Goal: Contribute content: Contribute content

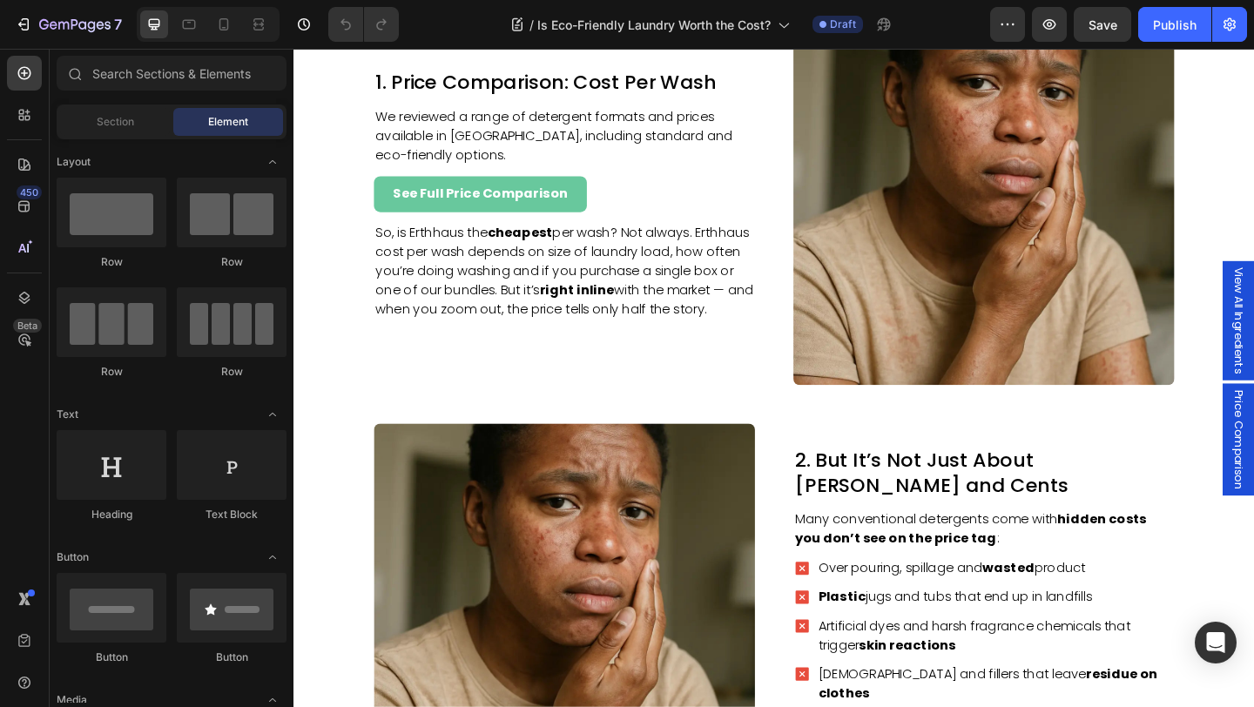
scroll to position [1116, 0]
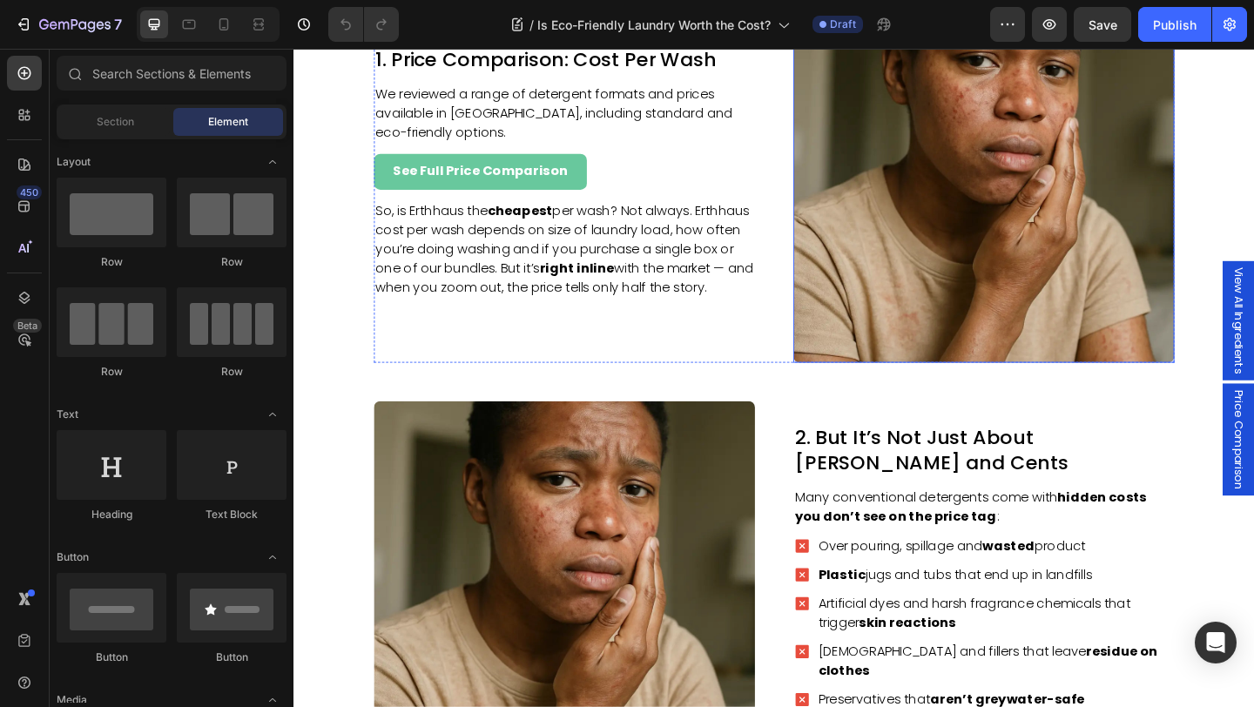
click at [981, 347] on img at bounding box center [1044, 183] width 414 height 414
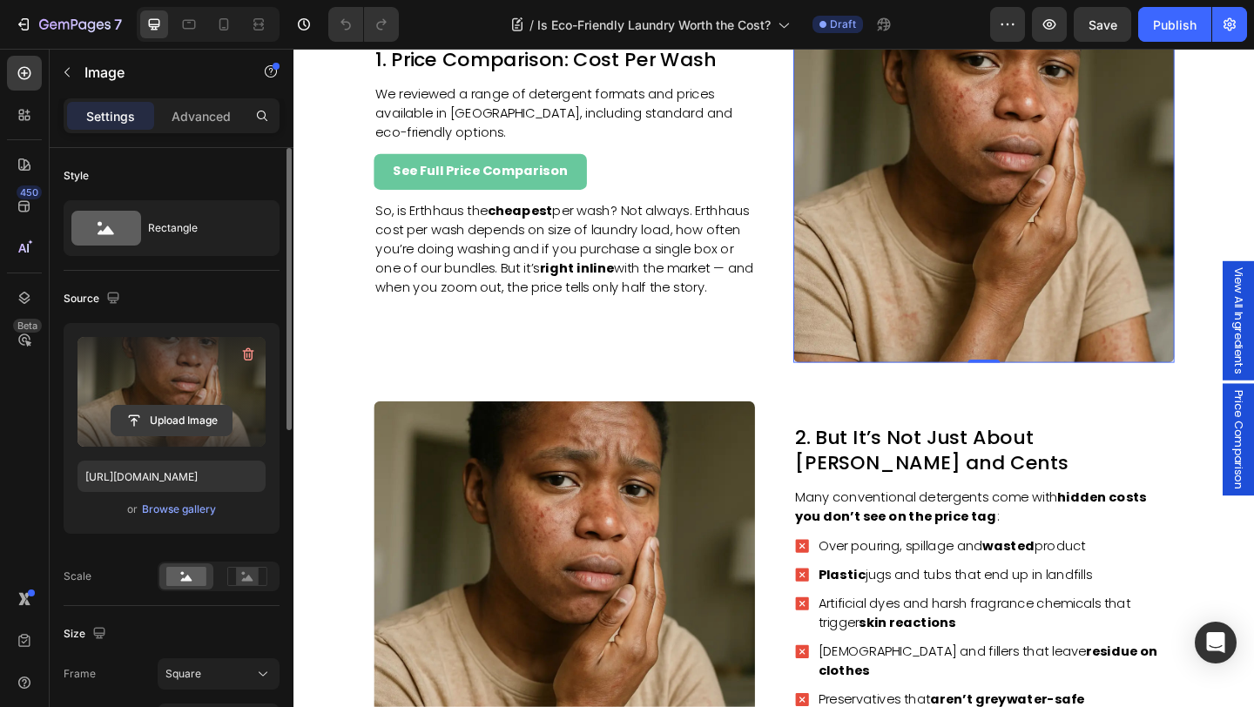
click at [186, 431] on input "file" at bounding box center [171, 421] width 120 height 30
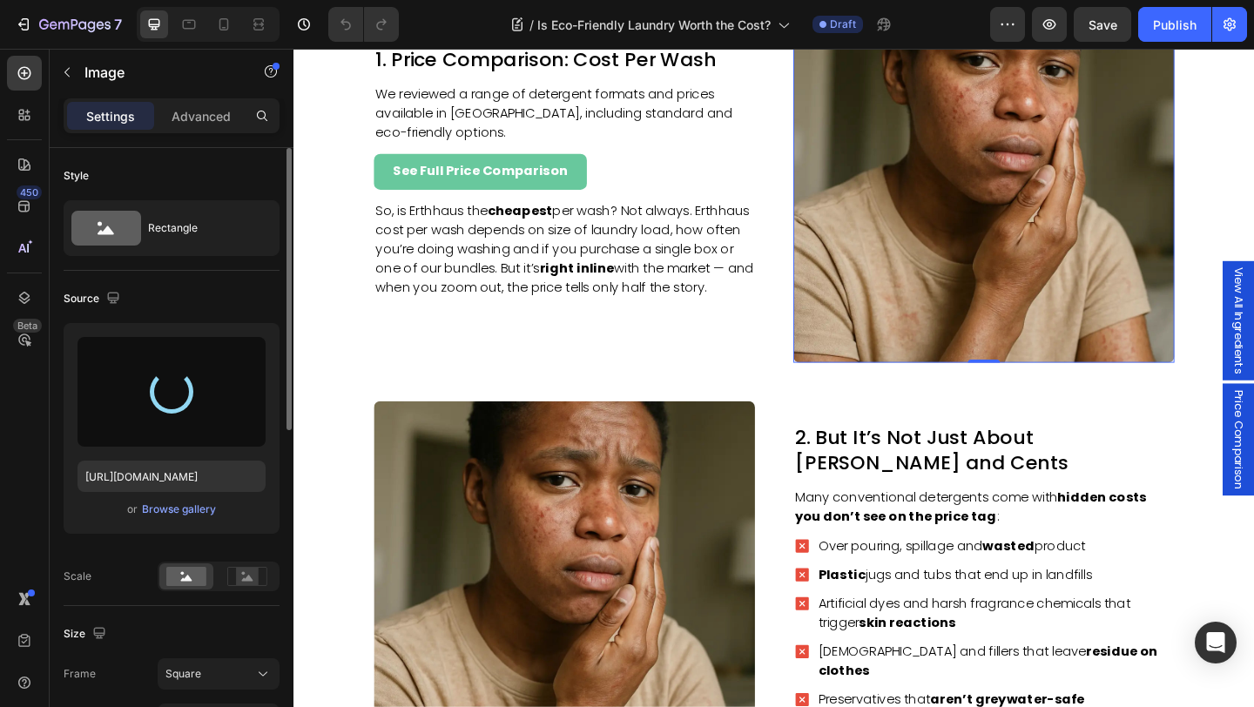
scroll to position [1462, 0]
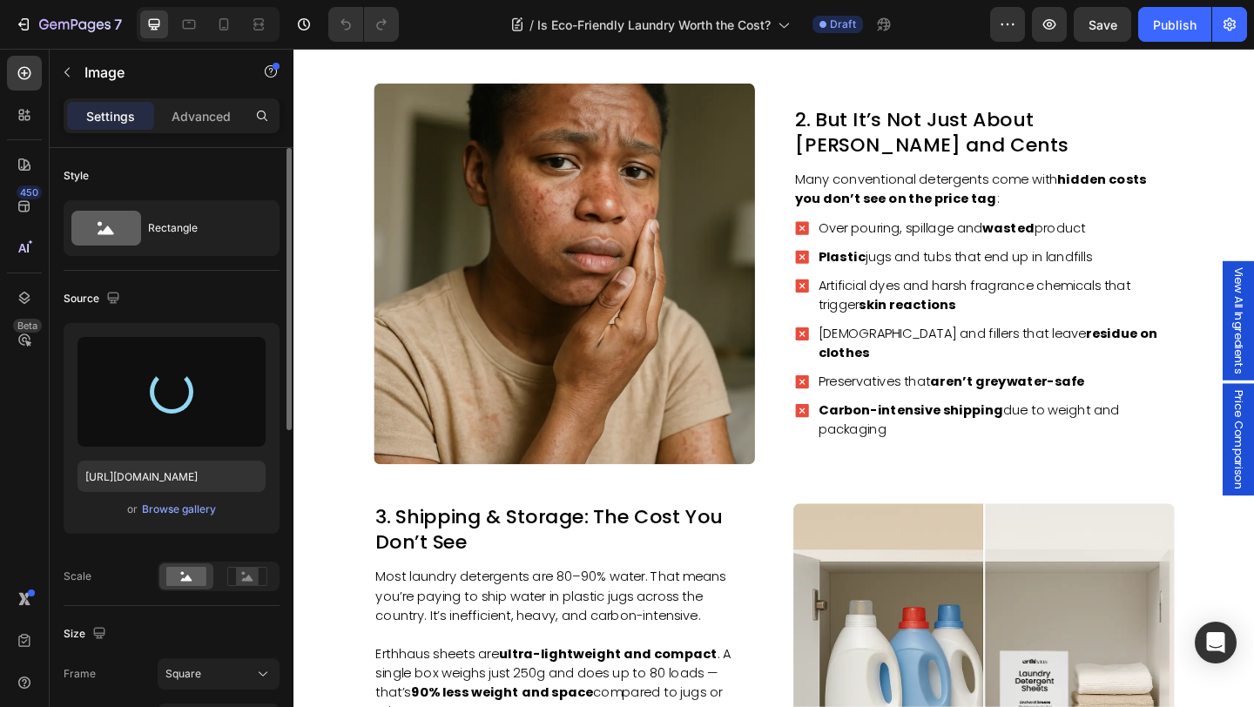
type input "https://cdn.shopify.com/s/files/1/0660/0291/1401/files/gempages_513799676709831…"
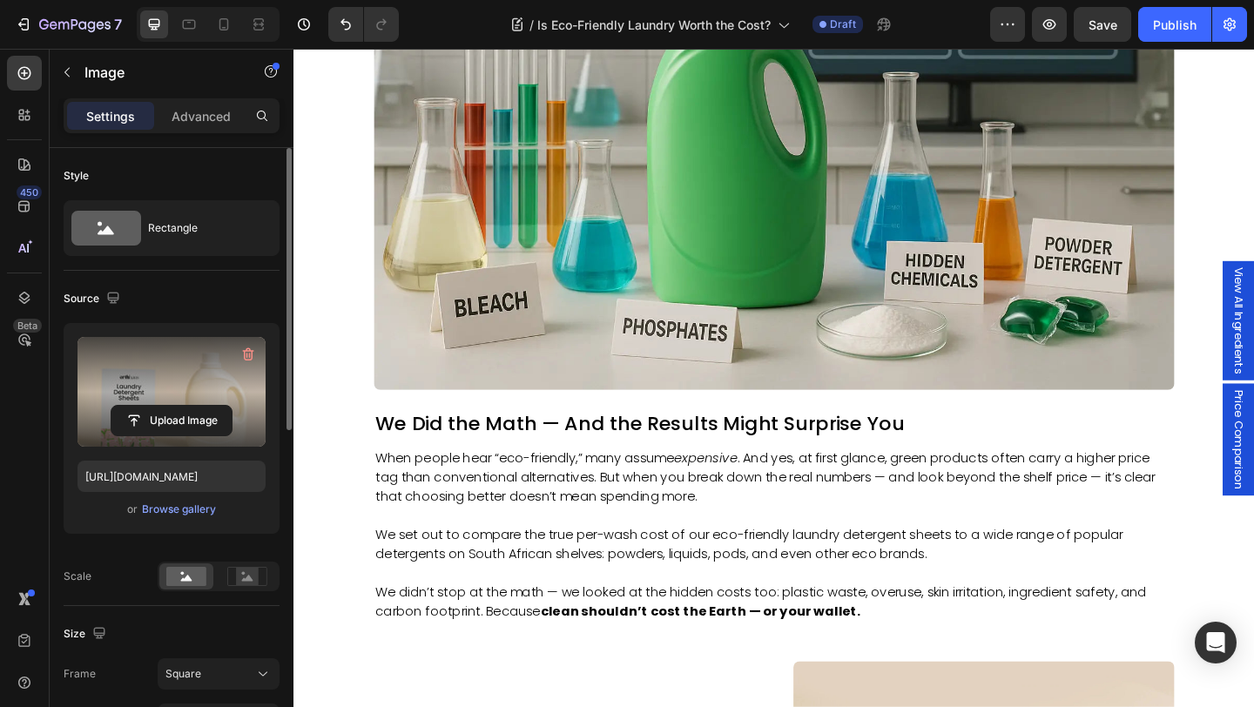
scroll to position [865, 0]
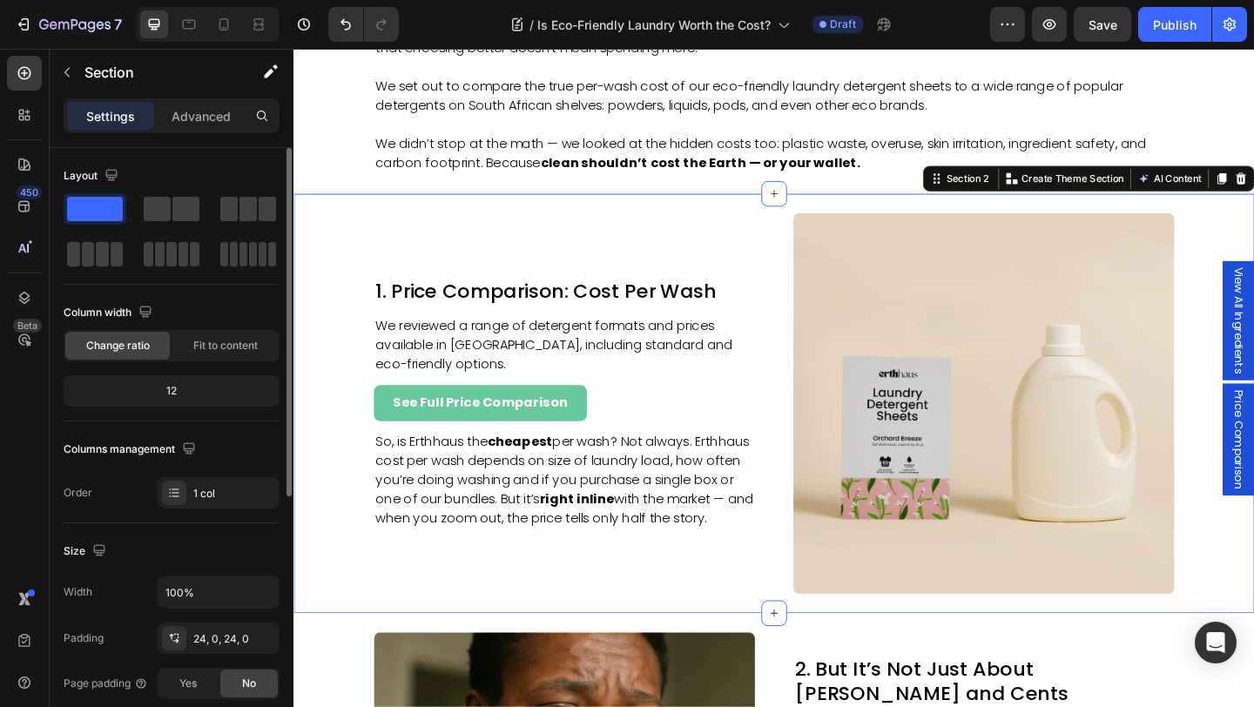
click at [1253, 481] on div "1. Price Comparison: Cost Per Wash Heading We reviewed a range of detergent for…" at bounding box center [815, 434] width 1045 height 414
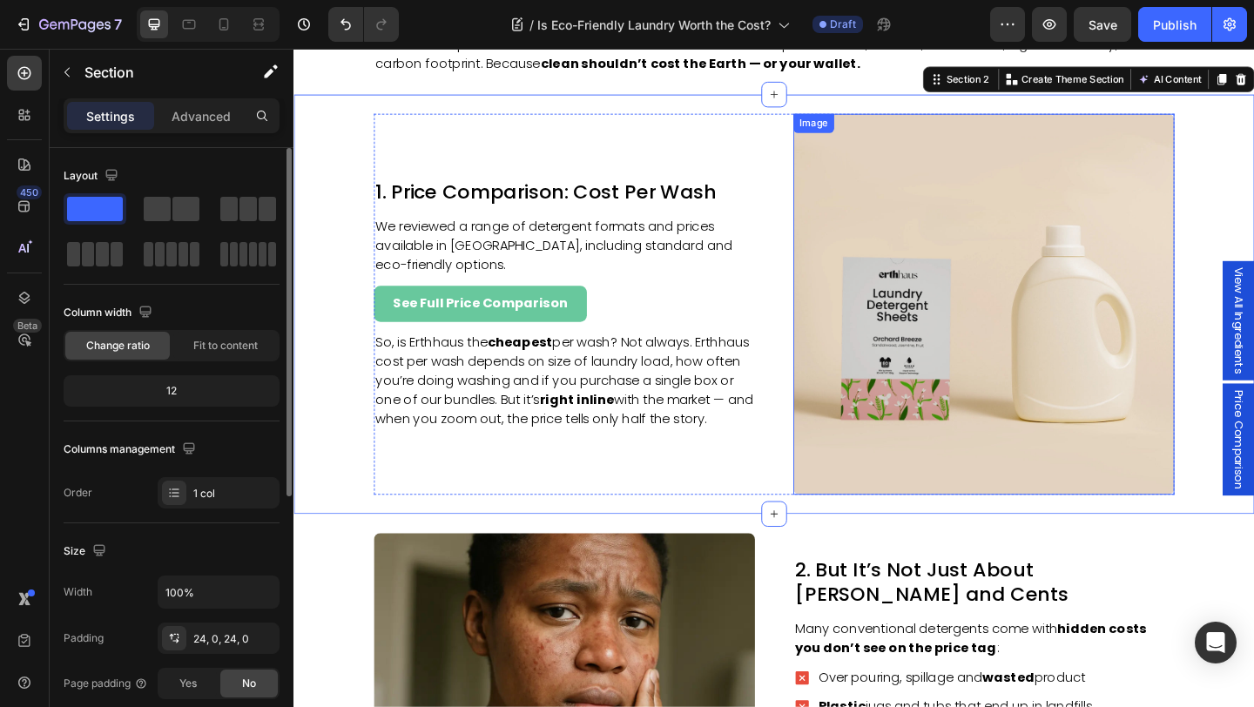
scroll to position [966, 0]
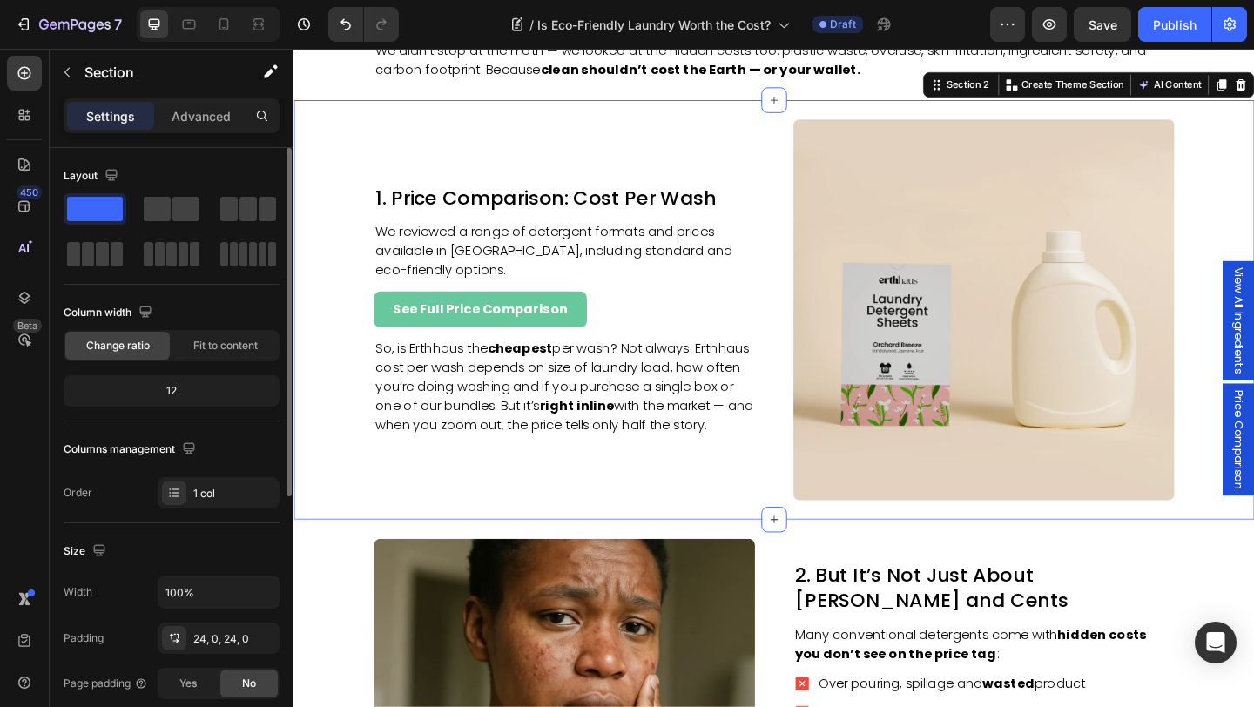
click at [1253, 246] on div "1. Price Comparison: Cost Per Wash Heading We reviewed a range of detergent for…" at bounding box center [815, 332] width 1045 height 414
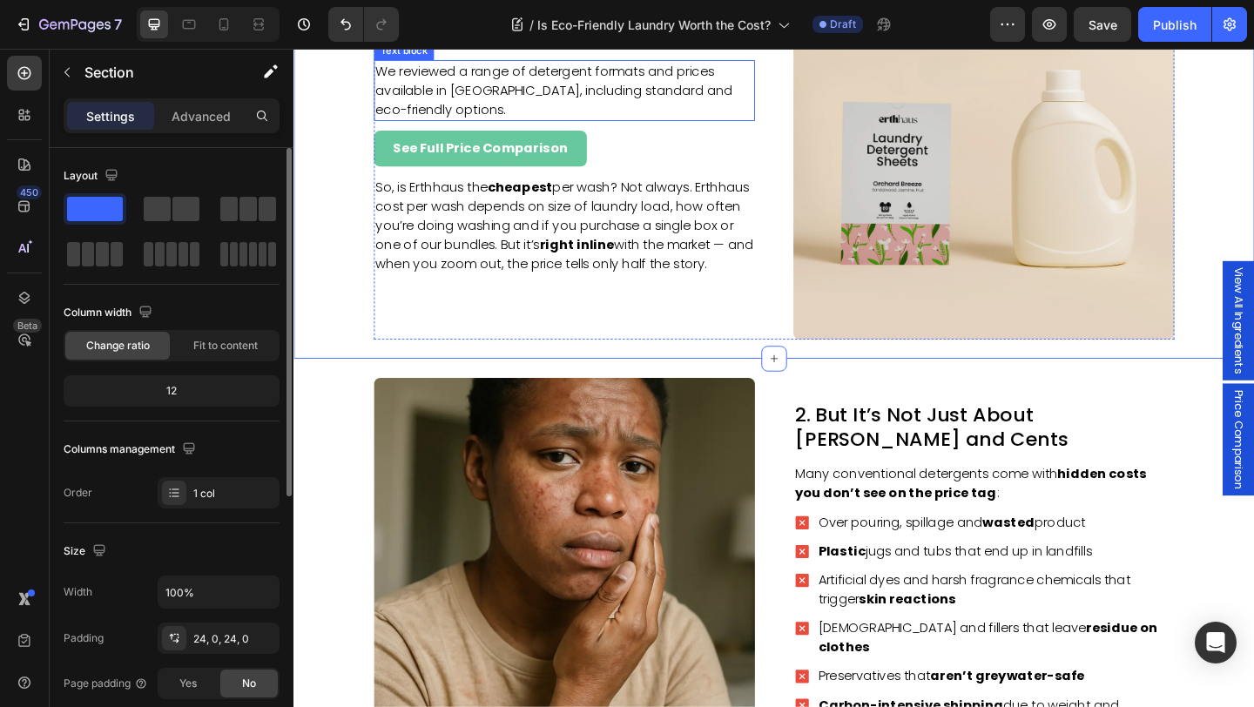
scroll to position [1314, 0]
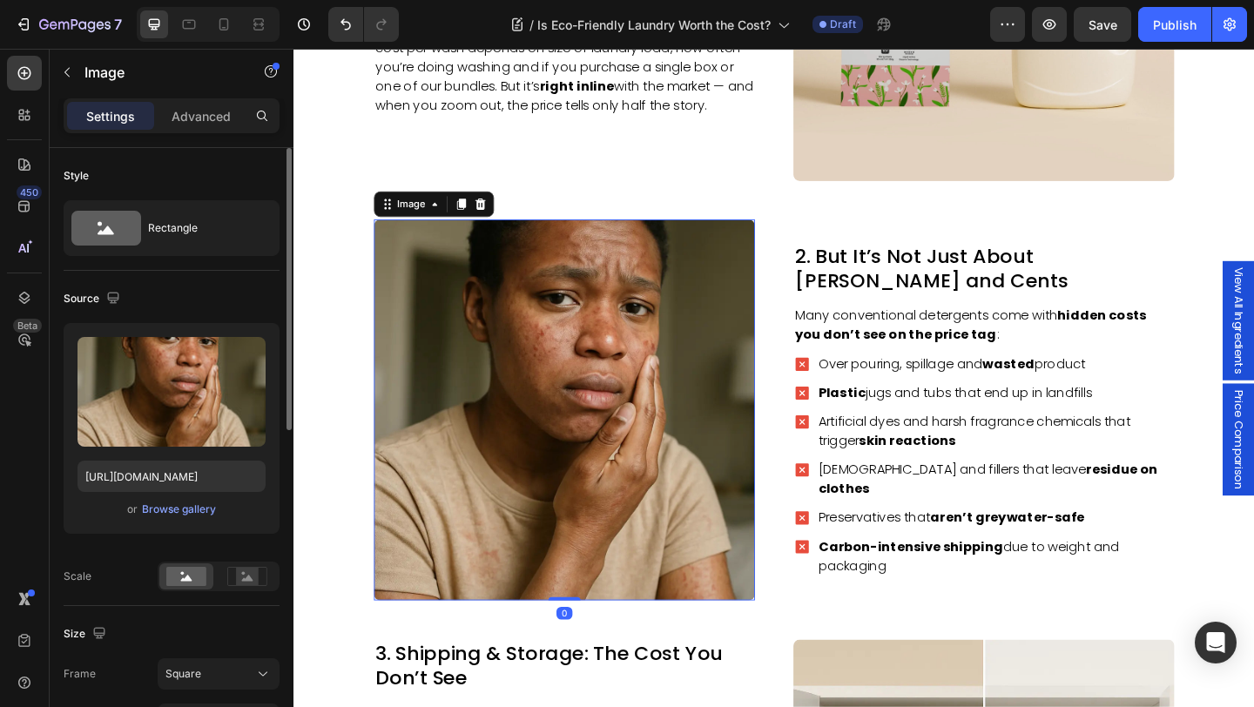
click at [757, 317] on img at bounding box center [587, 441] width 414 height 414
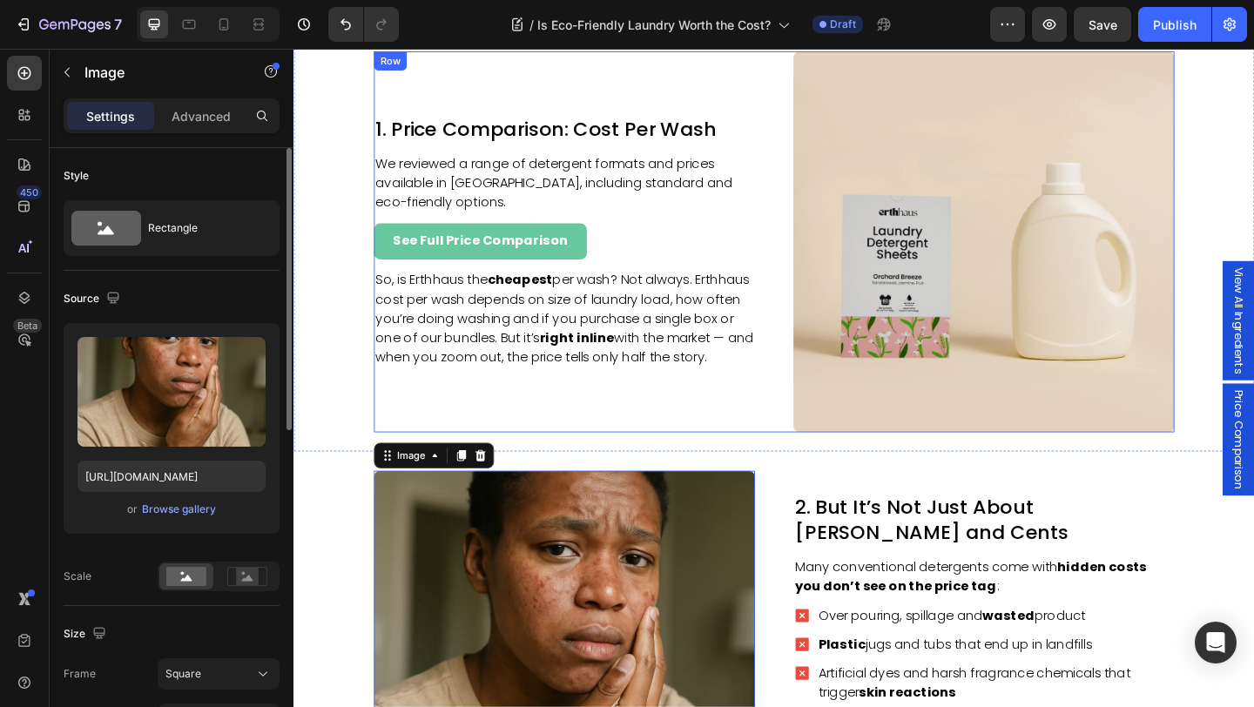
scroll to position [1195, 0]
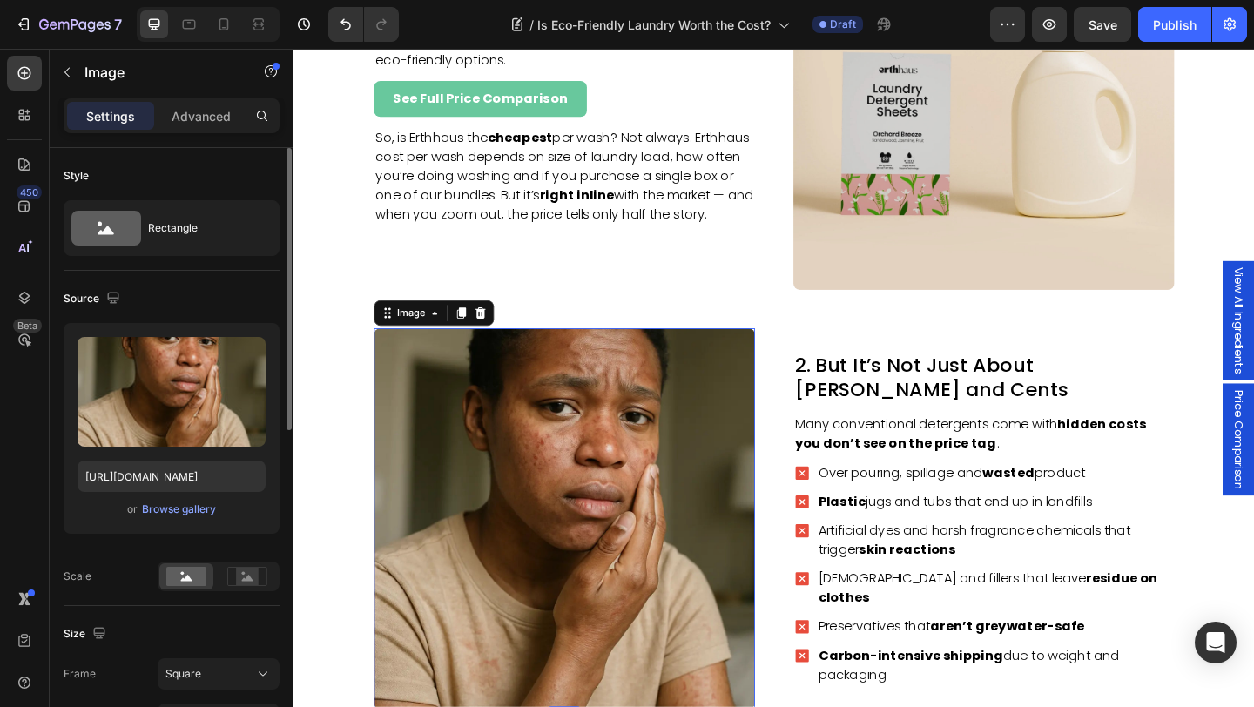
click at [634, 479] on img at bounding box center [587, 560] width 414 height 414
click at [555, 559] on img at bounding box center [587, 560] width 414 height 414
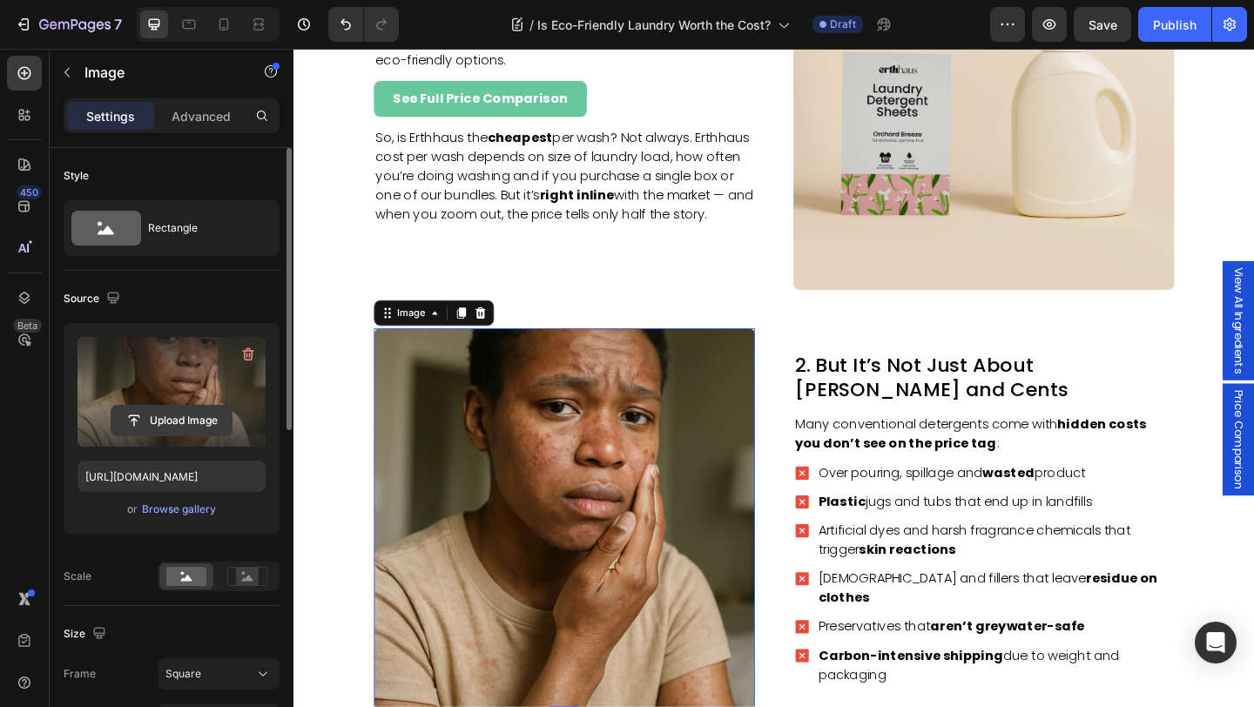
click at [171, 416] on input "file" at bounding box center [171, 421] width 120 height 30
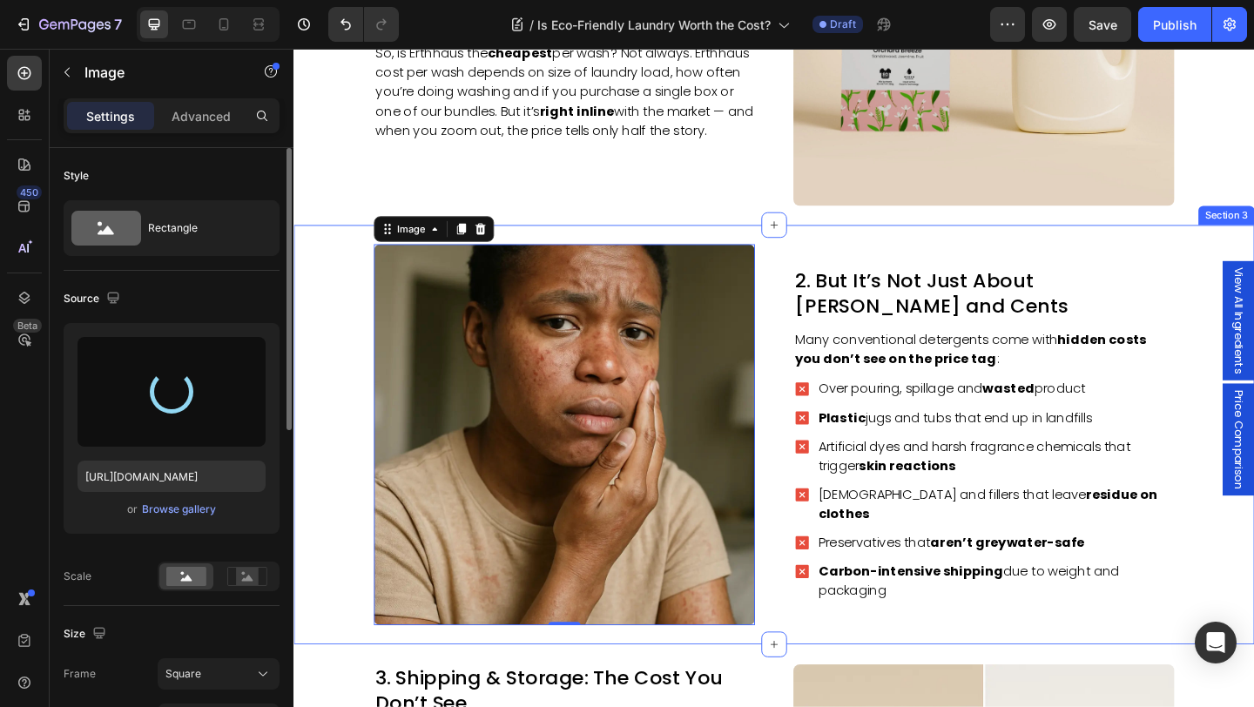
scroll to position [1291, 0]
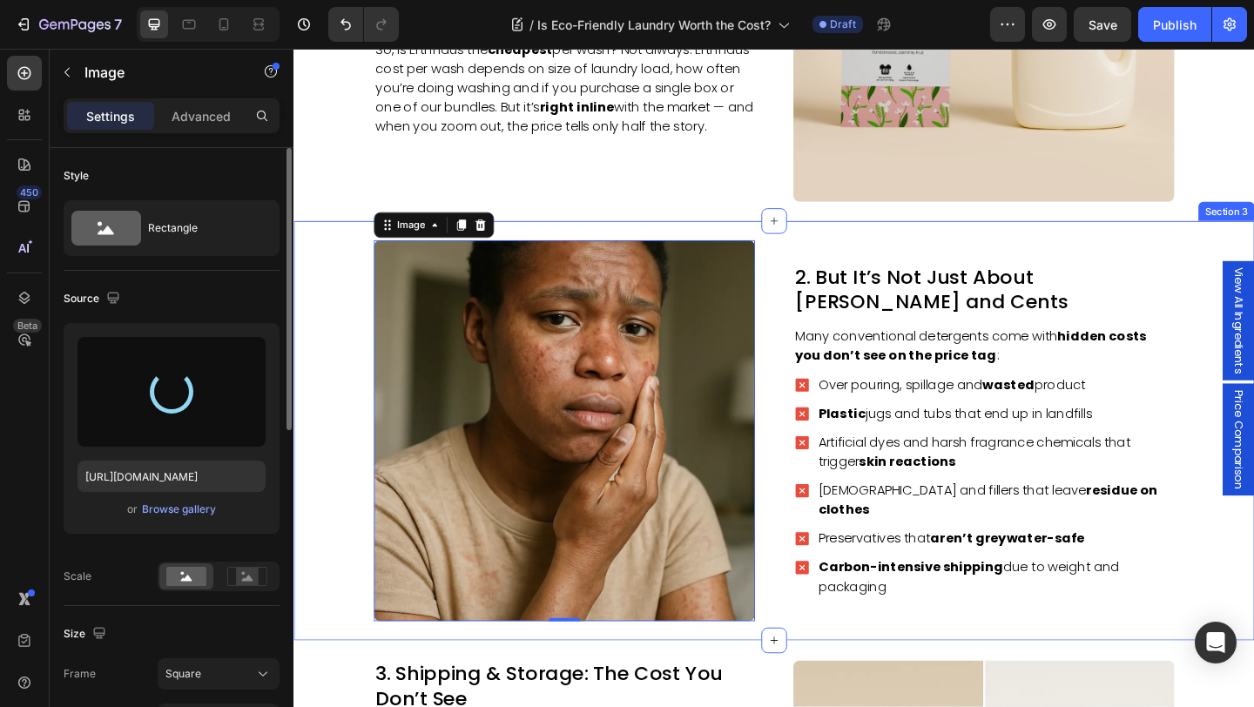
type input "https://cdn.shopify.com/s/files/1/0660/0291/1401/files/gempages_513799676709831…"
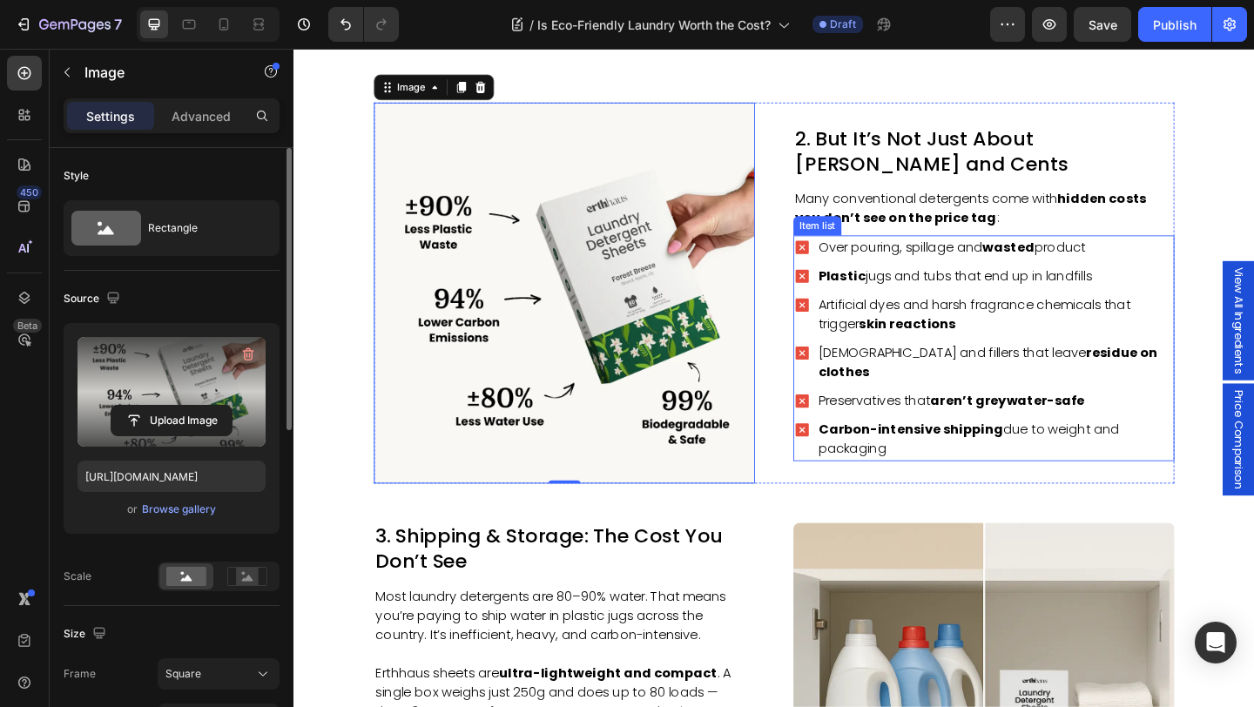
scroll to position [1427, 0]
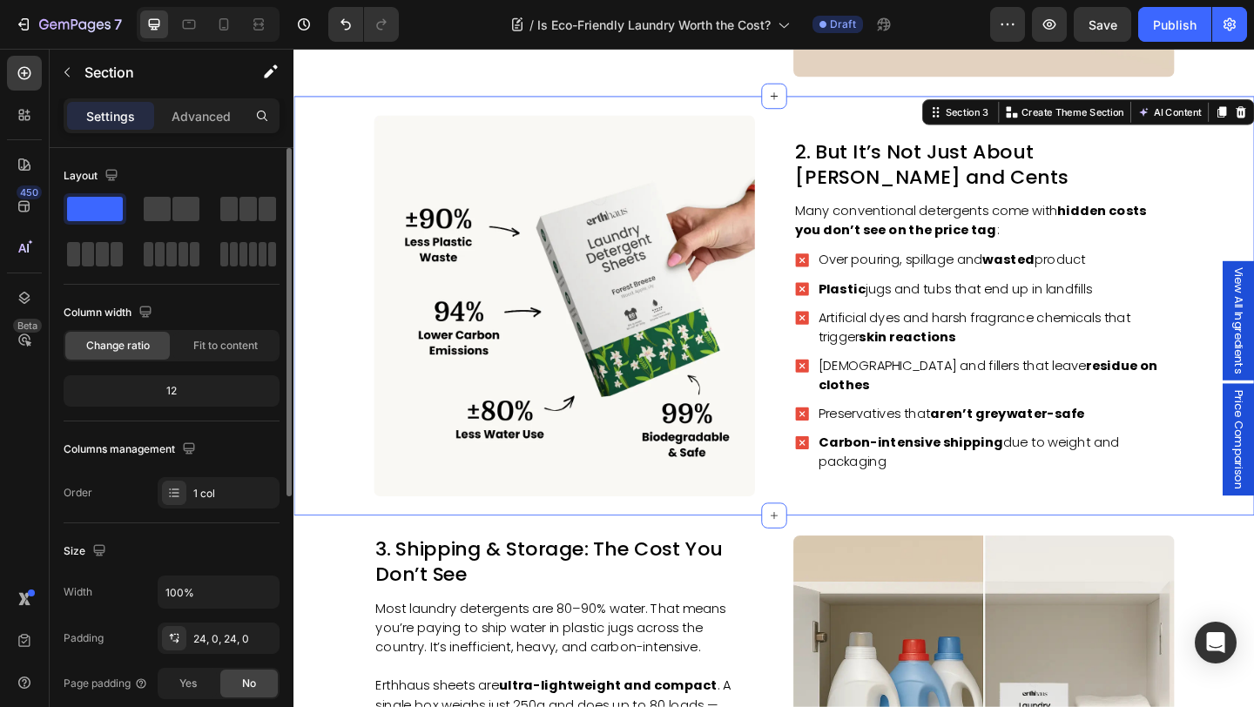
click at [326, 344] on div "2. But It’s Not Just About Rands and Cents Heading Many conventional detergents…" at bounding box center [815, 328] width 1045 height 414
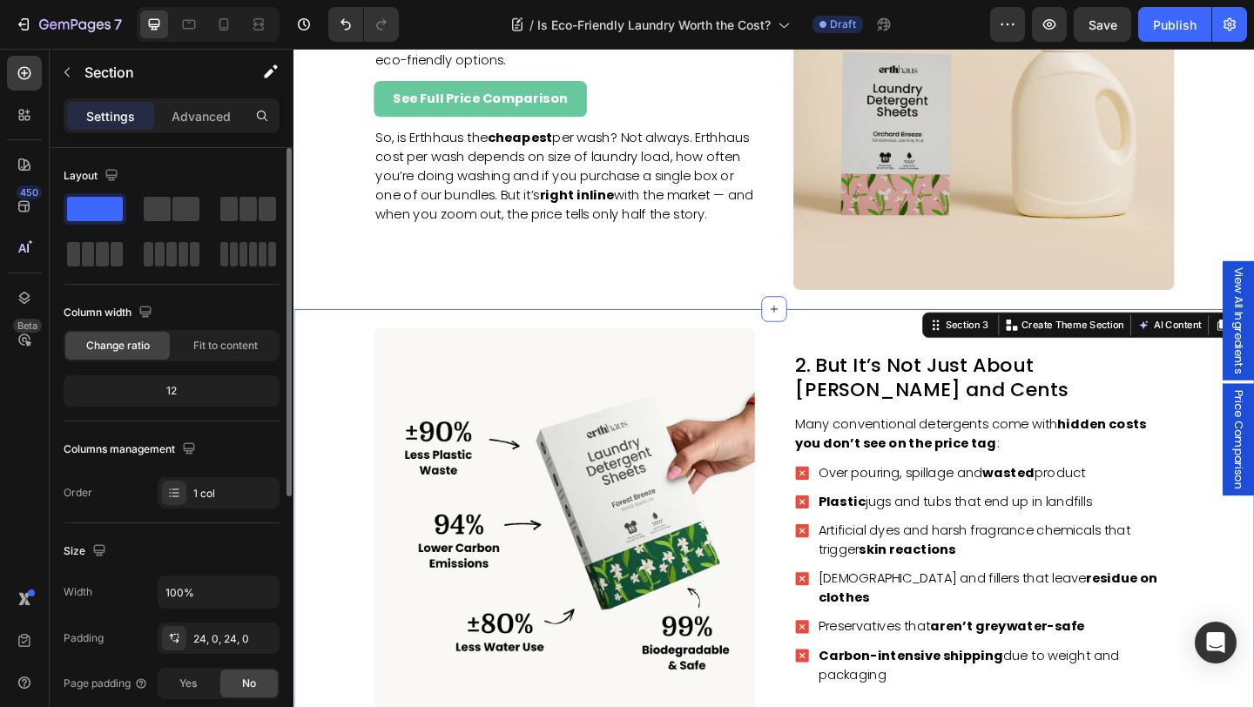
scroll to position [1194, 0]
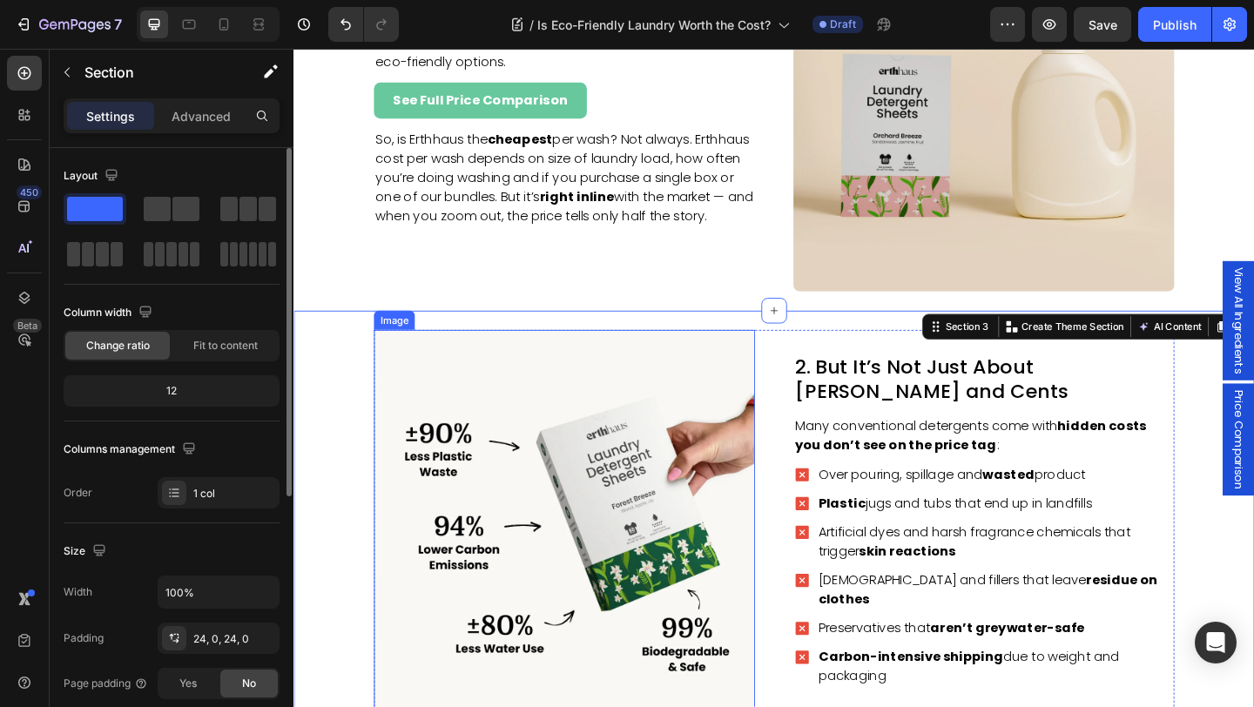
click at [625, 487] on img at bounding box center [587, 561] width 414 height 414
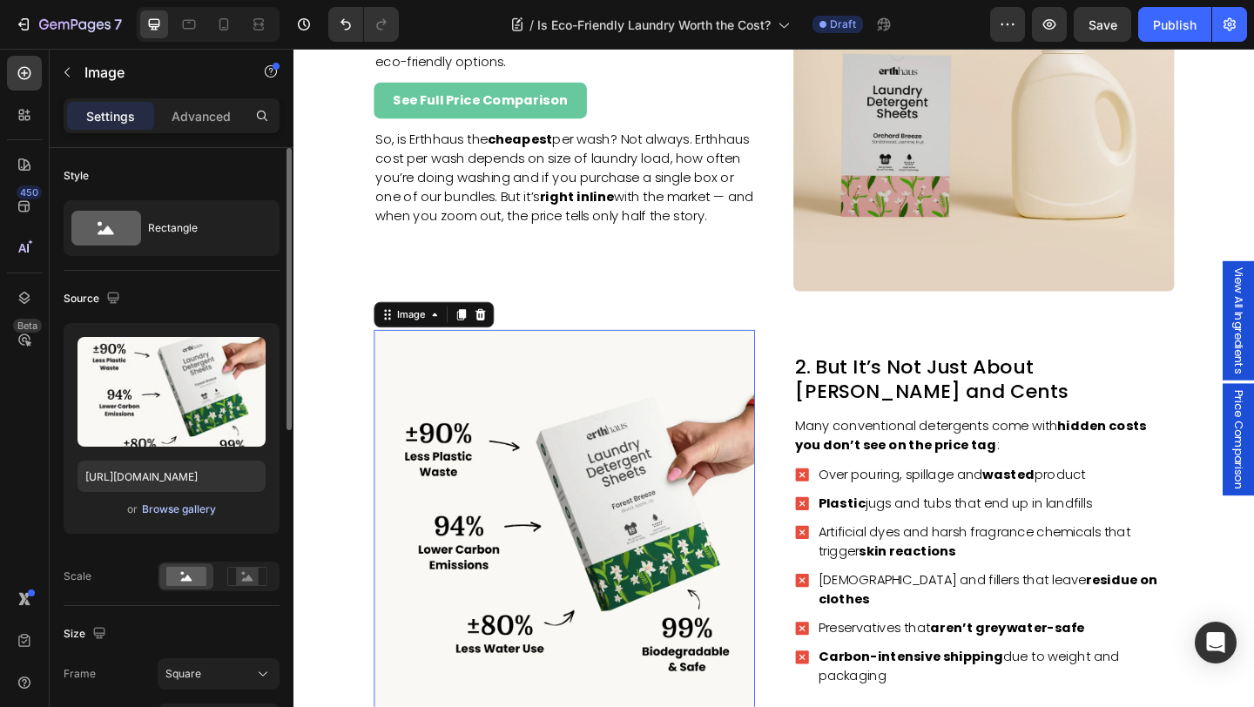
click at [170, 508] on div "Browse gallery" at bounding box center [179, 509] width 74 height 16
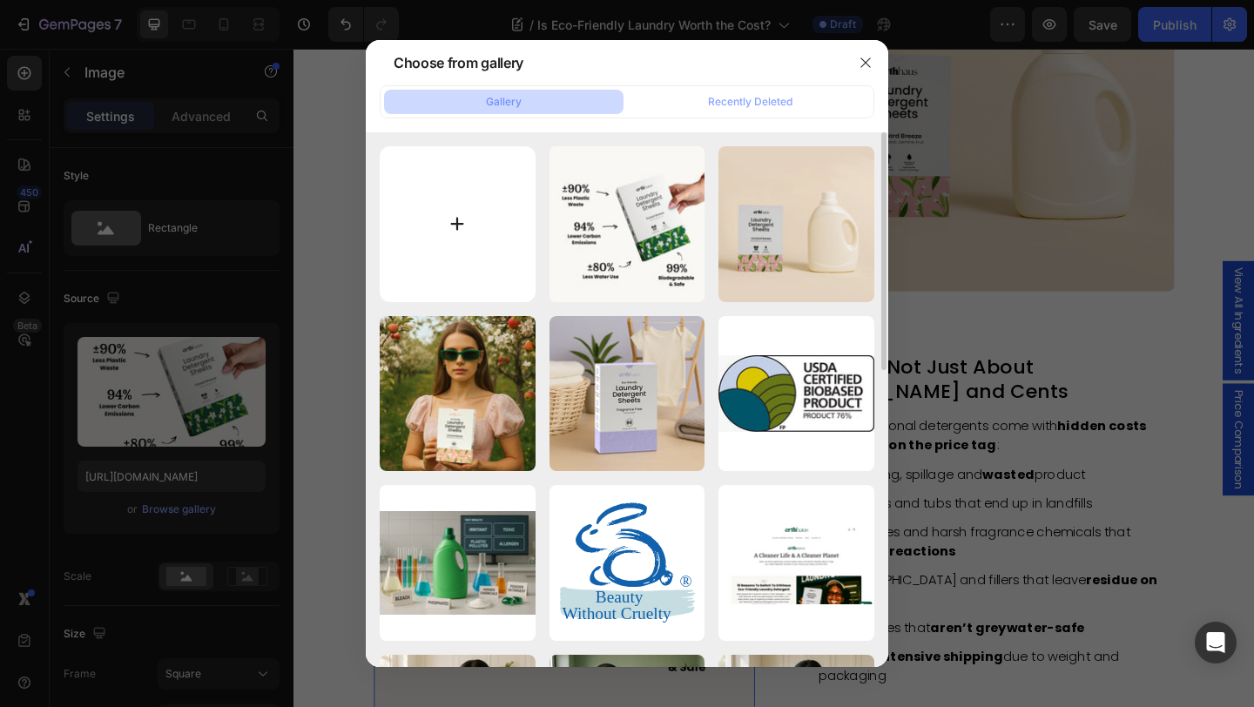
click at [525, 191] on input "file" at bounding box center [458, 224] width 156 height 156
type input "C:\fakepath\erthhaus-eco-friendly-laundry-detergent-sheets-south-africa (1).webp"
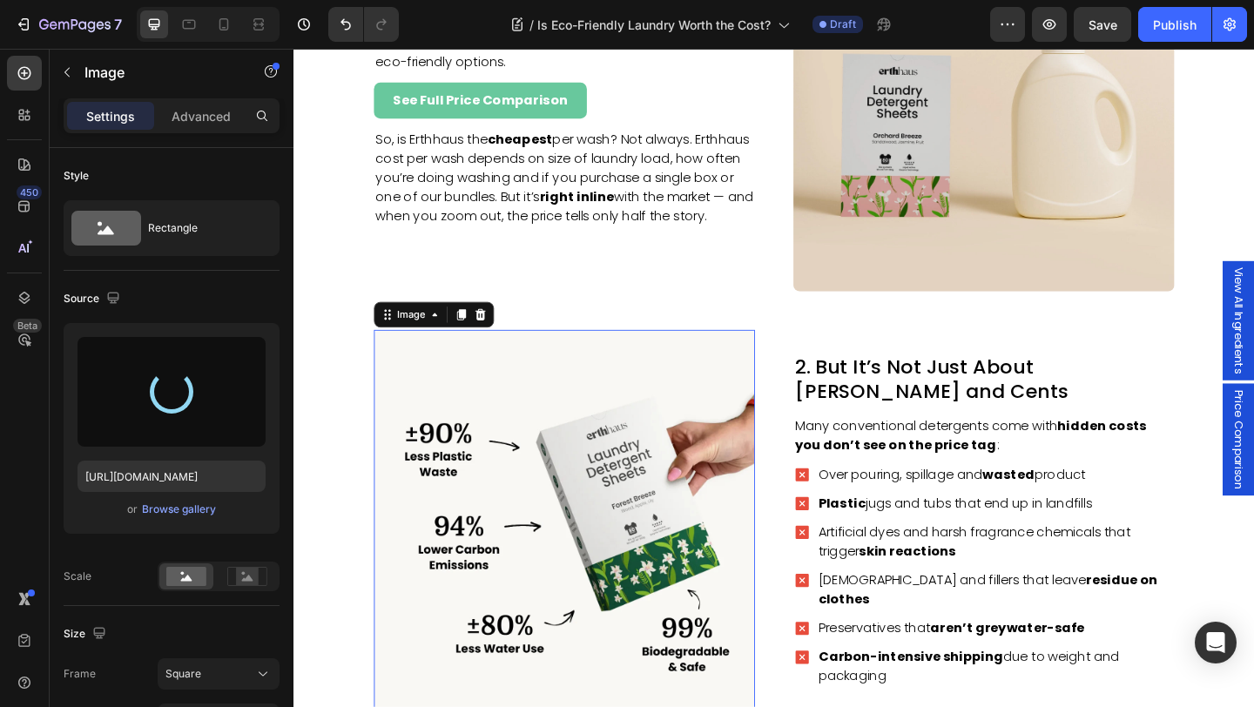
type input "https://cdn.shopify.com/s/files/1/0660/0291/1401/files/gempages_513799676709831…"
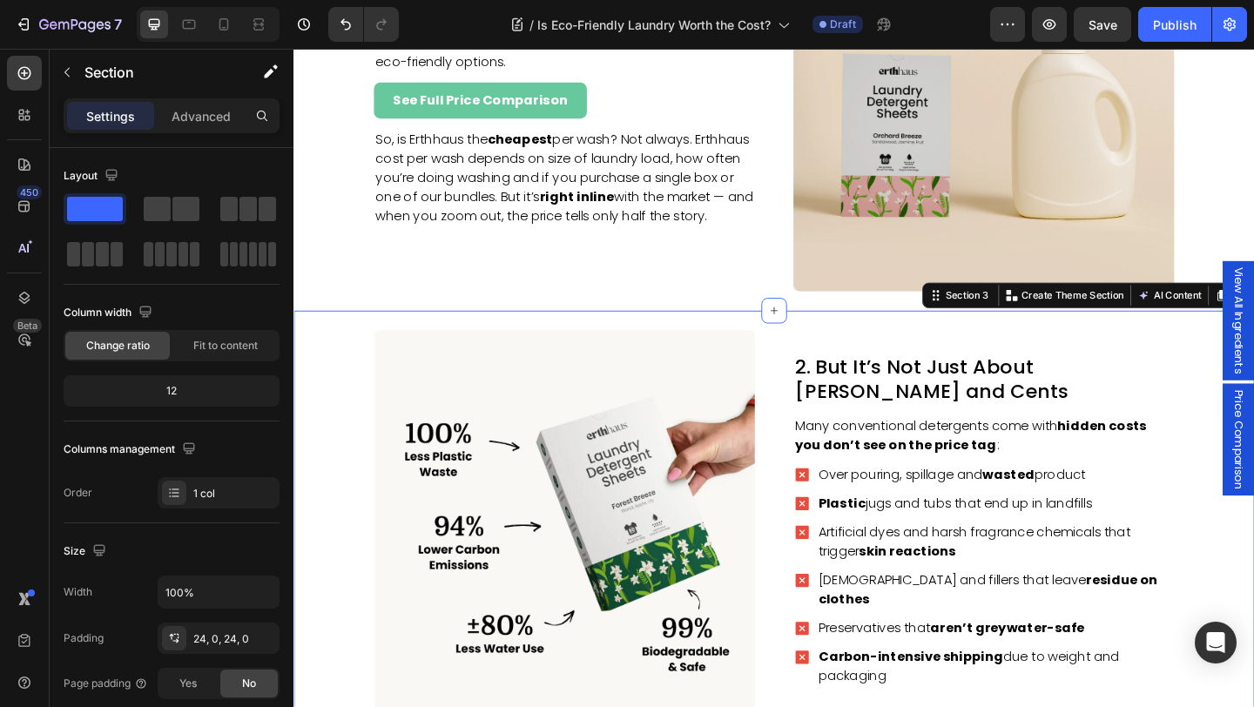
click at [302, 386] on div "2. But It’s Not Just About Rands and Cents Heading Many conventional detergents…" at bounding box center [815, 561] width 1045 height 414
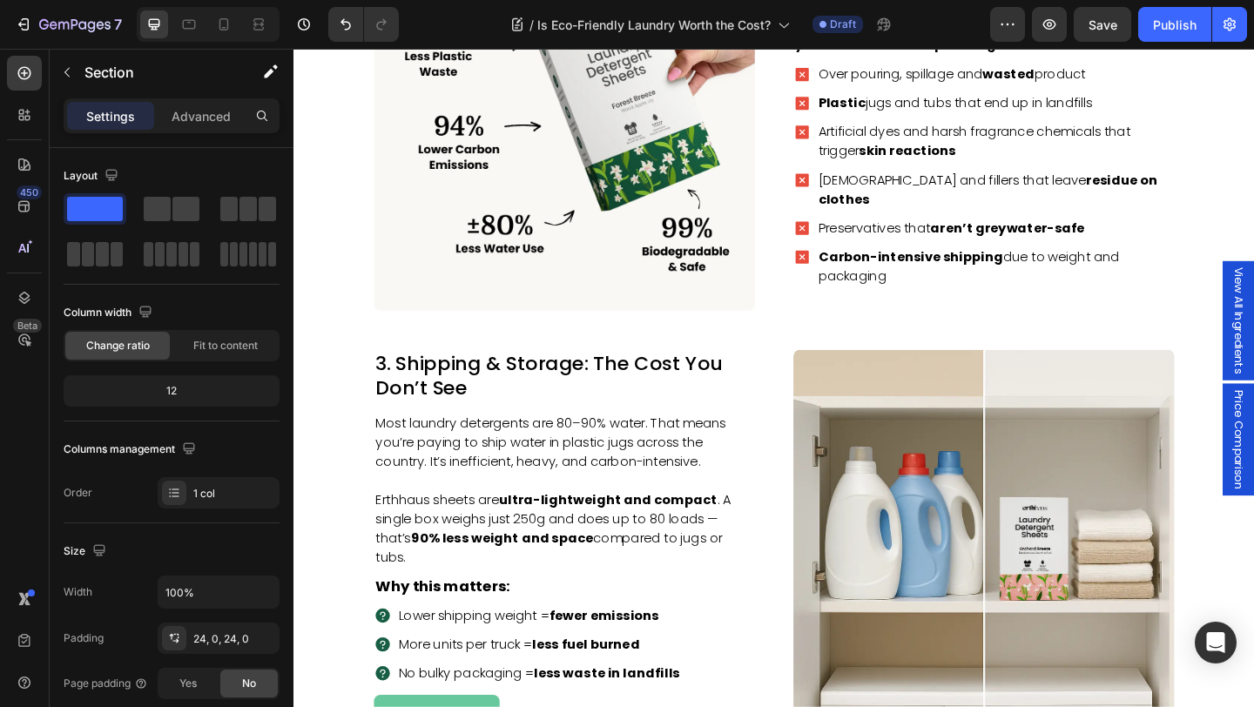
scroll to position [917, 0]
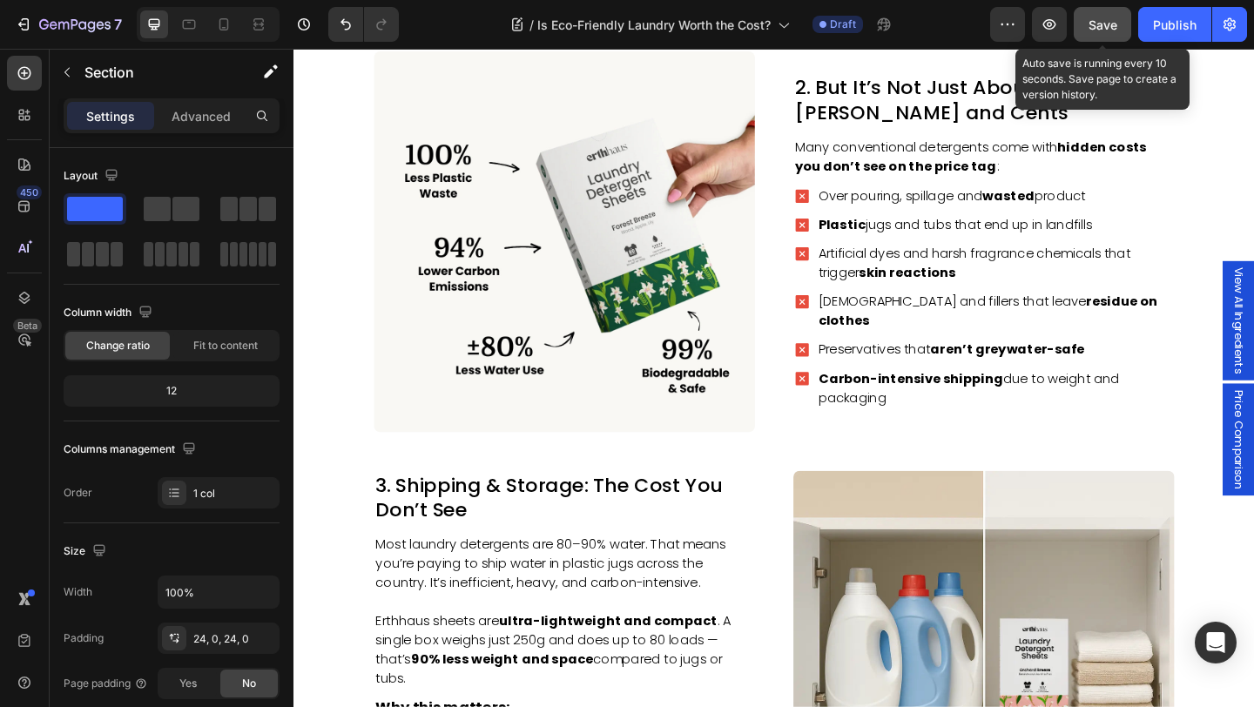
click at [1094, 34] on button "Save" at bounding box center [1101, 24] width 57 height 35
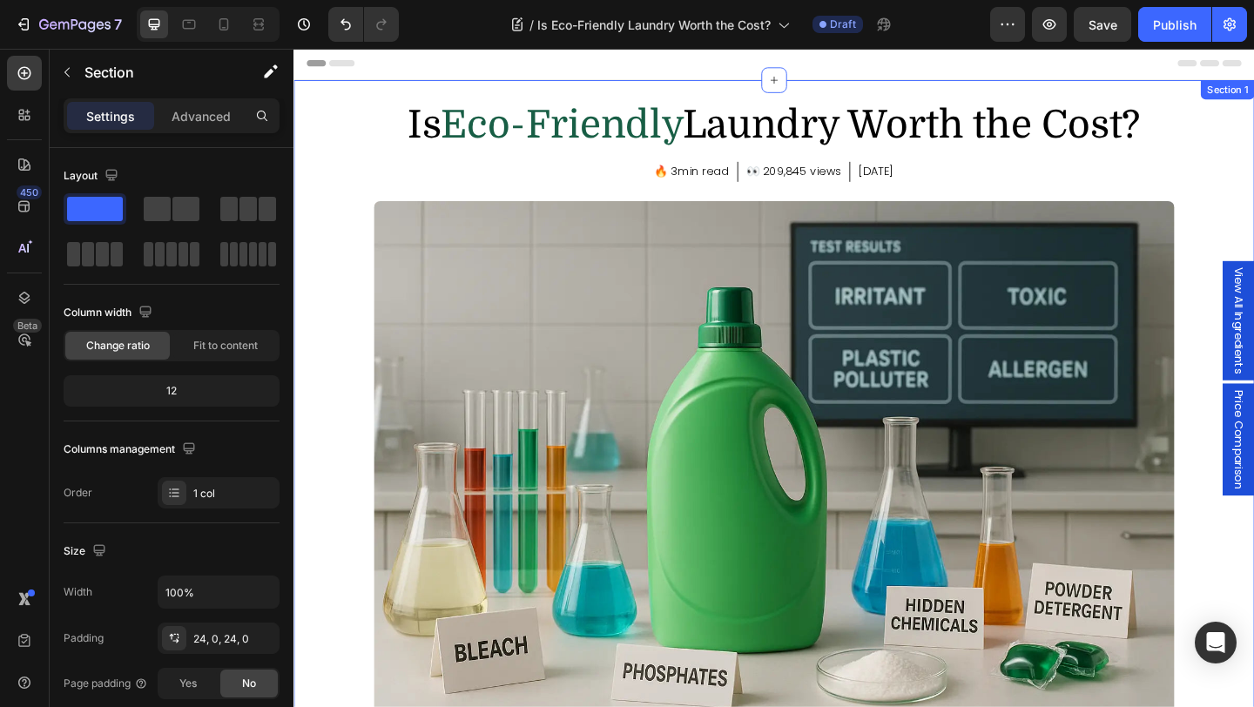
scroll to position [0, 0]
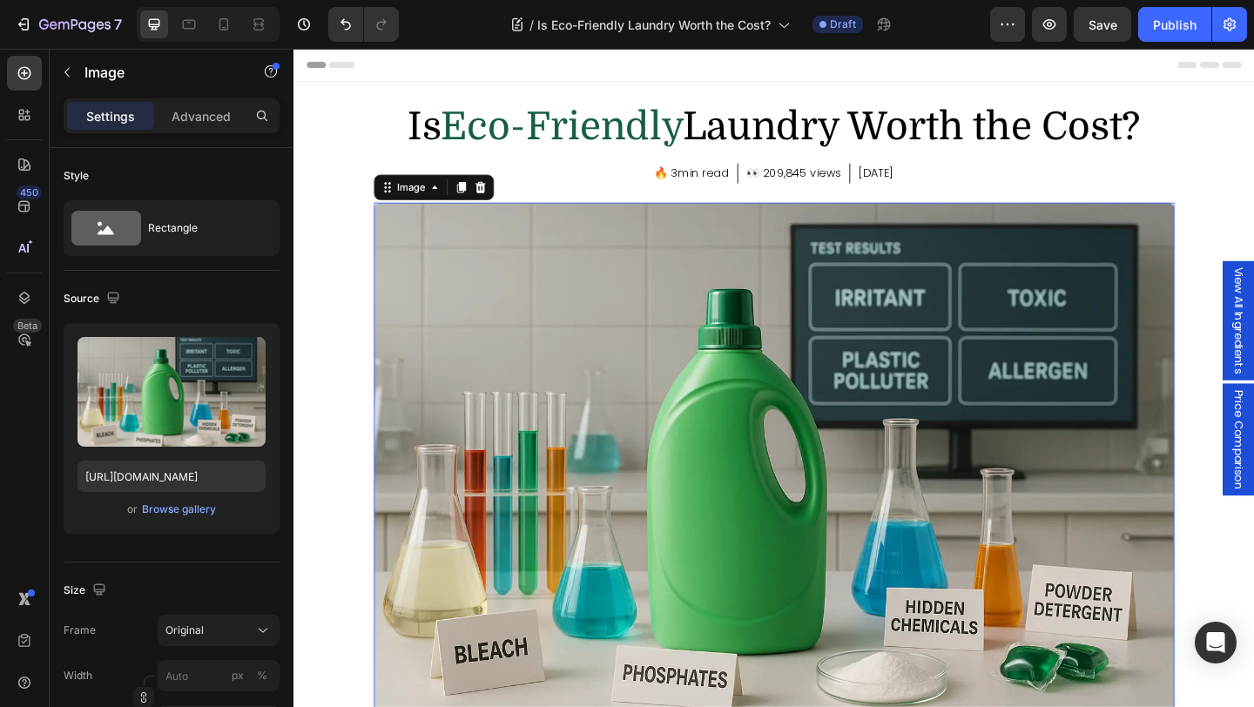
click at [444, 273] on img at bounding box center [815, 506] width 871 height 581
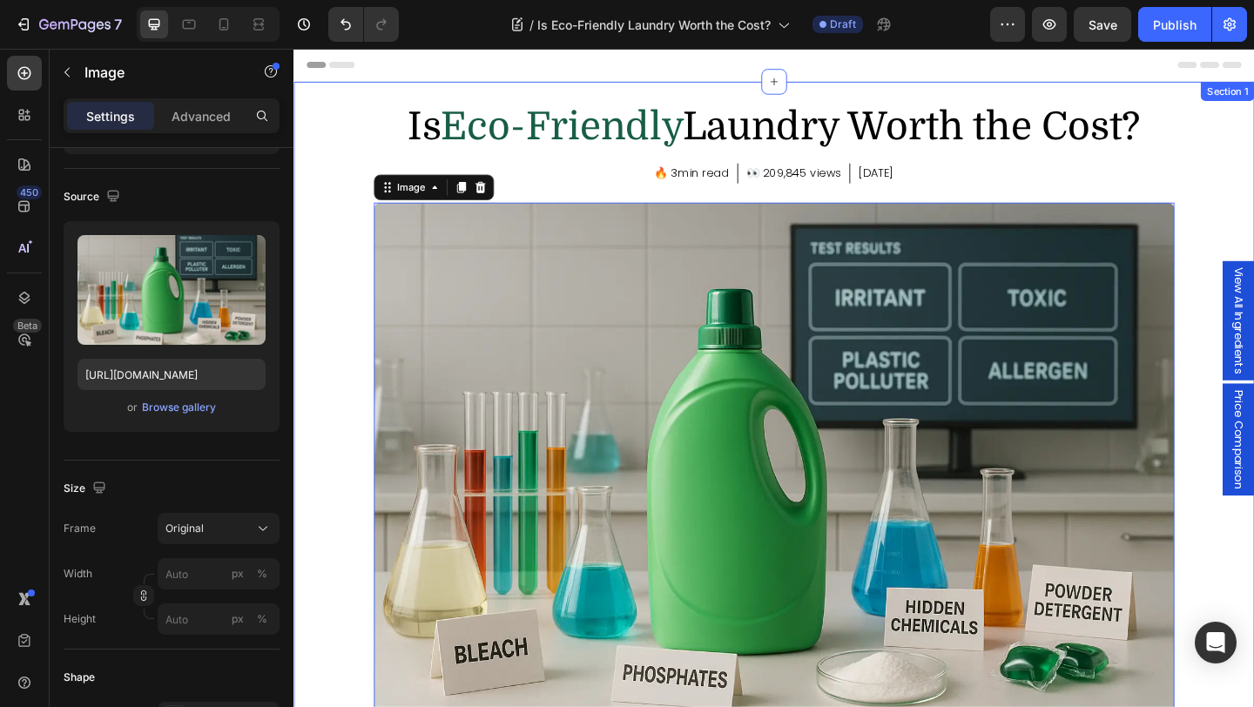
click at [340, 294] on div "Is Eco-Friendly Laundry Worth the Cost? Heading 🔥 3min read Text block Row 👀 20…" at bounding box center [815, 577] width 1045 height 945
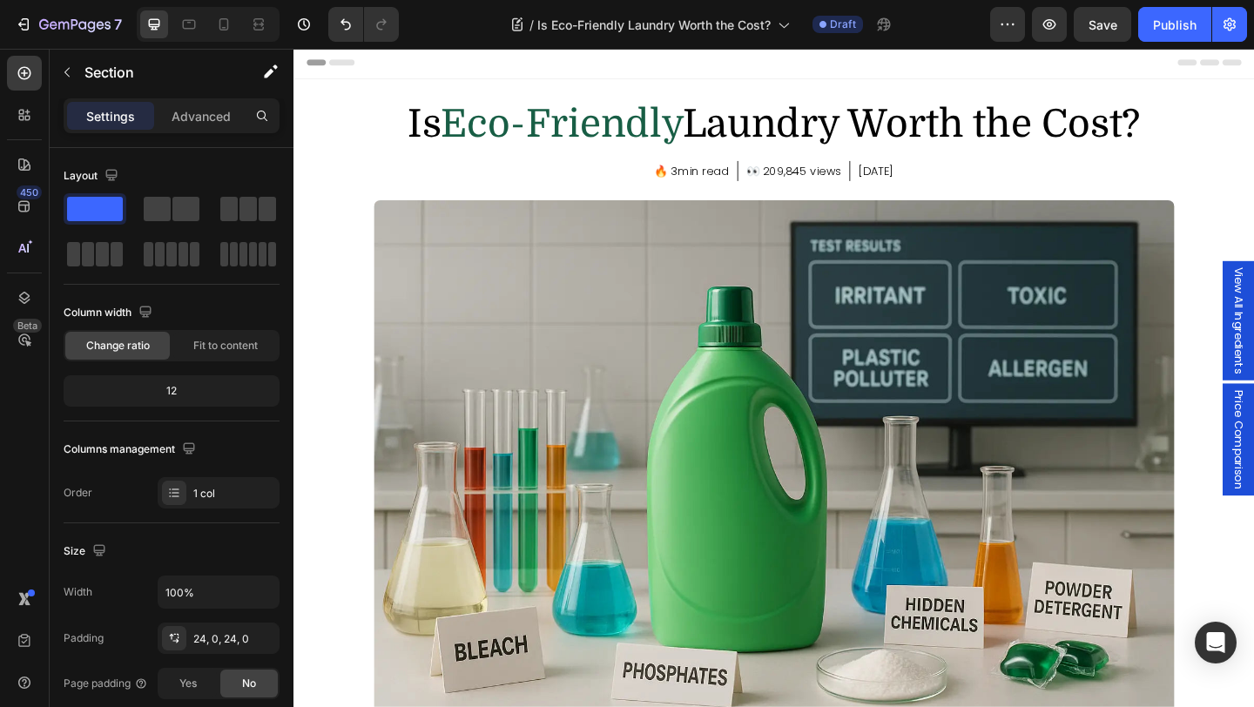
scroll to position [0, 0]
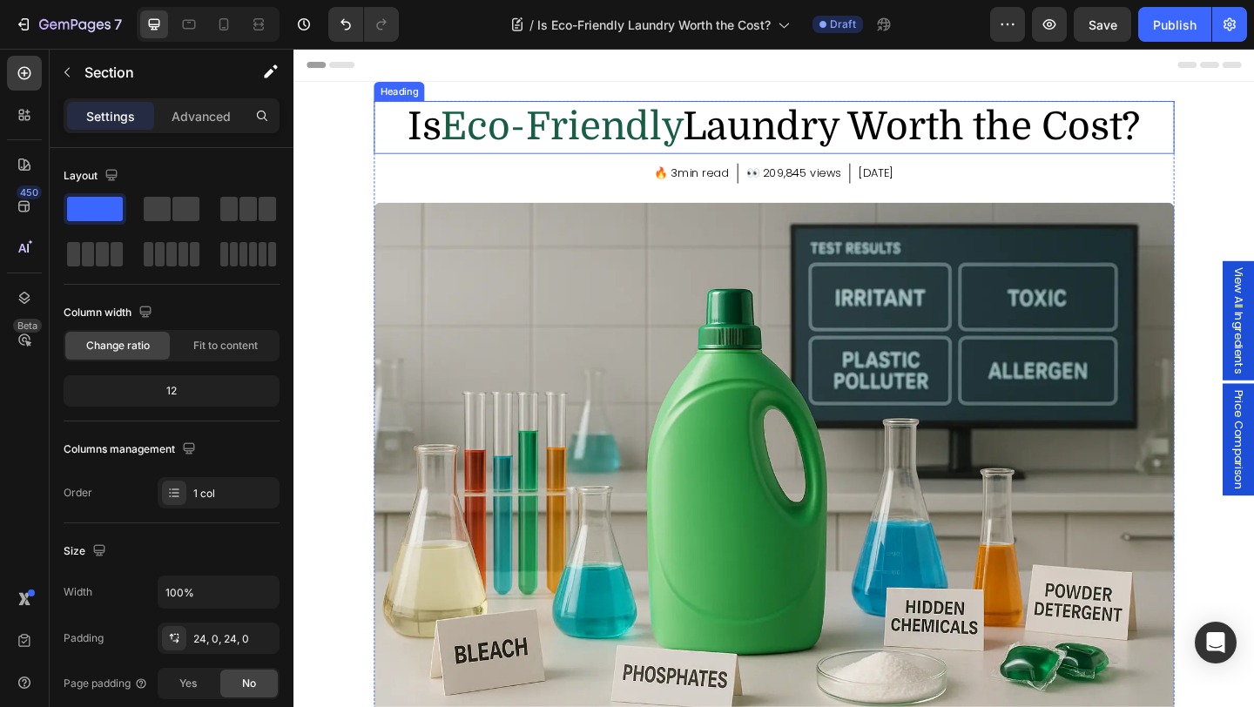
click at [736, 131] on h2 "Is Eco-Friendly Laundry Worth the Cost?" at bounding box center [815, 133] width 871 height 57
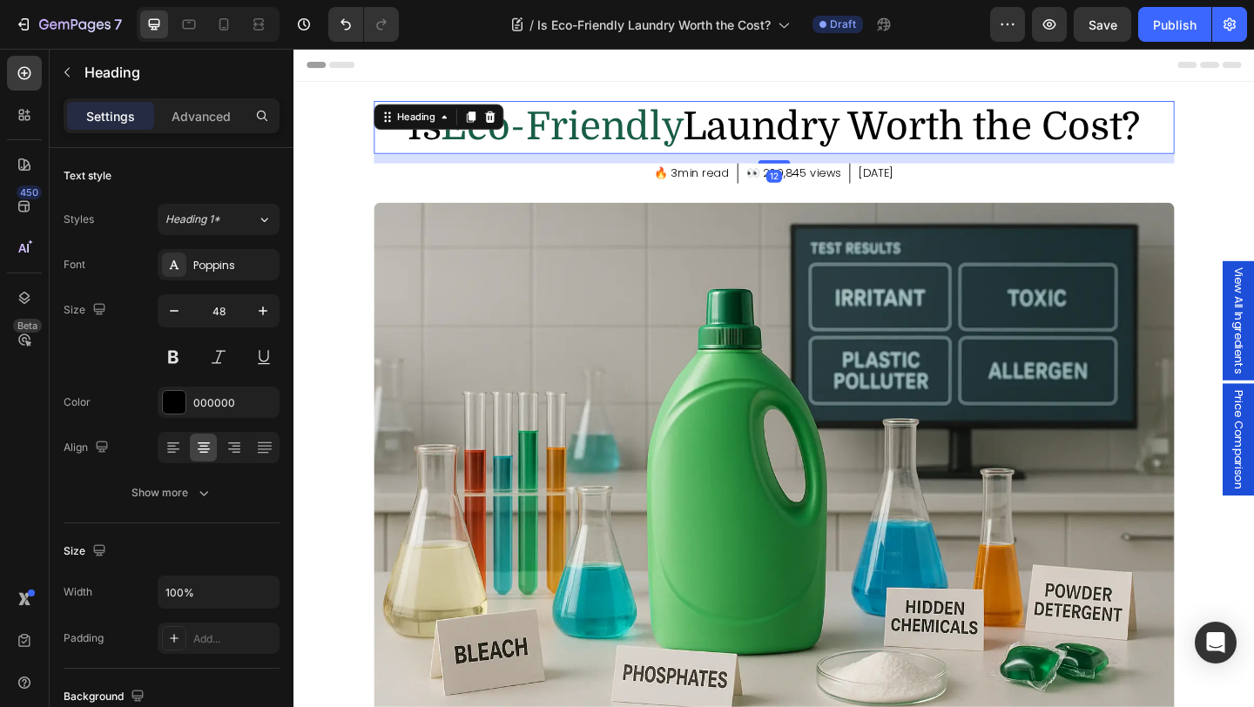
click at [736, 131] on h2 "Is Eco-Friendly Laundry Worth the Cost?" at bounding box center [815, 133] width 871 height 57
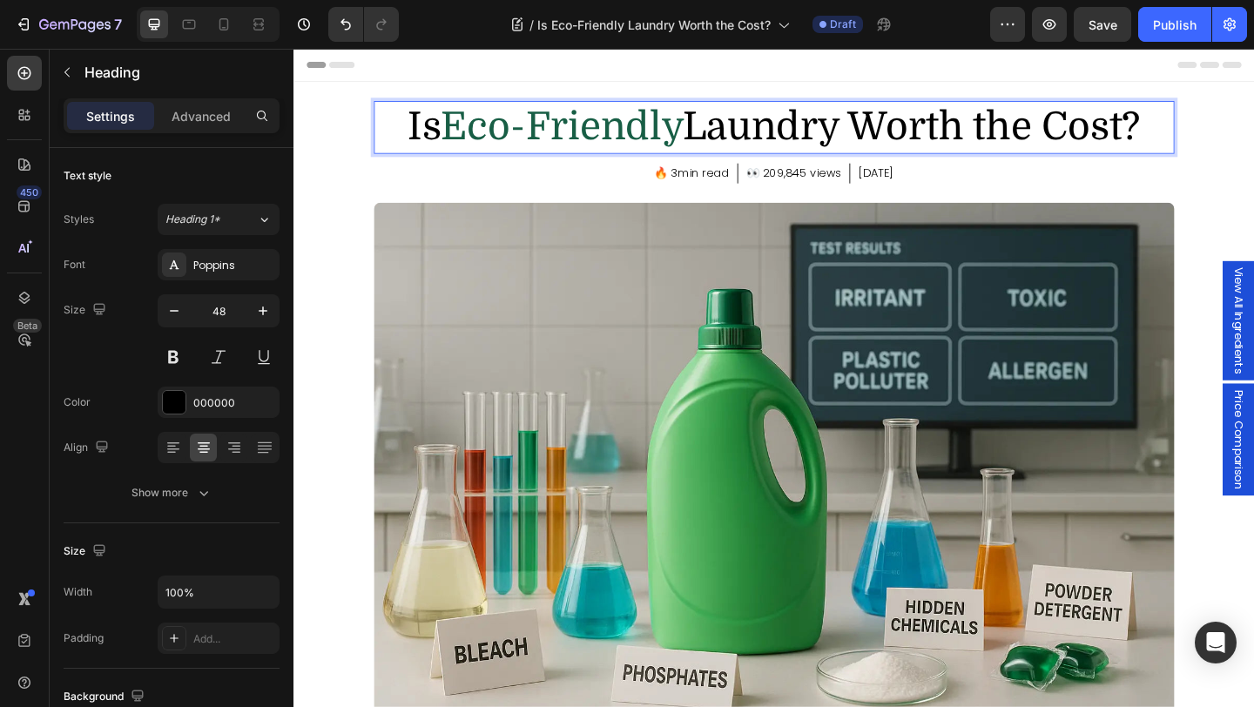
click at [736, 131] on p "Is Eco-Friendly Laundry Worth the Cost?" at bounding box center [815, 134] width 867 height 54
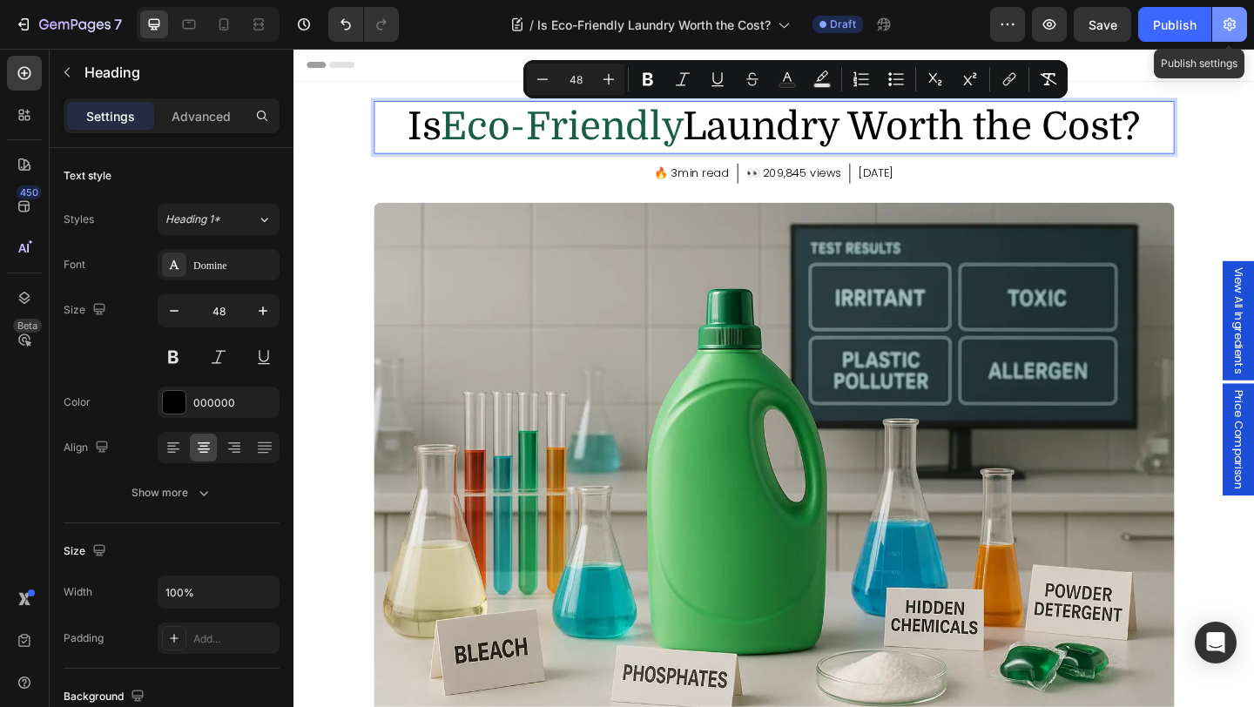
click at [1226, 21] on icon "button" at bounding box center [1229, 24] width 12 height 13
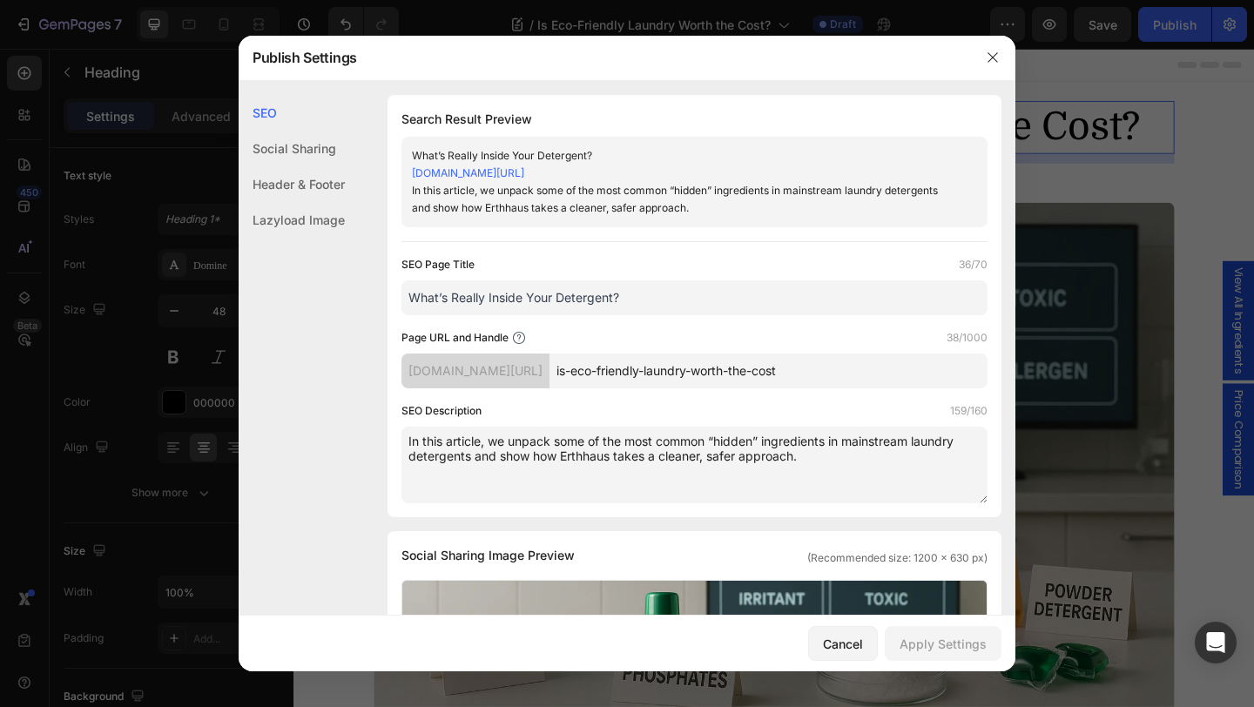
click at [804, 369] on input "is-eco-friendly-laundry-worth-the-cost" at bounding box center [768, 370] width 438 height 35
click at [709, 441] on textarea "In this article, we unpack some of the most common “hidden” ingredients in main…" at bounding box center [694, 465] width 586 height 77
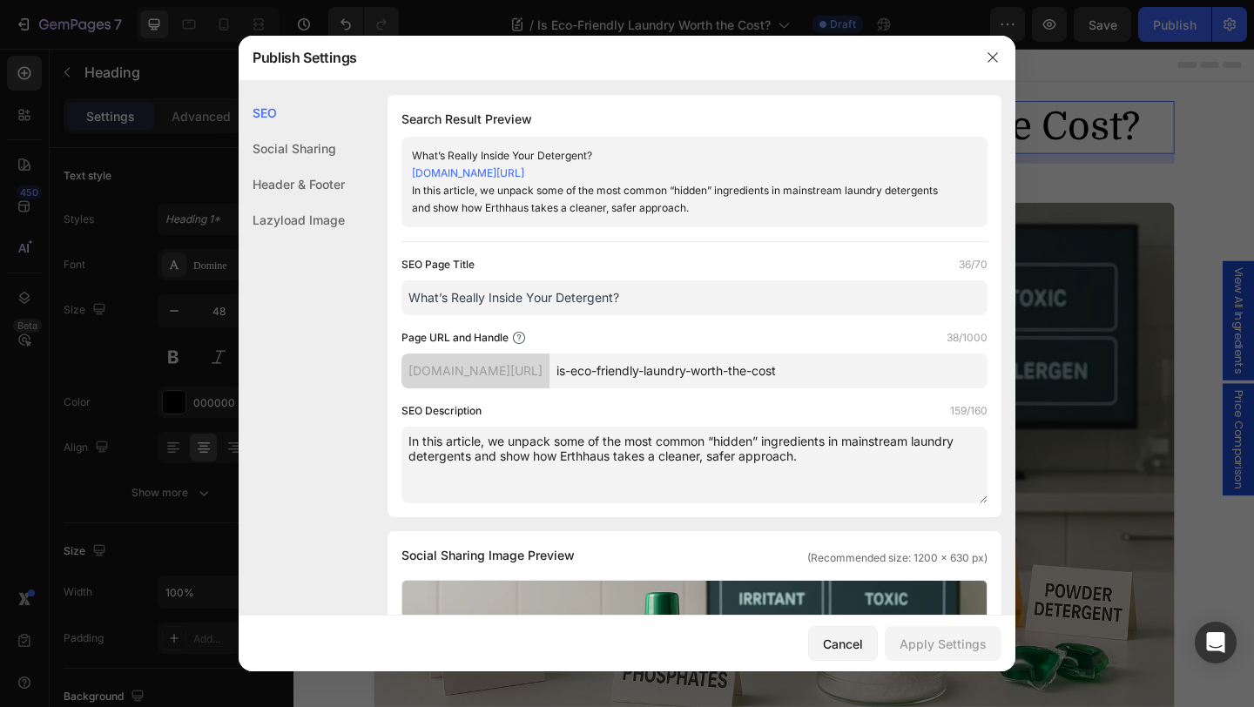
click at [709, 441] on textarea "In this article, we unpack some of the most common “hidden” ingredients in main…" at bounding box center [694, 465] width 586 height 77
paste textarea "When people hear “eco-friendly,” many assume expensive. And yes, at first glanc…"
type textarea "When people hear “eco-friendly,” many assume expensive. And yes, at first glanc…"
click at [877, 404] on div "SEO Description 159/160" at bounding box center [694, 410] width 586 height 17
click at [500, 301] on input "What’s Really Inside Your Detergent?" at bounding box center [694, 297] width 586 height 35
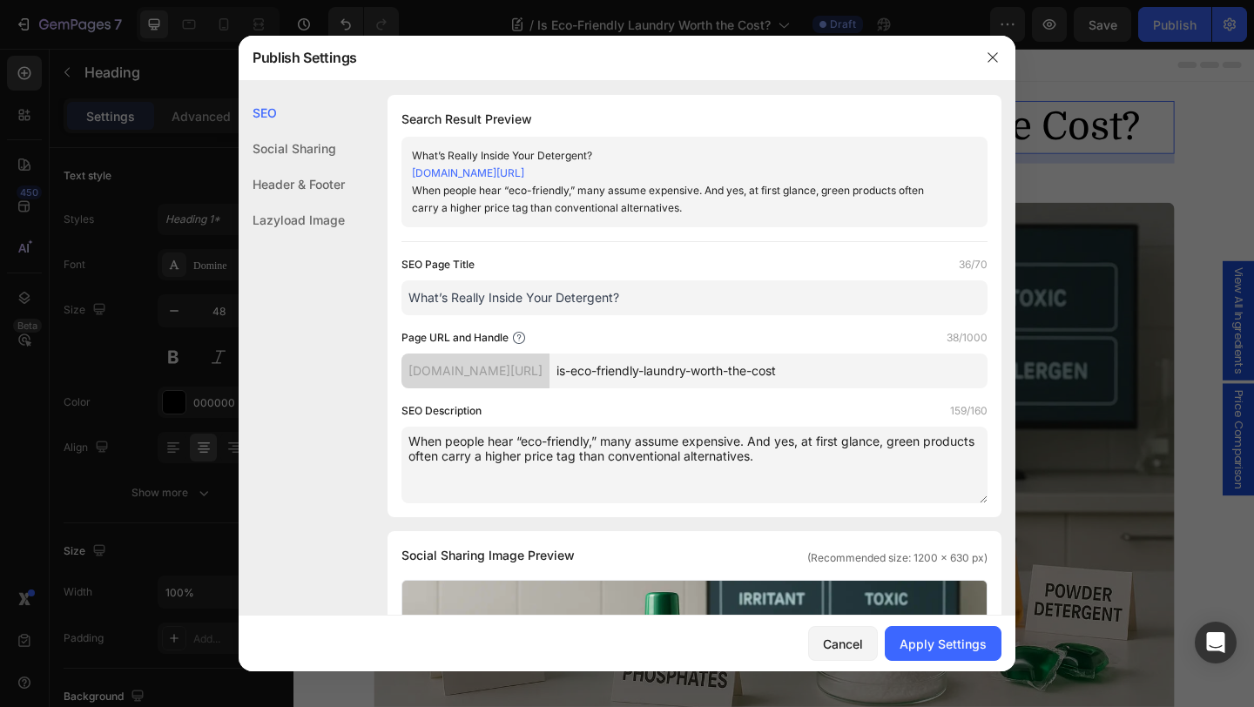
click at [500, 301] on input "What’s Really Inside Your Detergent?" at bounding box center [694, 297] width 586 height 35
paste input "Is Eco-Friendly Laundry Worth the Cos"
type input "Is Eco-Friendly Laundry Worth the Cost?"
click at [658, 394] on div "SEO Page Title 39/70 Is Eco-Friendly Laundry Worth the Cost? Page URL and Handl…" at bounding box center [694, 379] width 586 height 247
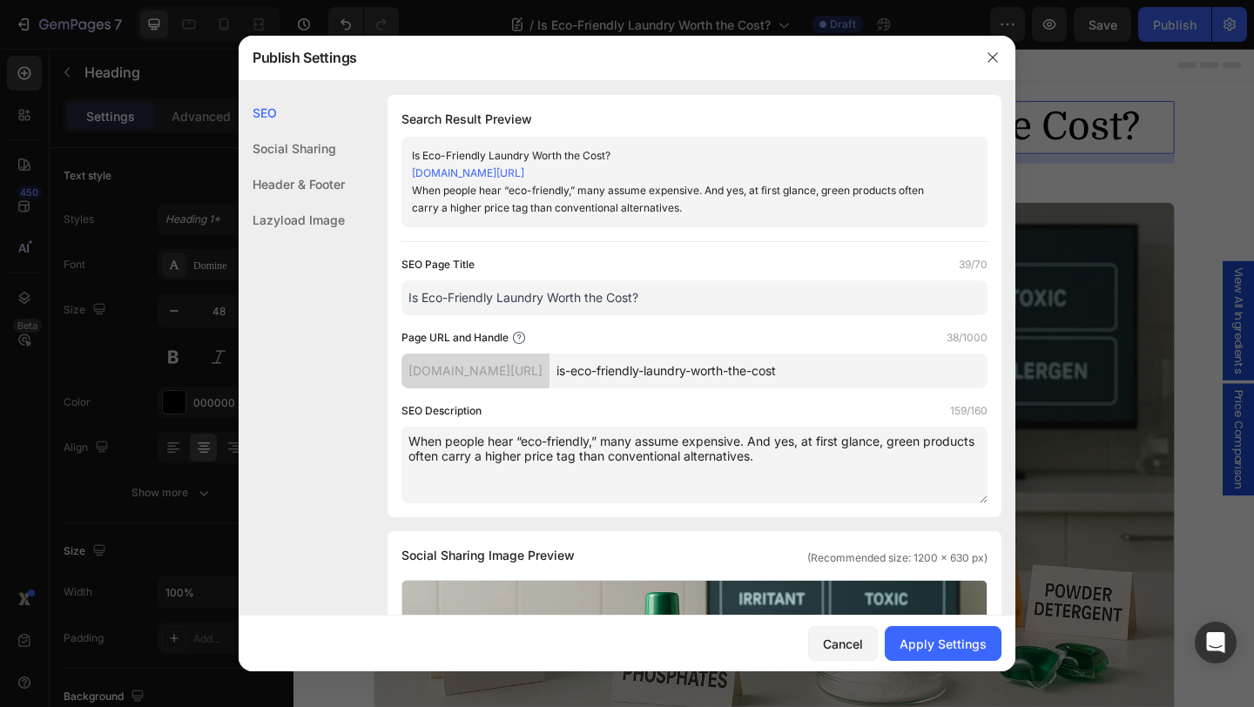
scroll to position [396, 0]
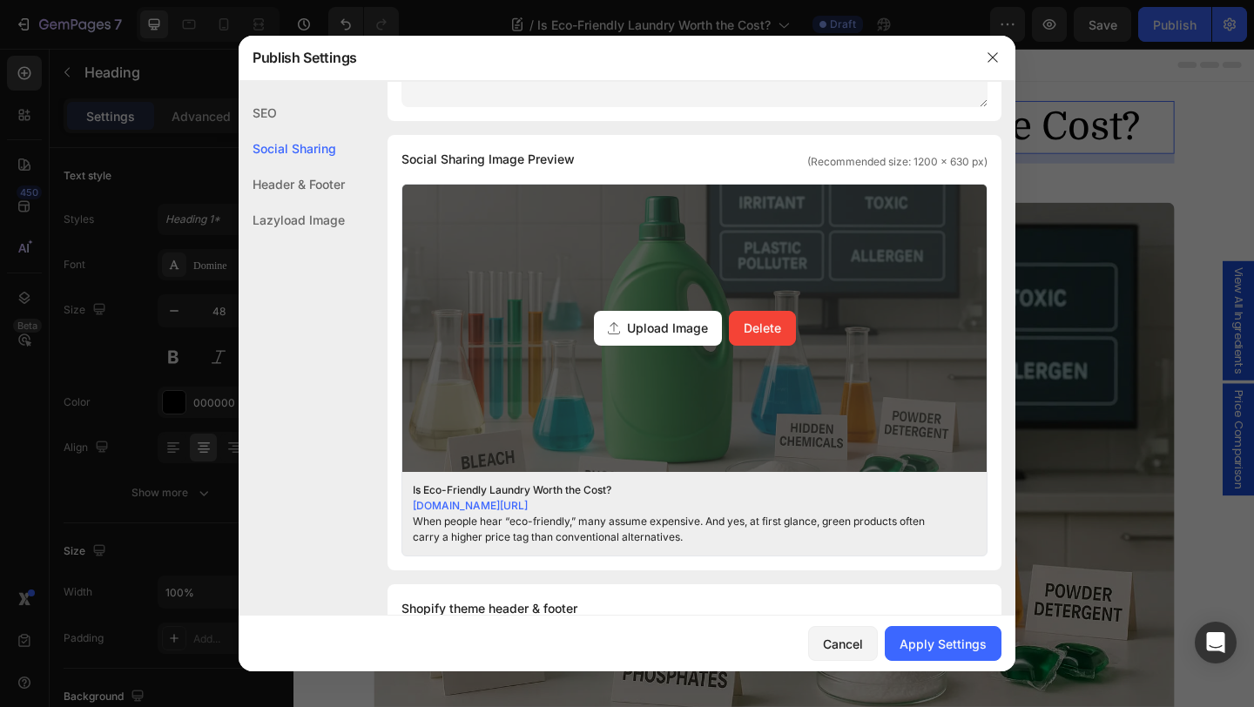
click at [677, 327] on span "Upload Image" at bounding box center [667, 328] width 81 height 18
click at [0, 0] on input "Upload Image Delete" at bounding box center [0, 0] width 0 height 0
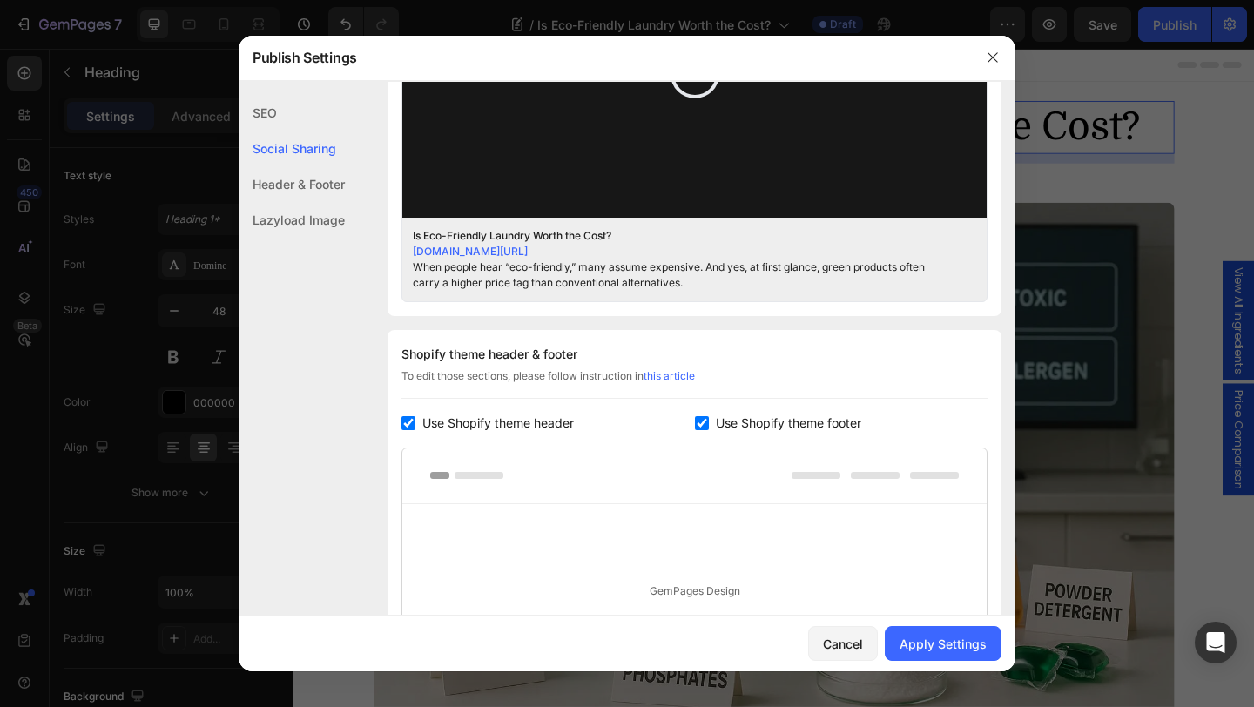
scroll to position [414, 0]
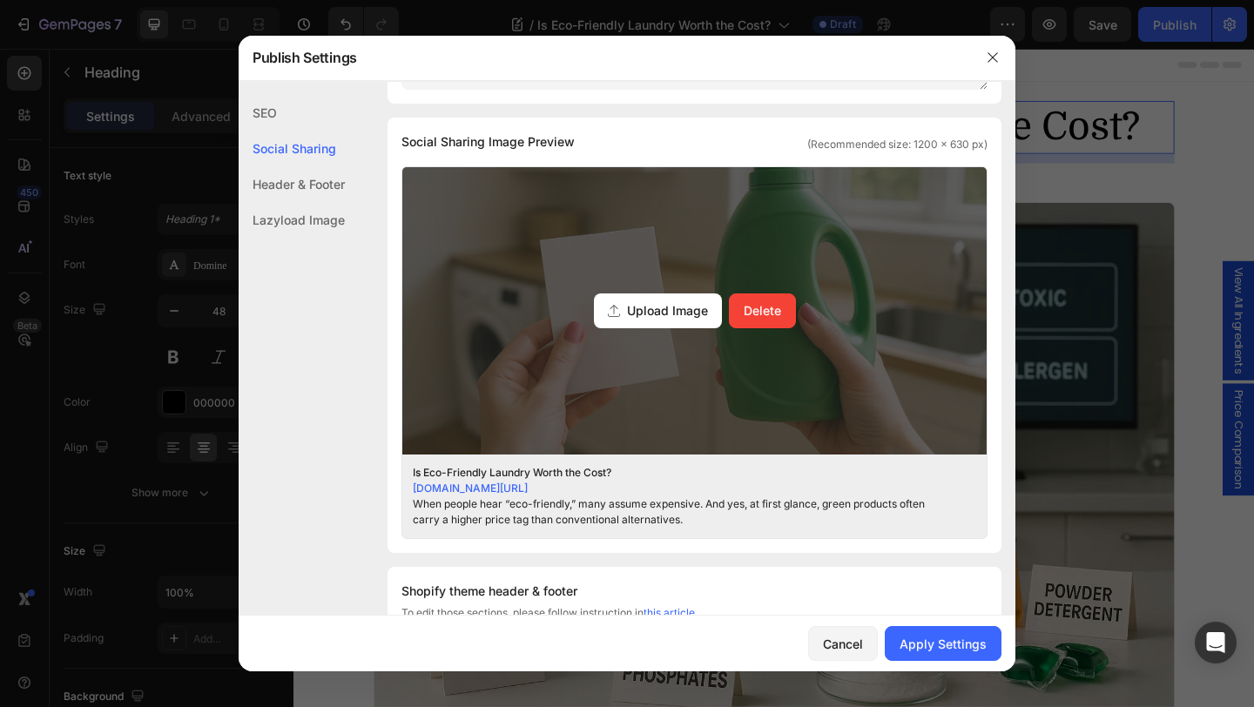
click at [687, 302] on span "Upload Image" at bounding box center [667, 310] width 81 height 18
click at [0, 0] on input "Upload Image Delete" at bounding box center [0, 0] width 0 height 0
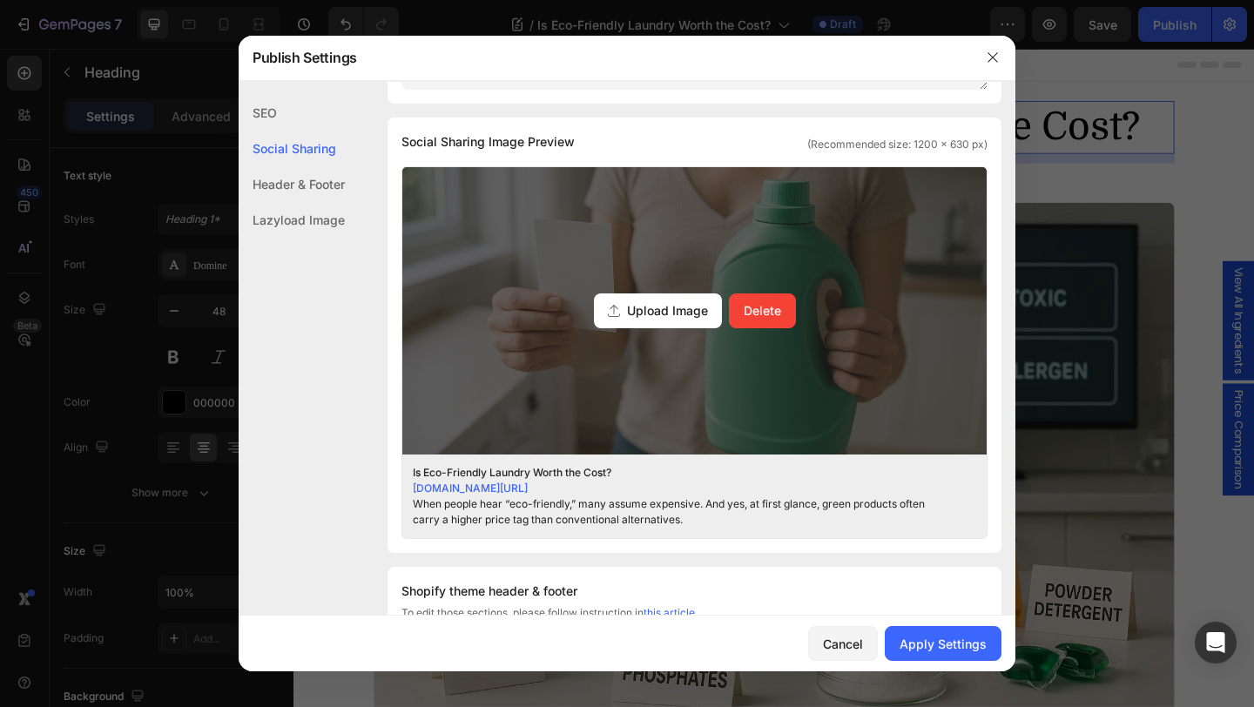
click at [689, 309] on span "Upload Image" at bounding box center [667, 310] width 81 height 18
click at [0, 0] on input "Upload Image Delete" at bounding box center [0, 0] width 0 height 0
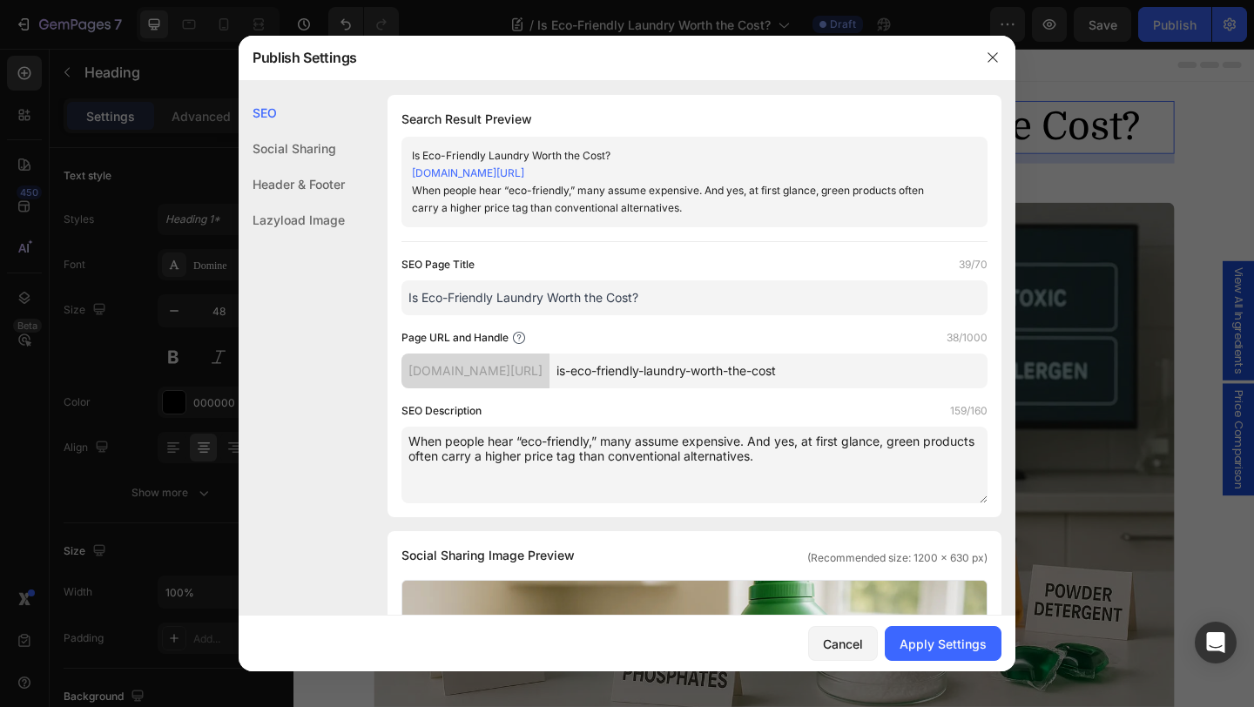
scroll to position [117, 0]
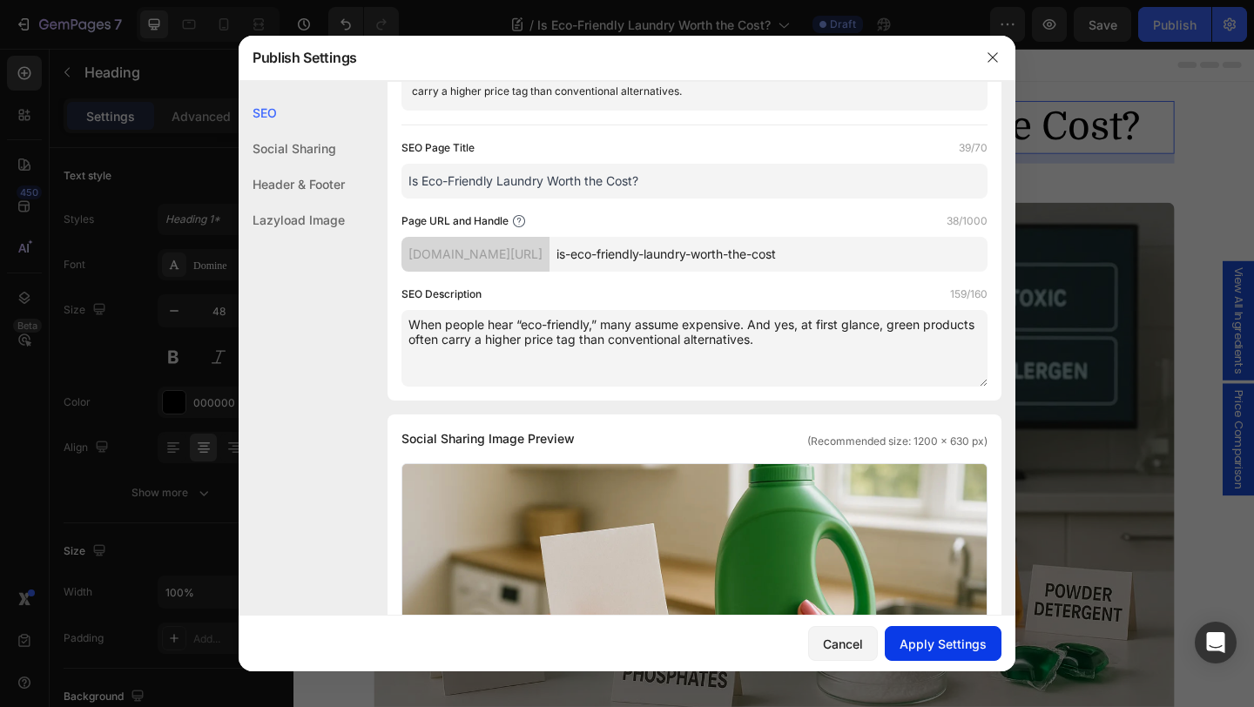
click at [906, 643] on div "Apply Settings" at bounding box center [942, 644] width 87 height 18
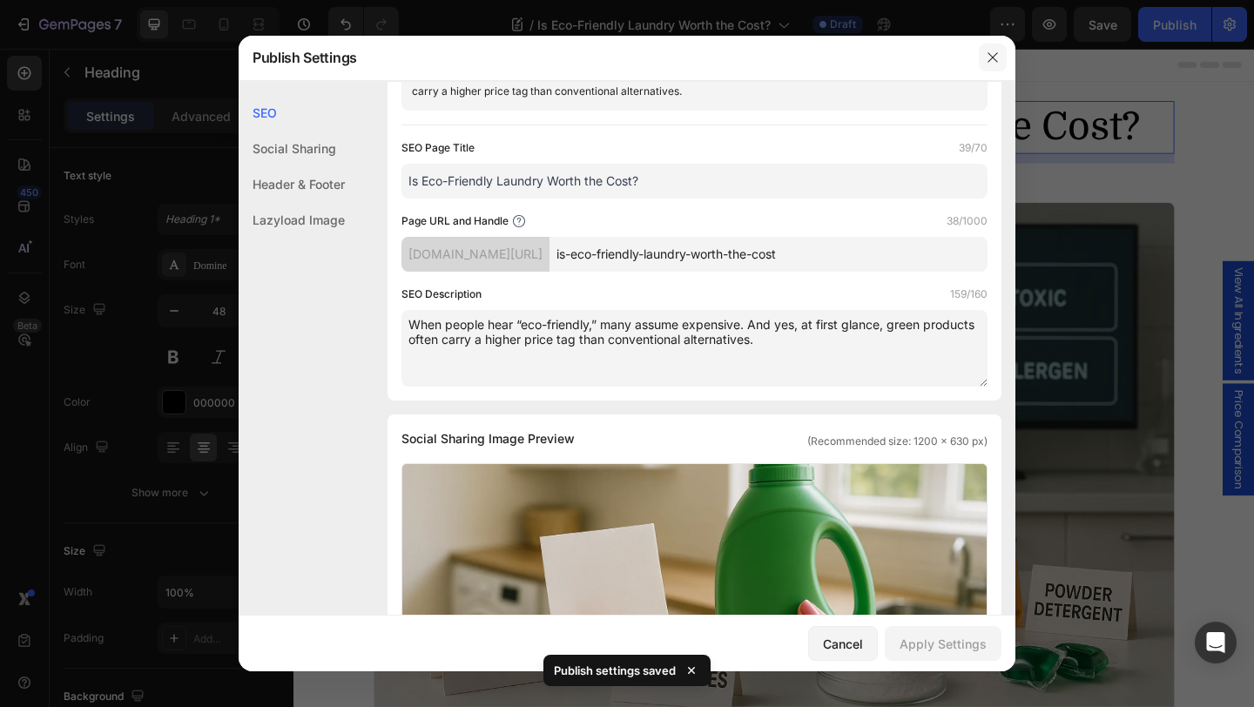
click at [991, 57] on icon "button" at bounding box center [992, 57] width 10 height 10
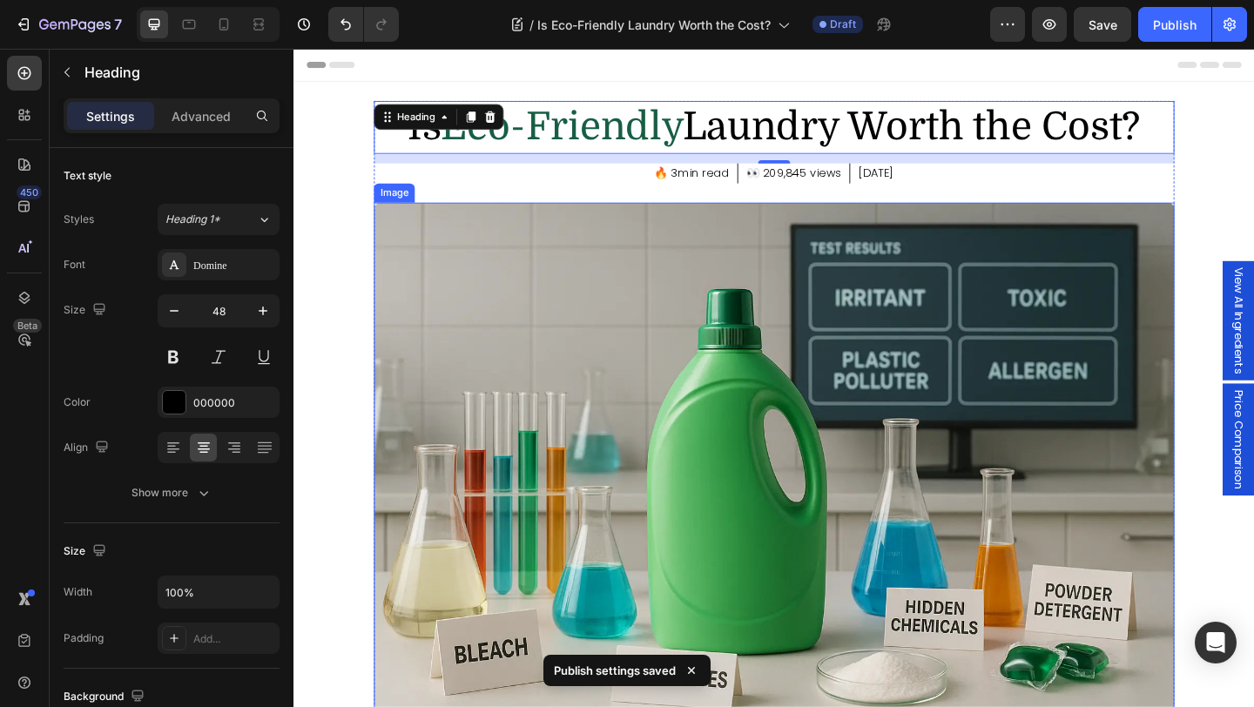
click at [805, 430] on img at bounding box center [815, 506] width 871 height 581
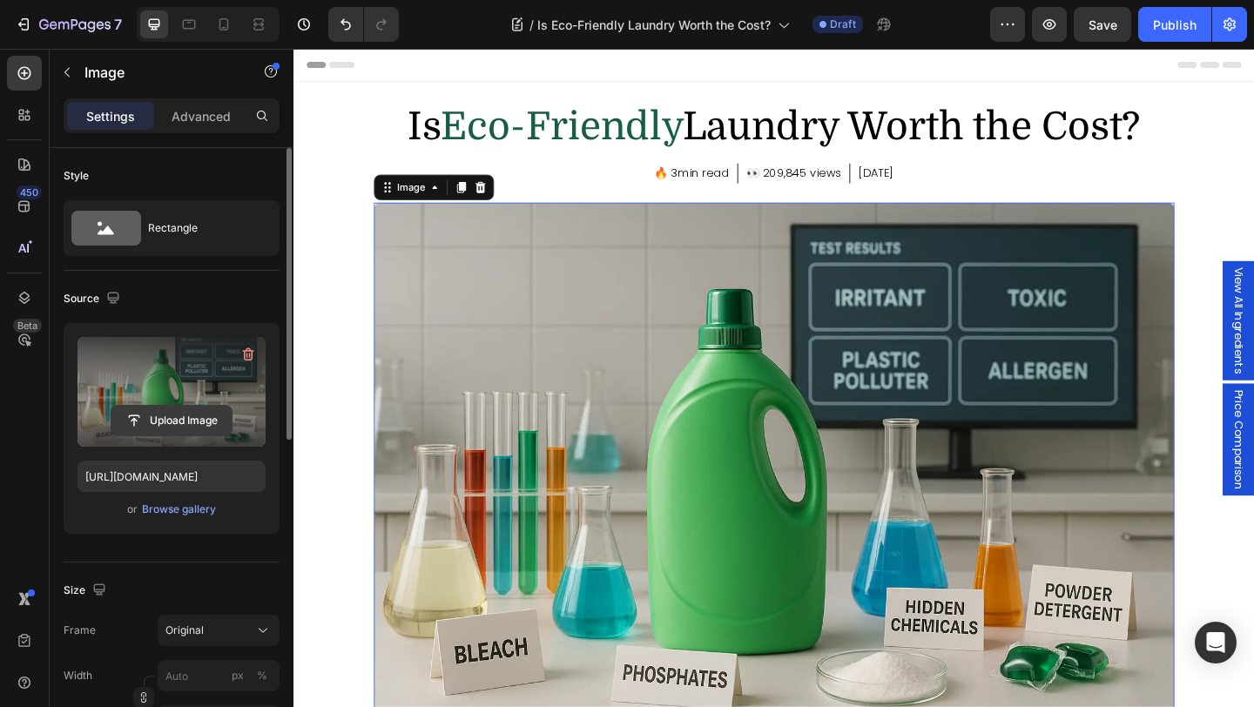
drag, startPoint x: 183, startPoint y: 508, endPoint x: 196, endPoint y: 408, distance: 101.0
click at [196, 408] on div "Upload Image https://cdn.shopify.com/s/files/1/0660/0291/1401/files/gempages_51…" at bounding box center [172, 428] width 216 height 211
click at [196, 408] on input "file" at bounding box center [171, 421] width 120 height 30
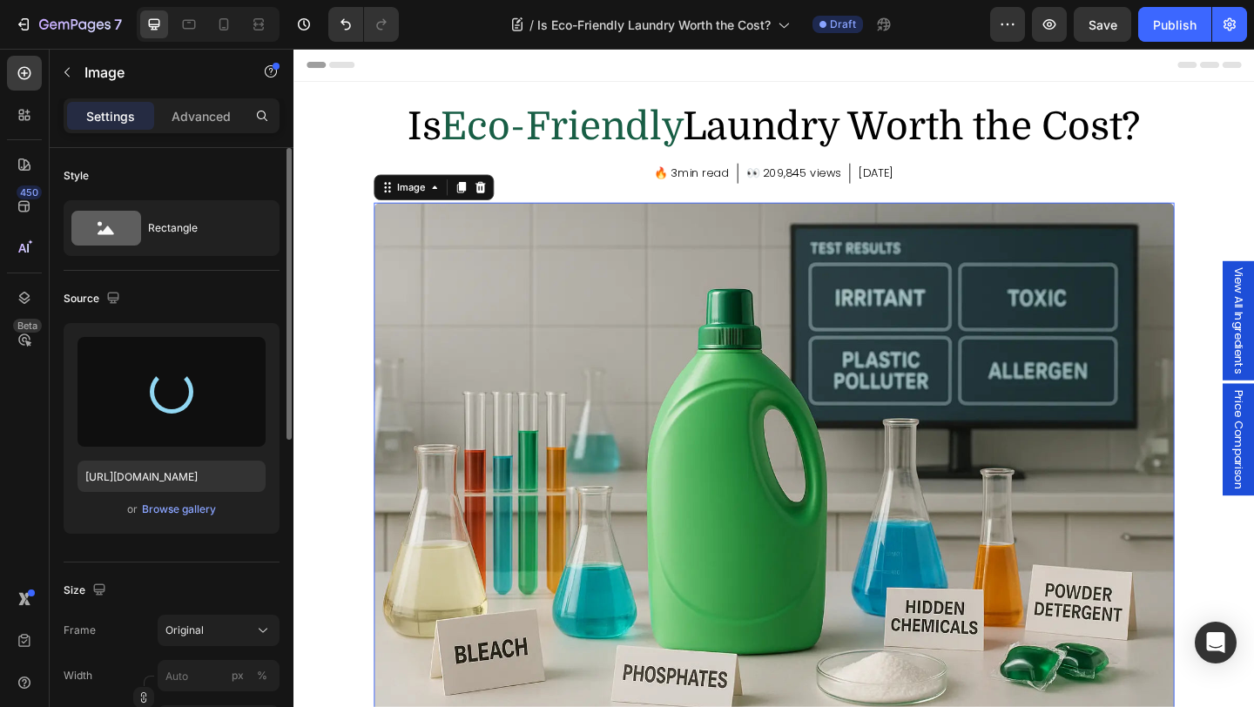
type input "https://cdn.shopify.com/s/files/1/0660/0291/1401/files/gempages_513799676709831…"
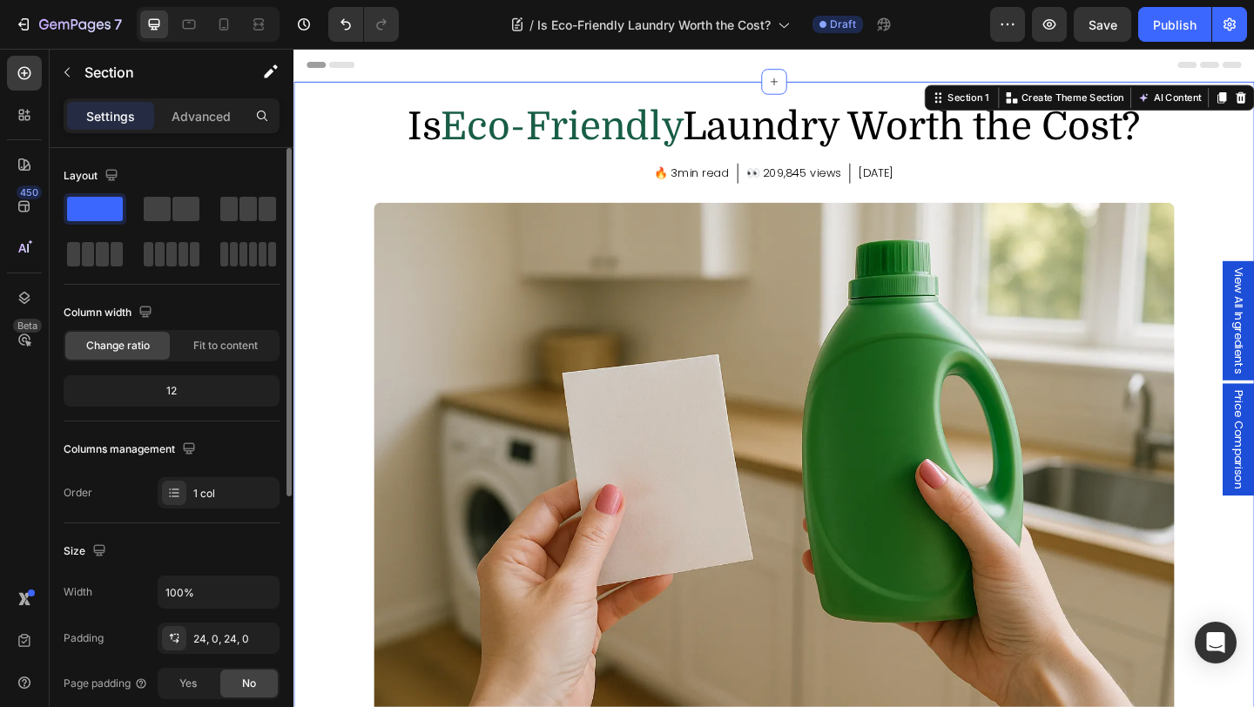
click at [359, 349] on div "Is Eco-Friendly Laundry Worth the Cost? Heading 🔥 3min read Text block Row 👀 20…" at bounding box center [815, 577] width 1045 height 945
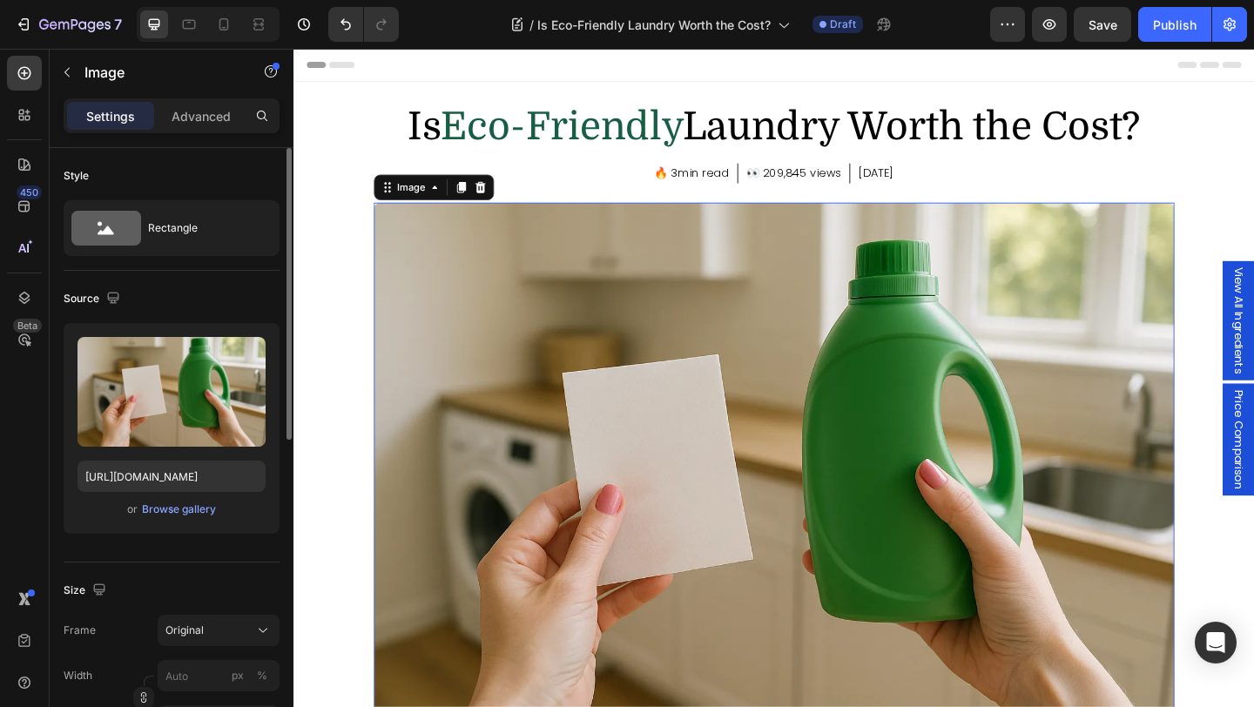
click at [502, 347] on img at bounding box center [815, 506] width 871 height 581
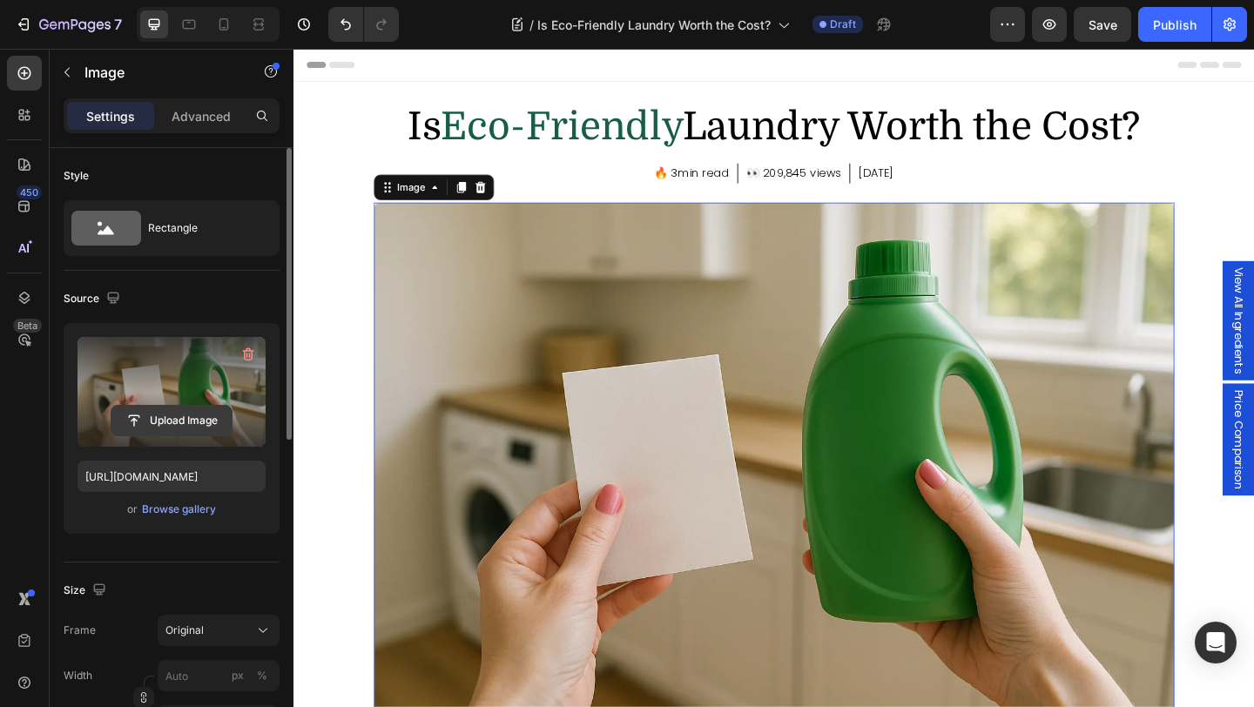
click at [203, 427] on input "file" at bounding box center [171, 421] width 120 height 30
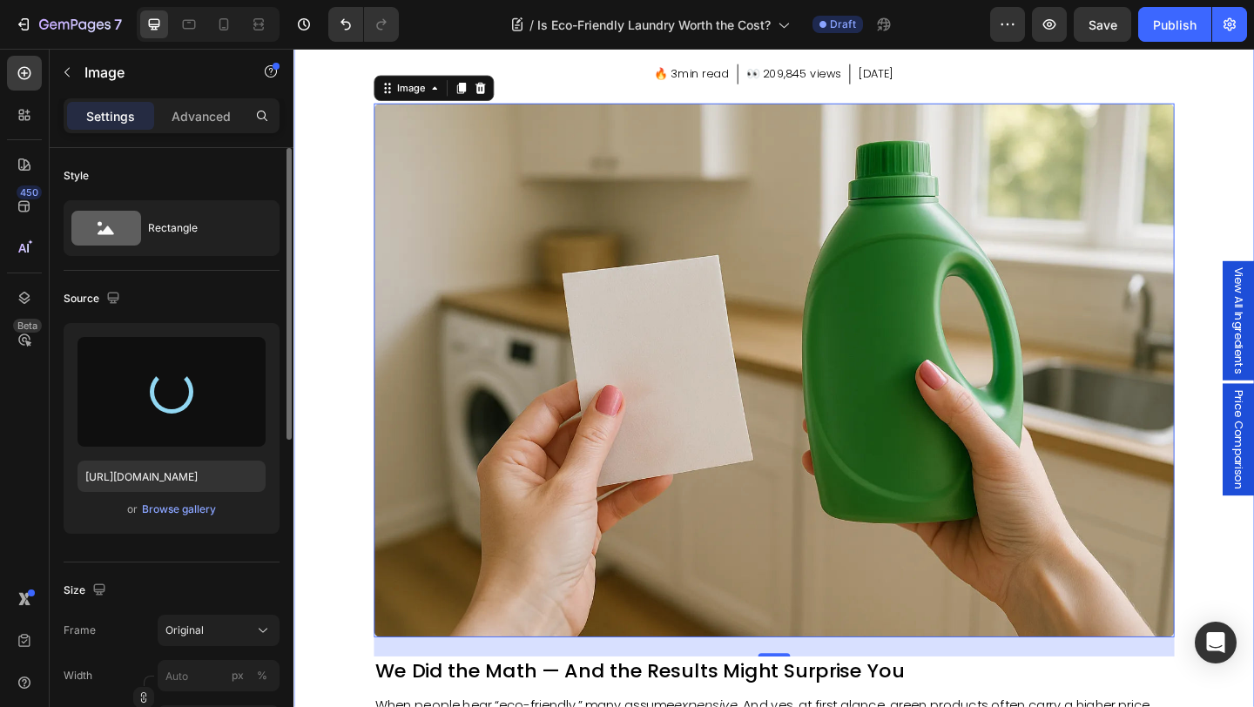
scroll to position [133, 0]
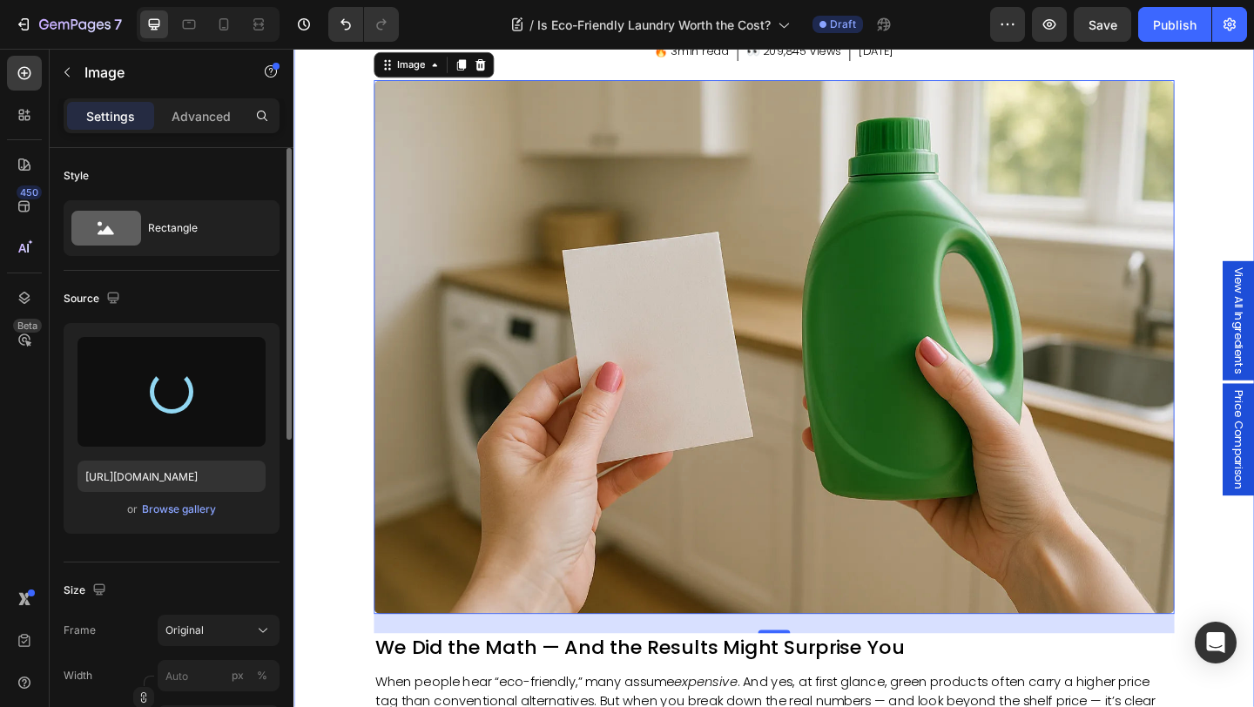
type input "https://cdn.shopify.com/s/files/1/0660/0291/1401/files/gempages_513799676709831…"
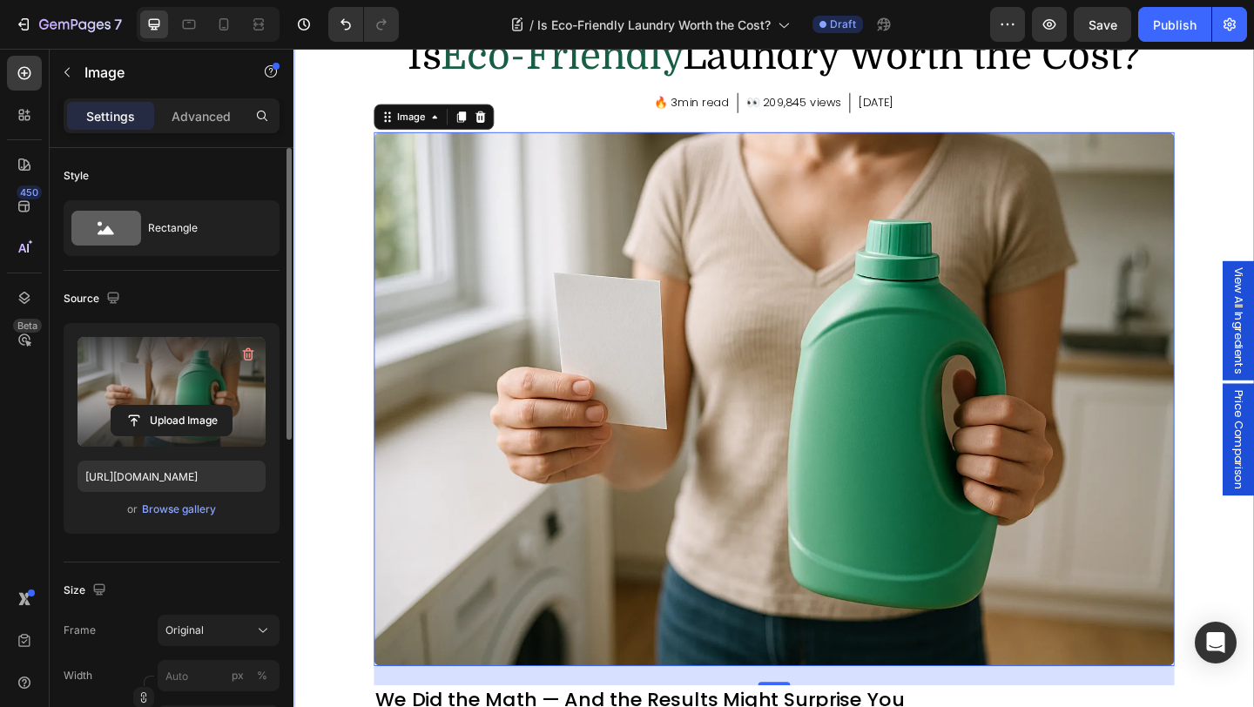
scroll to position [73, 0]
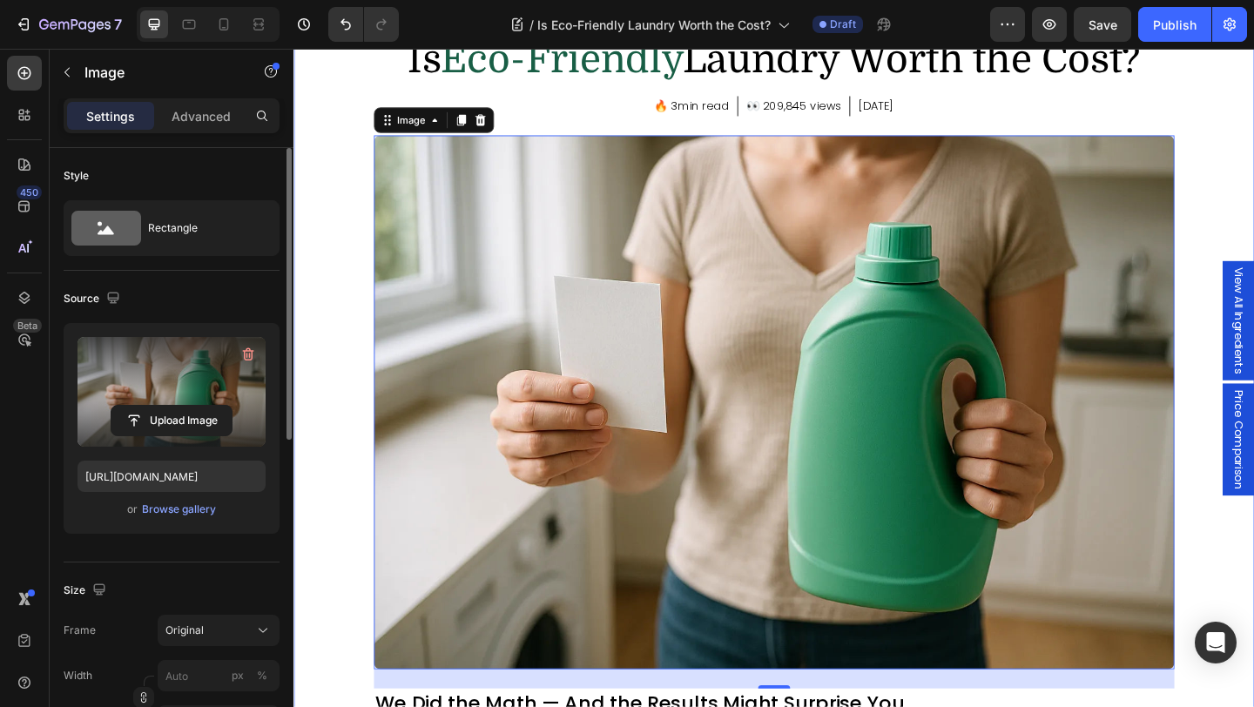
click at [335, 351] on div "Is Eco-Friendly Laundry Worth the Cost? Heading 🔥 3min read Text block Row 👀 20…" at bounding box center [815, 504] width 1045 height 945
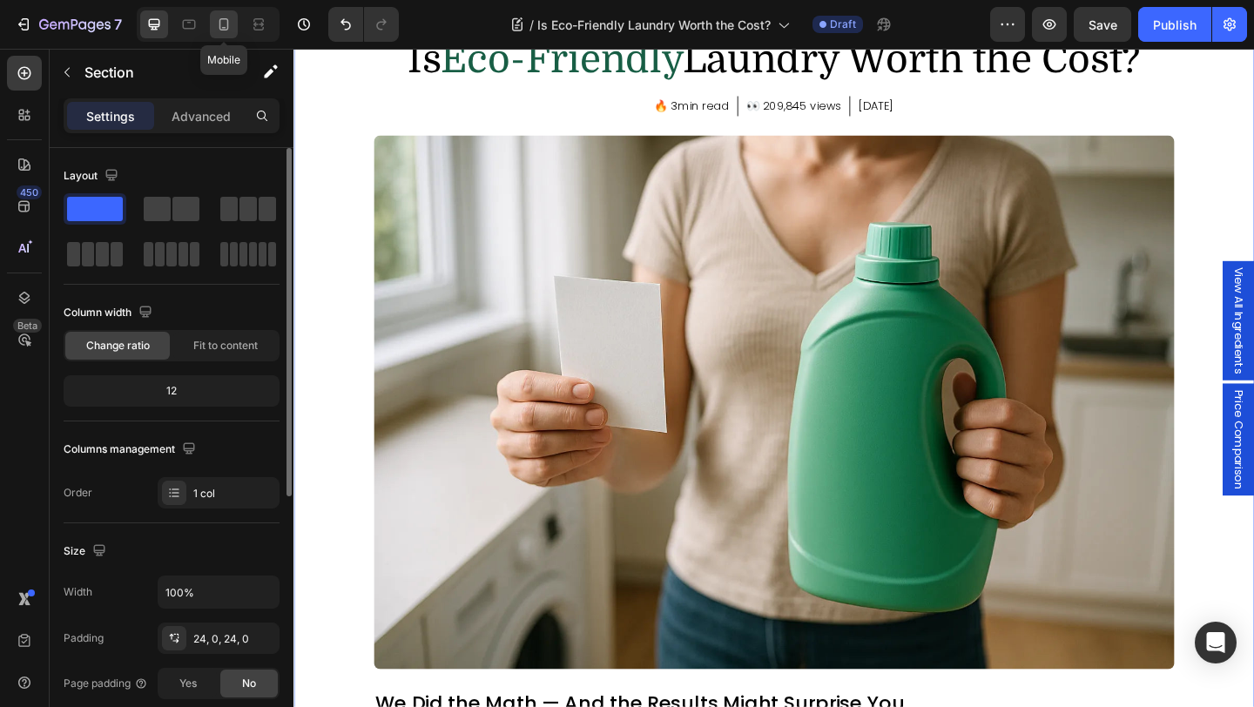
click at [214, 30] on div at bounding box center [224, 24] width 28 height 28
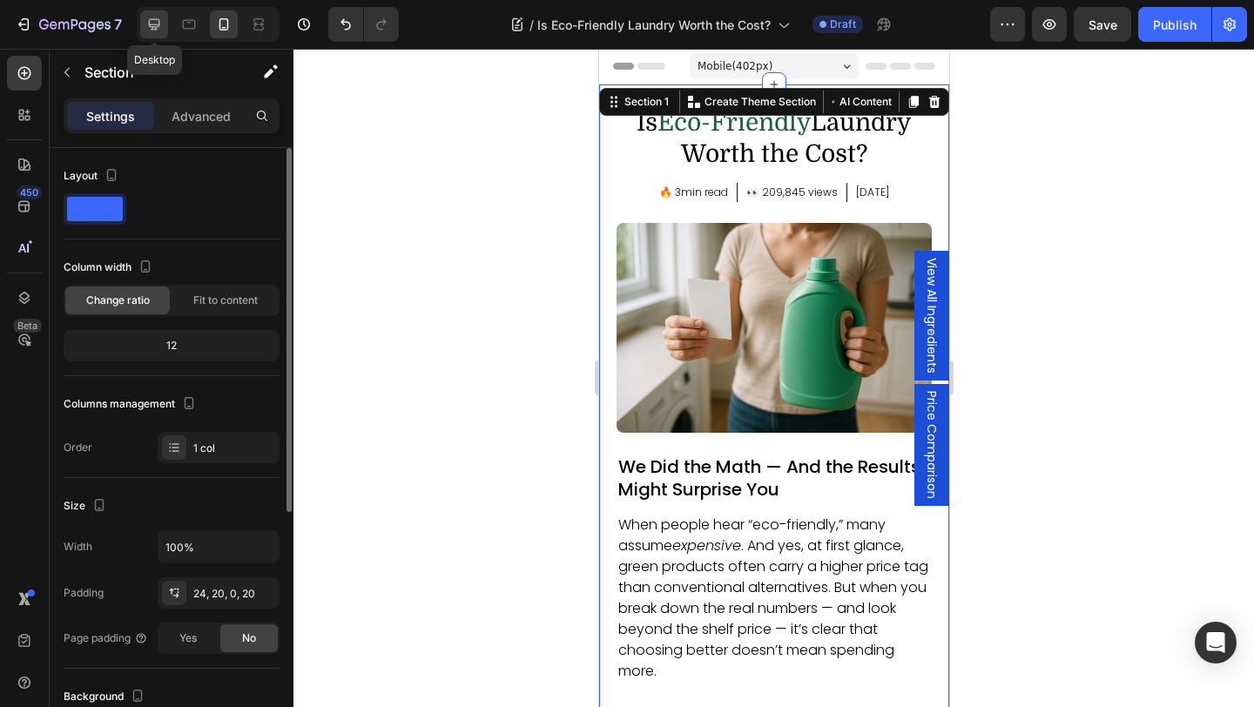
click at [152, 25] on icon at bounding box center [153, 24] width 17 height 17
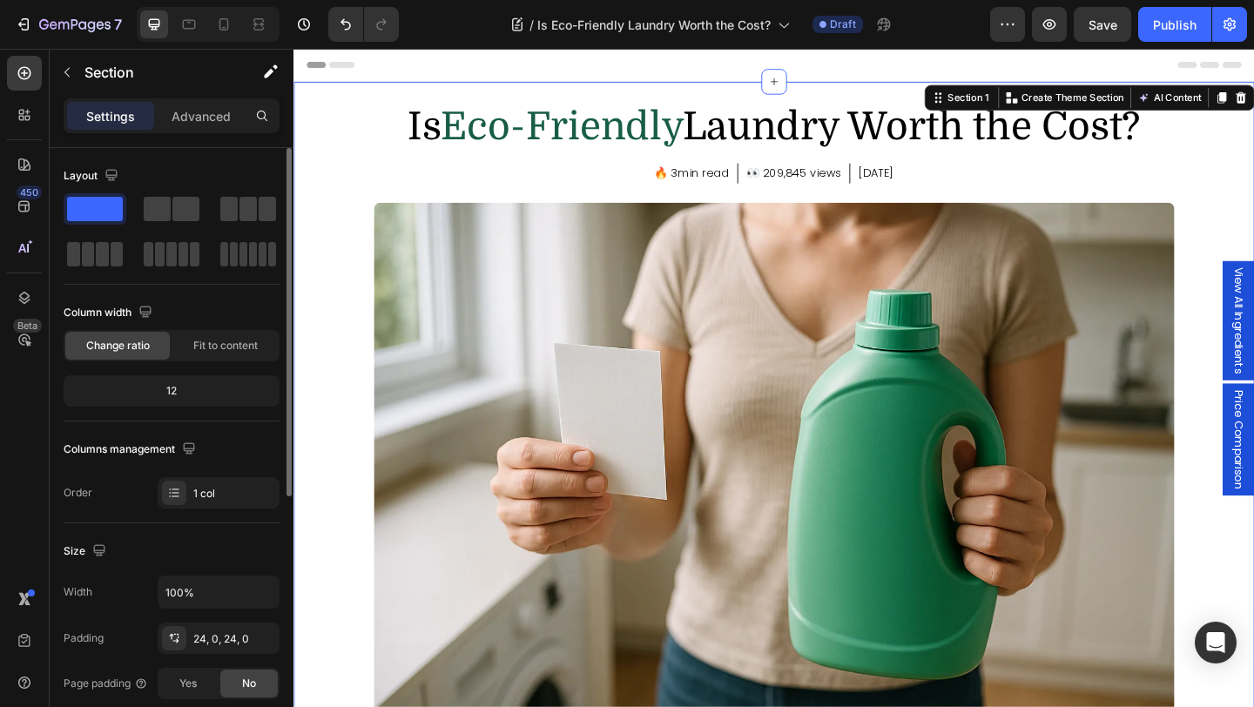
click at [336, 261] on div "Is Eco-Friendly Laundry Worth the Cost? Heading 🔥 3min read Text block Row 👀 20…" at bounding box center [815, 577] width 1045 height 945
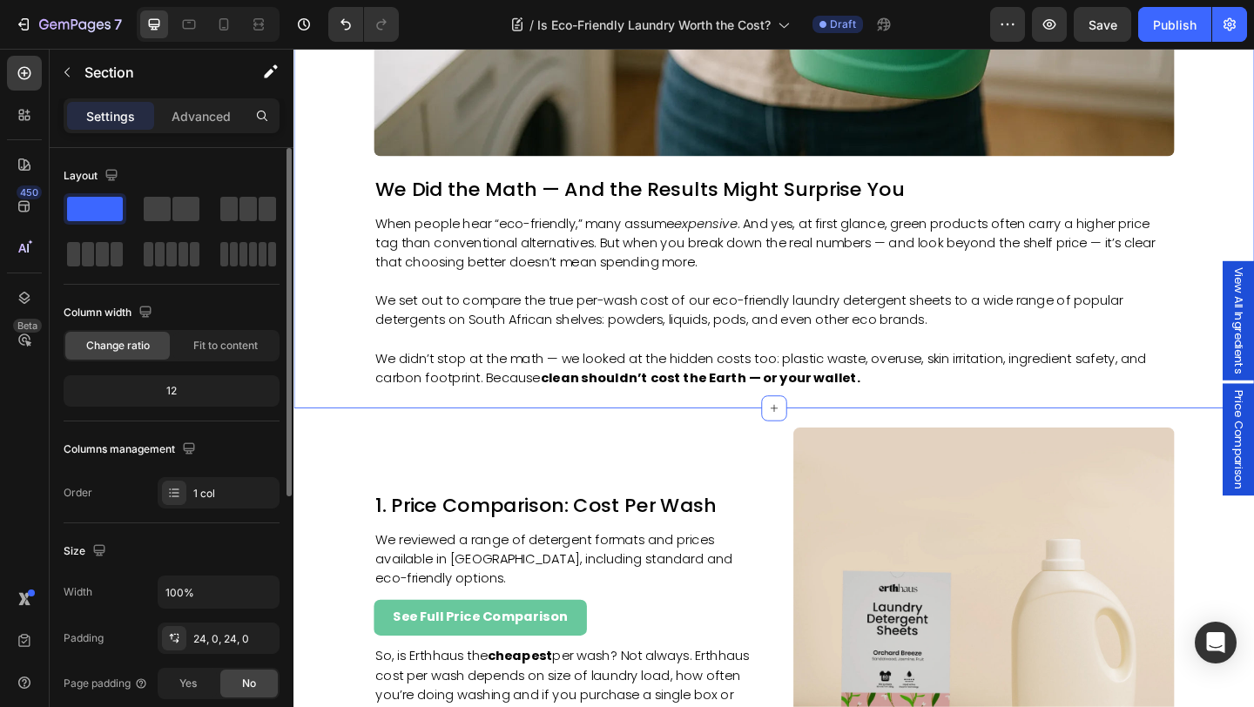
scroll to position [662, 0]
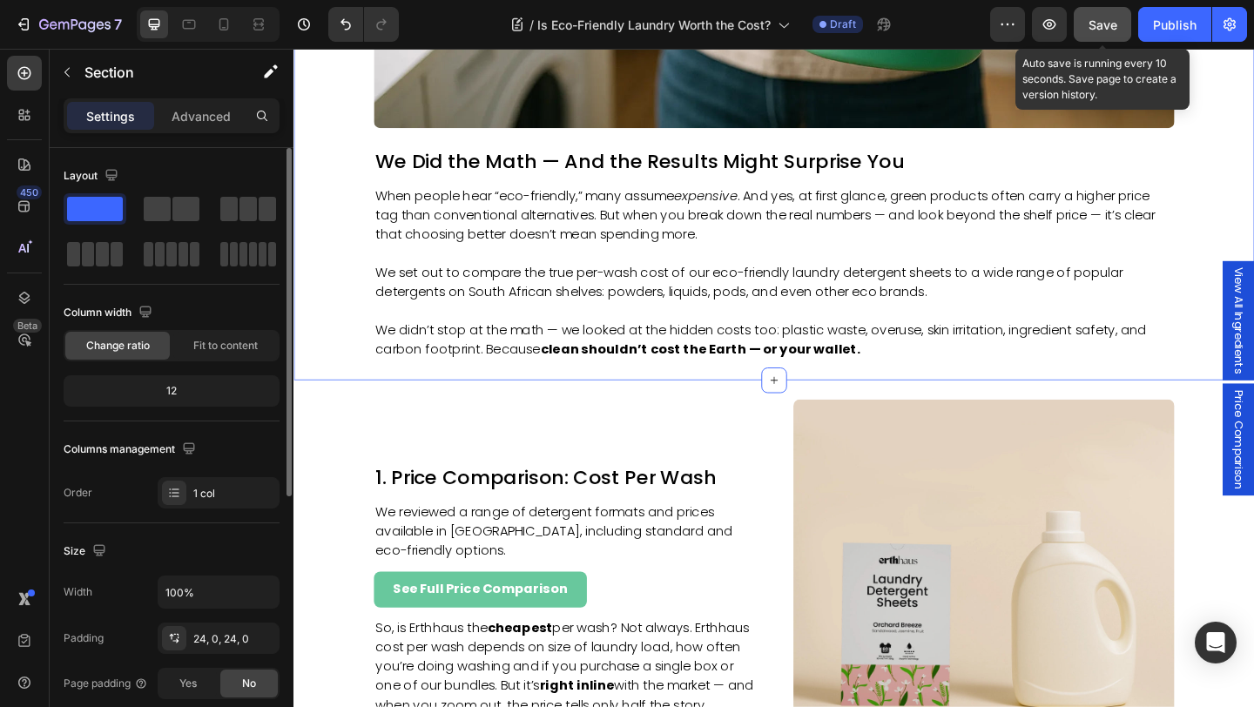
click at [1115, 32] on div "Save" at bounding box center [1102, 25] width 29 height 18
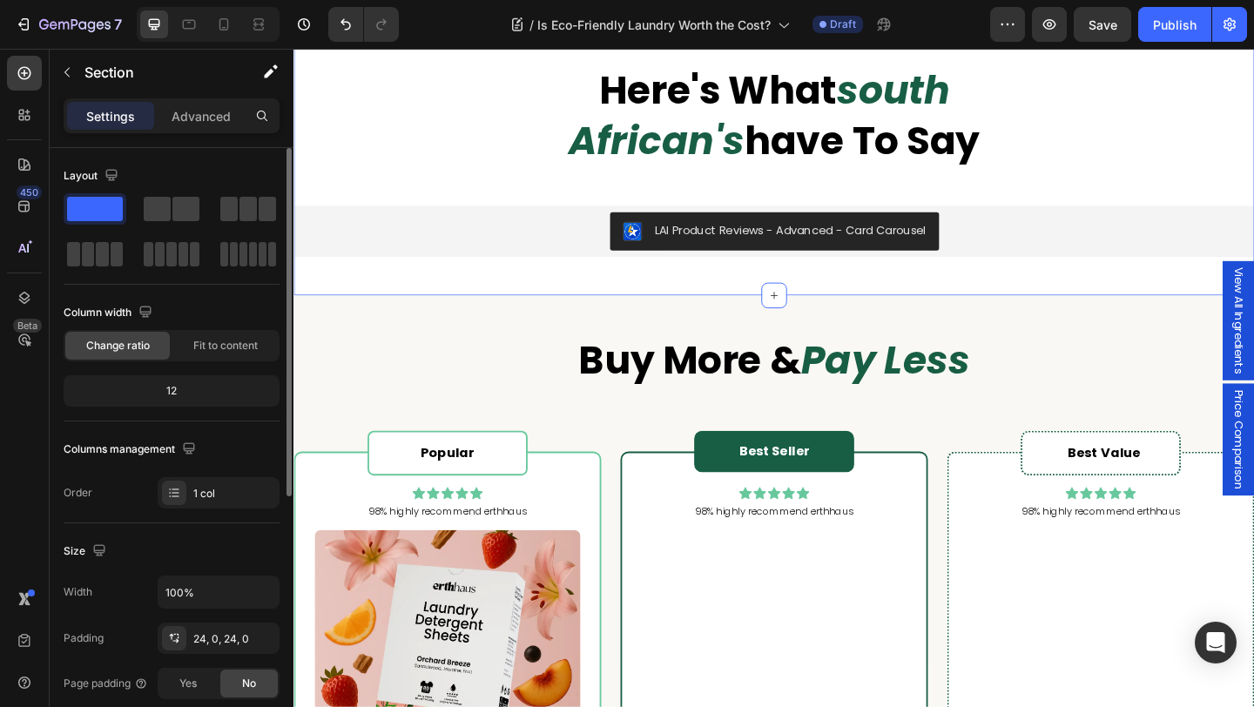
scroll to position [3910, 0]
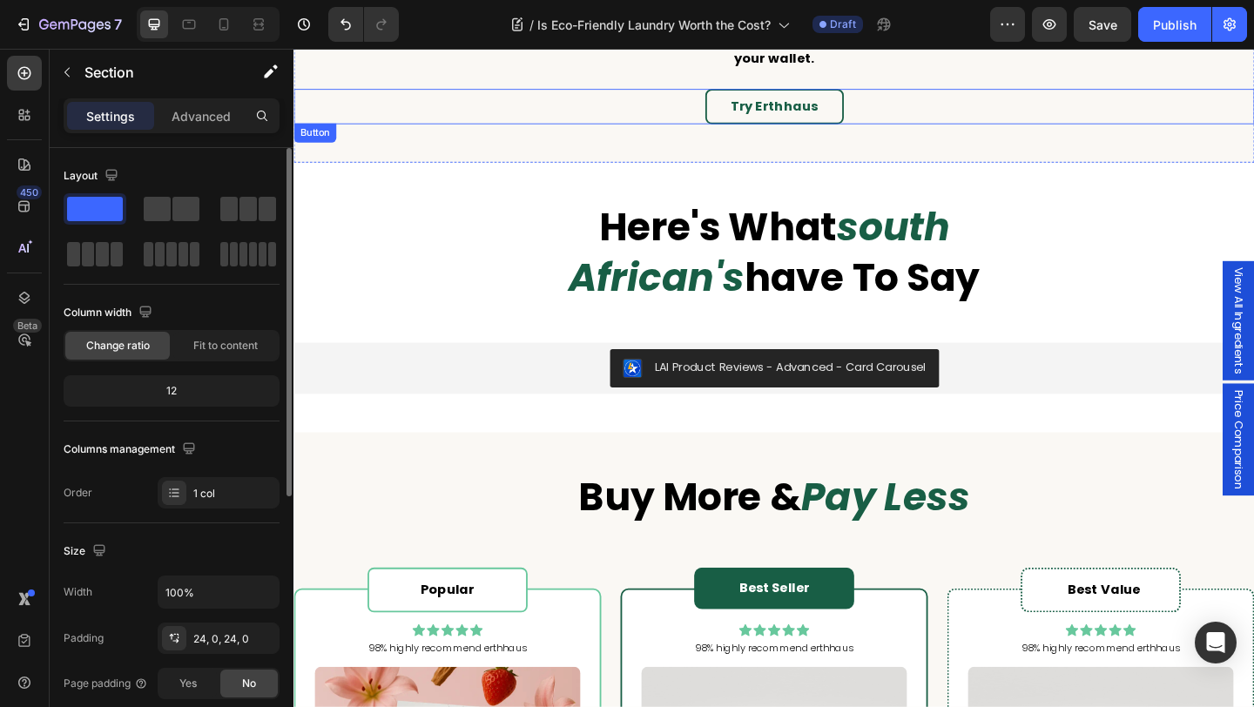
click at [930, 117] on div "Try Erthhaus Button" at bounding box center [815, 111] width 1045 height 39
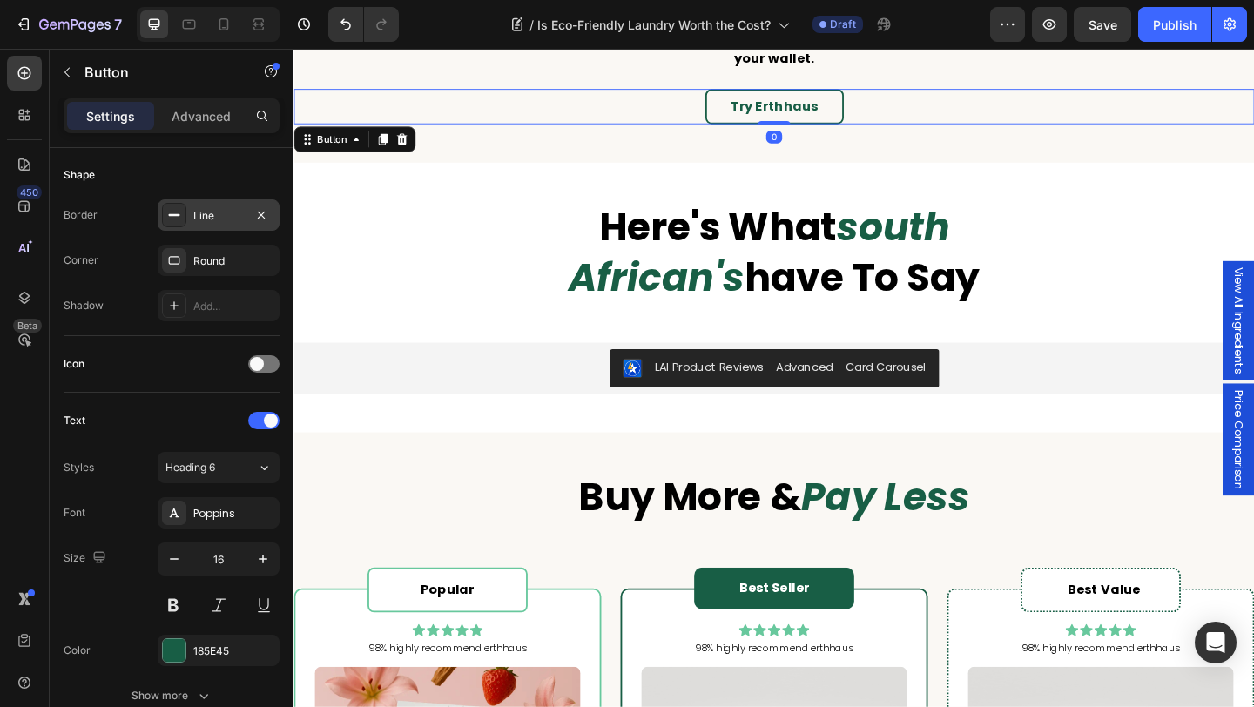
scroll to position [730, 0]
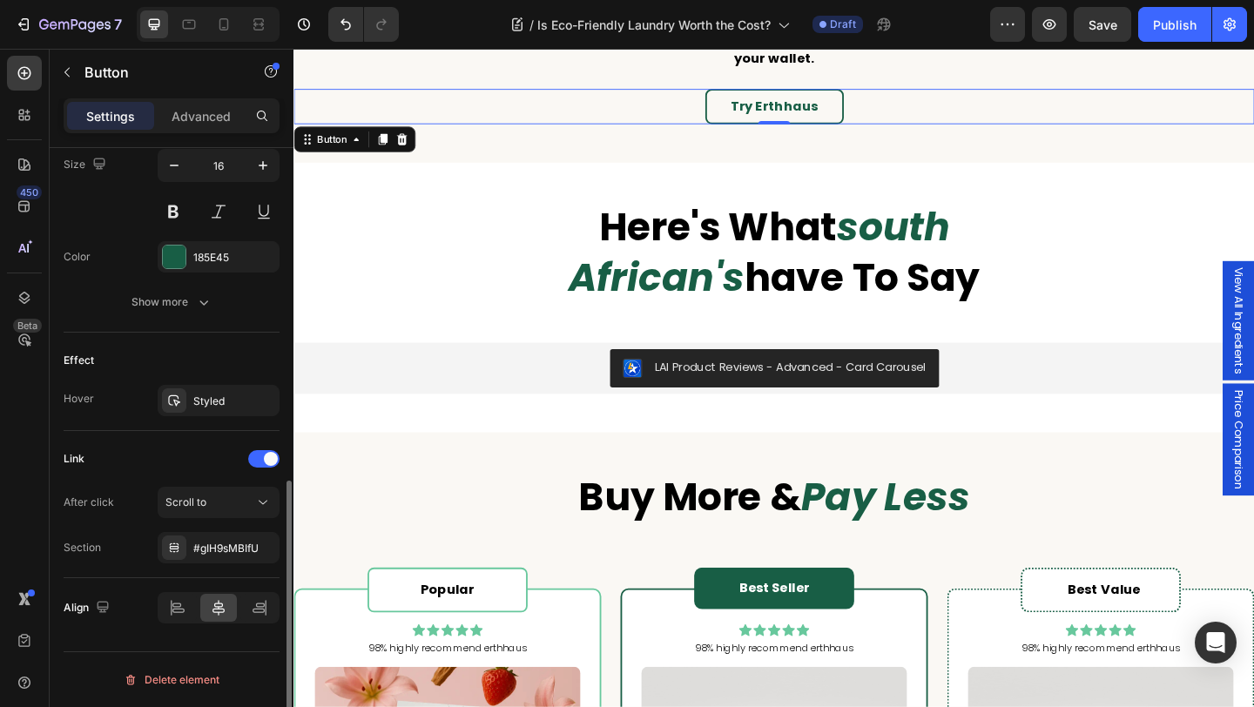
click at [197, 553] on div "#gIH9sMBIfU" at bounding box center [234, 549] width 82 height 16
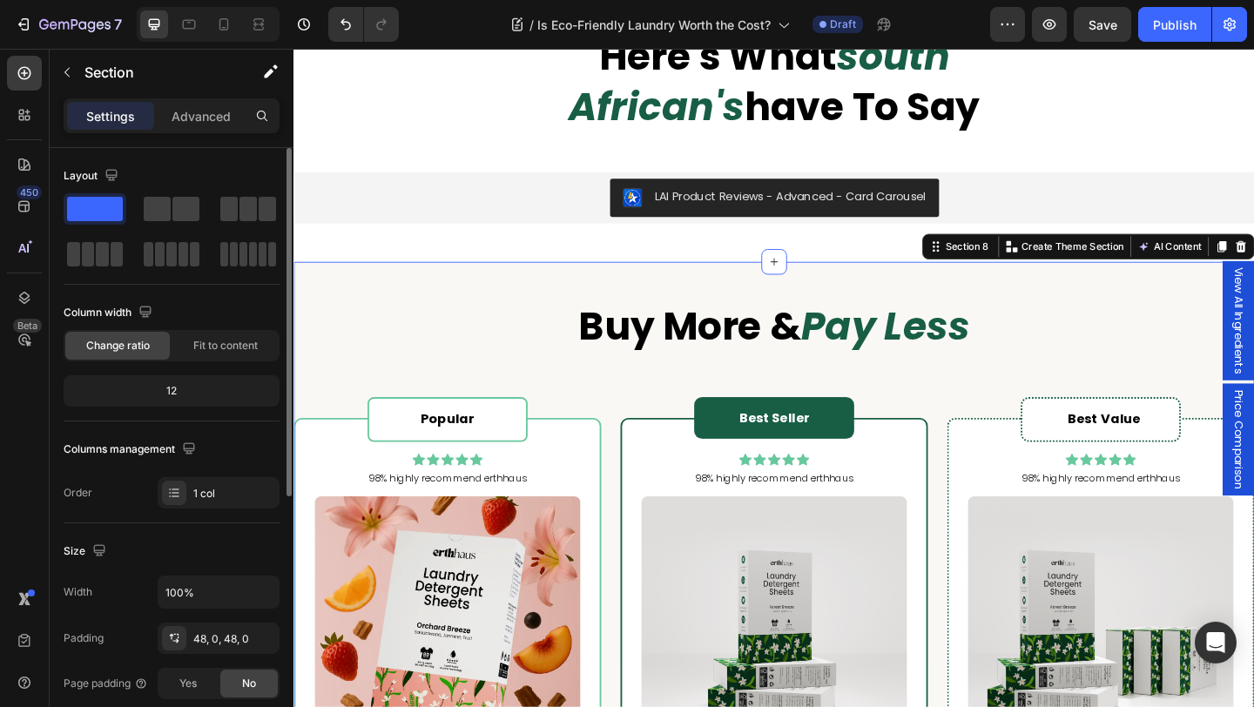
scroll to position [4112, 0]
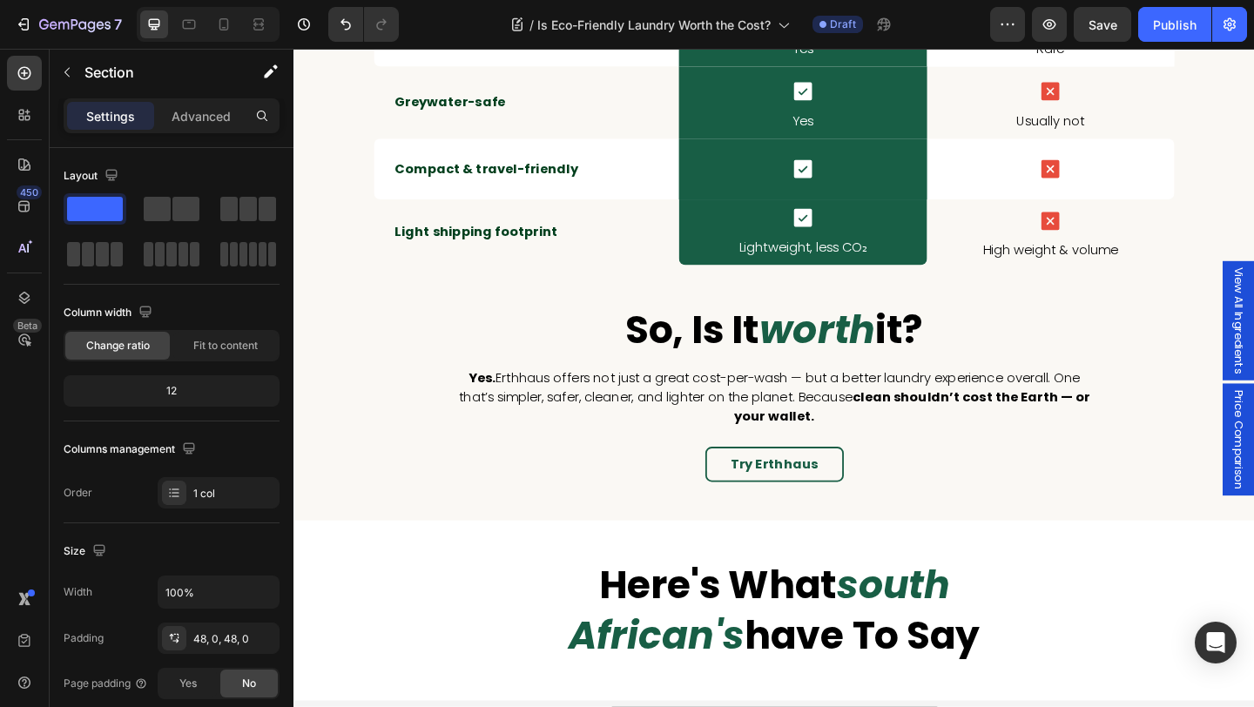
scroll to position [3867, 0]
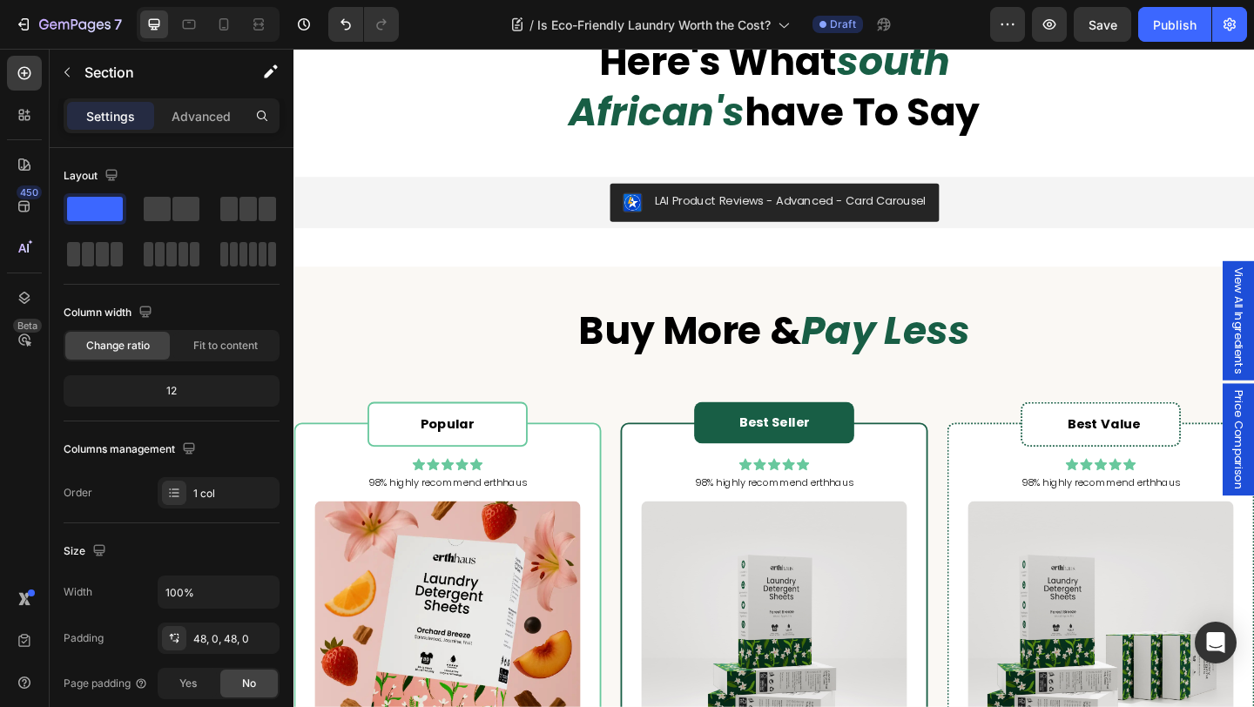
scroll to position [3760, 0]
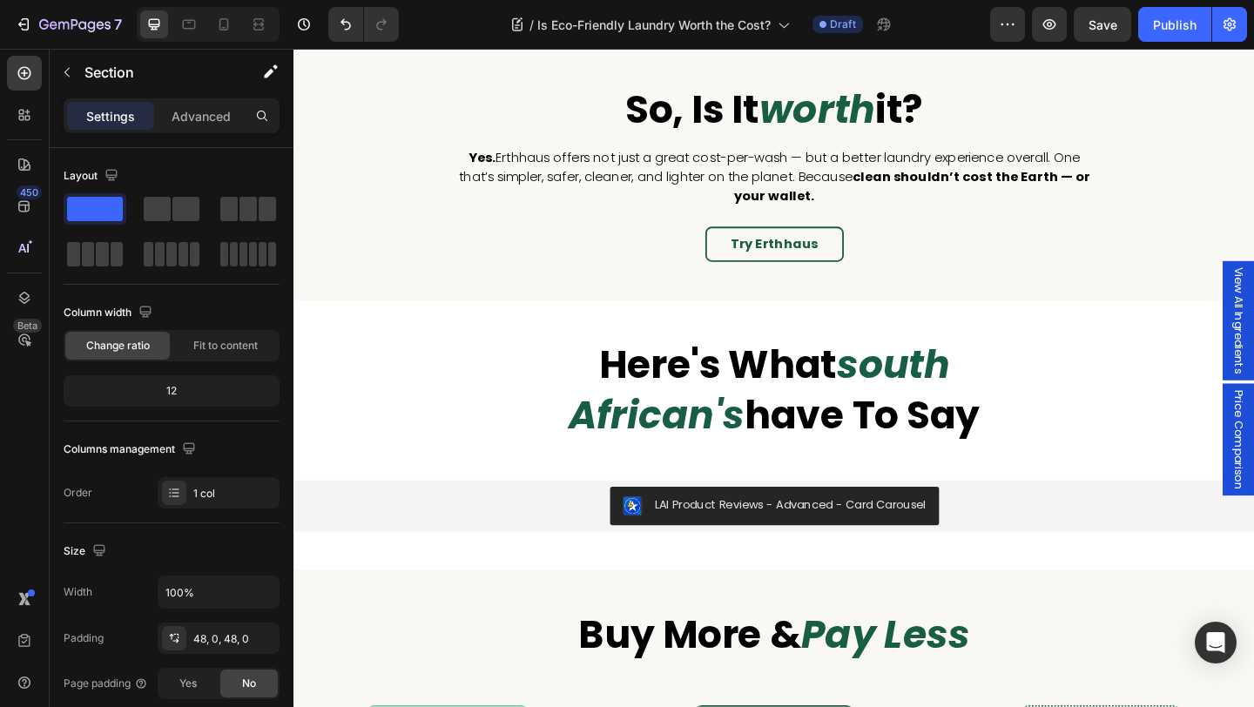
click at [930, 594] on div "here's what south african's have to say Heading Row LAI Product Reviews - Advan…" at bounding box center [815, 468] width 1045 height 293
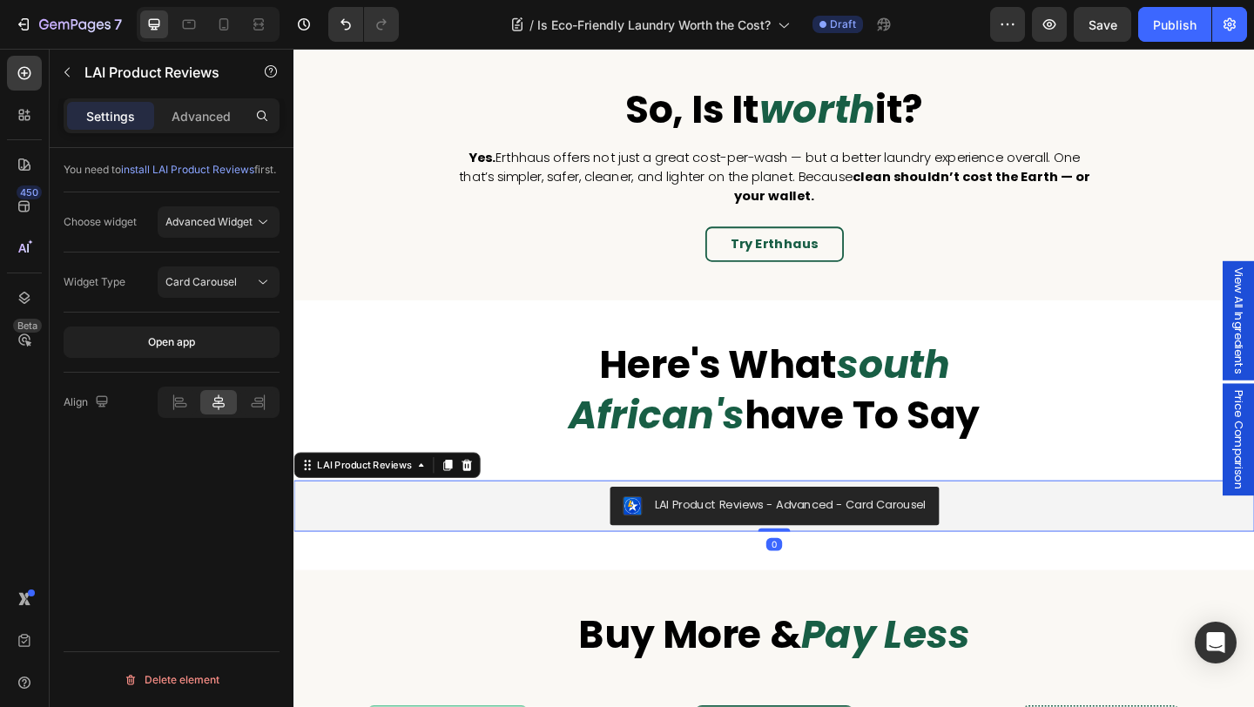
click at [1026, 527] on div "LAI Product Reviews - Advanced - Card Carousel" at bounding box center [815, 546] width 1031 height 42
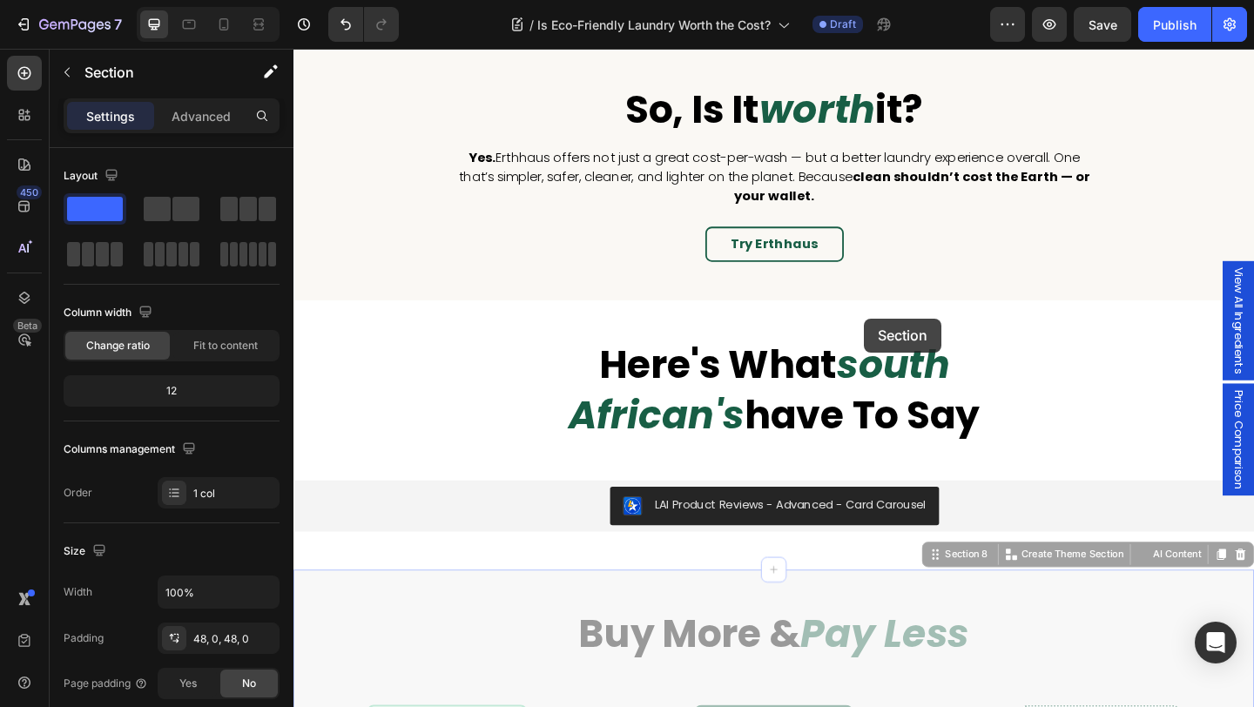
drag, startPoint x: 912, startPoint y: 628, endPoint x: 914, endPoint y: 342, distance: 285.6
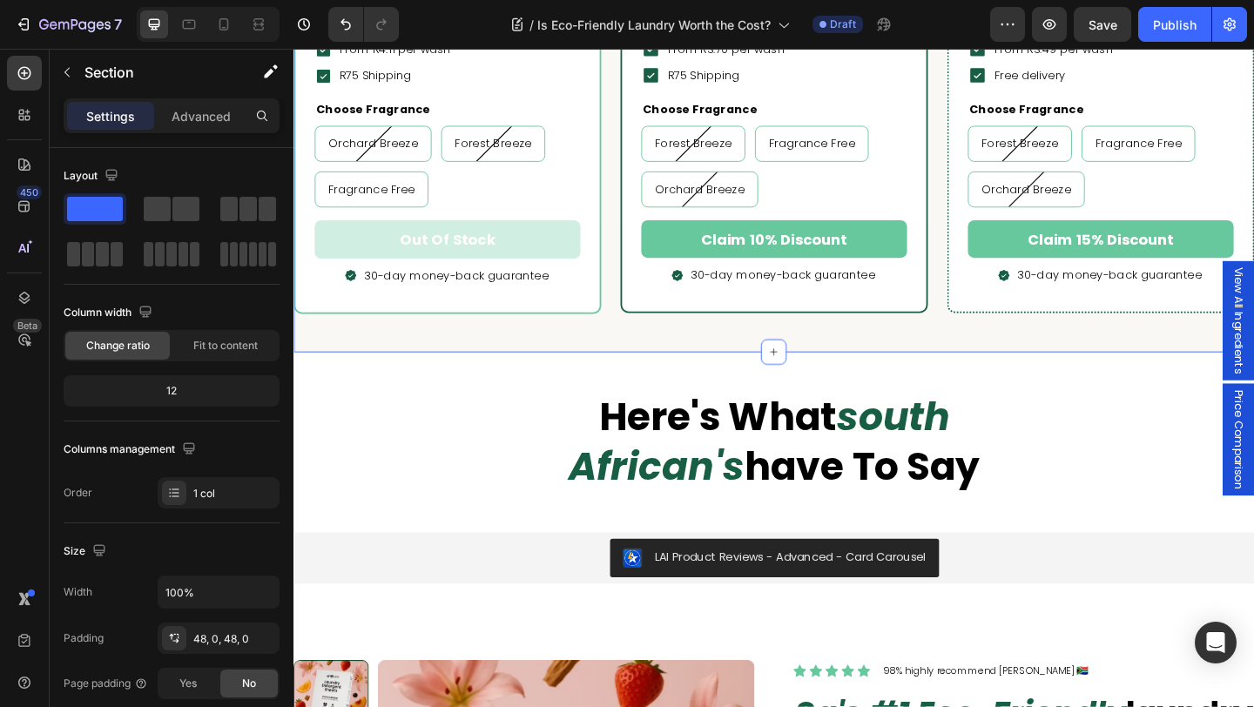
scroll to position [5047, 0]
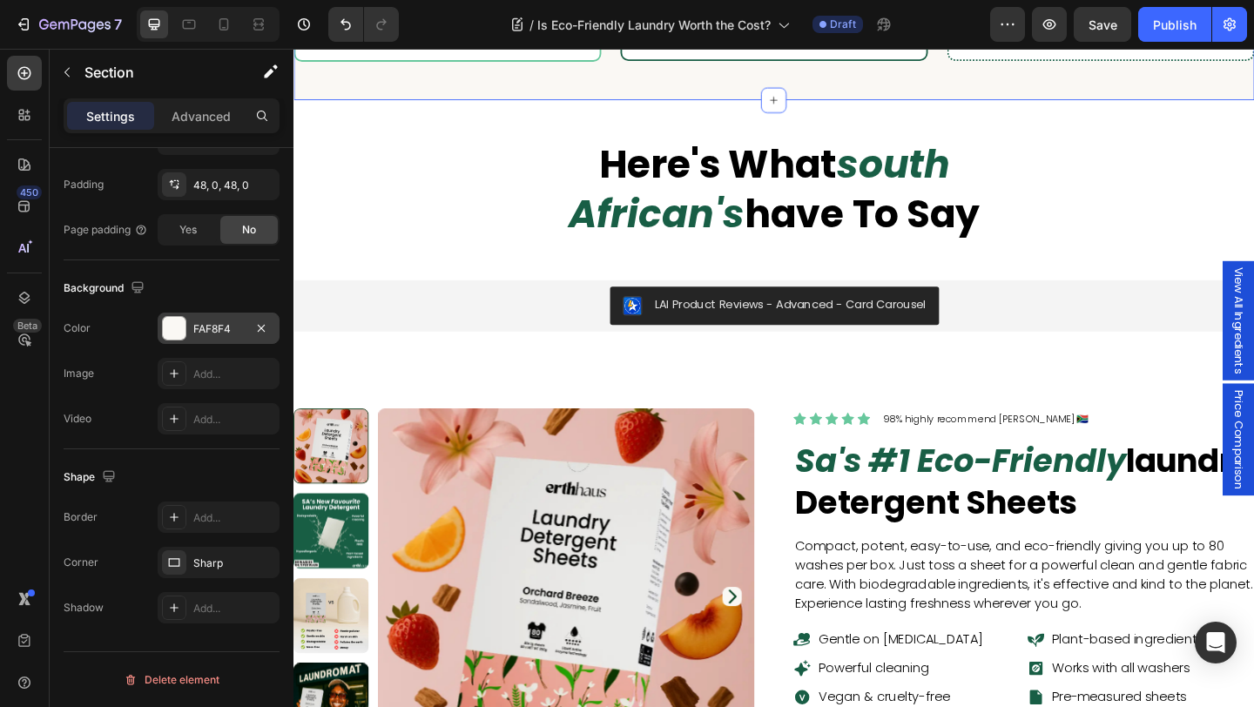
click at [212, 335] on div "FAF8F4" at bounding box center [218, 329] width 50 height 16
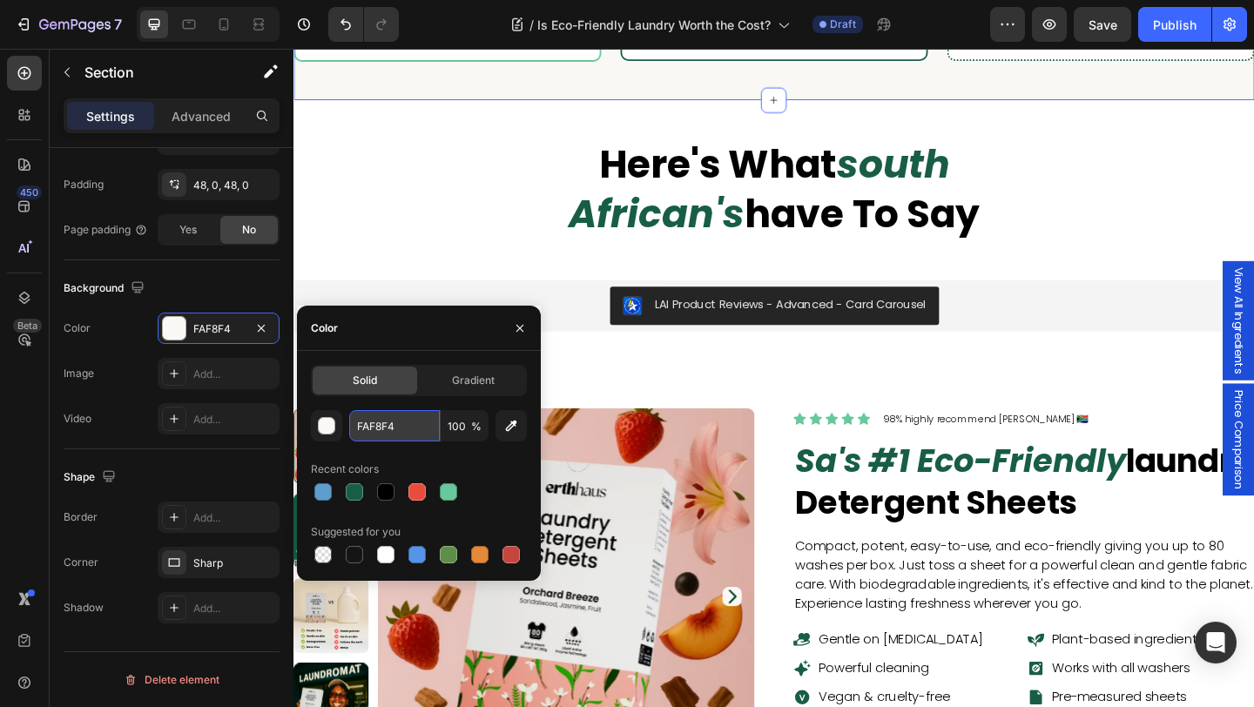
click at [375, 425] on input "FAF8F4" at bounding box center [394, 425] width 91 height 31
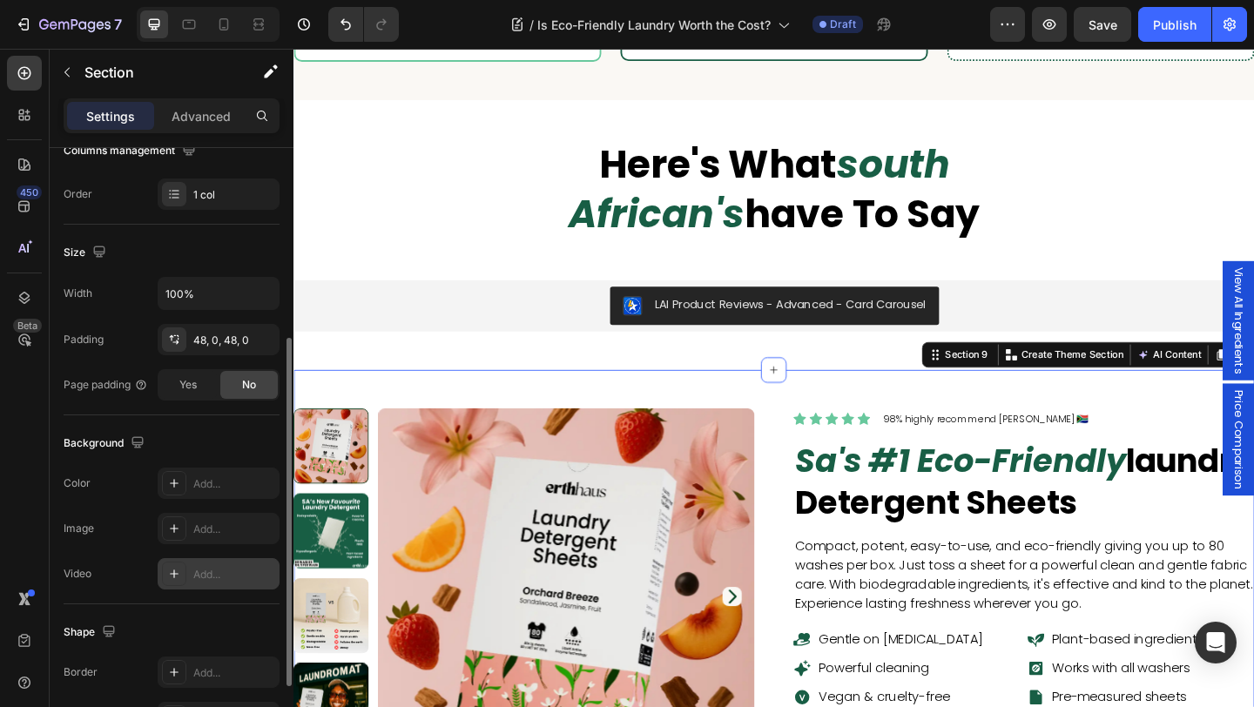
scroll to position [333, 0]
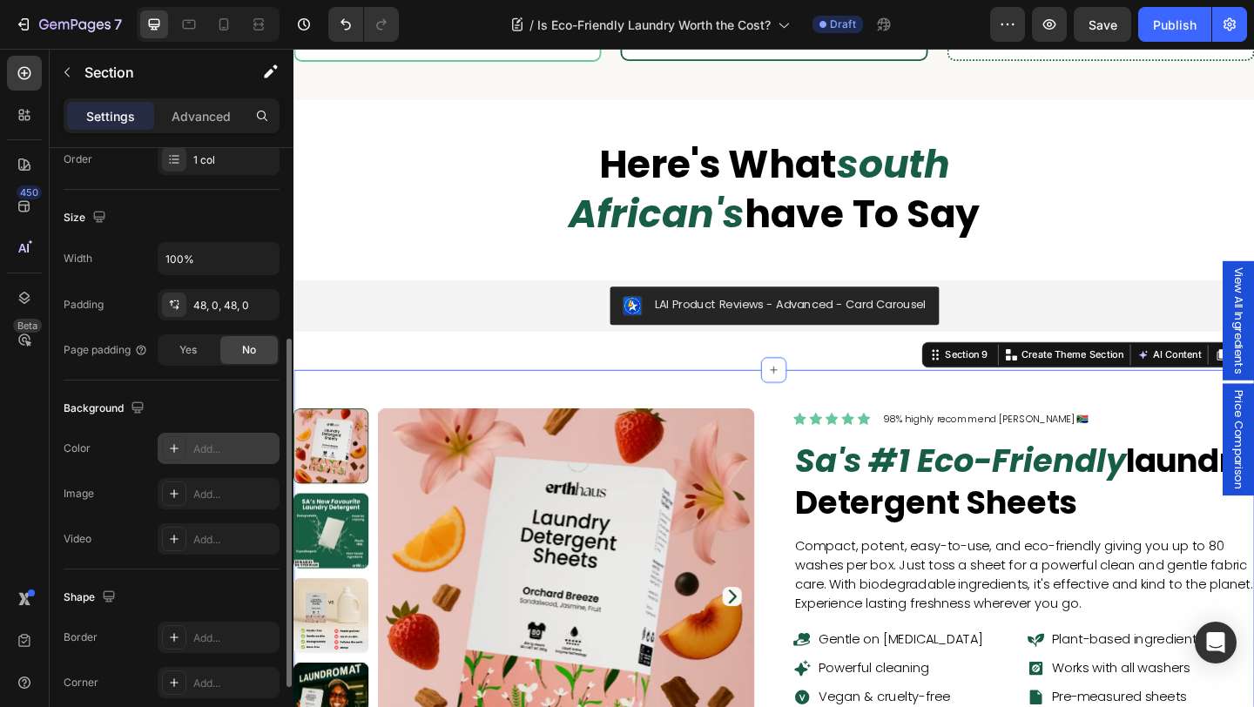
click at [202, 445] on div "Add..." at bounding box center [234, 449] width 82 height 16
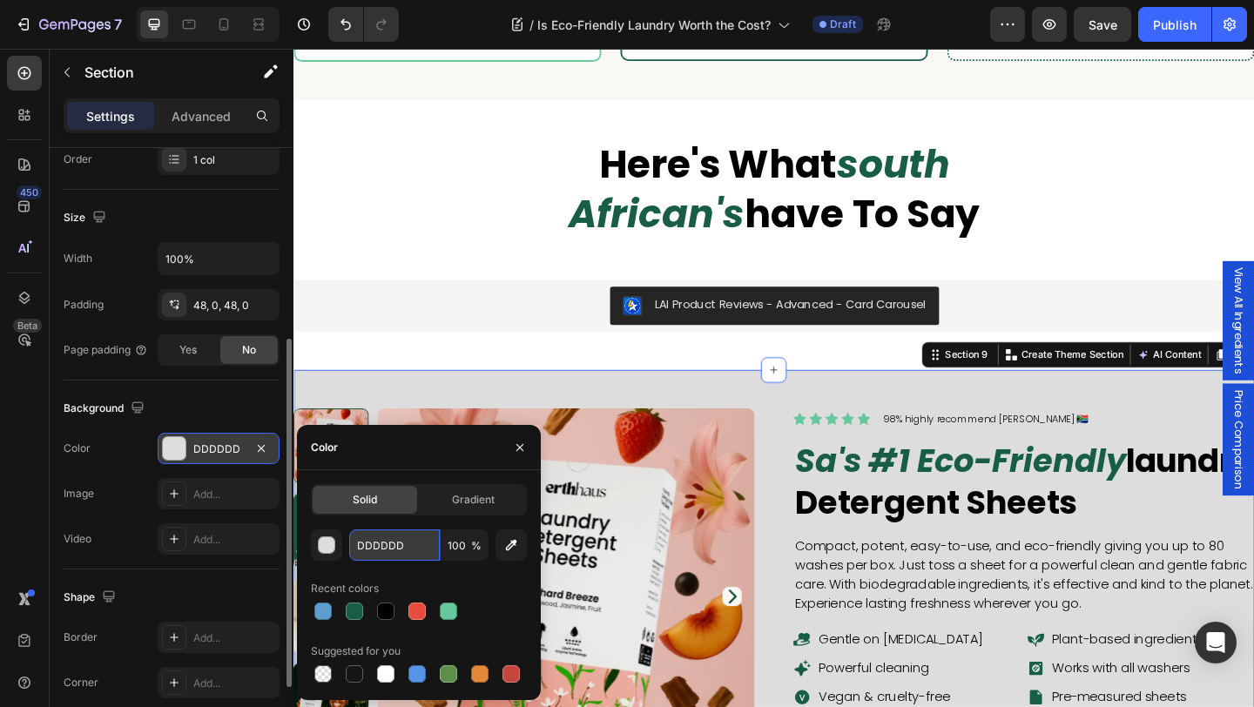
click at [401, 550] on input "DDDDDD" at bounding box center [394, 544] width 91 height 31
paste input "FAF8F4"
type input "FAF8F4"
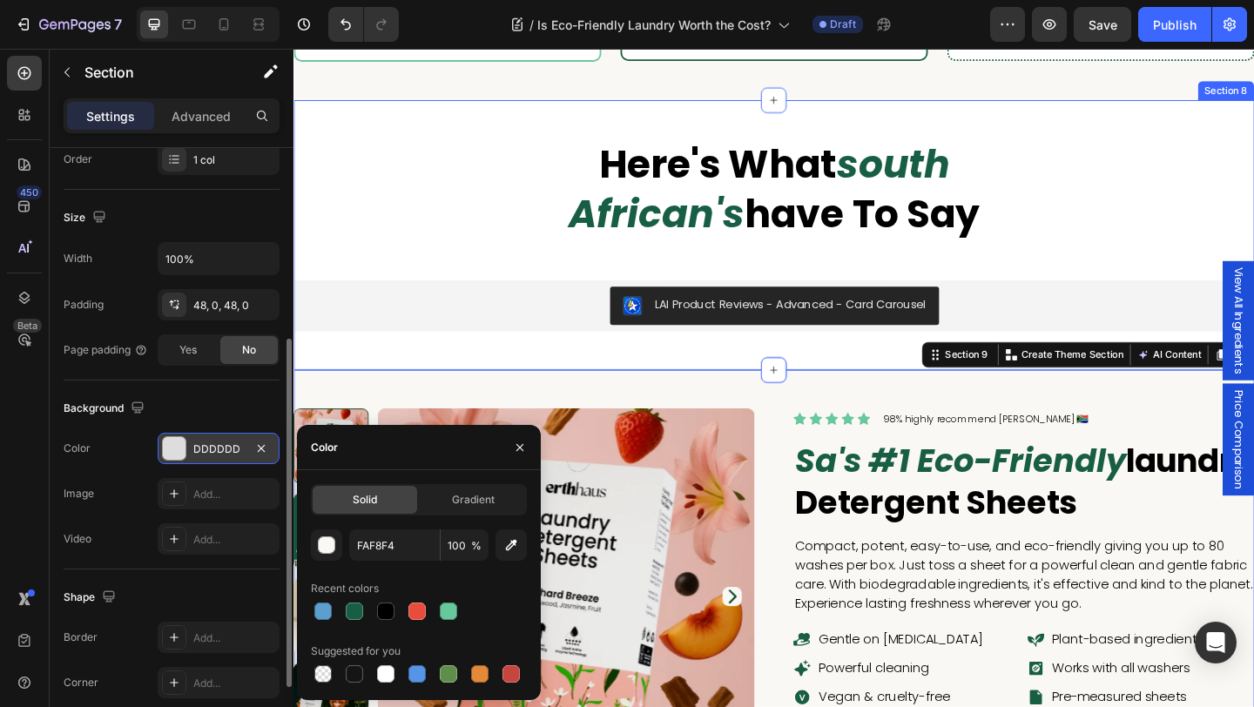
click at [823, 367] on div "here's what south african's have to say Heading Row LAI Product Reviews - Advan…" at bounding box center [815, 250] width 1045 height 293
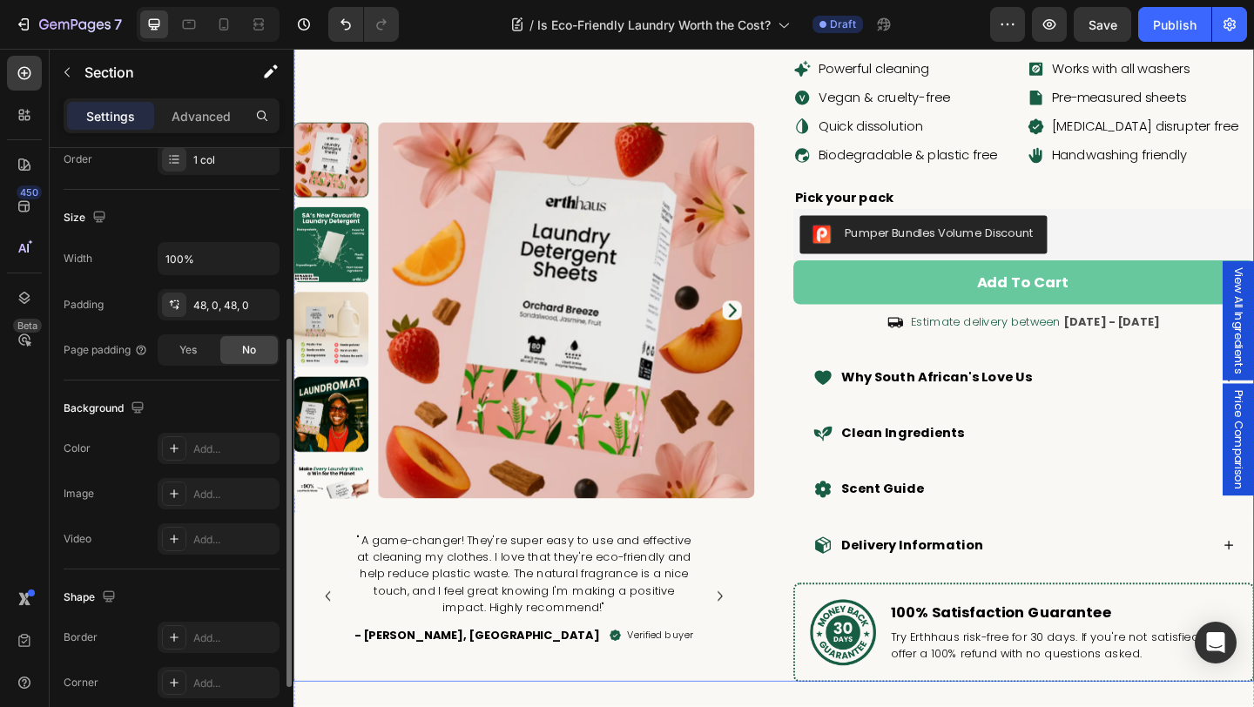
scroll to position [5213, 0]
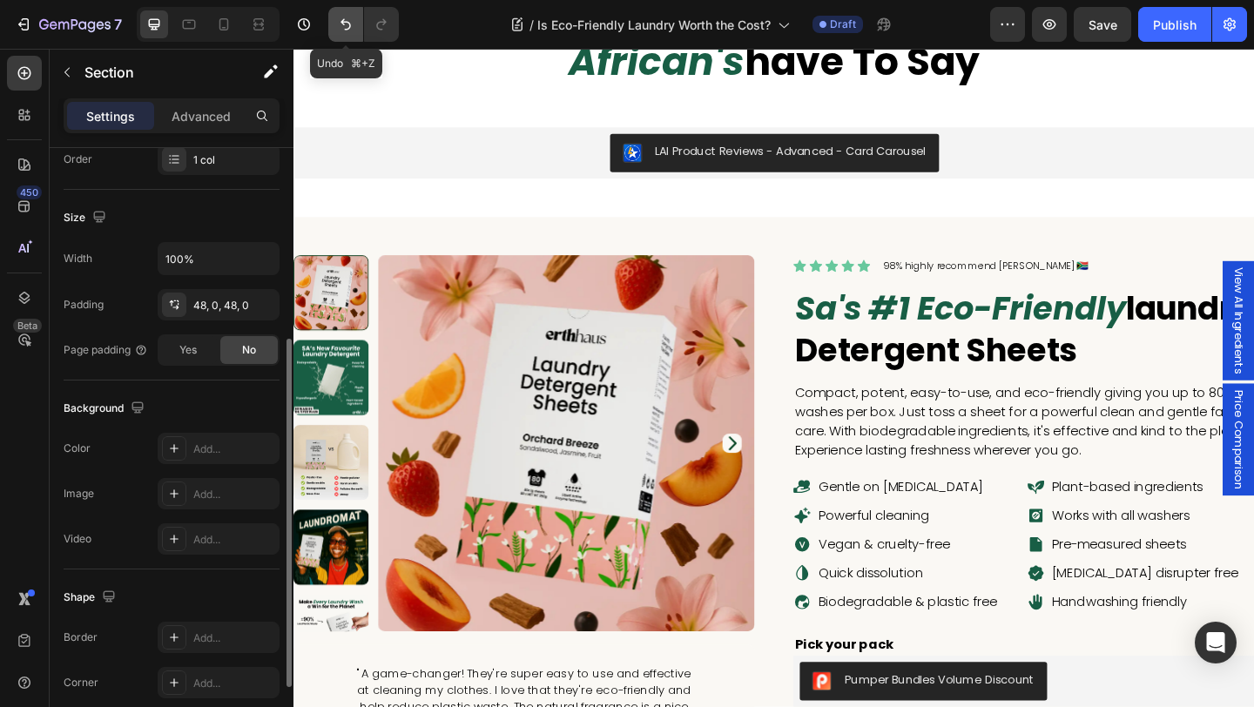
click at [343, 31] on icon "Undo/Redo" at bounding box center [345, 24] width 17 height 17
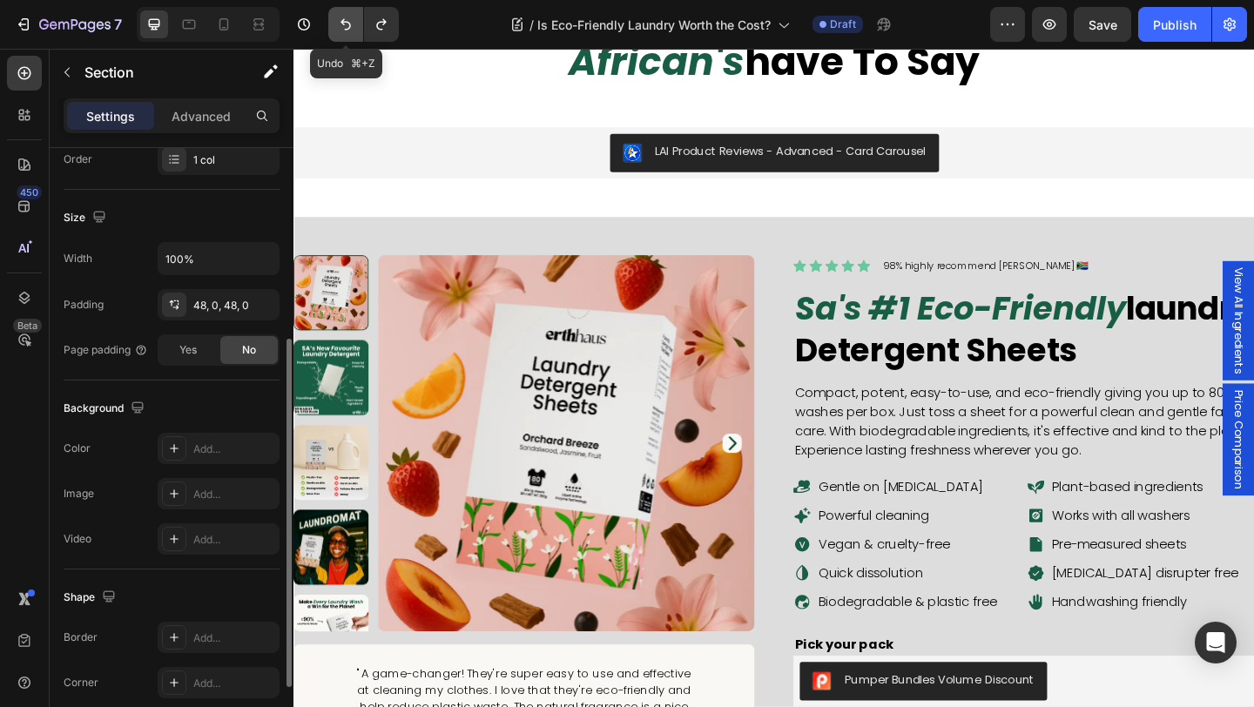
click at [343, 31] on icon "Undo/Redo" at bounding box center [345, 24] width 17 height 17
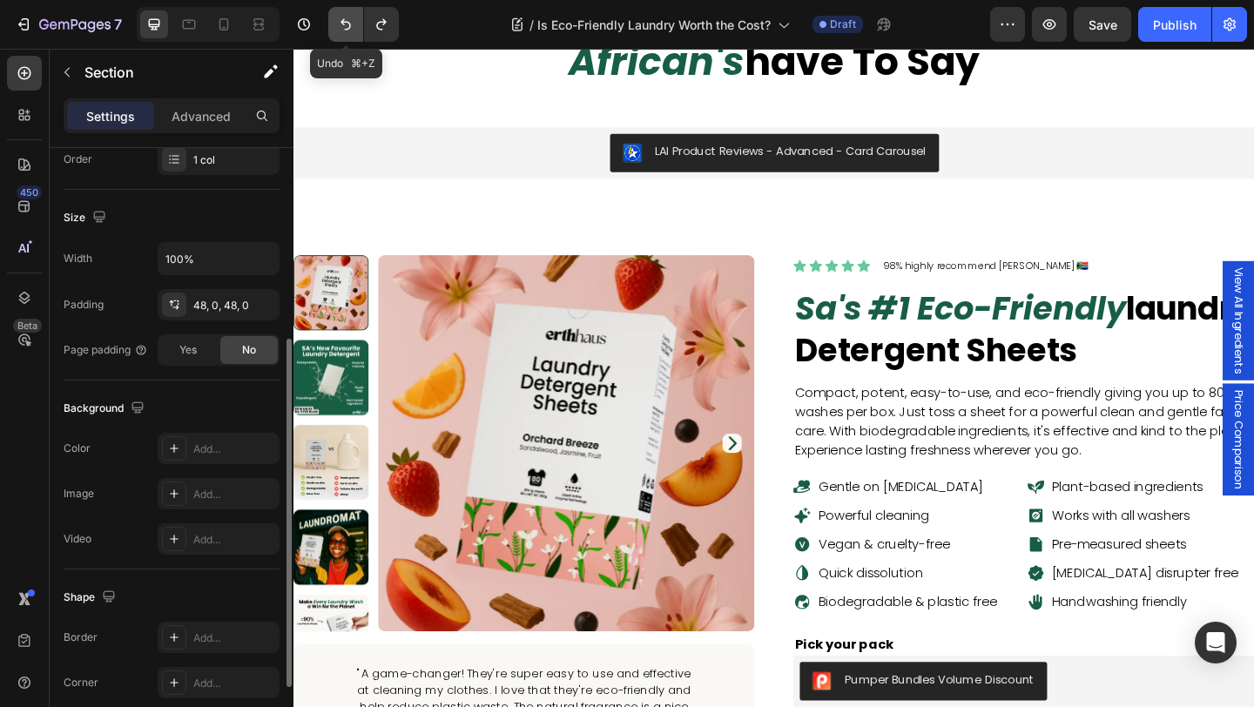
click at [343, 31] on icon "Undo/Redo" at bounding box center [345, 24] width 17 height 17
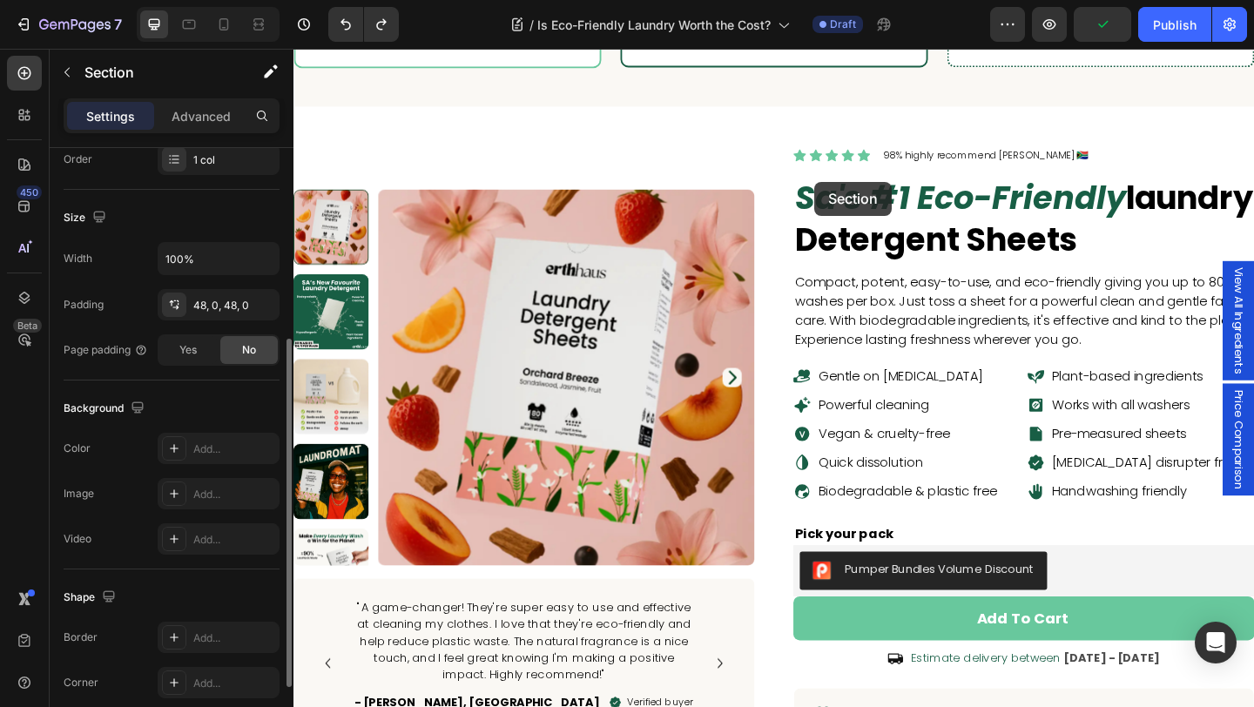
scroll to position [5278, 0]
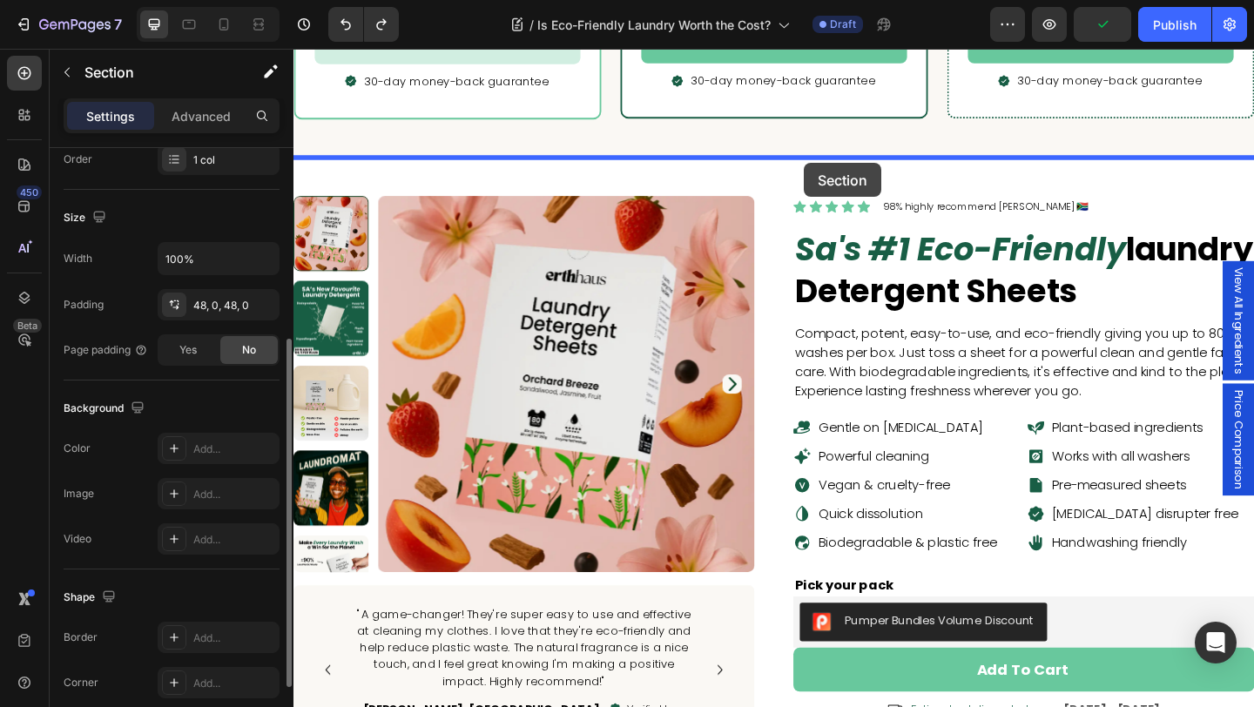
drag, startPoint x: 851, startPoint y: 278, endPoint x: 849, endPoint y: 173, distance: 104.5
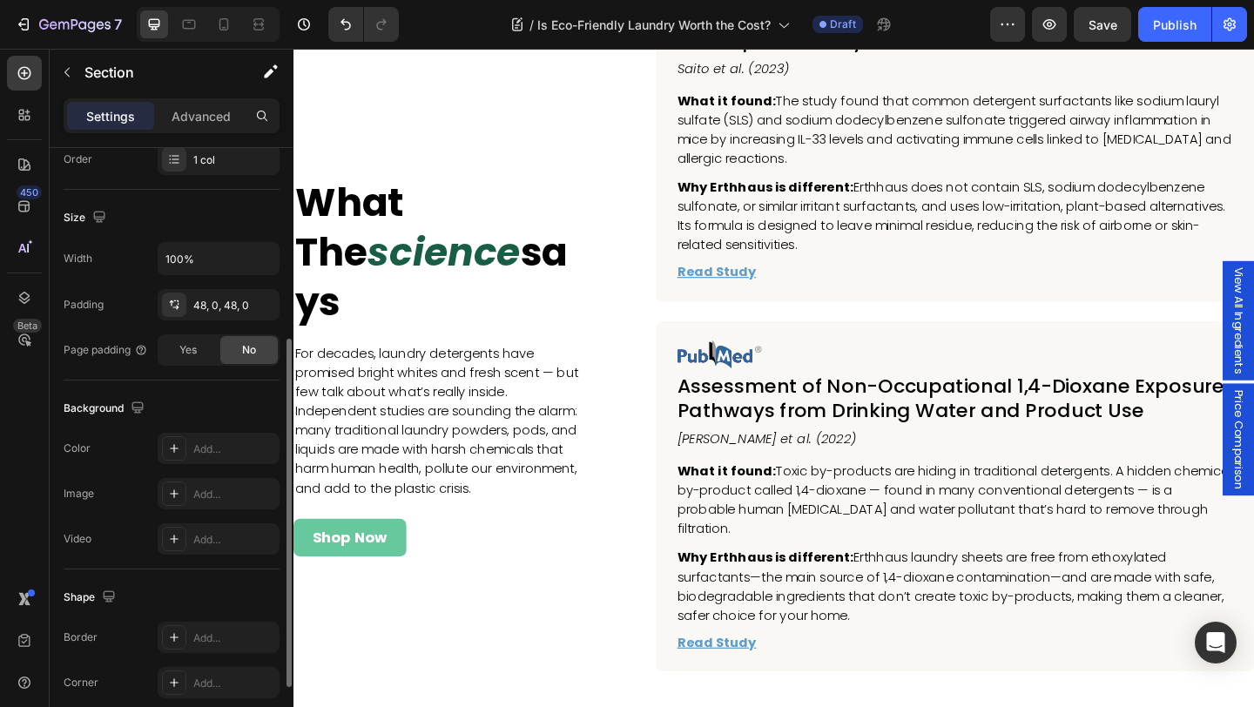
scroll to position [6657, 0]
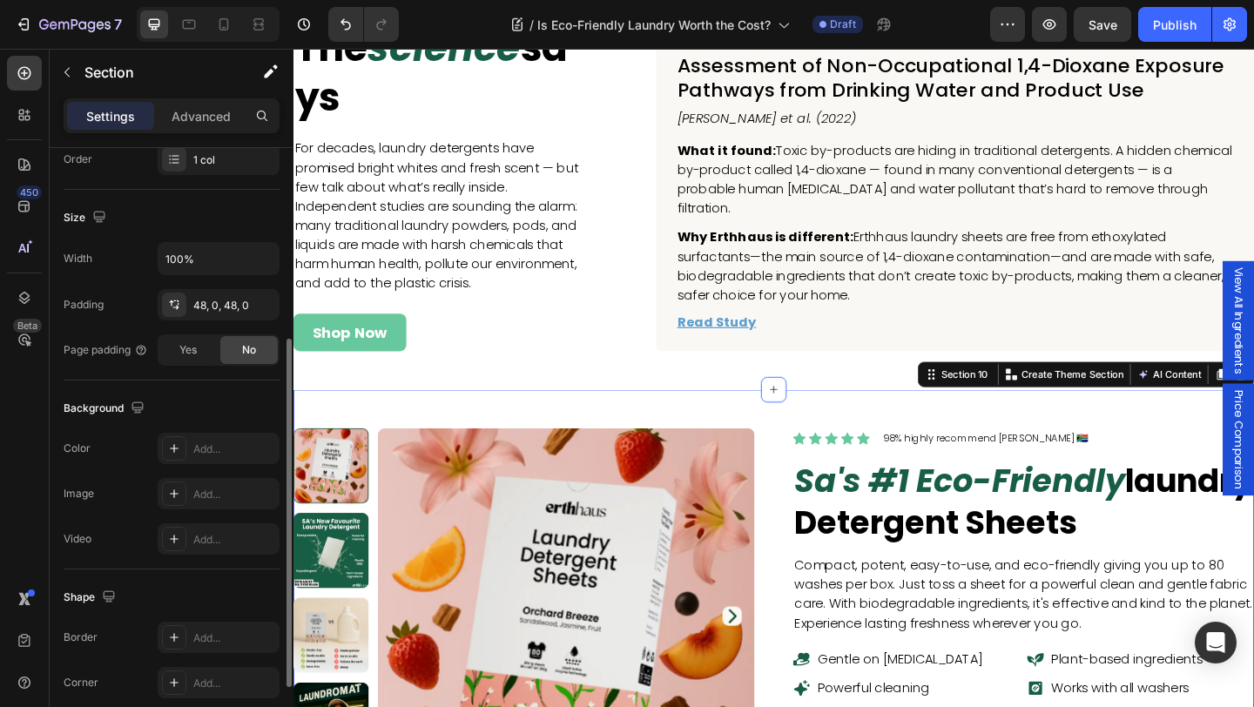
click at [208, 107] on p "Advanced" at bounding box center [201, 116] width 59 height 18
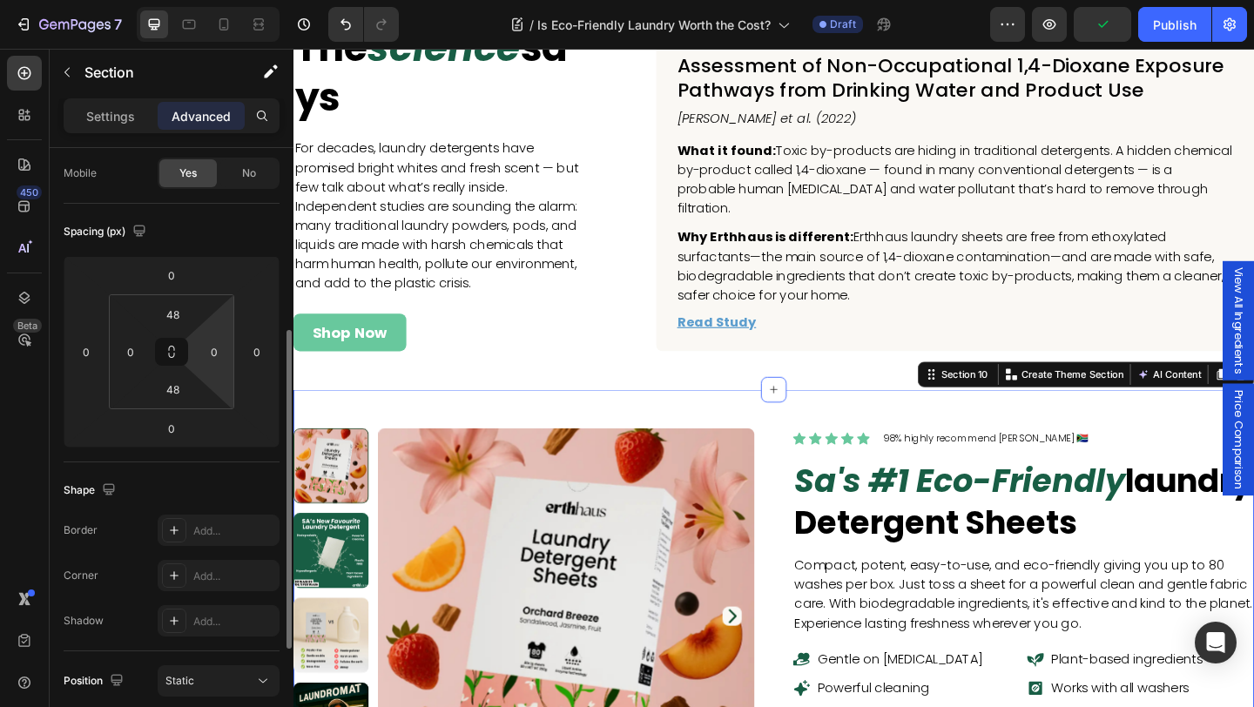
scroll to position [81, 0]
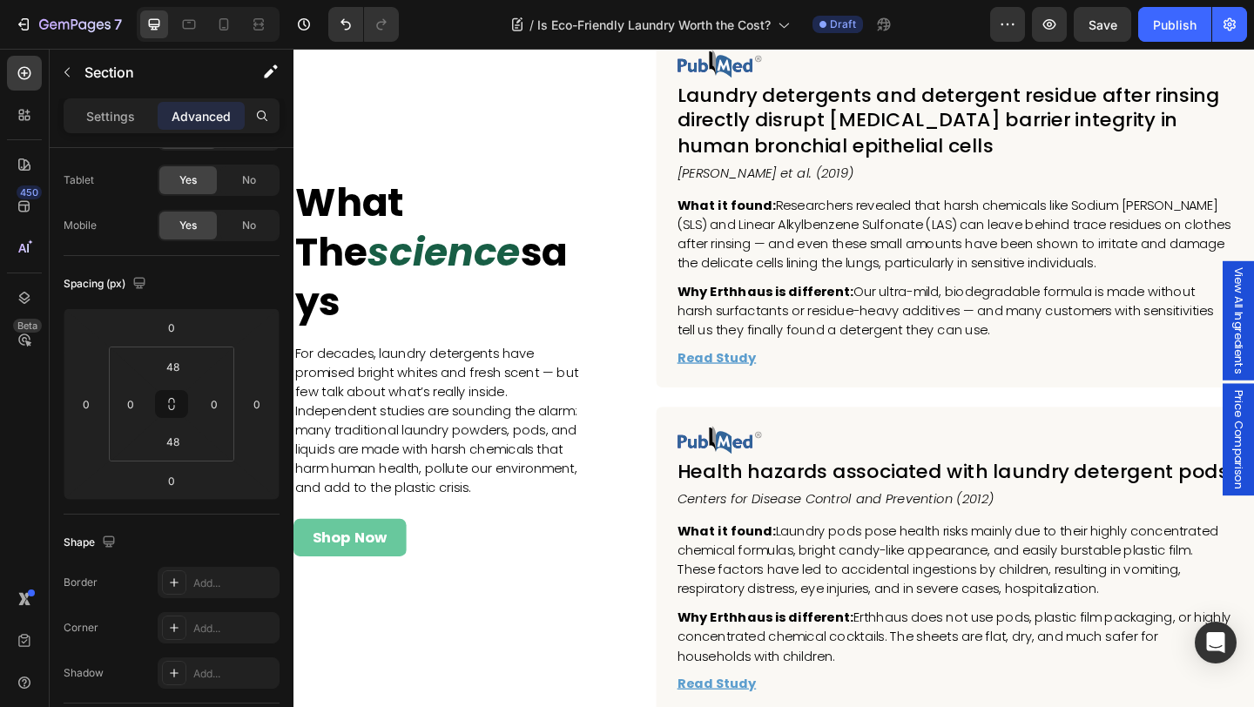
scroll to position [5110, 0]
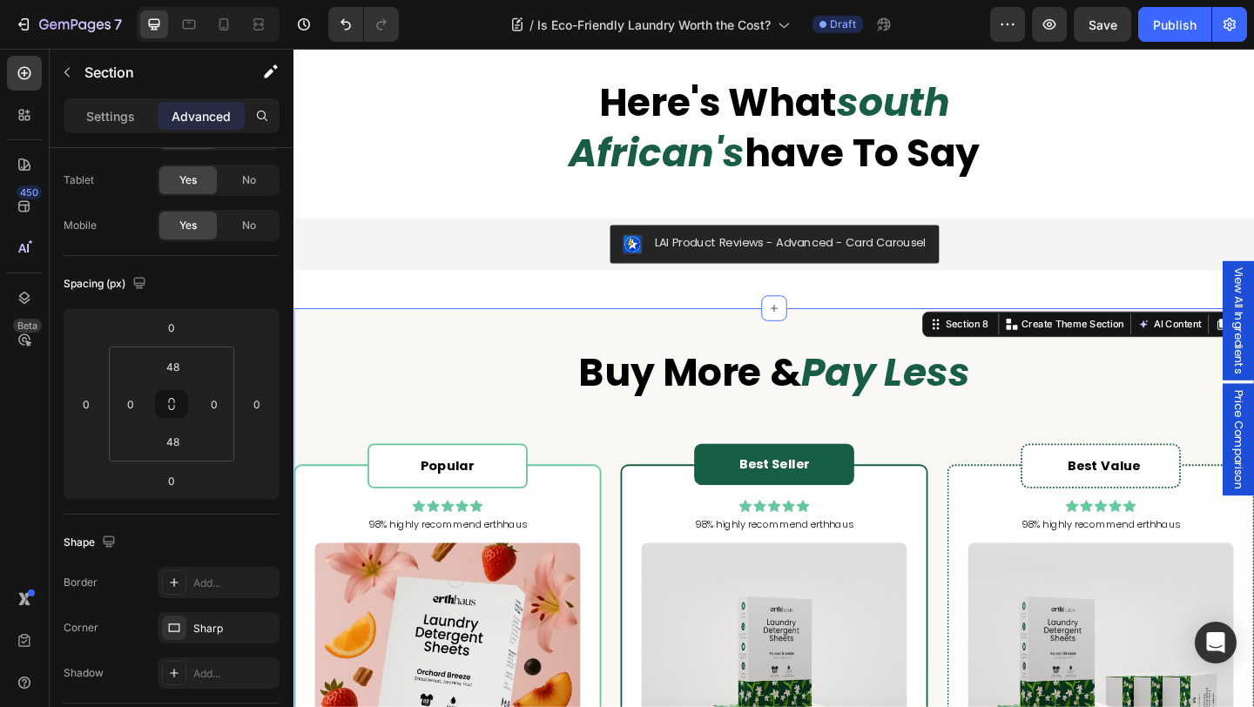
scroll to position [3897, 0]
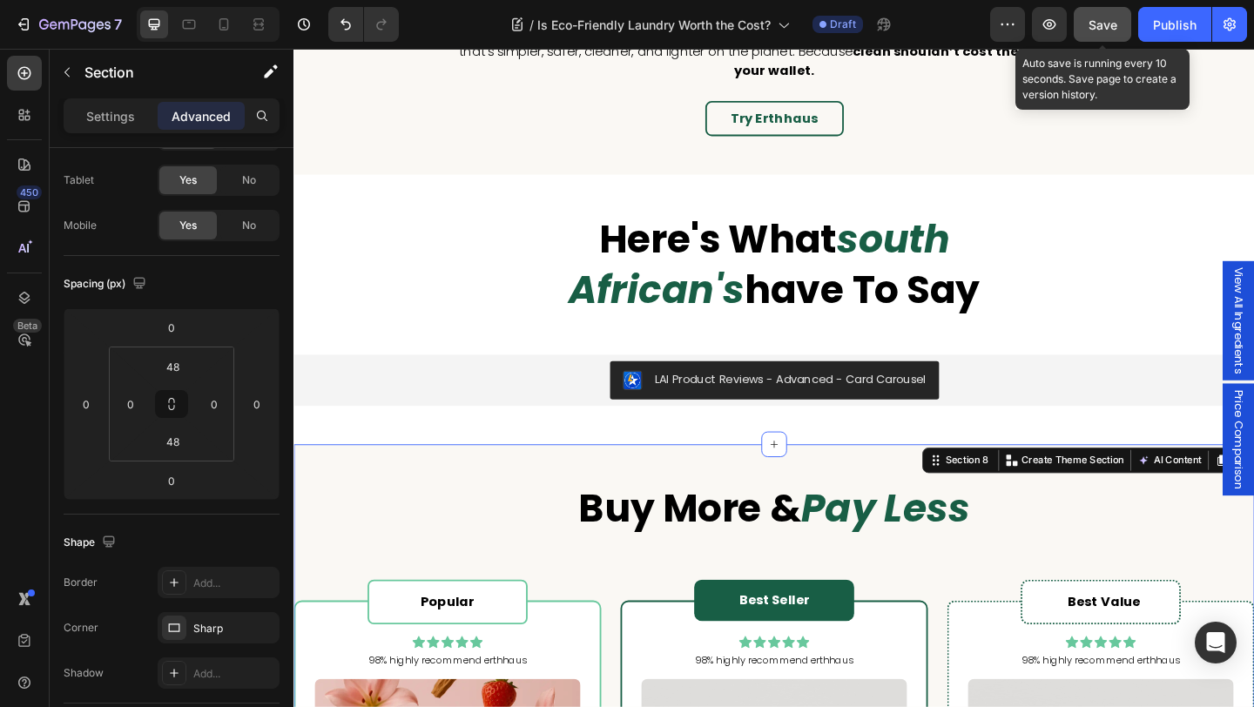
click at [1105, 11] on button "Save" at bounding box center [1101, 24] width 57 height 35
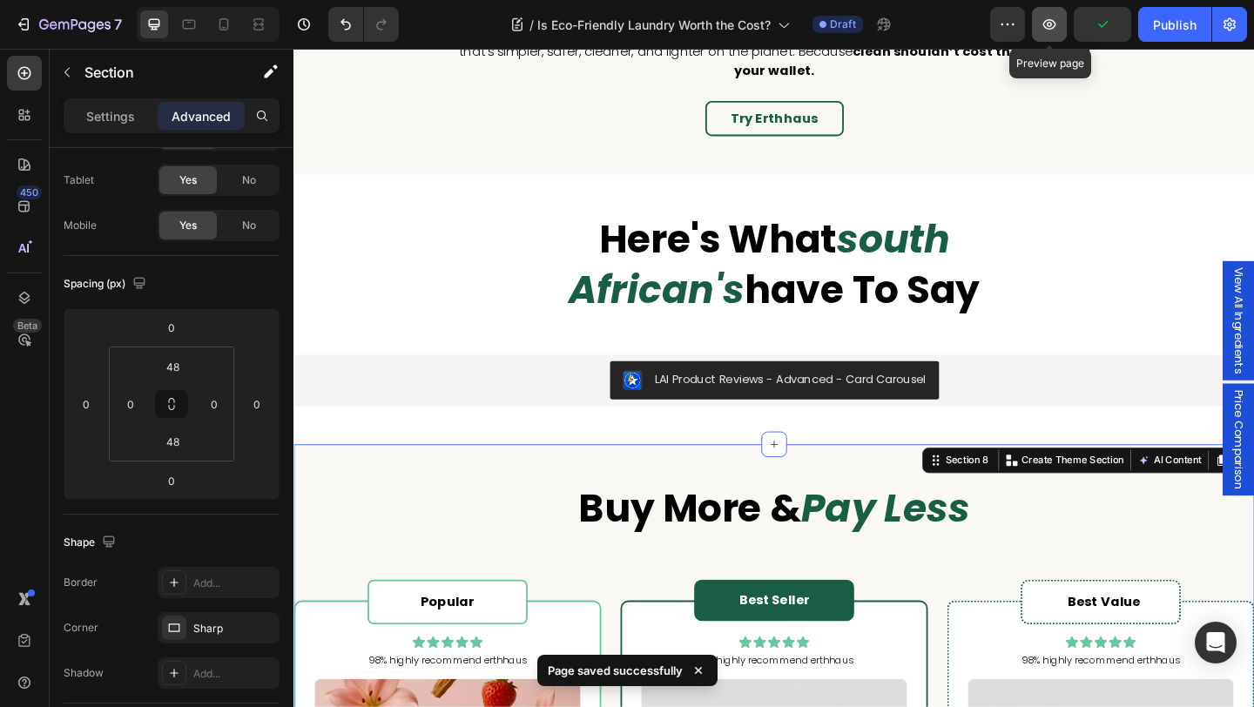
click at [1045, 30] on icon "button" at bounding box center [1048, 24] width 17 height 17
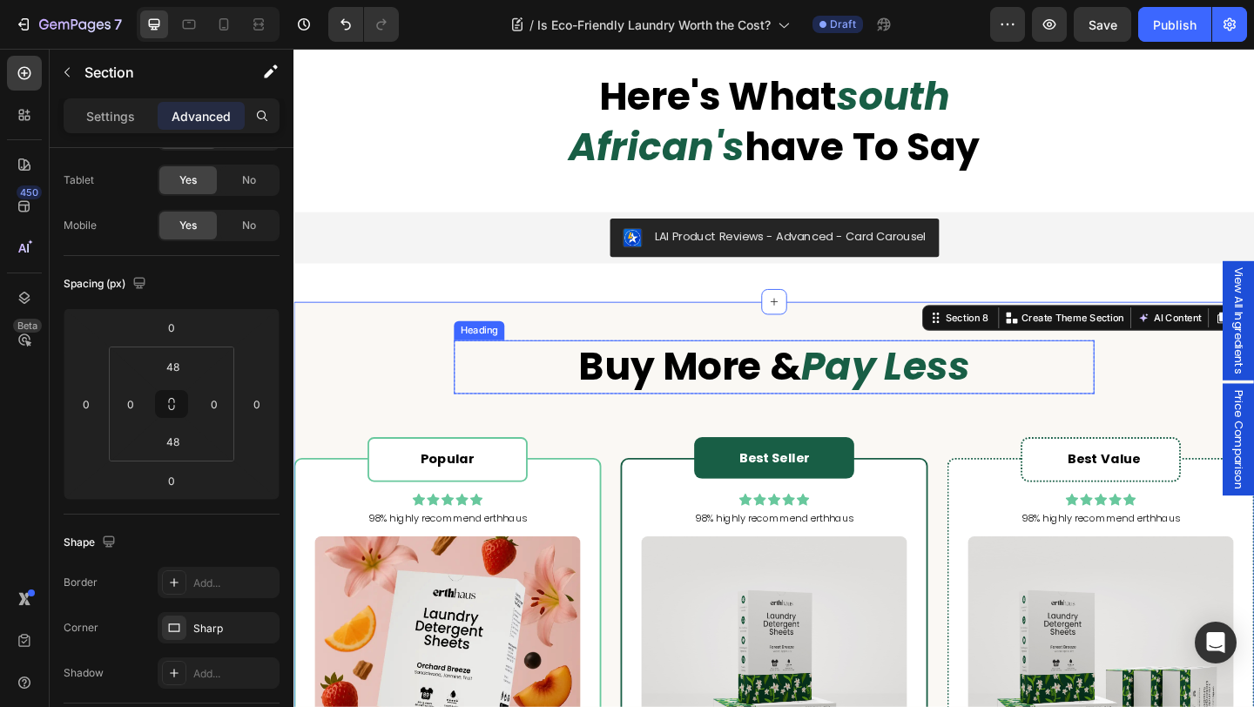
scroll to position [3903, 0]
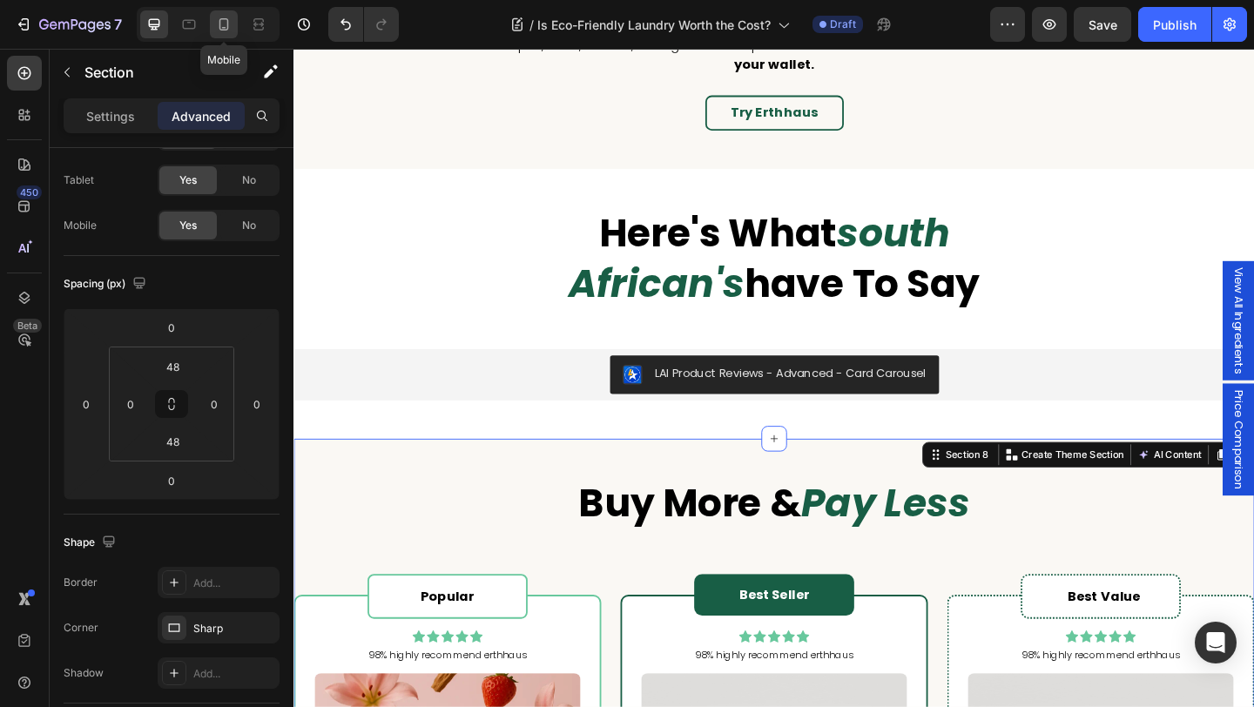
click at [225, 23] on icon at bounding box center [223, 24] width 17 height 17
type input "15"
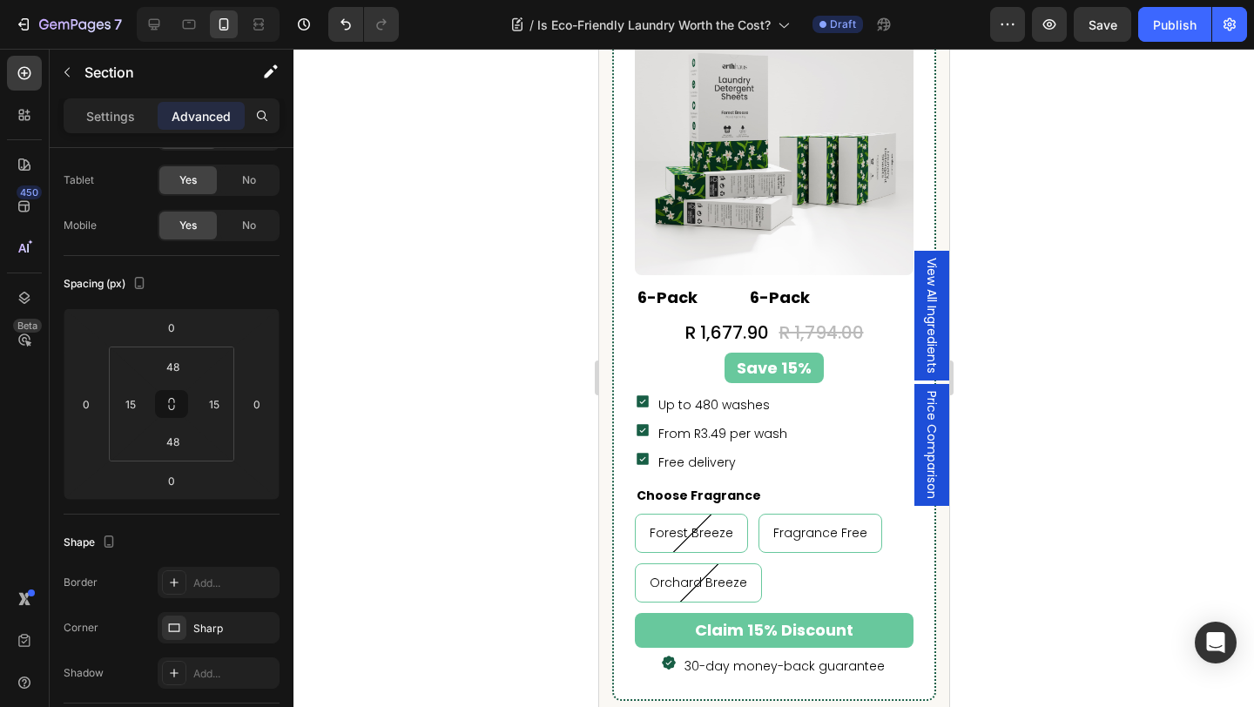
scroll to position [6063, 0]
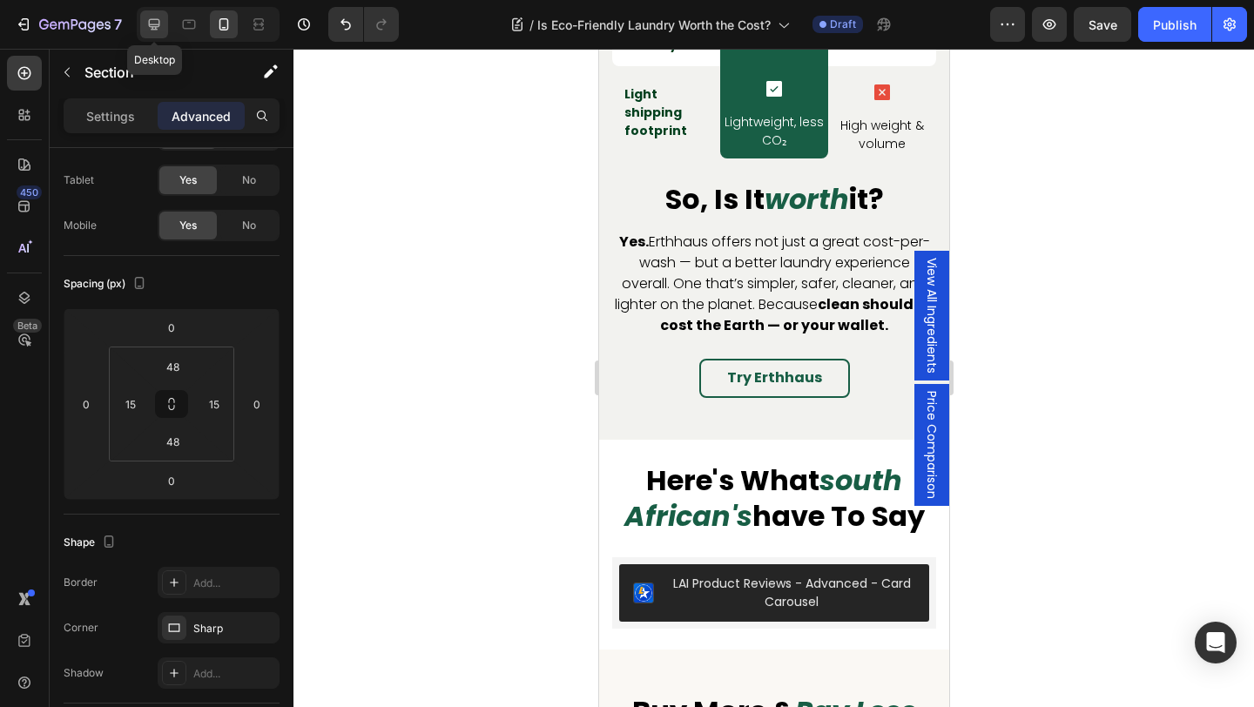
click at [152, 19] on icon at bounding box center [154, 24] width 11 height 11
type input "0"
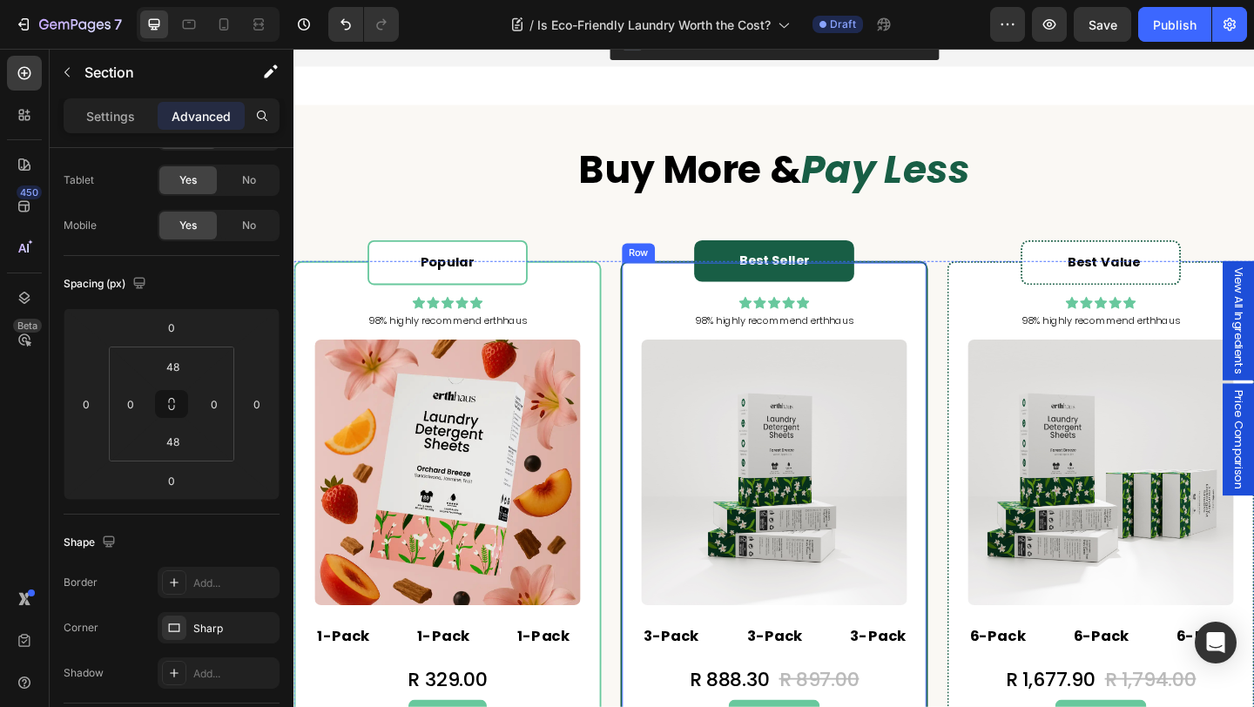
scroll to position [3749, 0]
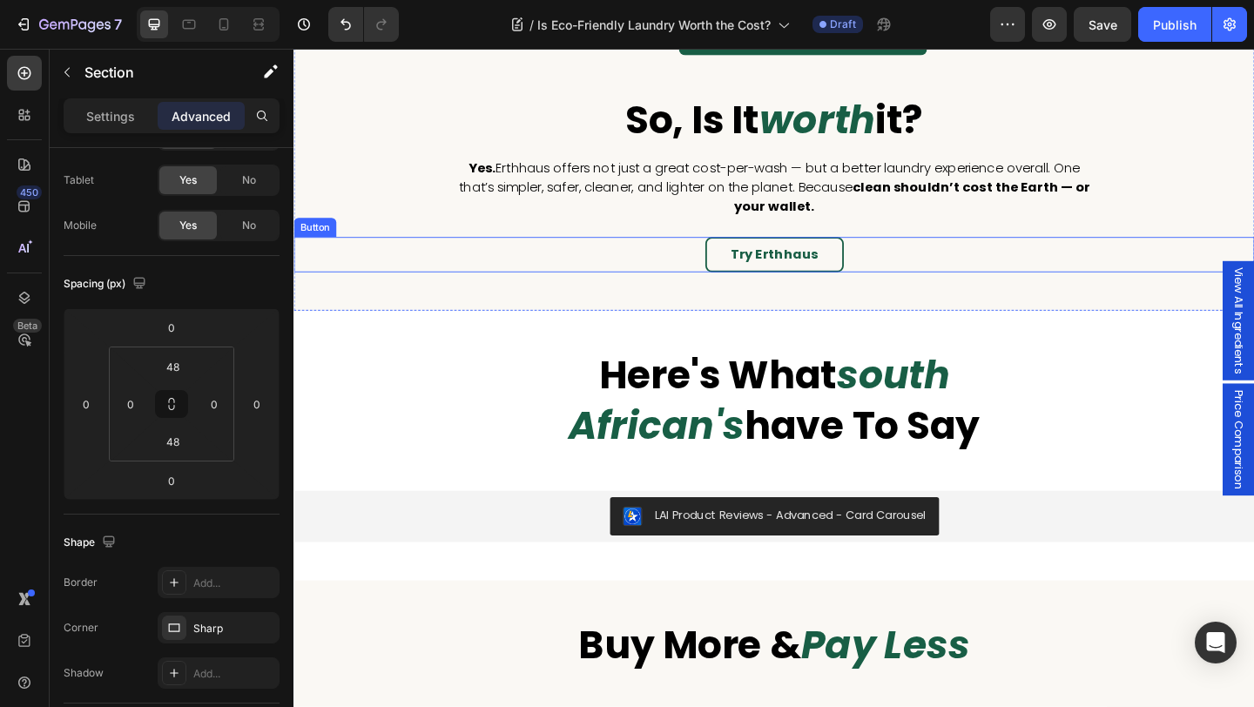
click at [939, 266] on div "Try Erthhaus Button" at bounding box center [815, 272] width 1045 height 39
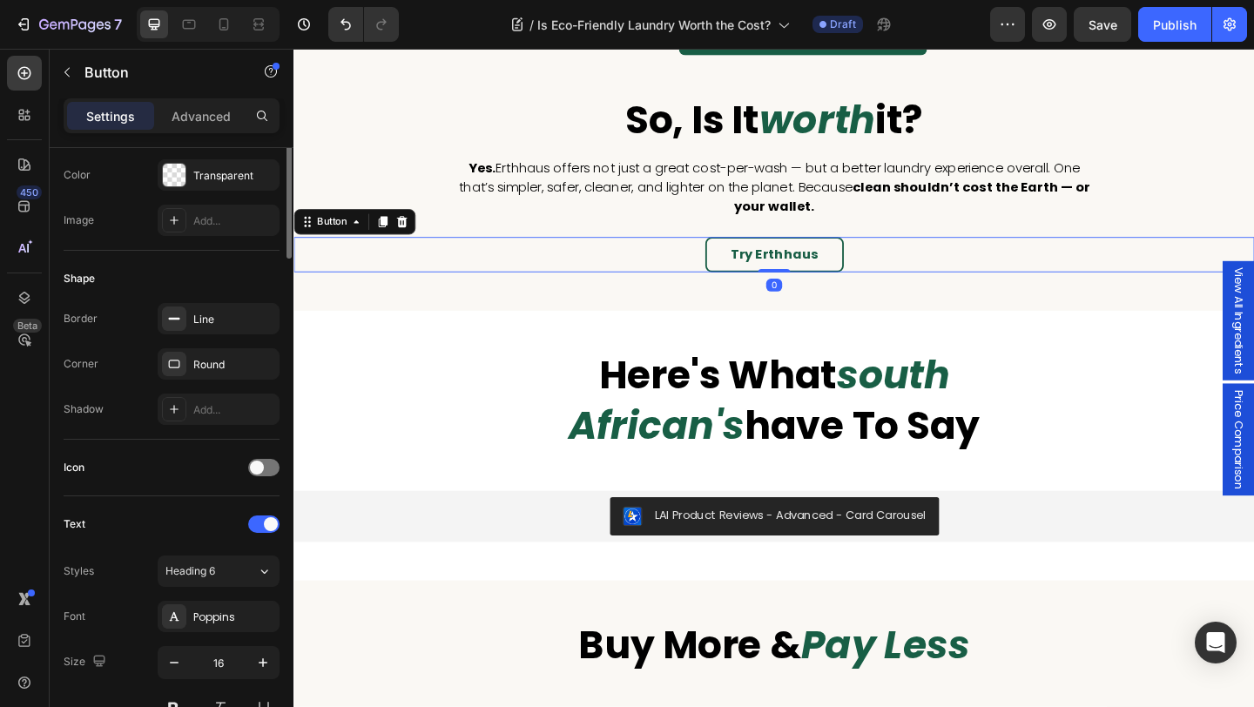
scroll to position [730, 0]
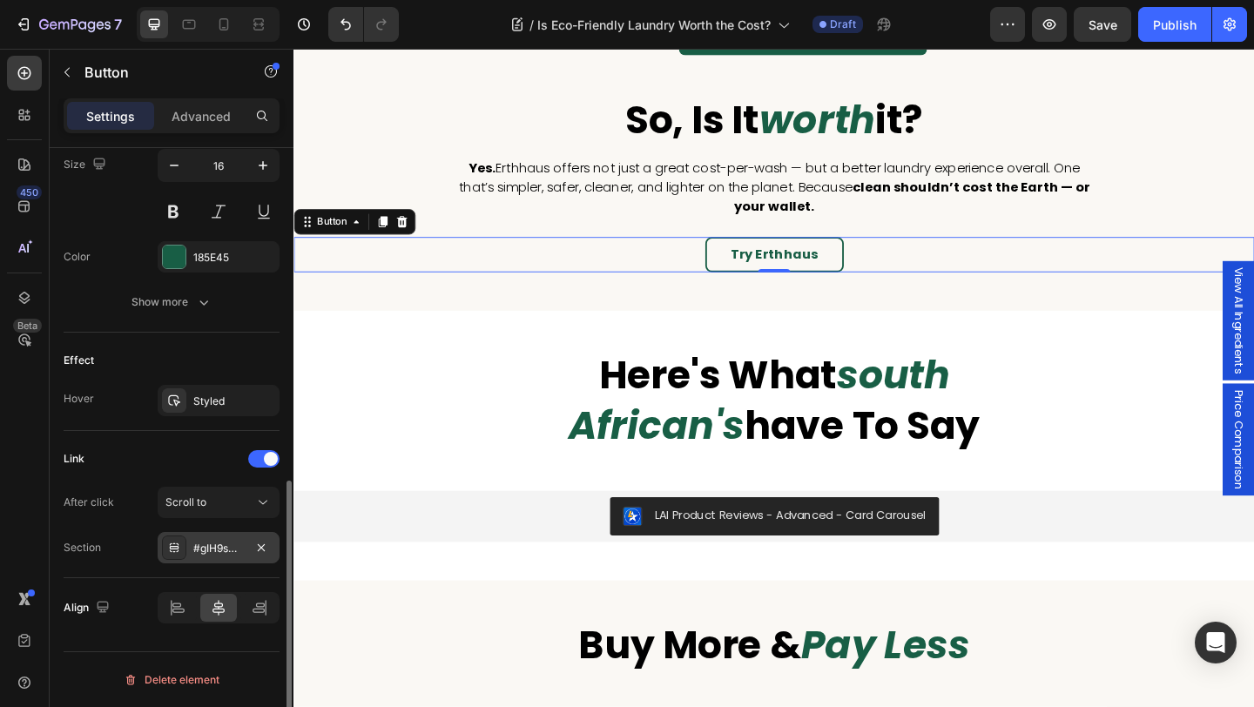
click at [207, 554] on div "#gIH9sMBIfU" at bounding box center [218, 549] width 50 height 16
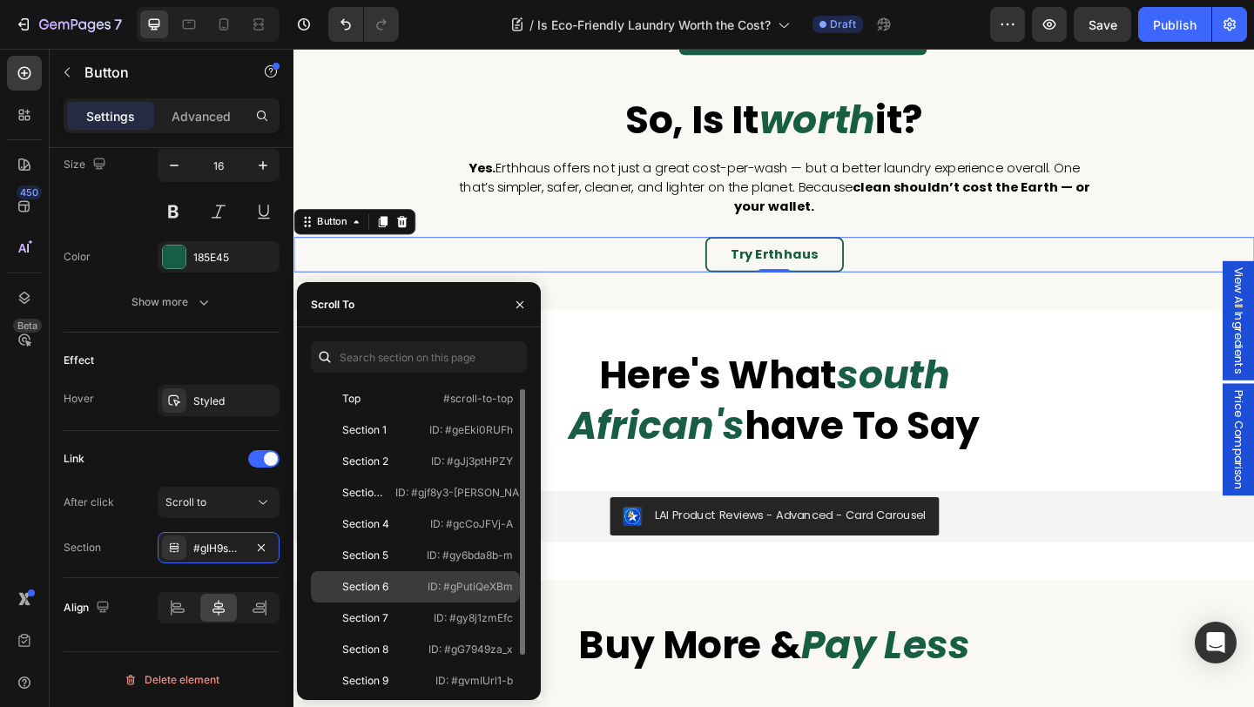
scroll to position [42, 0]
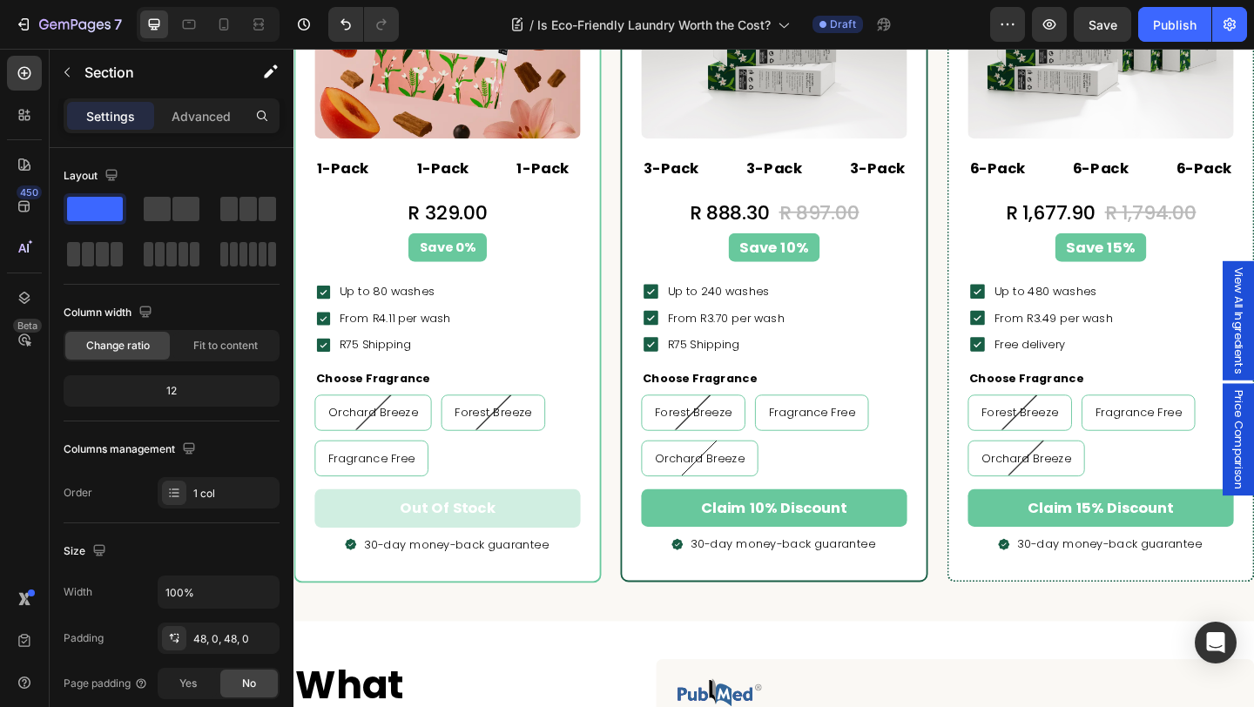
scroll to position [4713, 0]
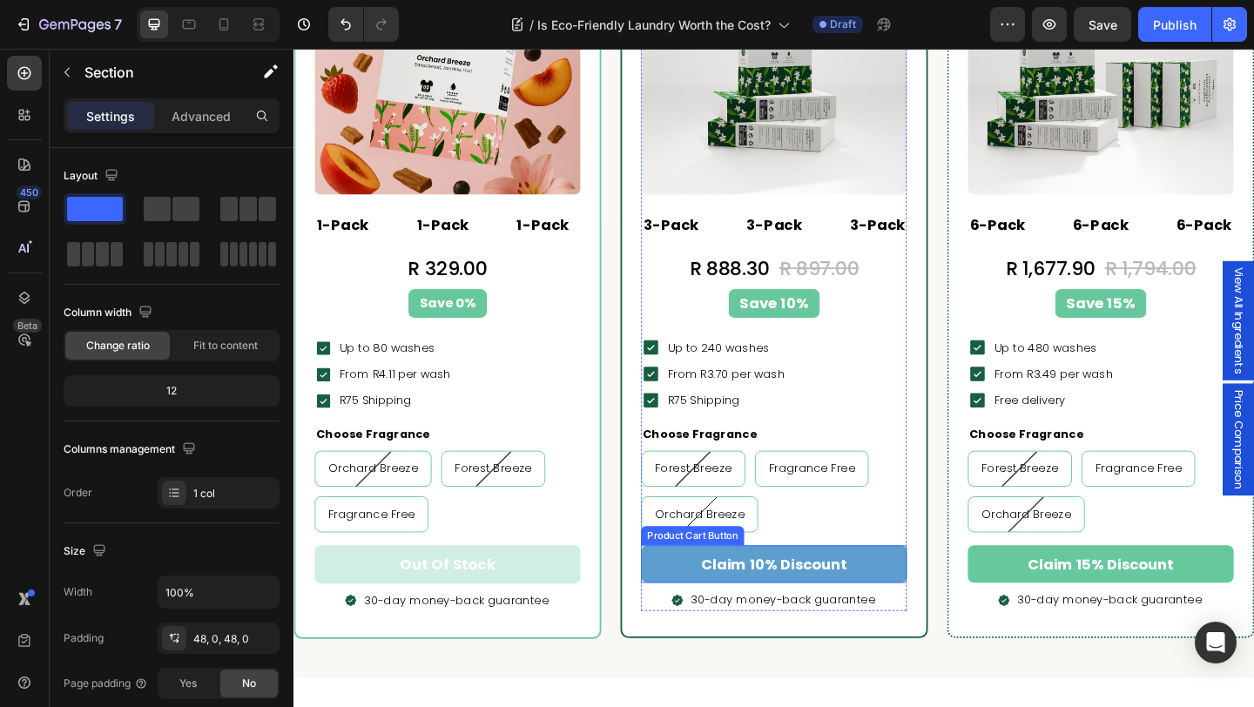
click at [707, 601] on button "claim 10% discount" at bounding box center [815, 609] width 289 height 41
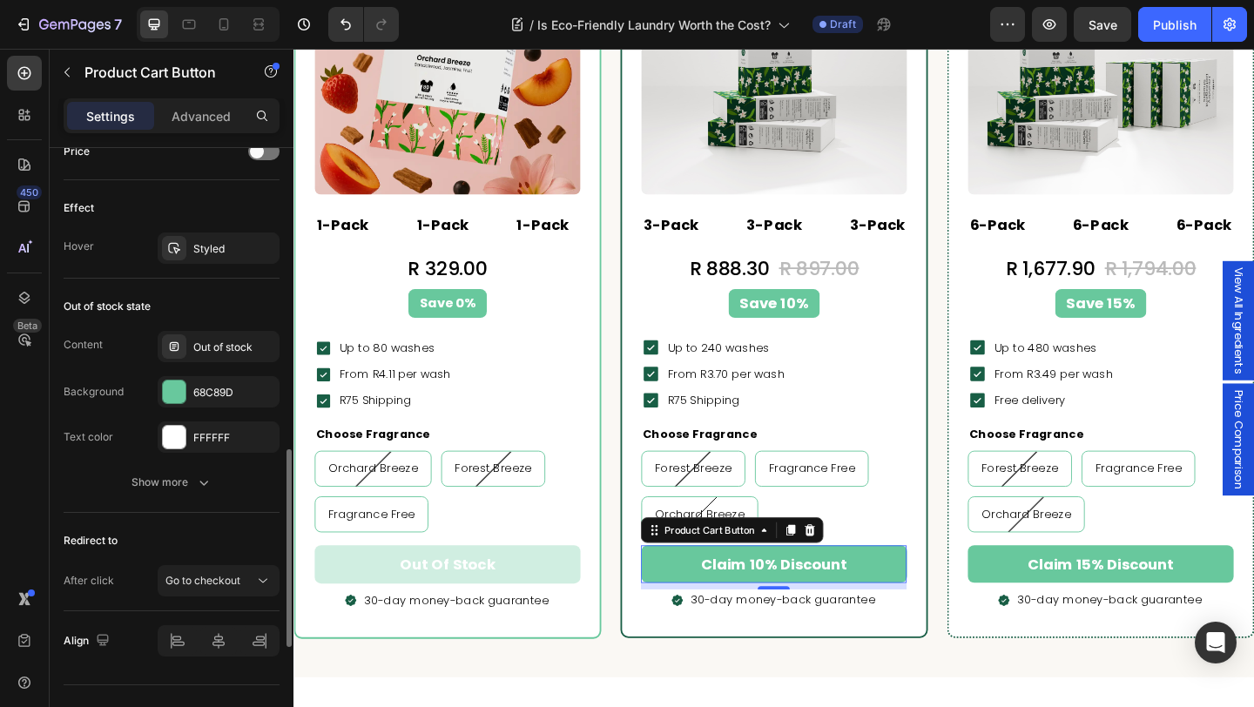
scroll to position [1257, 0]
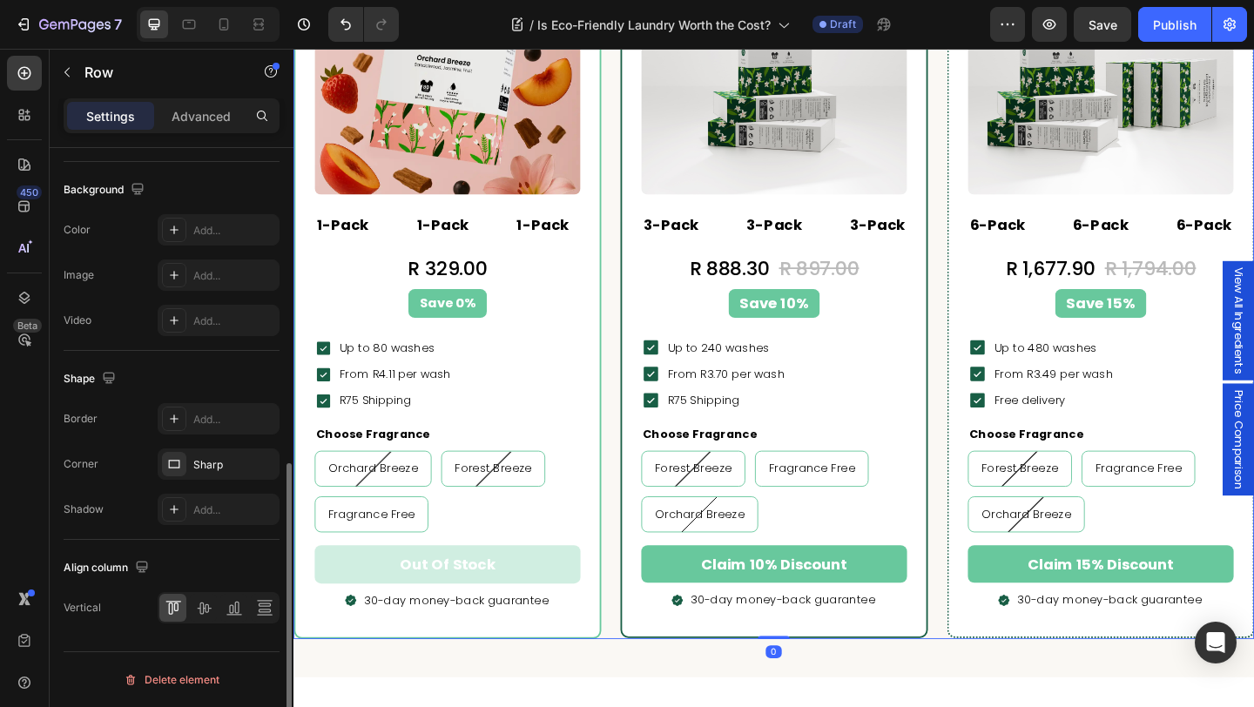
click at [637, 587] on div "Popular Text block Row Icon Icon Icon Icon Icon Icon List Hoz 98% highly recomm…" at bounding box center [815, 262] width 1045 height 858
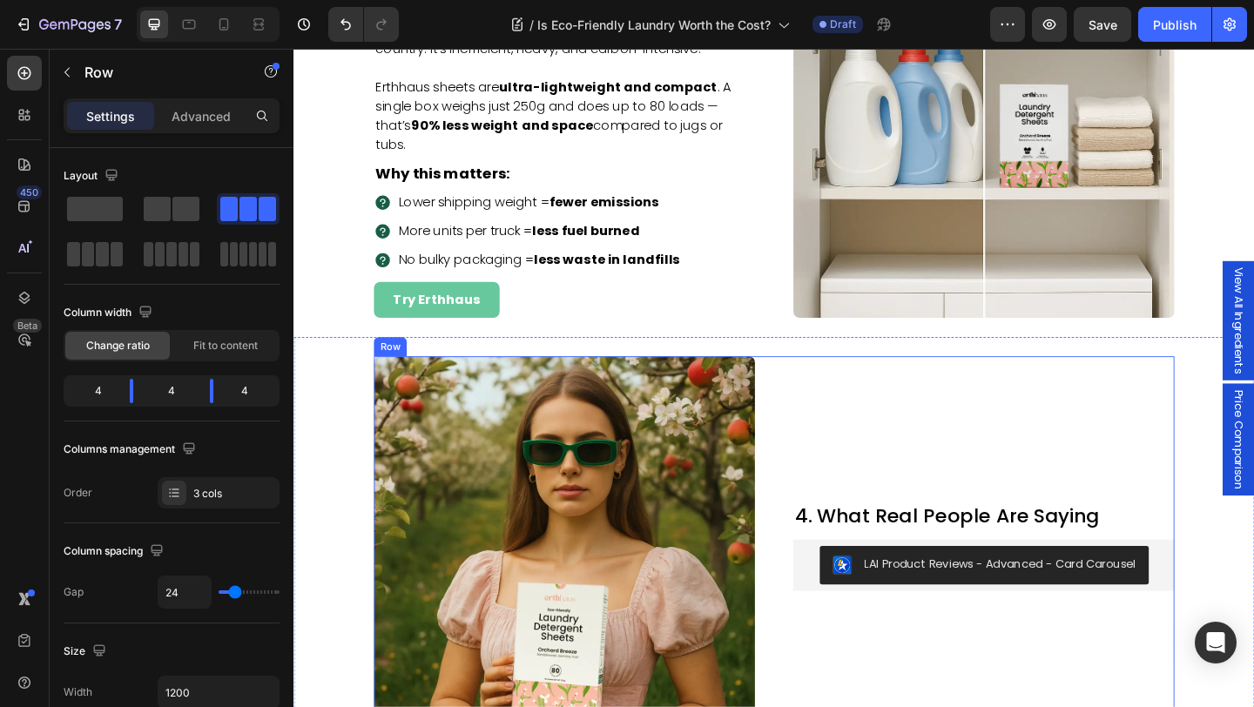
scroll to position [2053, 0]
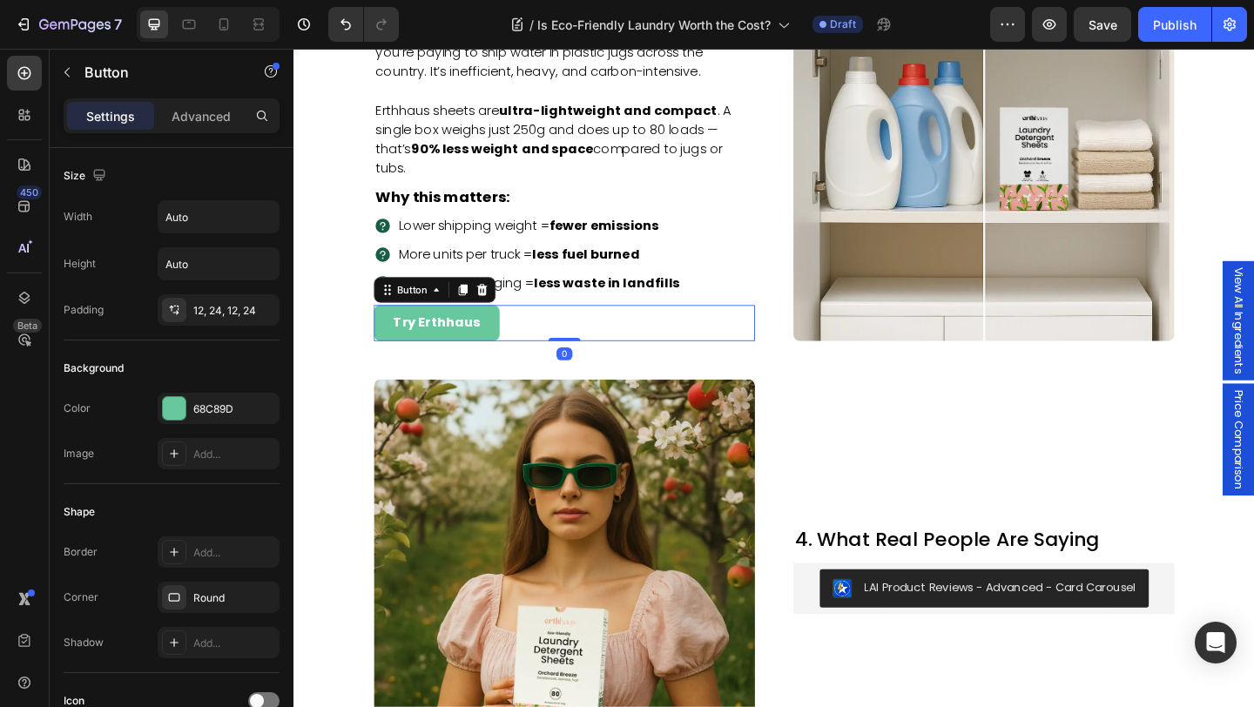
click at [521, 347] on div "Try Erthhaus Button 0" at bounding box center [587, 346] width 414 height 39
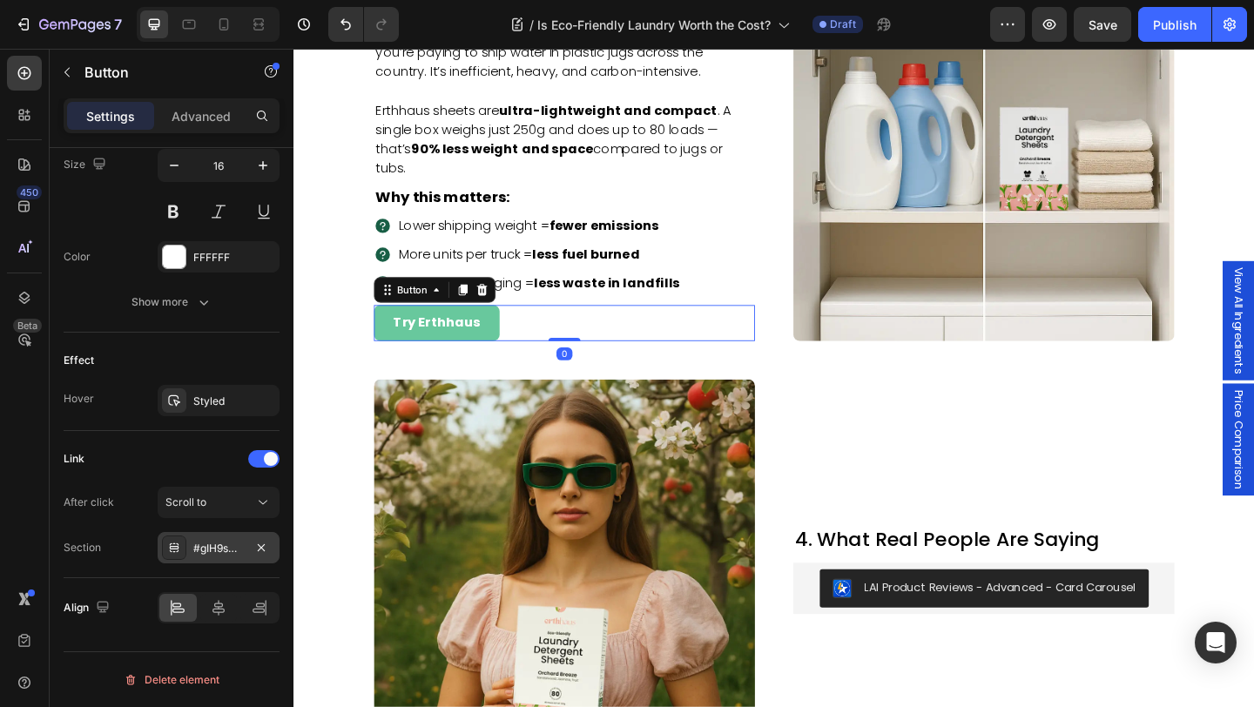
click at [187, 535] on div "#gIH9sMBIfU" at bounding box center [219, 547] width 122 height 31
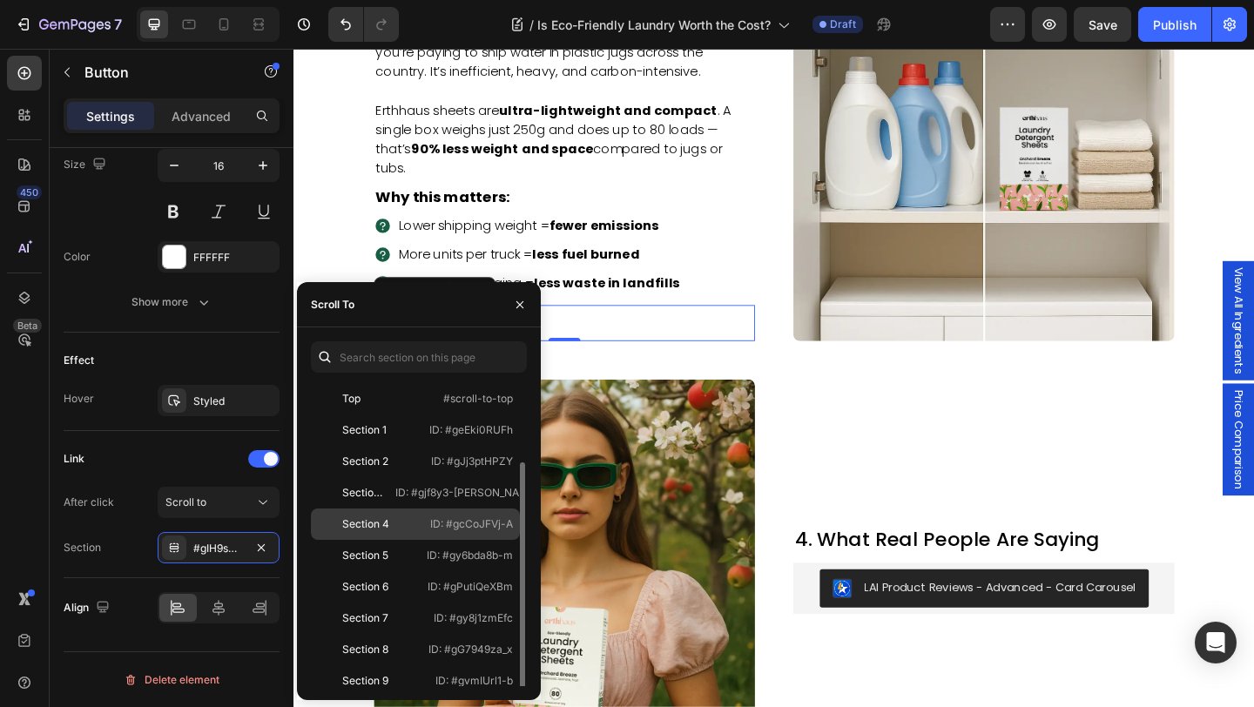
scroll to position [42, 0]
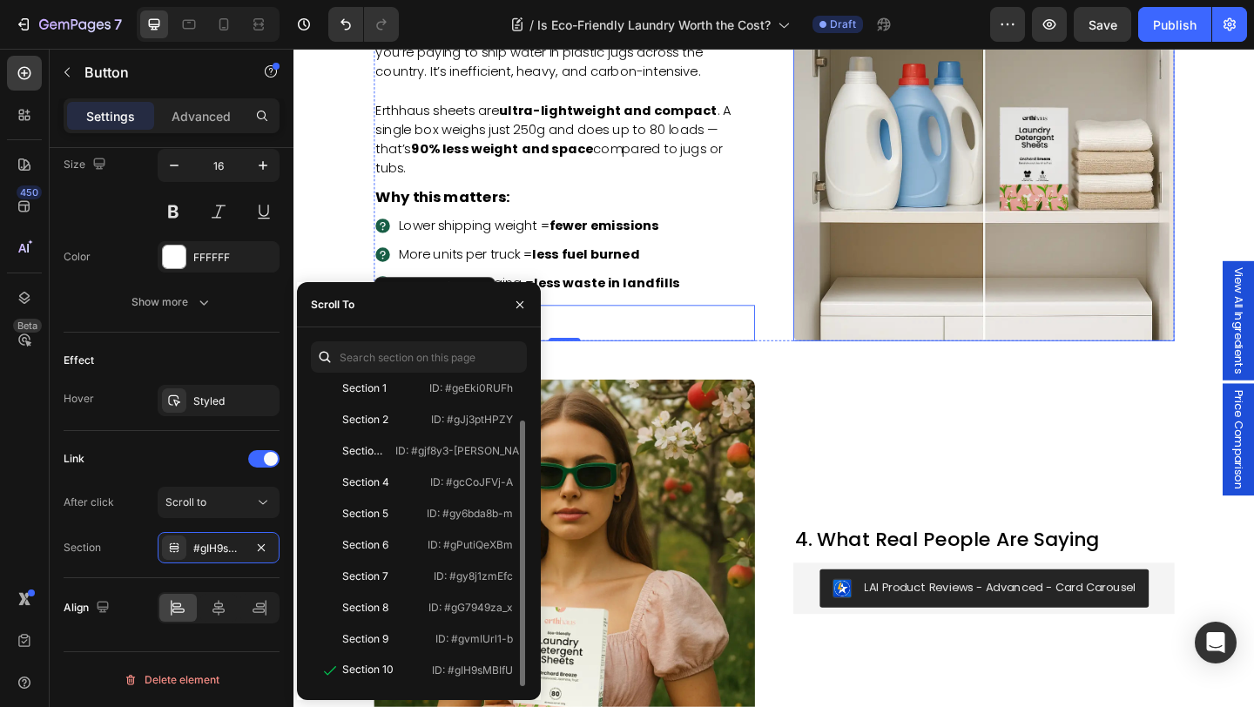
click at [896, 360] on img at bounding box center [1044, 159] width 414 height 414
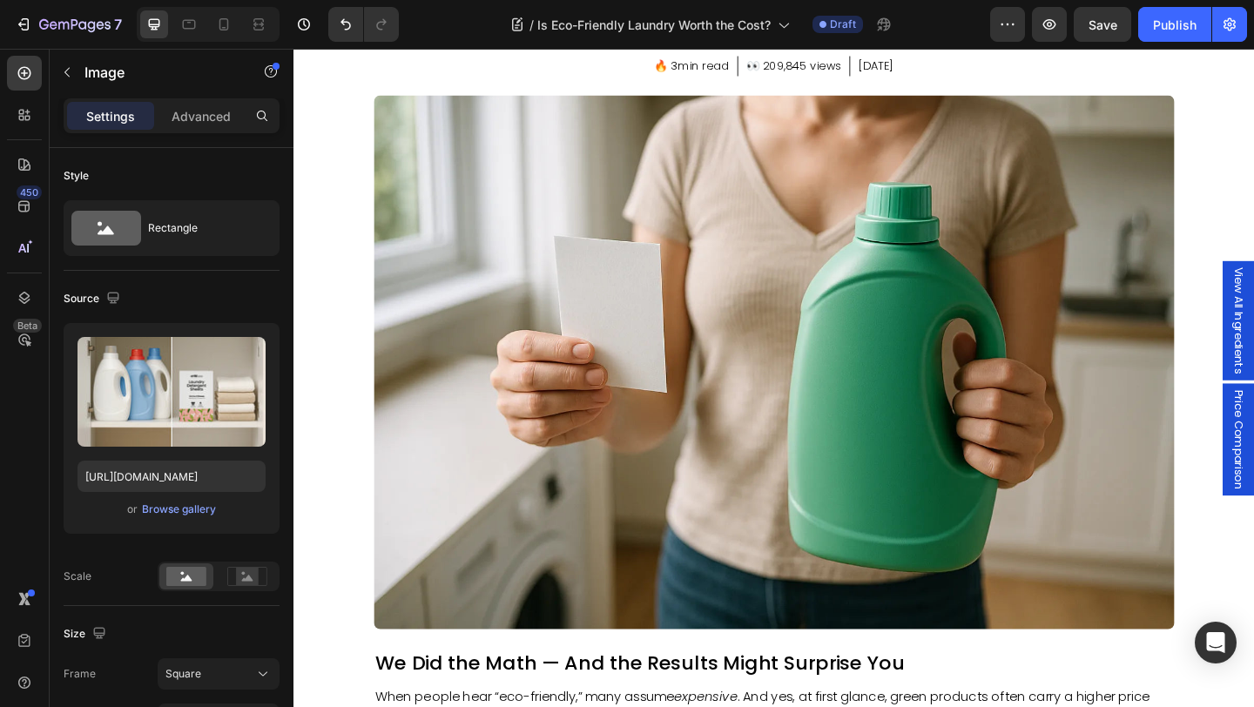
scroll to position [0, 0]
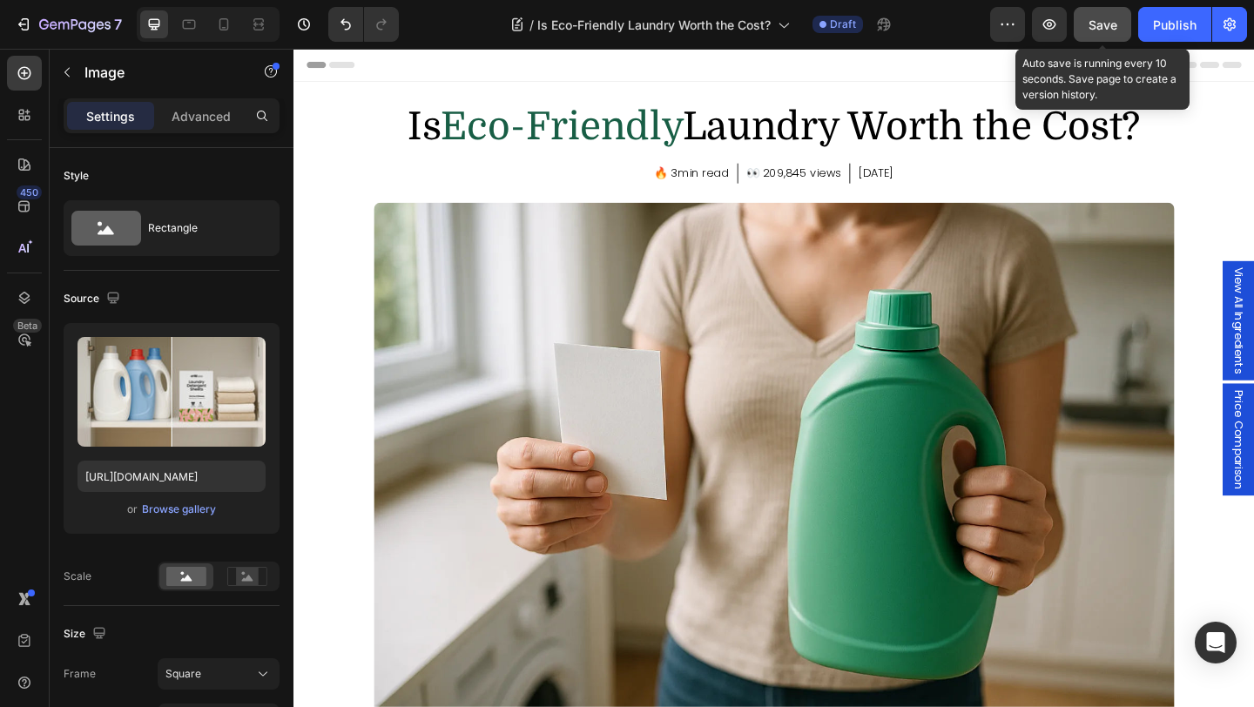
click at [1086, 29] on button "Save" at bounding box center [1101, 24] width 57 height 35
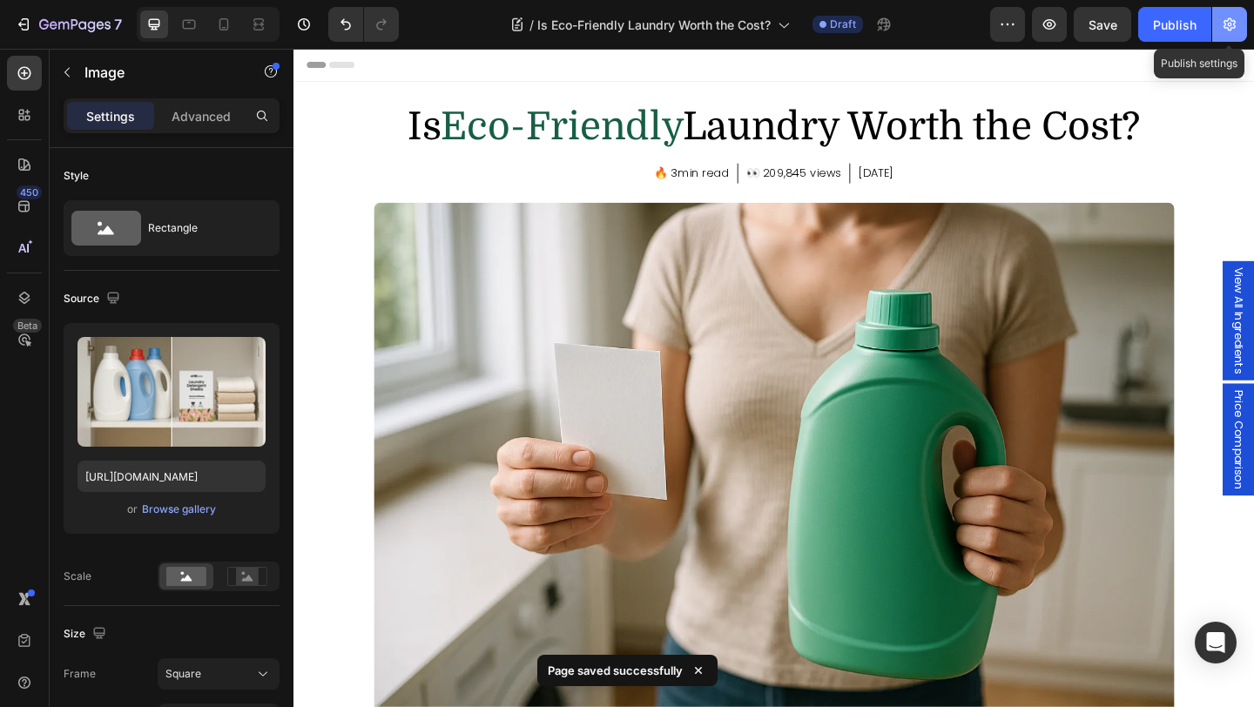
click at [1223, 19] on icon "button" at bounding box center [1229, 24] width 17 height 17
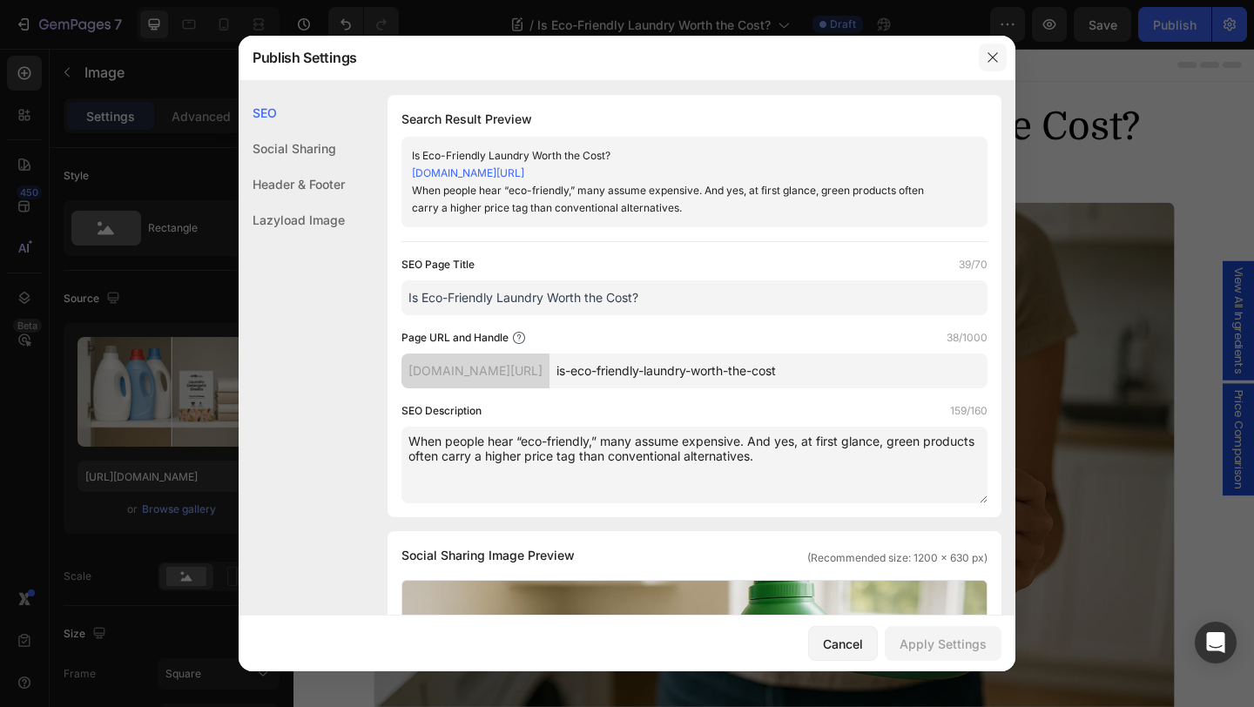
click at [997, 57] on icon "button" at bounding box center [993, 57] width 14 height 14
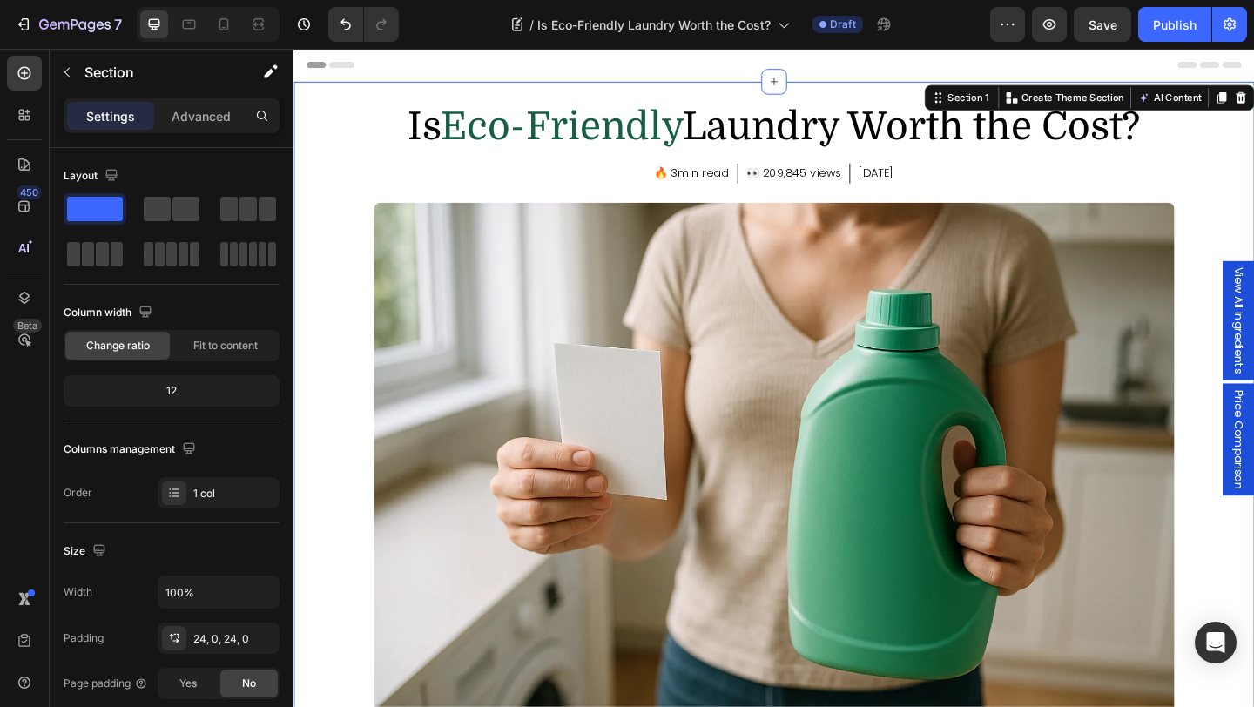
click at [313, 128] on div "Is Eco-Friendly Laundry Worth the Cost? Heading 🔥 3min read Text block Row 👀 20…" at bounding box center [815, 577] width 1045 height 945
click at [1238, 21] on button "button" at bounding box center [1229, 24] width 35 height 35
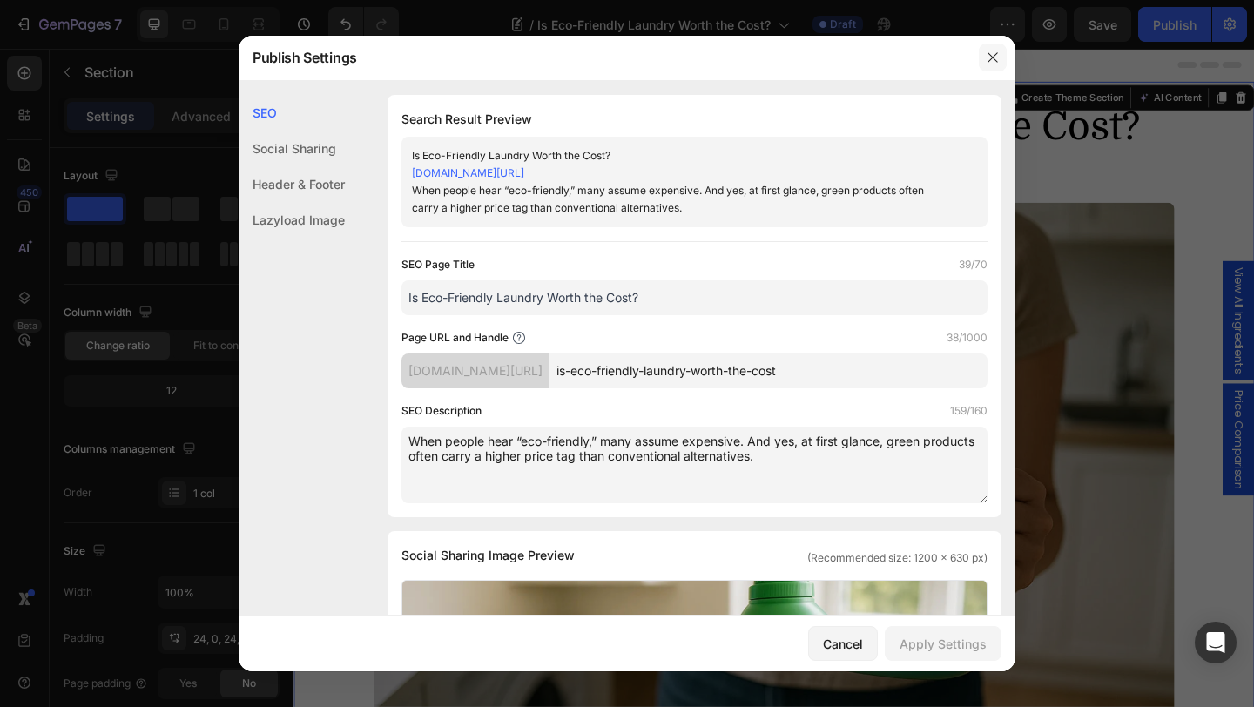
click at [986, 56] on icon "button" at bounding box center [993, 57] width 14 height 14
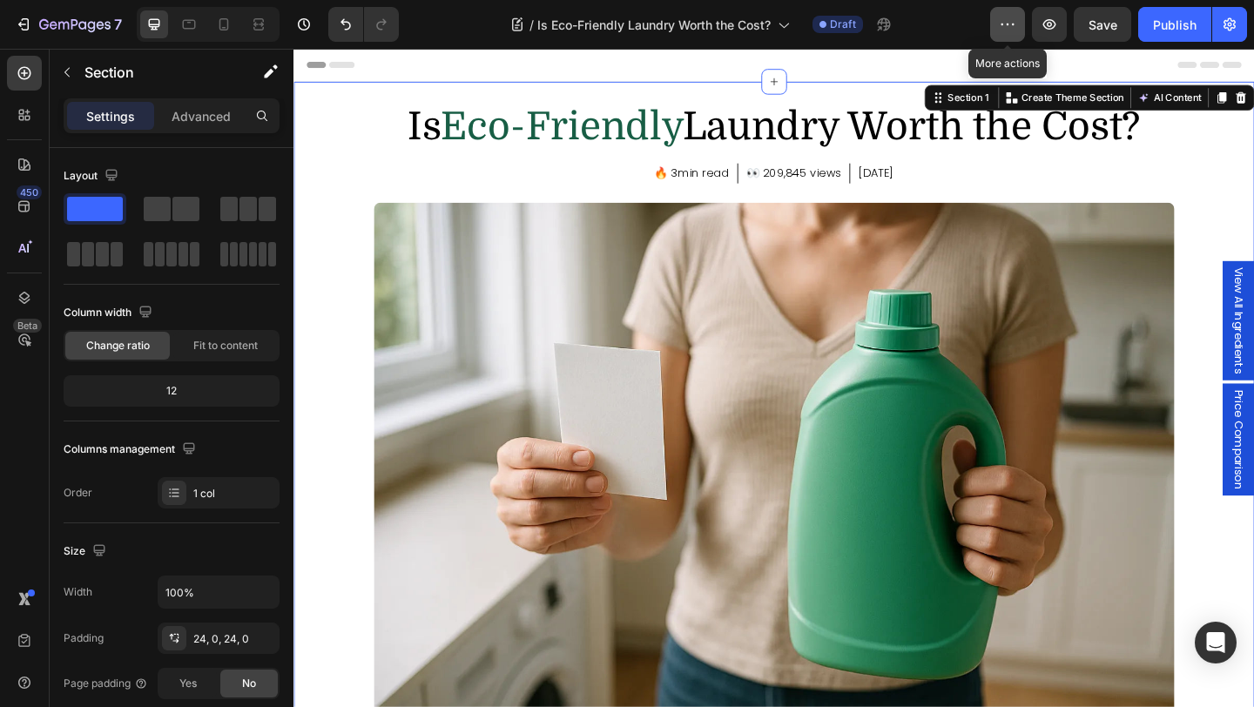
click at [1009, 26] on icon "button" at bounding box center [1007, 24] width 17 height 17
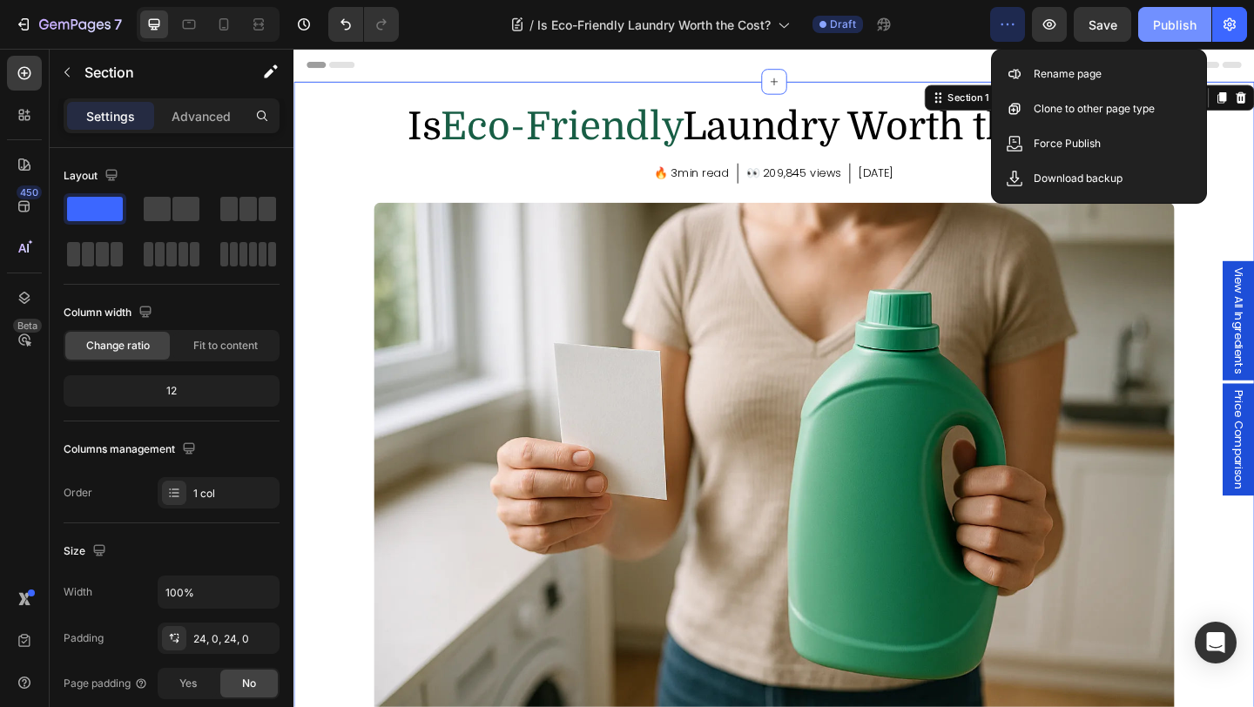
click at [1166, 17] on div "Publish" at bounding box center [1175, 25] width 44 height 18
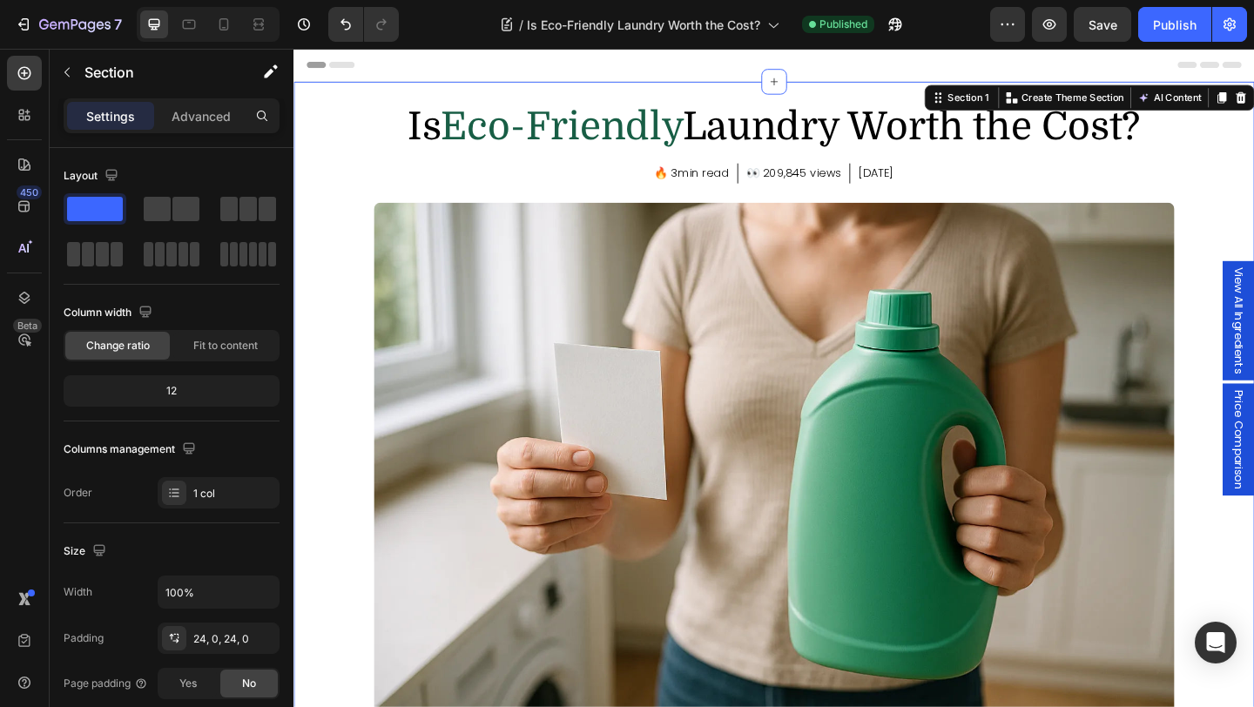
click at [333, 140] on div "Is Eco-Friendly Laundry Worth the Cost? Heading 🔥 3min read Text block Row 👀 20…" at bounding box center [815, 577] width 1045 height 945
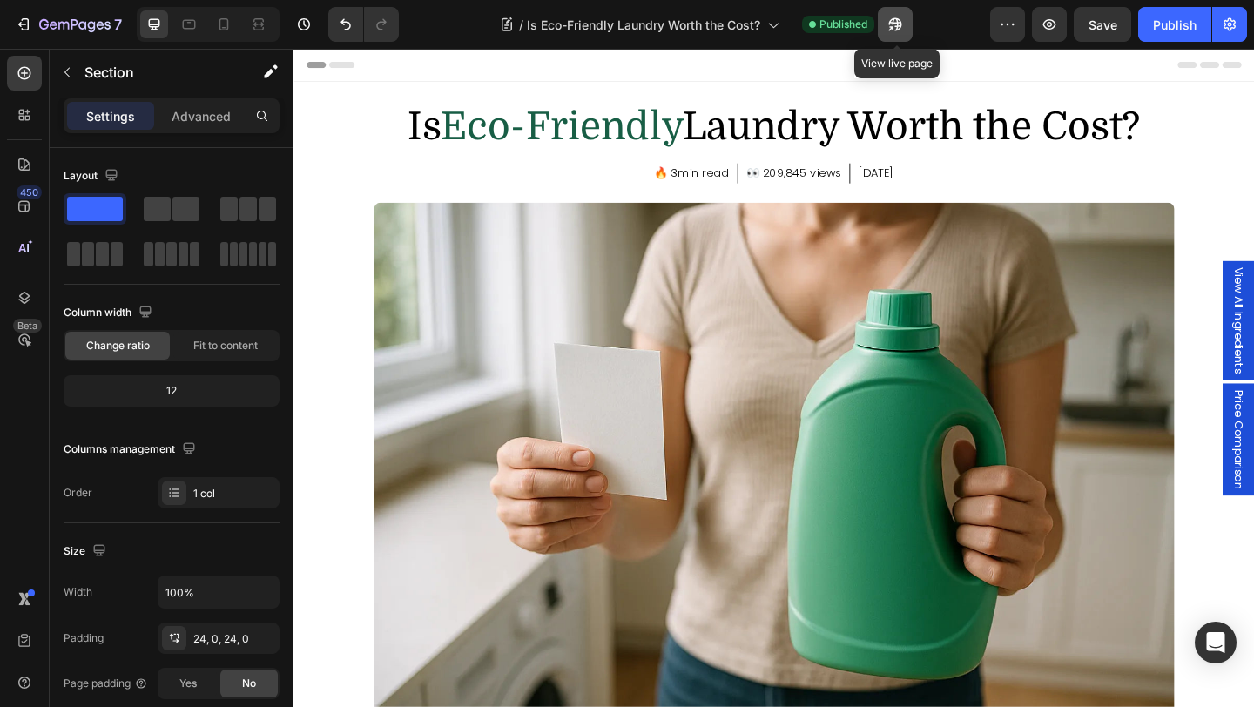
click at [892, 26] on icon "button" at bounding box center [890, 28] width 4 height 4
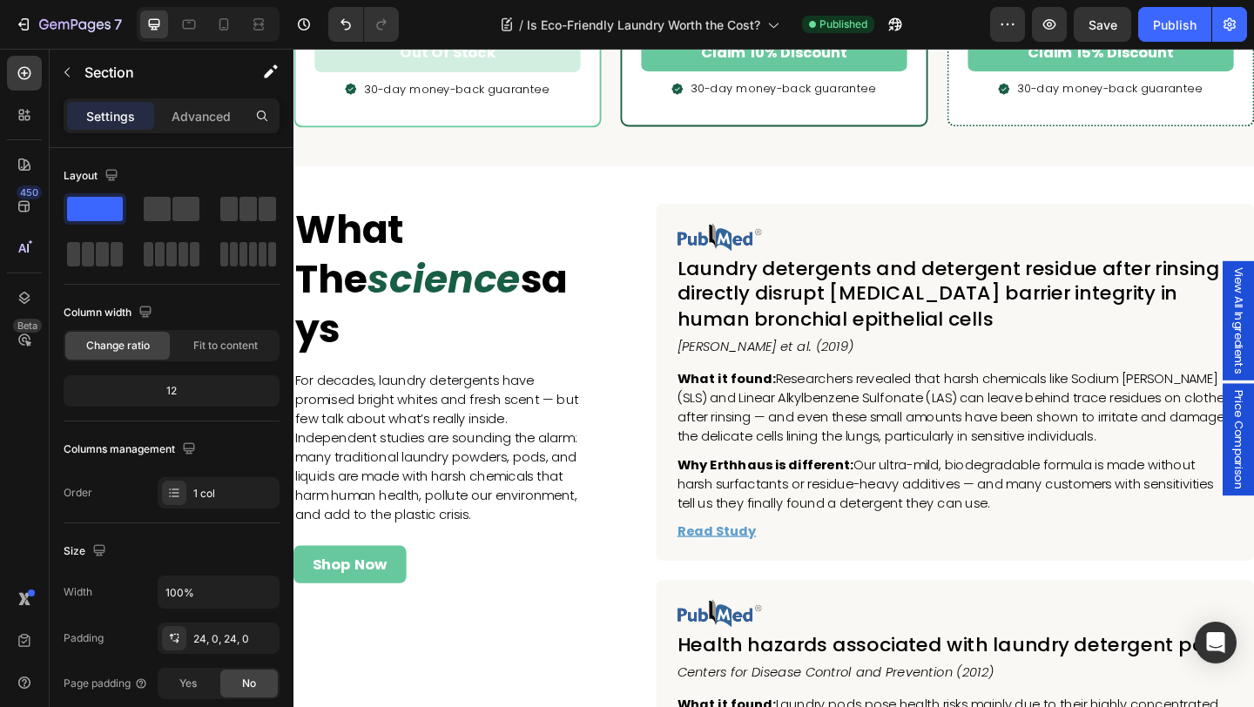
scroll to position [5317, 0]
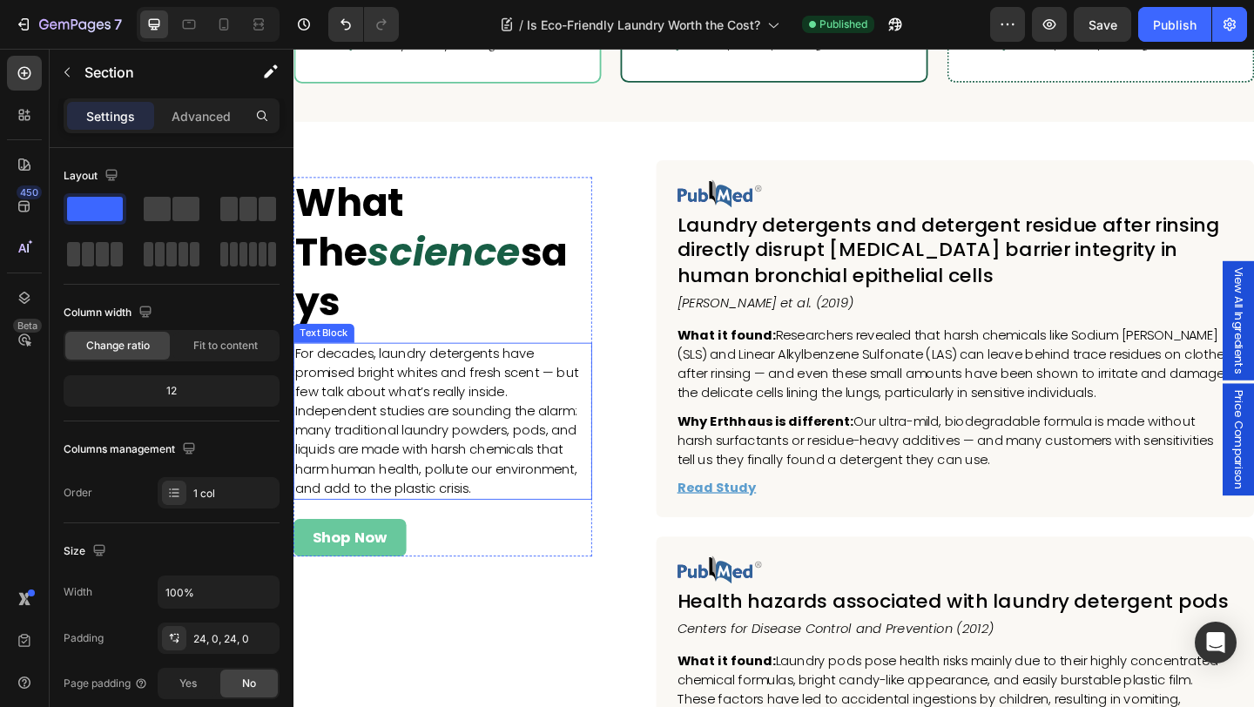
click at [466, 560] on div "Shop Now Button" at bounding box center [455, 580] width 325 height 41
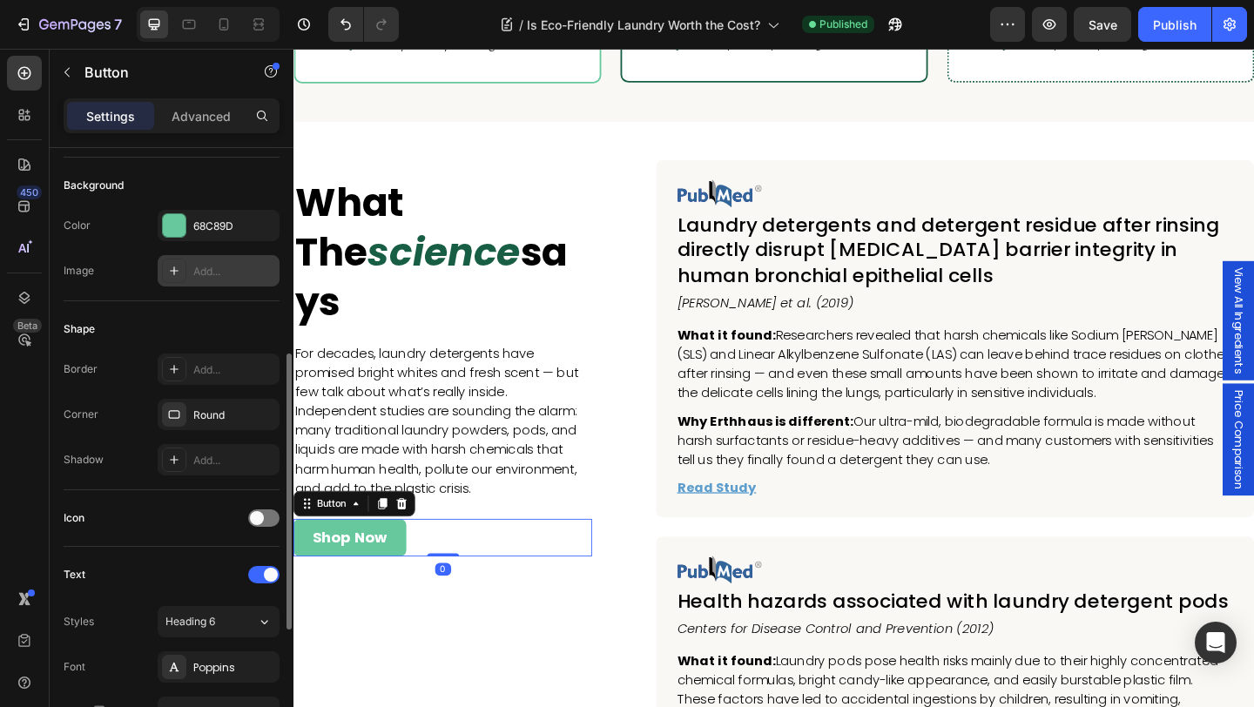
scroll to position [730, 0]
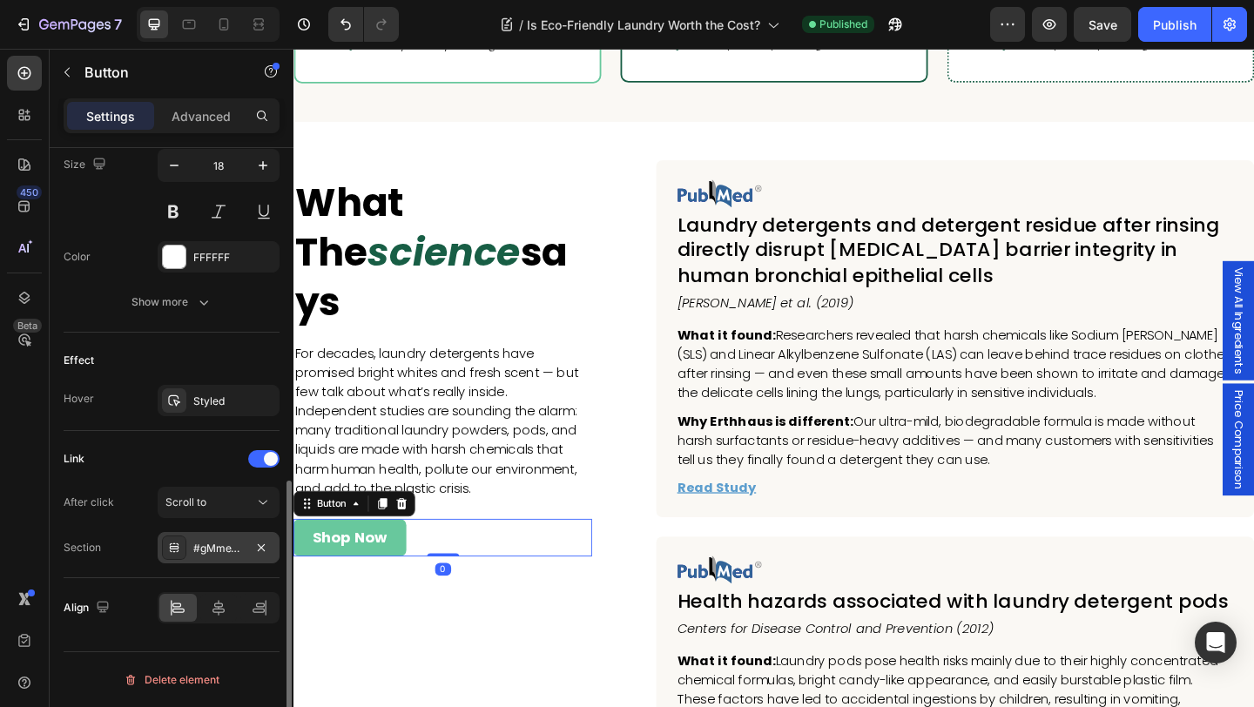
click at [195, 549] on div "#gMmeYcg-qt" at bounding box center [218, 549] width 50 height 16
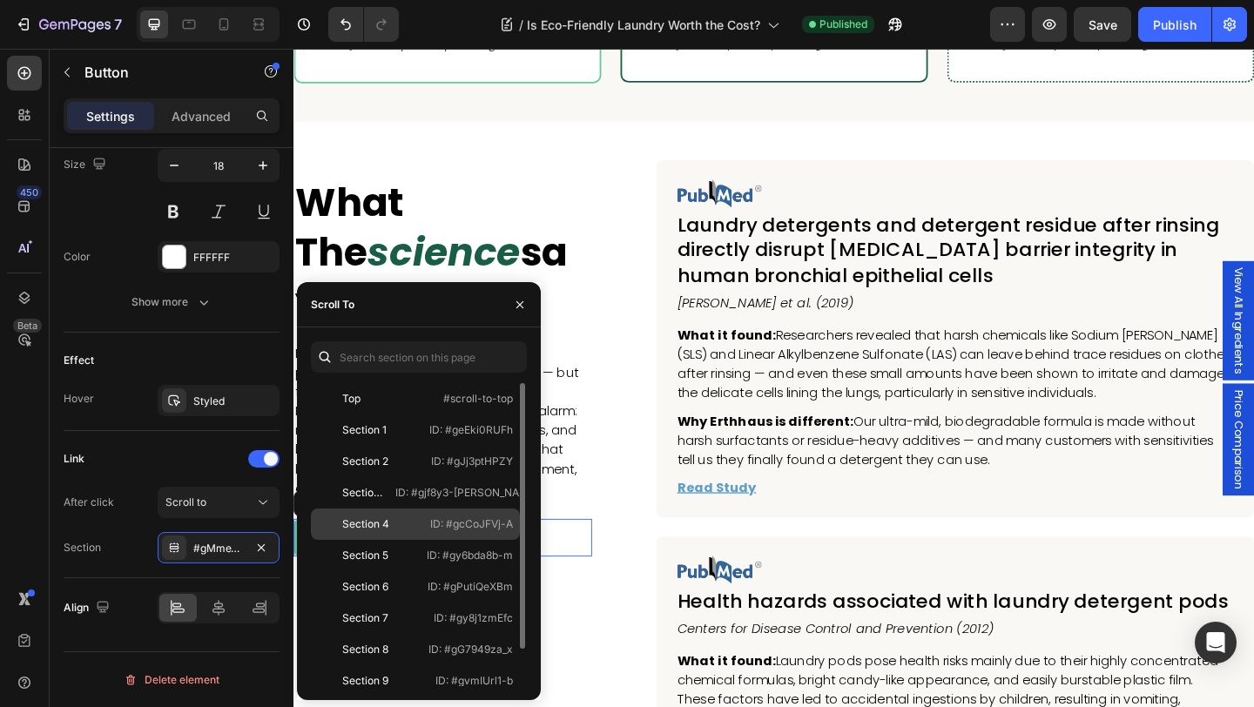
scroll to position [42, 0]
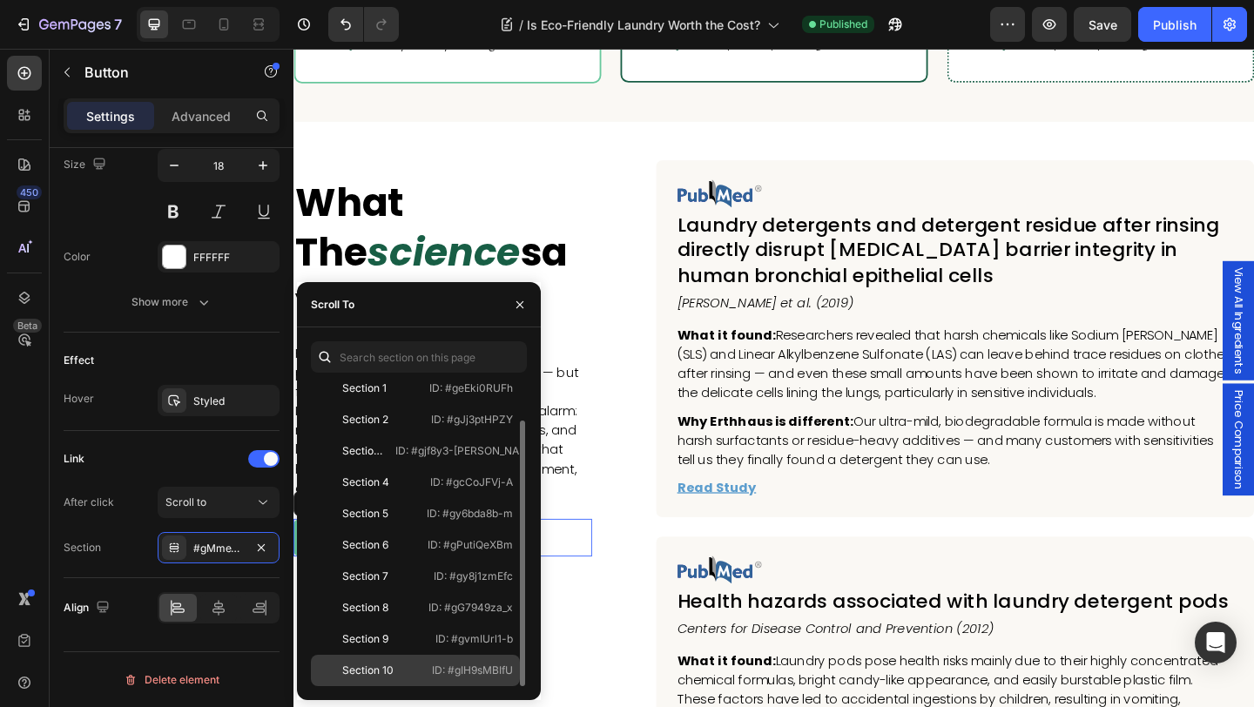
click at [406, 672] on div "Section 10" at bounding box center [368, 671] width 101 height 16
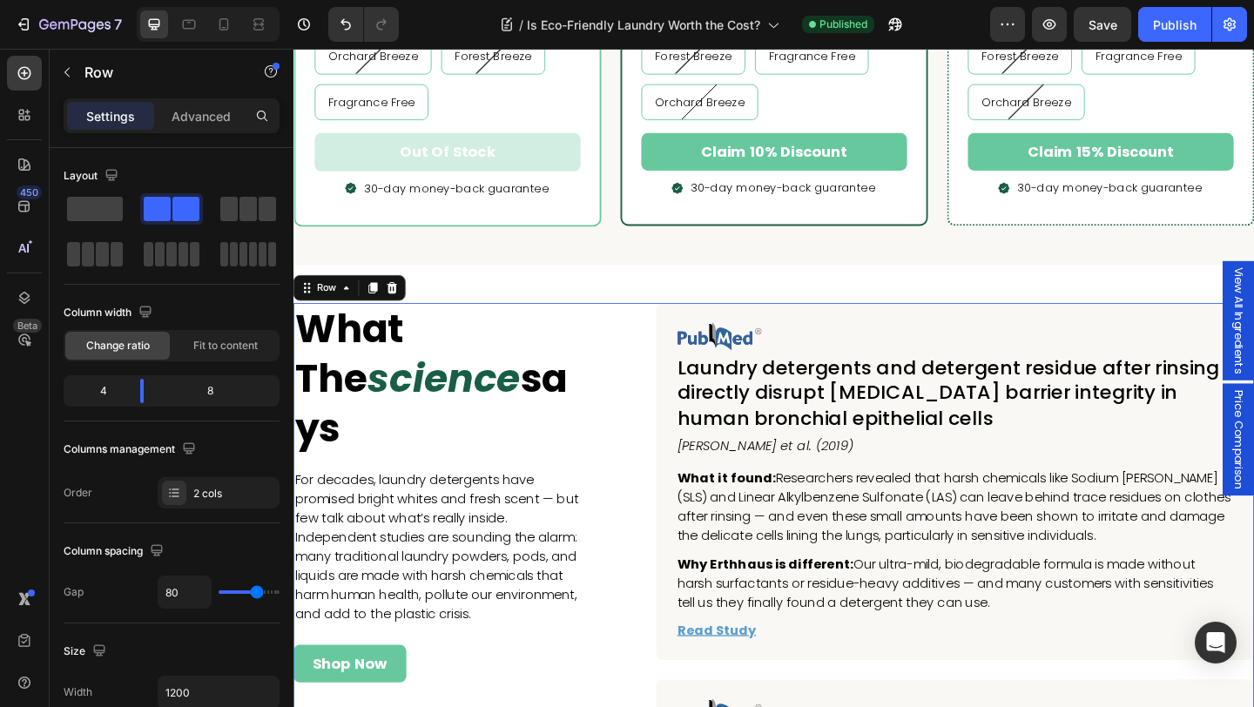
scroll to position [5021, 0]
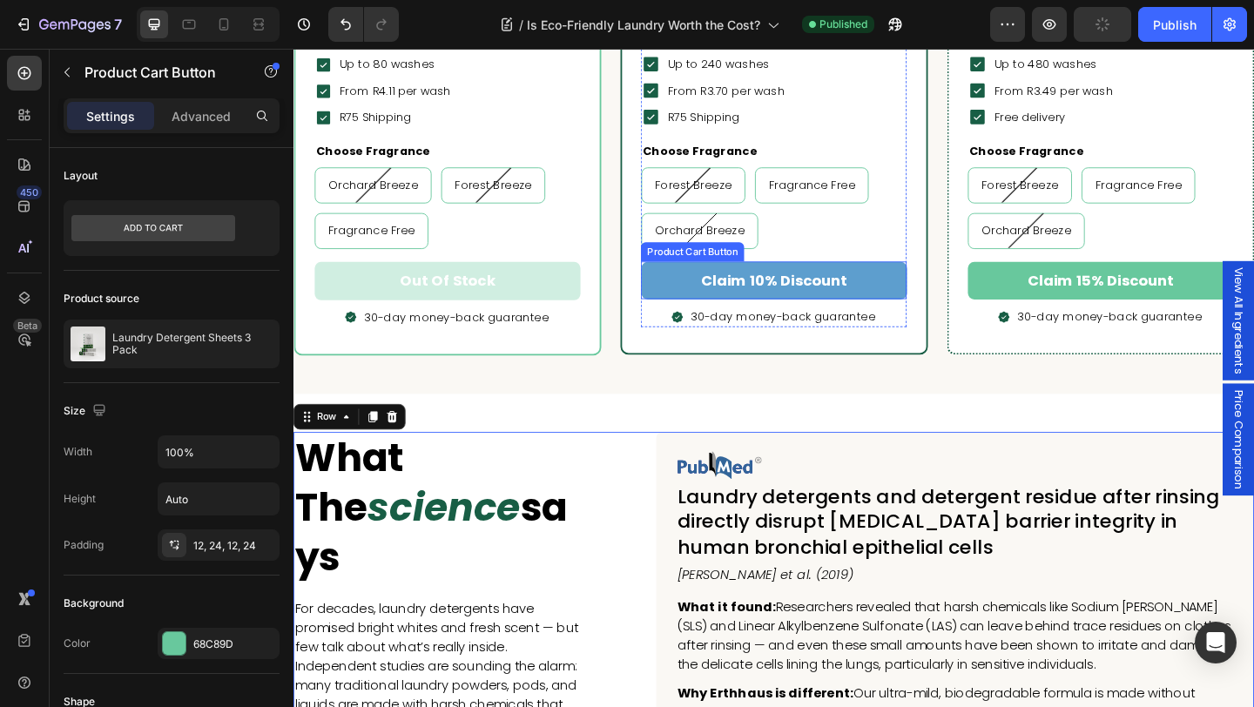
click at [702, 294] on button "claim 10% discount" at bounding box center [815, 300] width 289 height 41
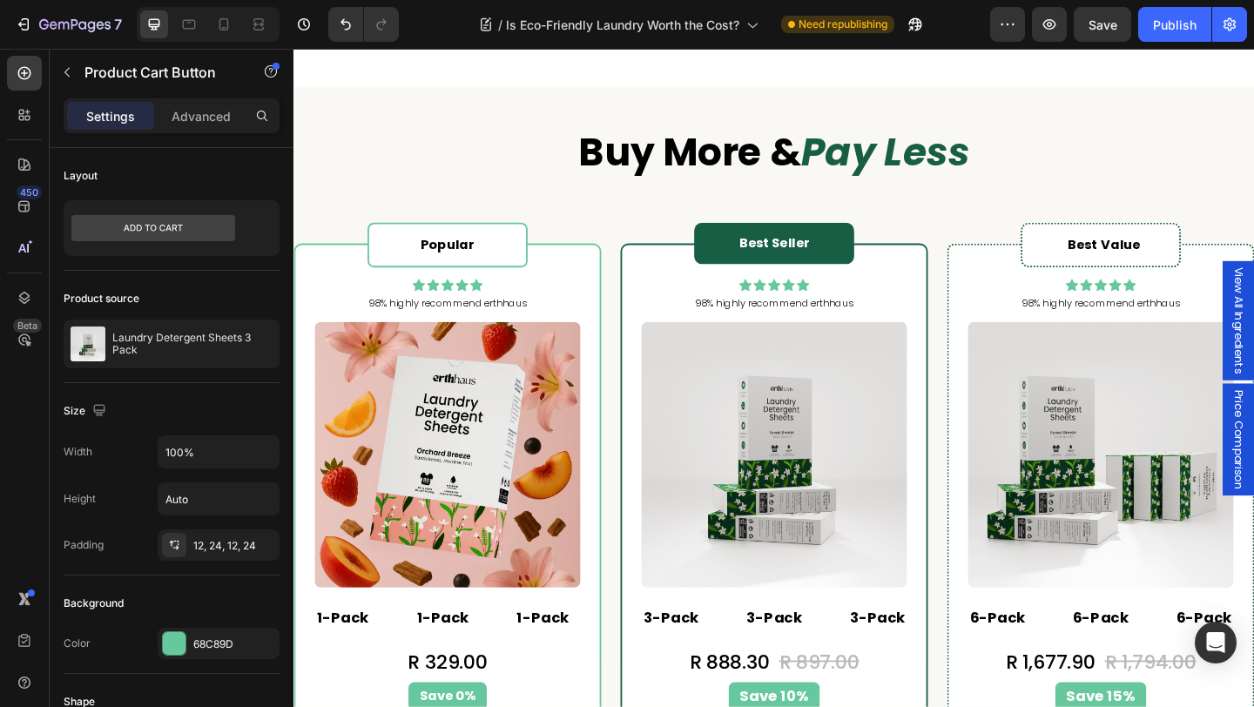
scroll to position [4716, 0]
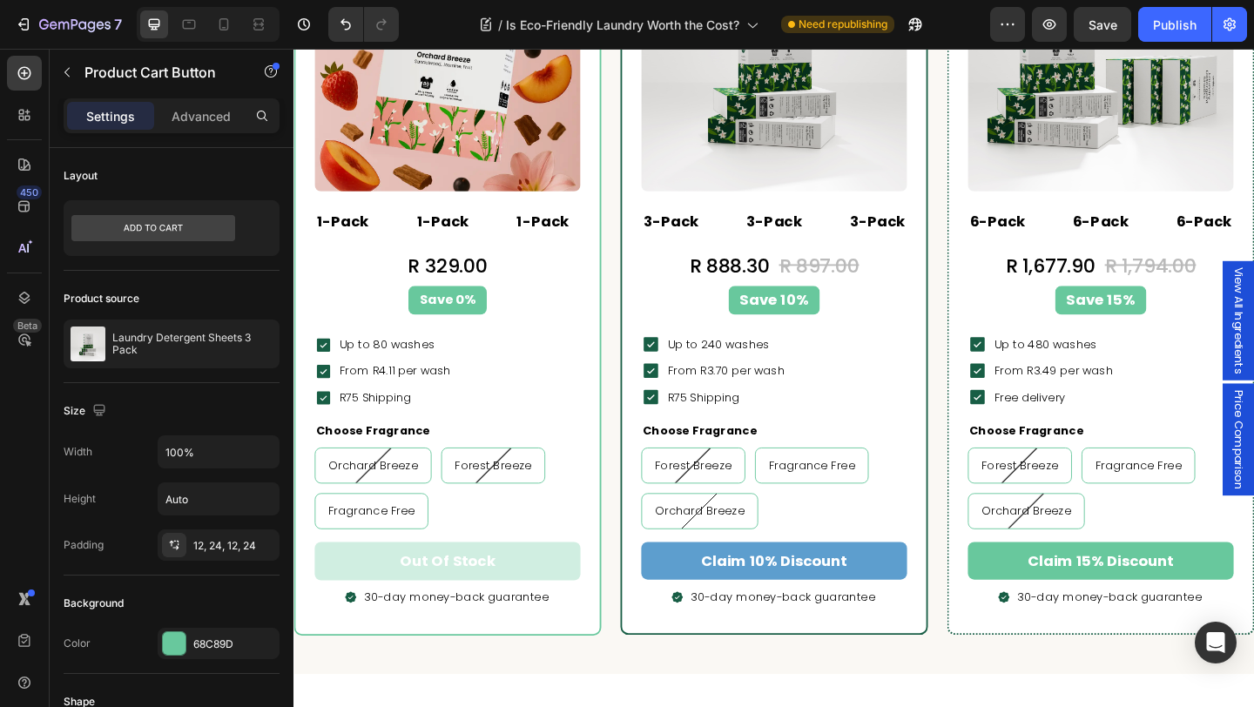
click at [916, 598] on button "claim 10% discount" at bounding box center [815, 605] width 289 height 41
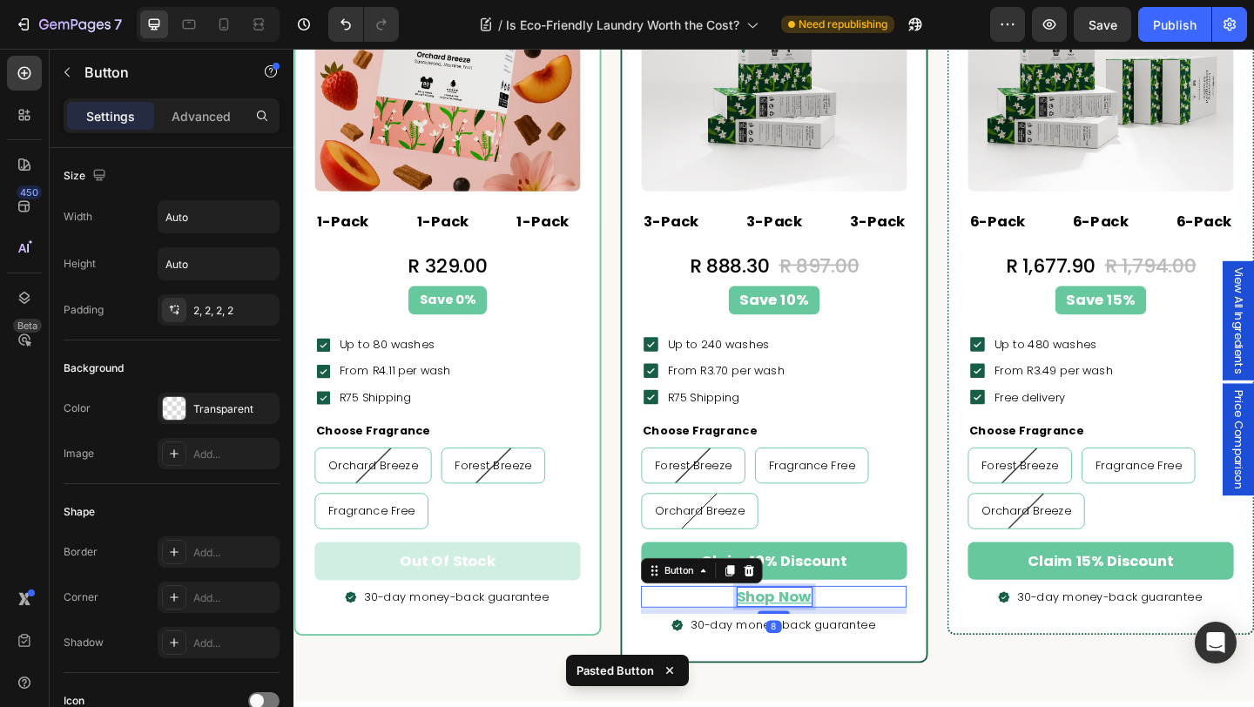
click at [824, 643] on p "Shop Now" at bounding box center [816, 645] width 81 height 20
click at [794, 633] on button "Build" at bounding box center [816, 645] width 44 height 24
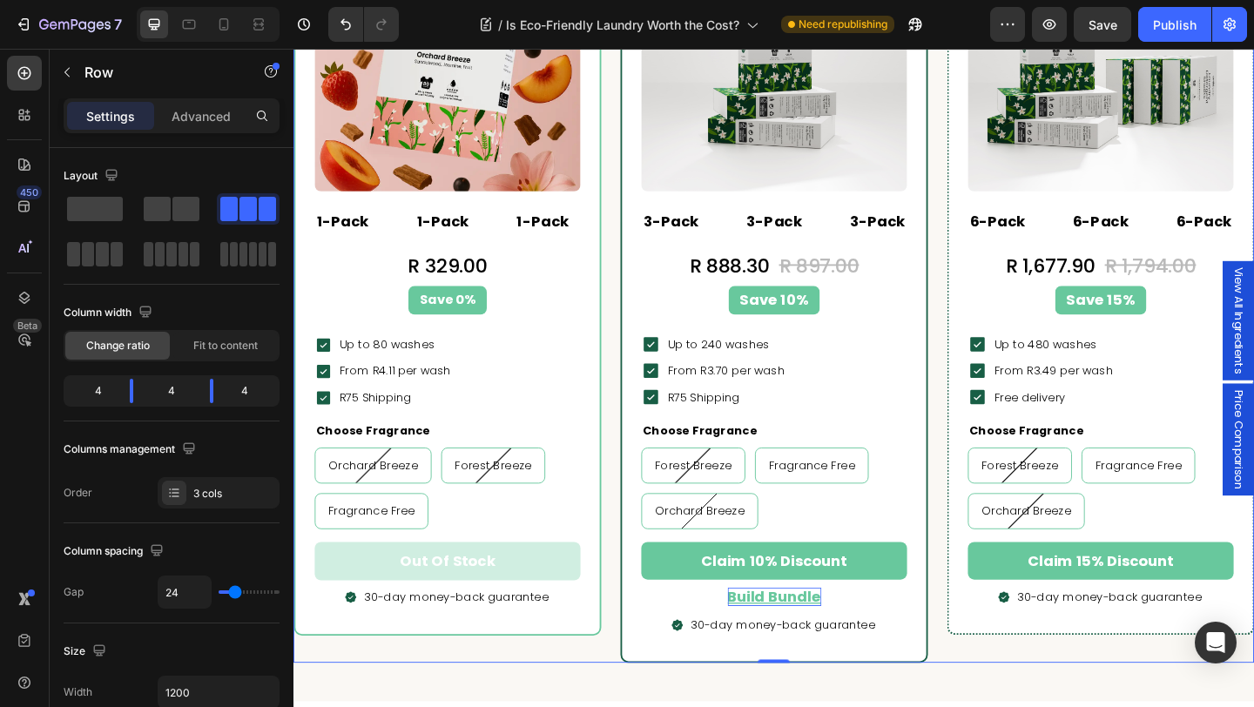
click at [993, 649] on div "Popular Text block Row Icon Icon Icon Icon Icon Icon List Hoz 98% highly recomm…" at bounding box center [815, 273] width 1045 height 888
click at [749, 639] on div "Build Bundle Button" at bounding box center [815, 645] width 289 height 24
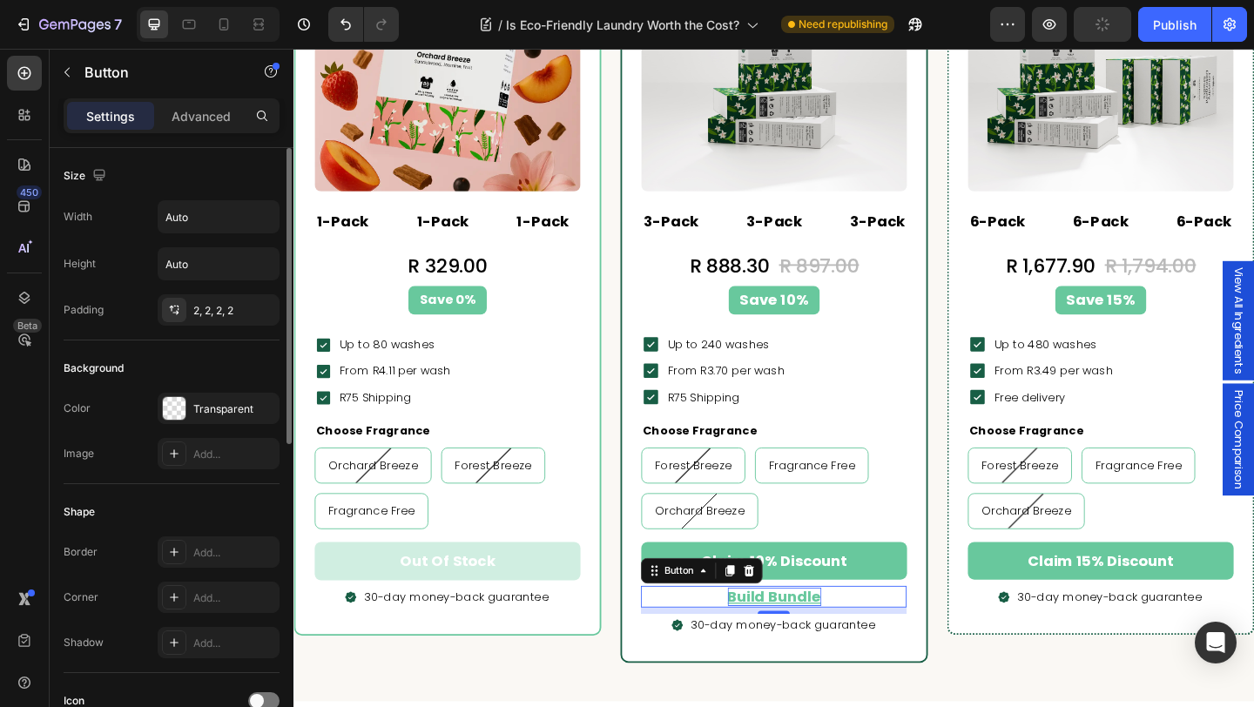
scroll to position [640, 0]
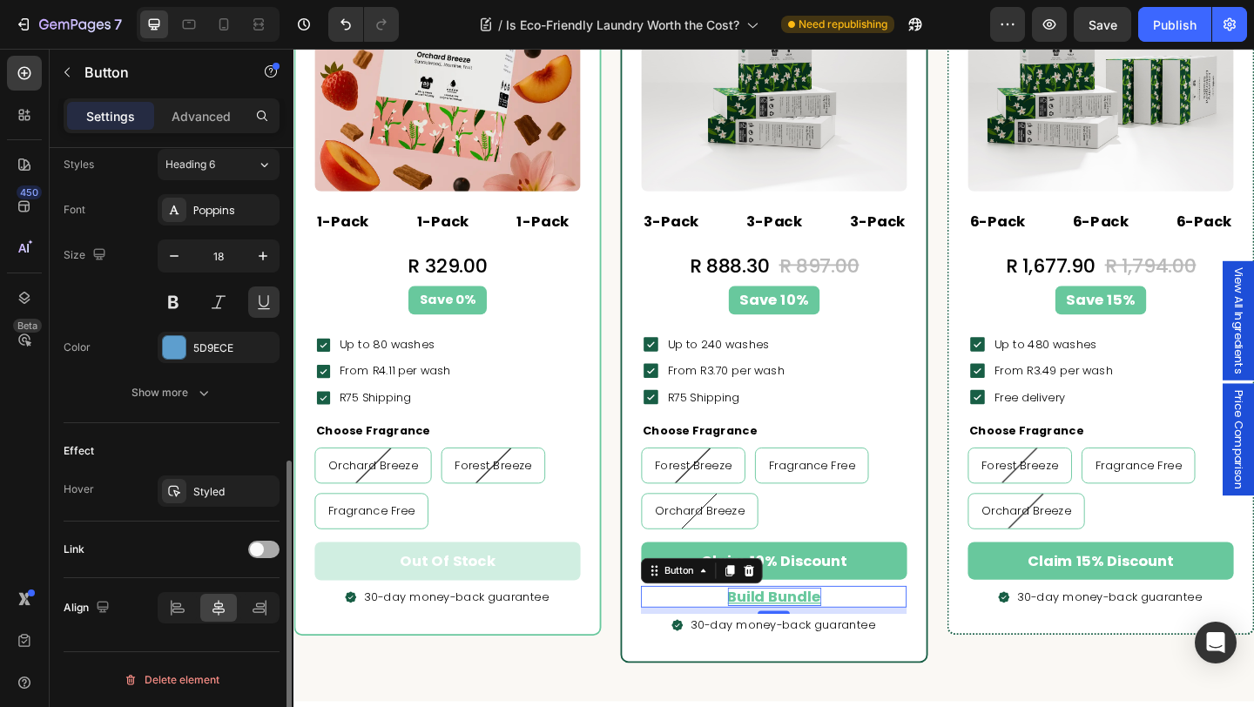
click at [261, 543] on span at bounding box center [257, 549] width 14 height 14
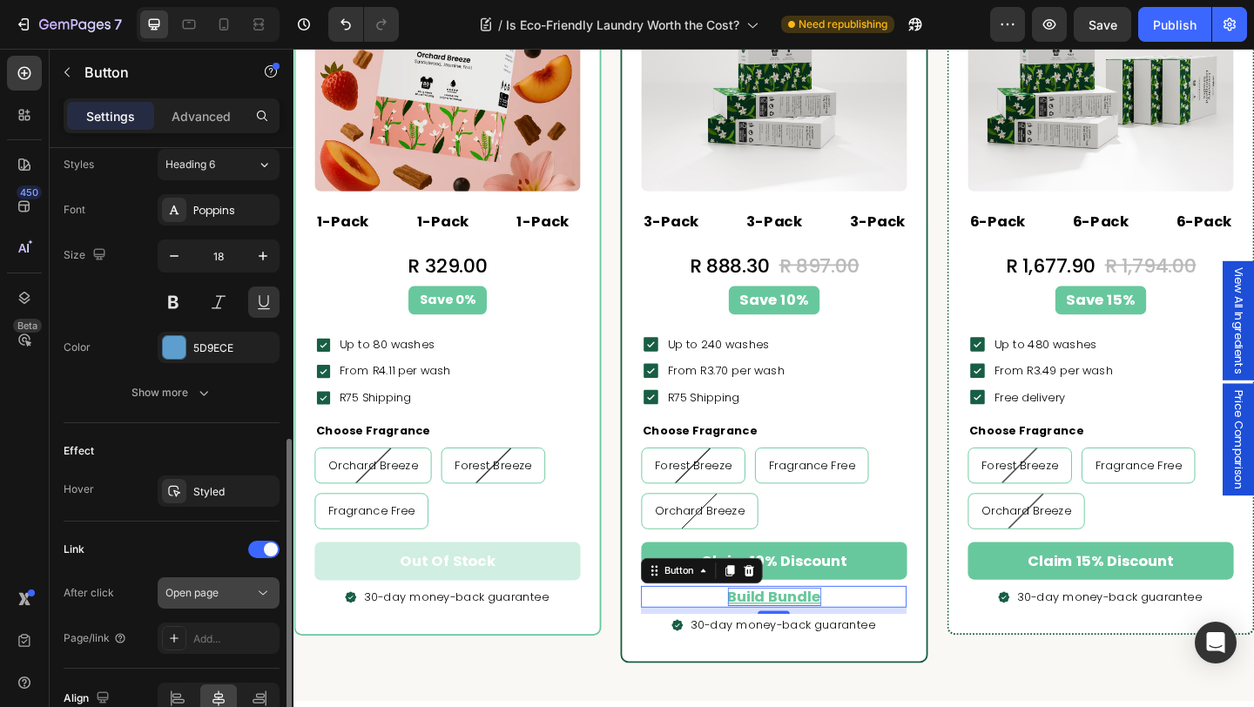
click at [221, 592] on div "Open page" at bounding box center [209, 593] width 89 height 16
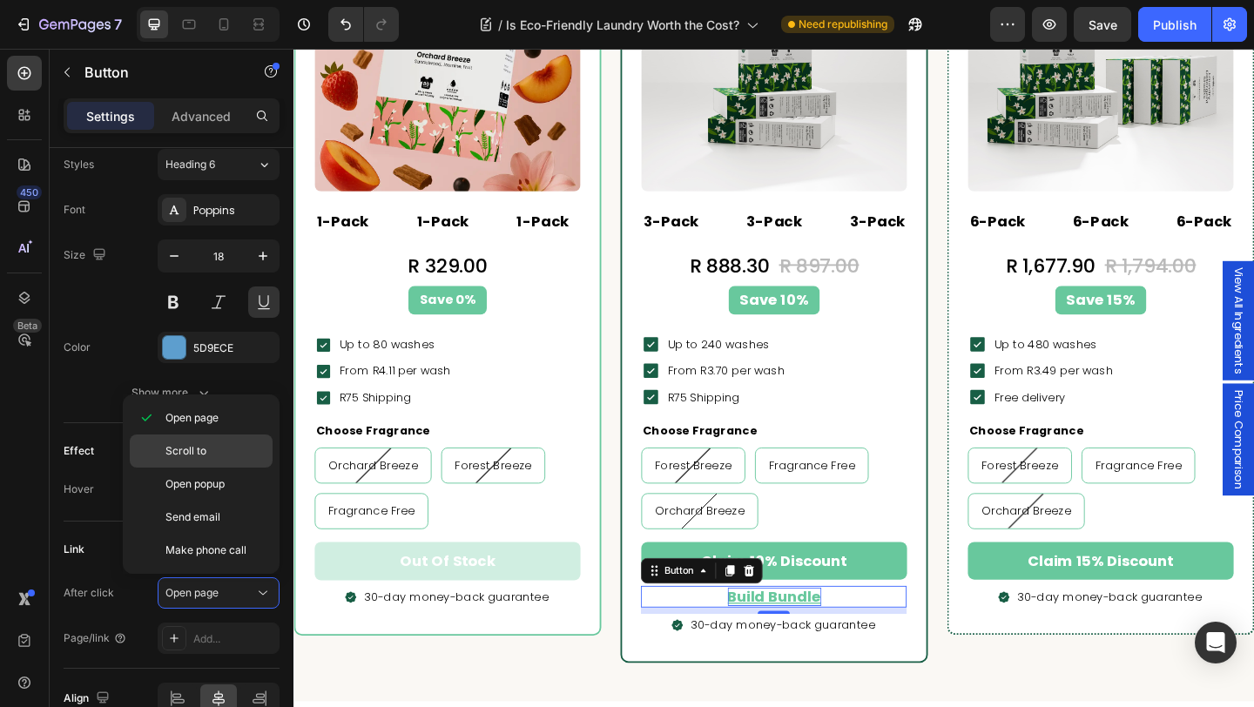
click at [210, 443] on p "Scroll to" at bounding box center [214, 451] width 99 height 16
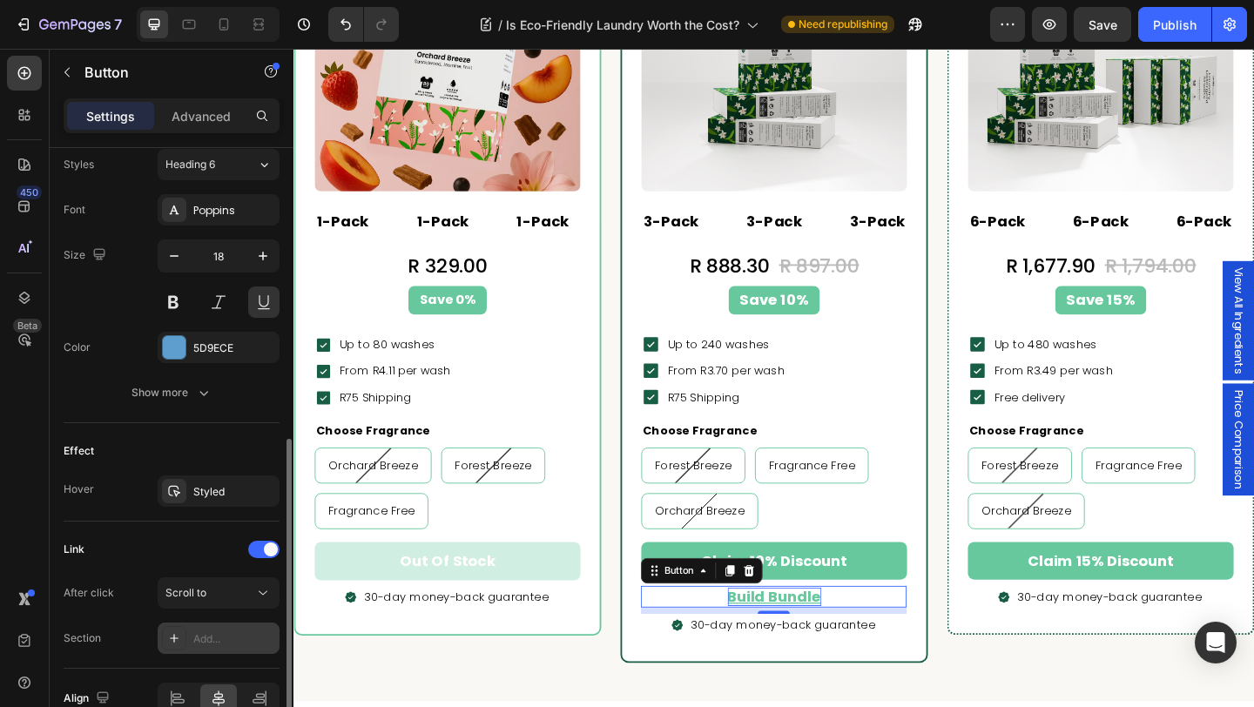
click at [216, 643] on div "Add..." at bounding box center [234, 639] width 82 height 16
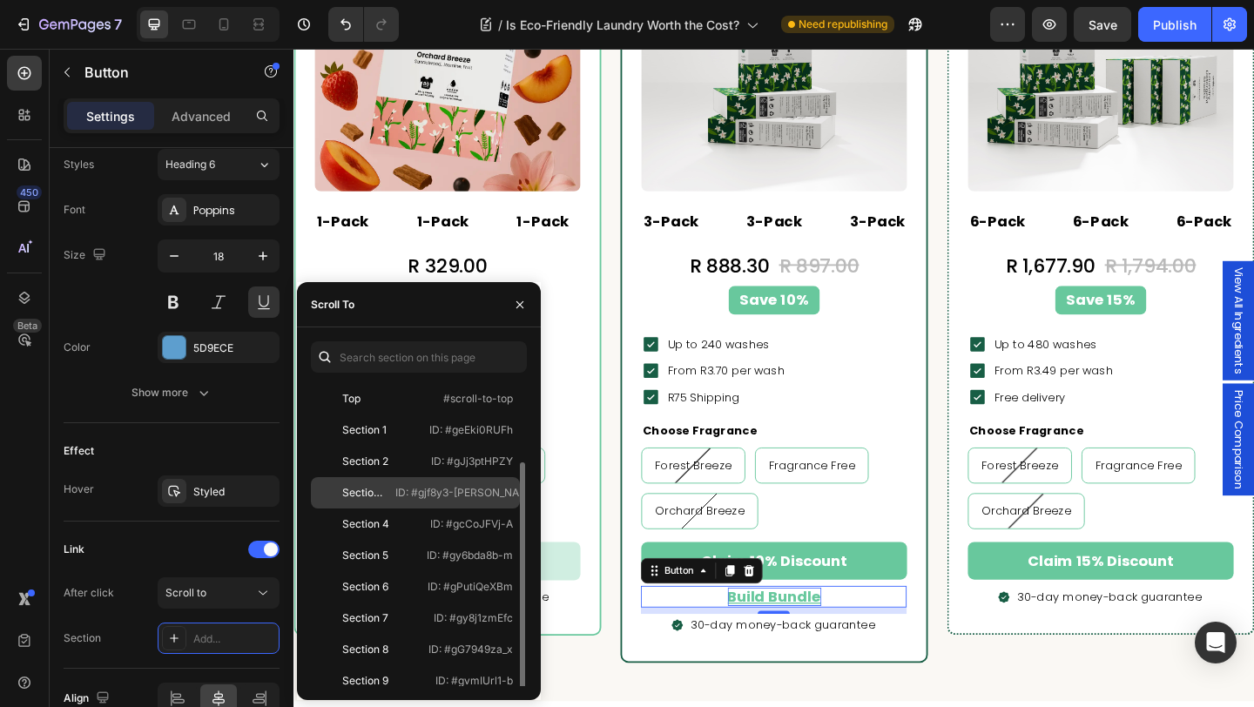
scroll to position [42, 0]
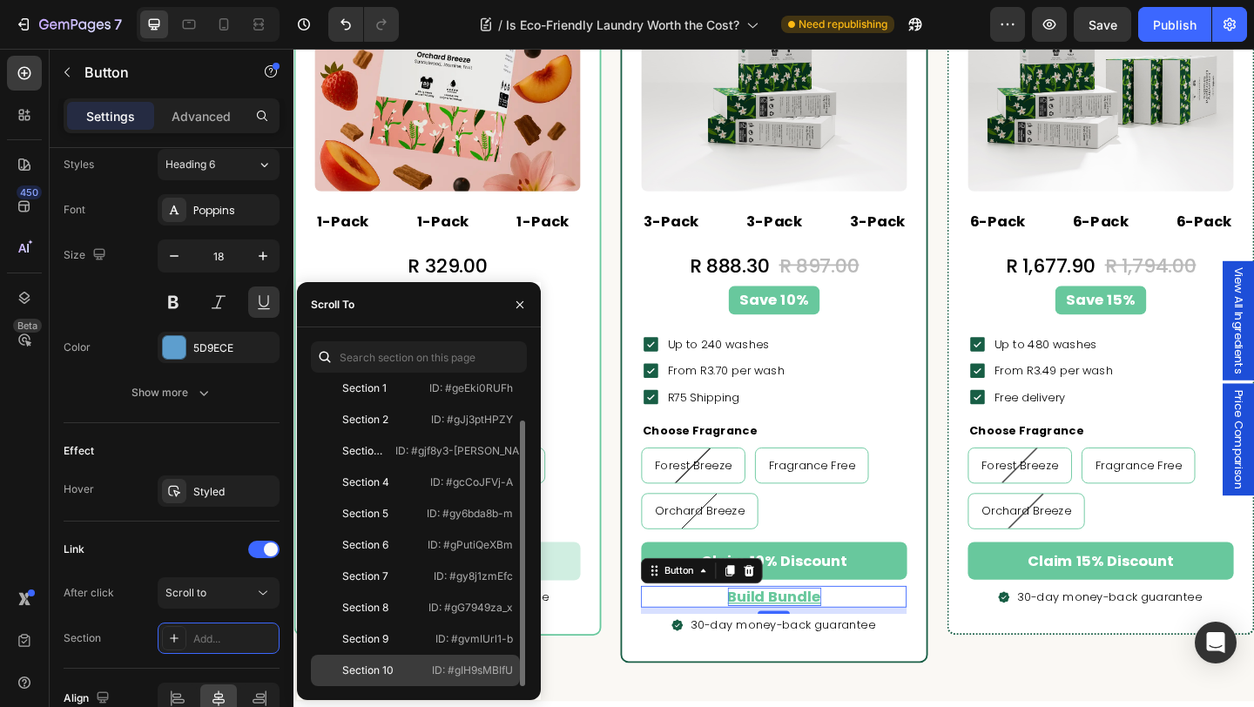
click at [405, 679] on div "Section 10 ID: #gIH9sMBIfU" at bounding box center [415, 670] width 209 height 31
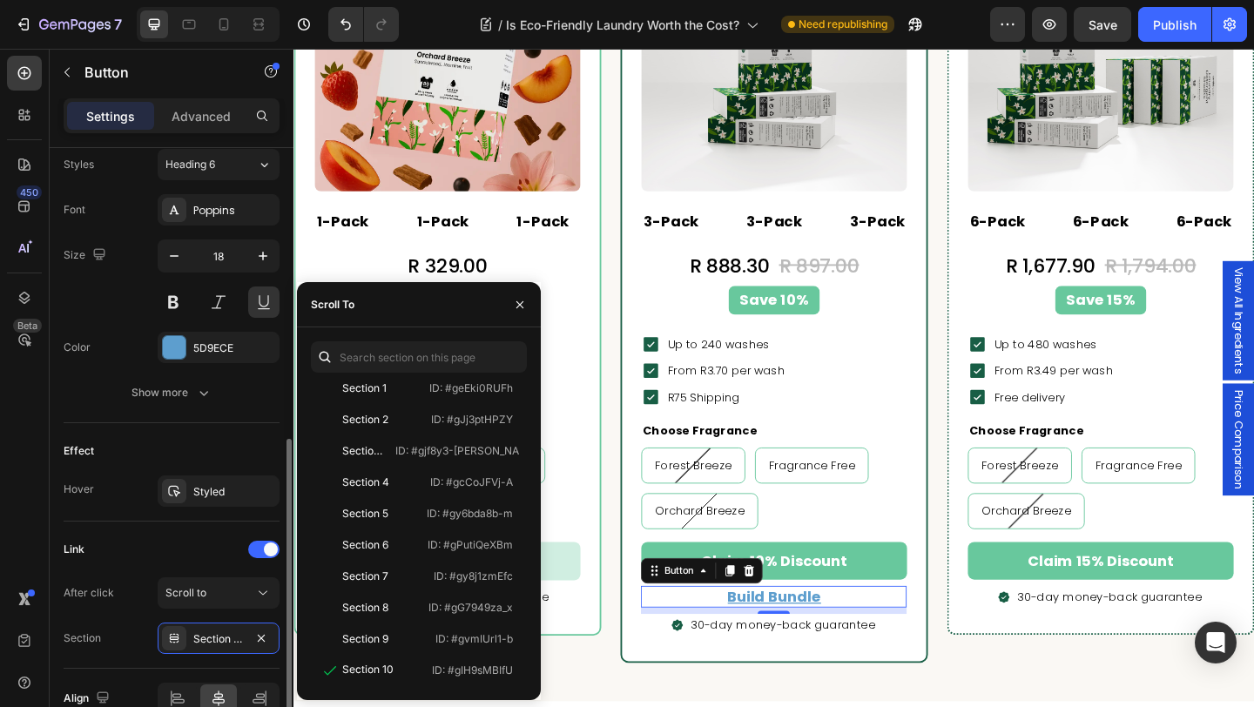
click at [204, 559] on div "Link" at bounding box center [172, 549] width 216 height 28
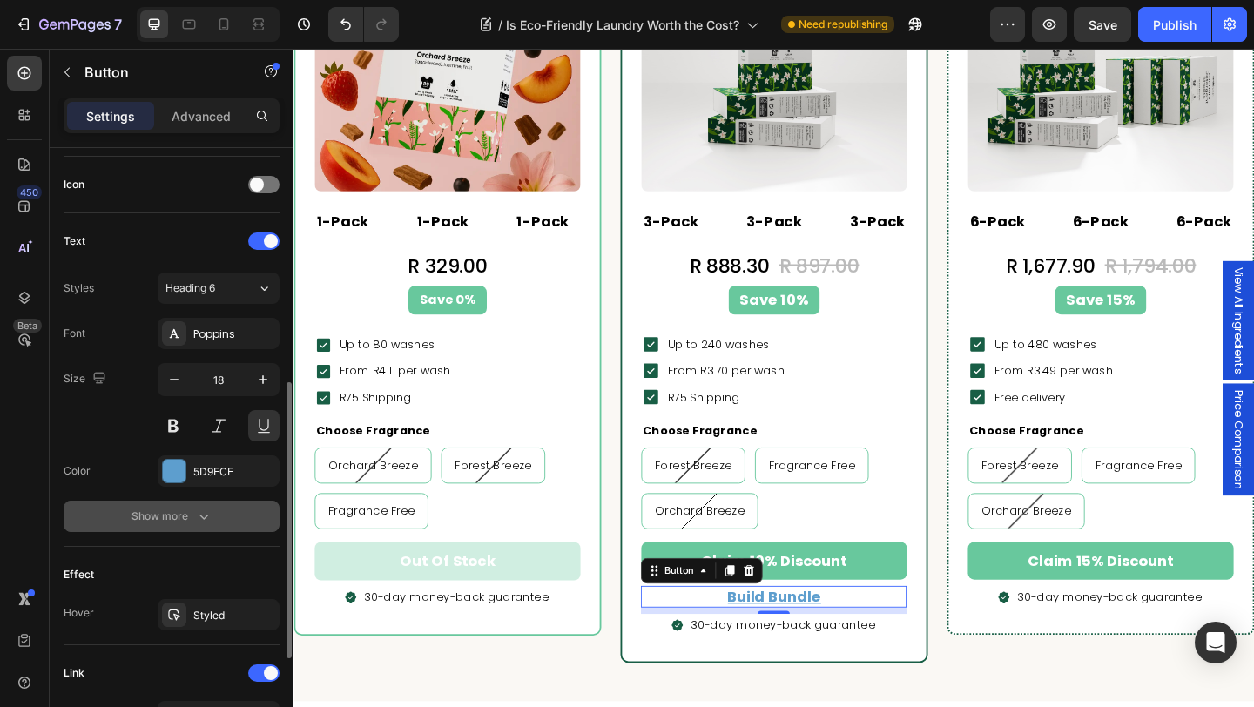
scroll to position [511, 0]
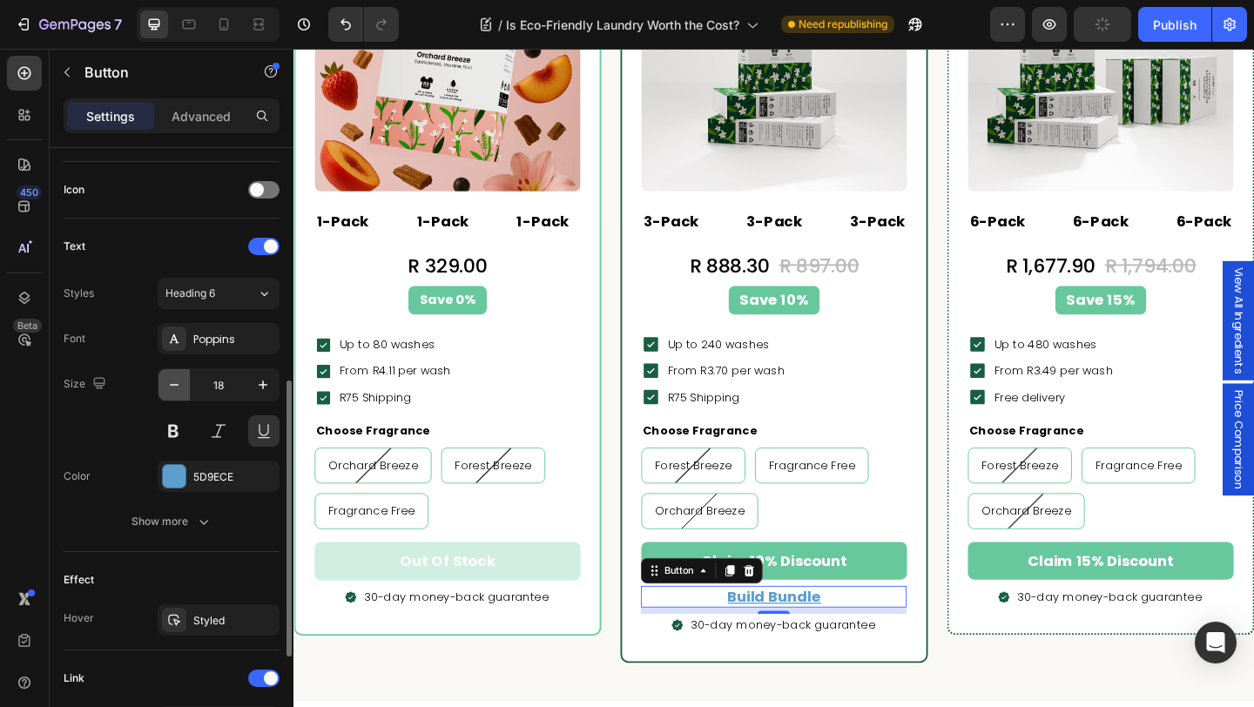
click at [178, 391] on icon "button" at bounding box center [173, 384] width 17 height 17
type input "16"
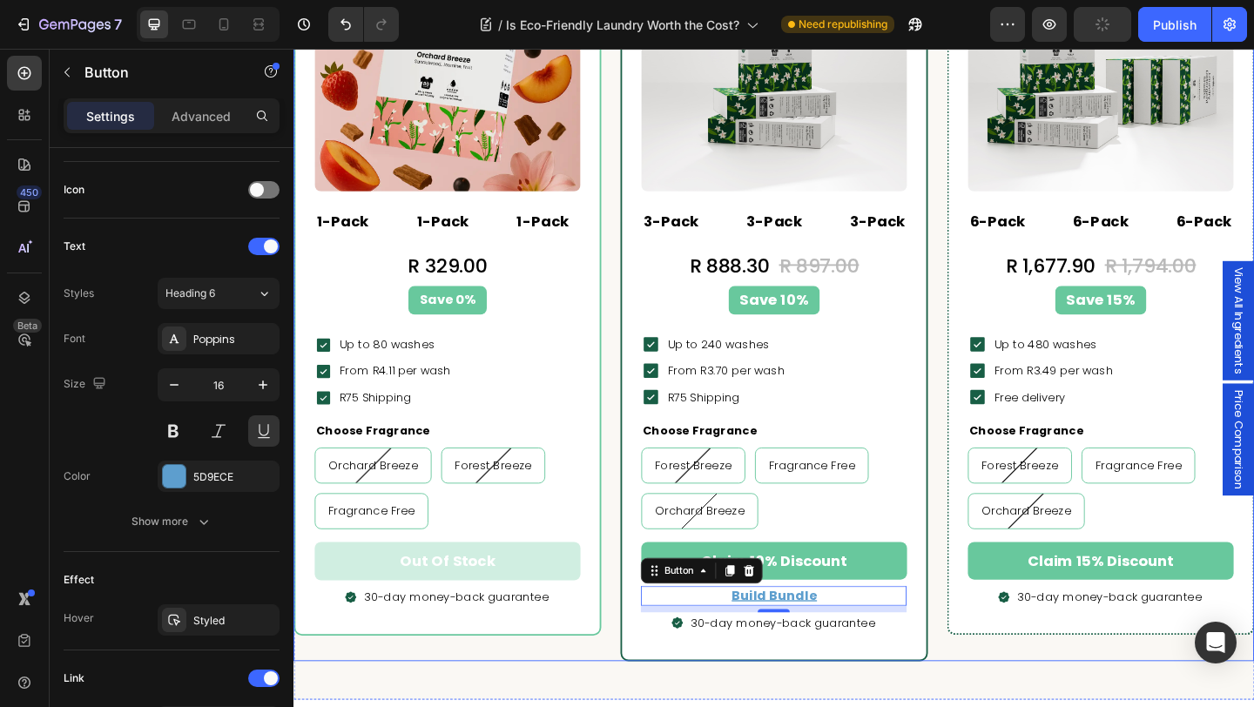
click at [987, 636] on div "Popular Text block Row Icon Icon Icon Icon Icon Icon List Hoz 98% highly recomm…" at bounding box center [815, 271] width 1045 height 885
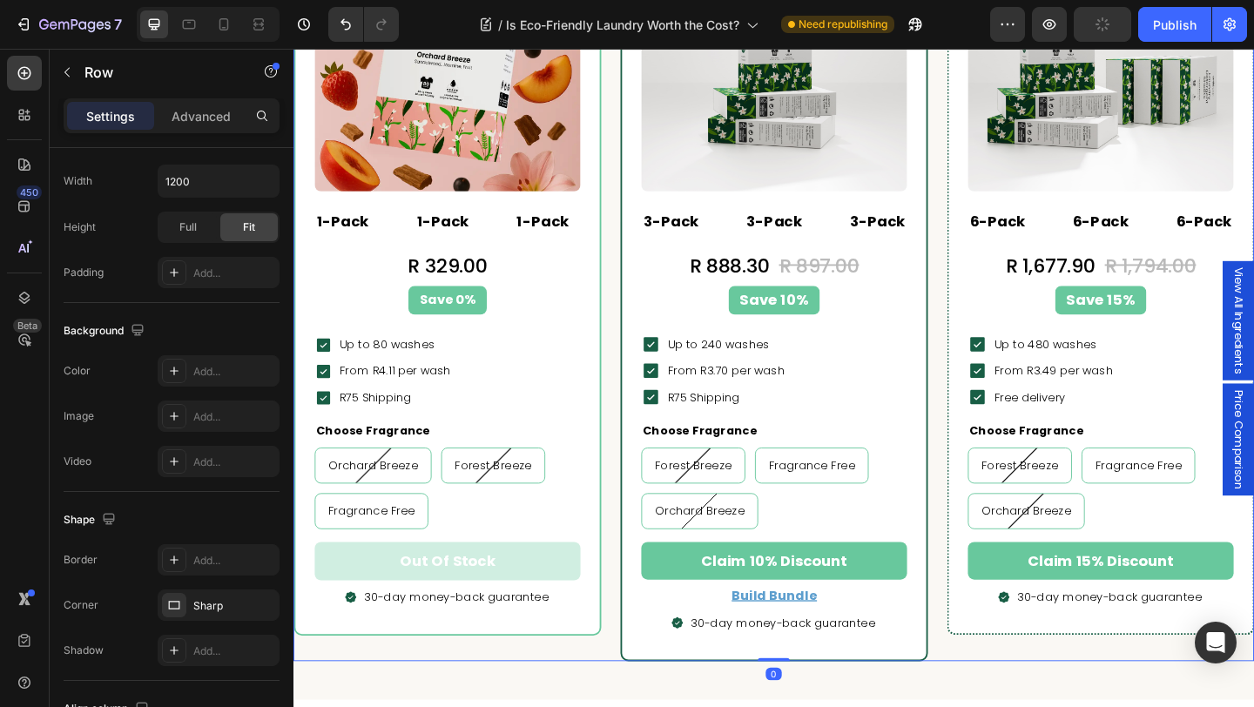
scroll to position [0, 0]
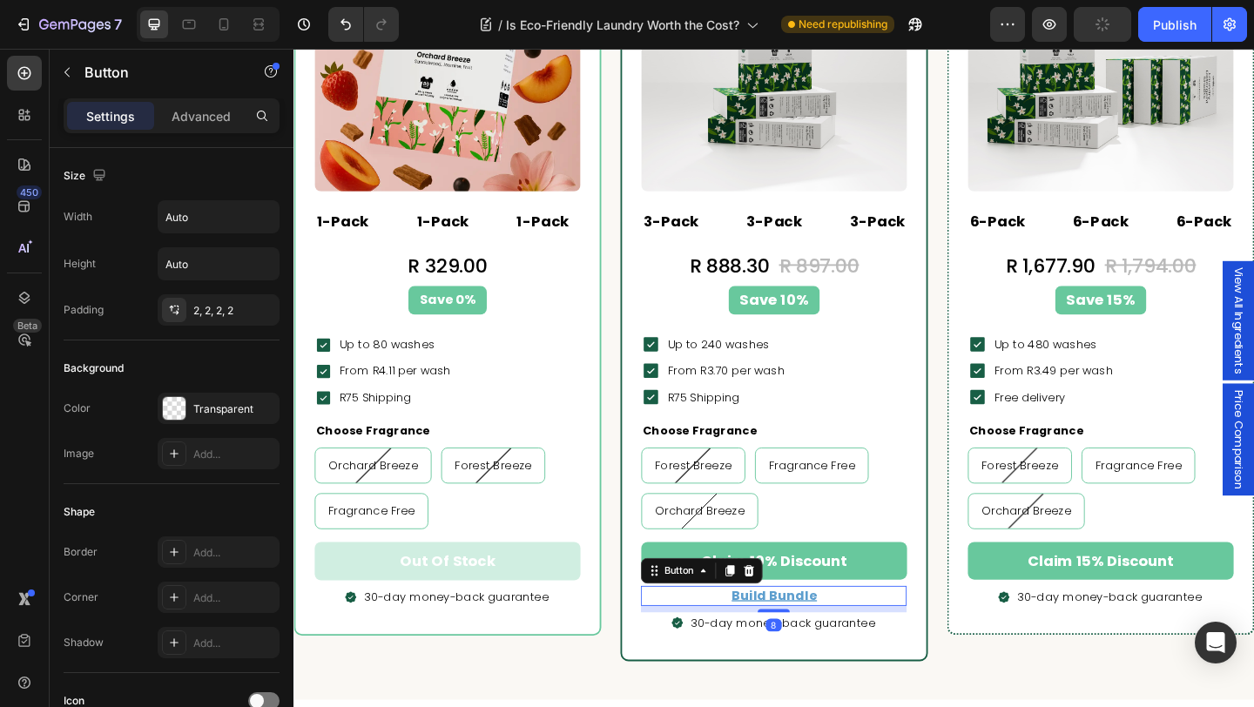
click at [885, 643] on div "Build Bundle Button 8" at bounding box center [815, 644] width 289 height 22
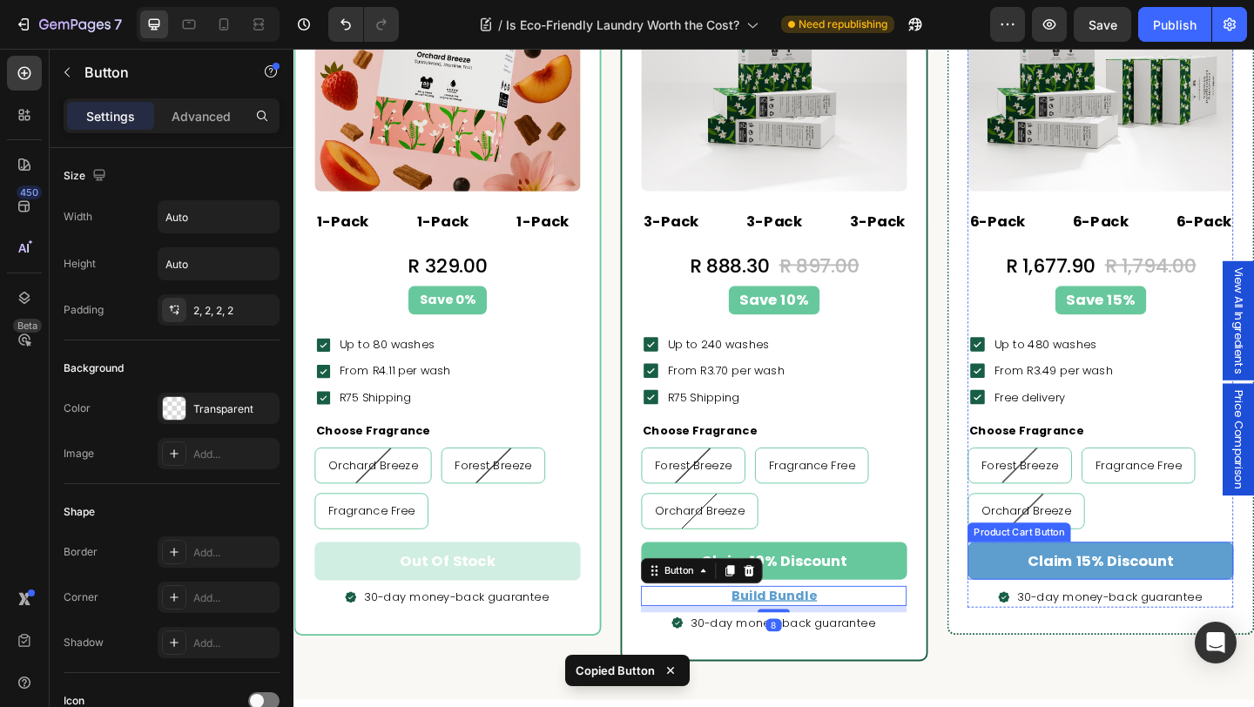
click at [1053, 617] on button "claim 15% discount" at bounding box center [1170, 605] width 289 height 41
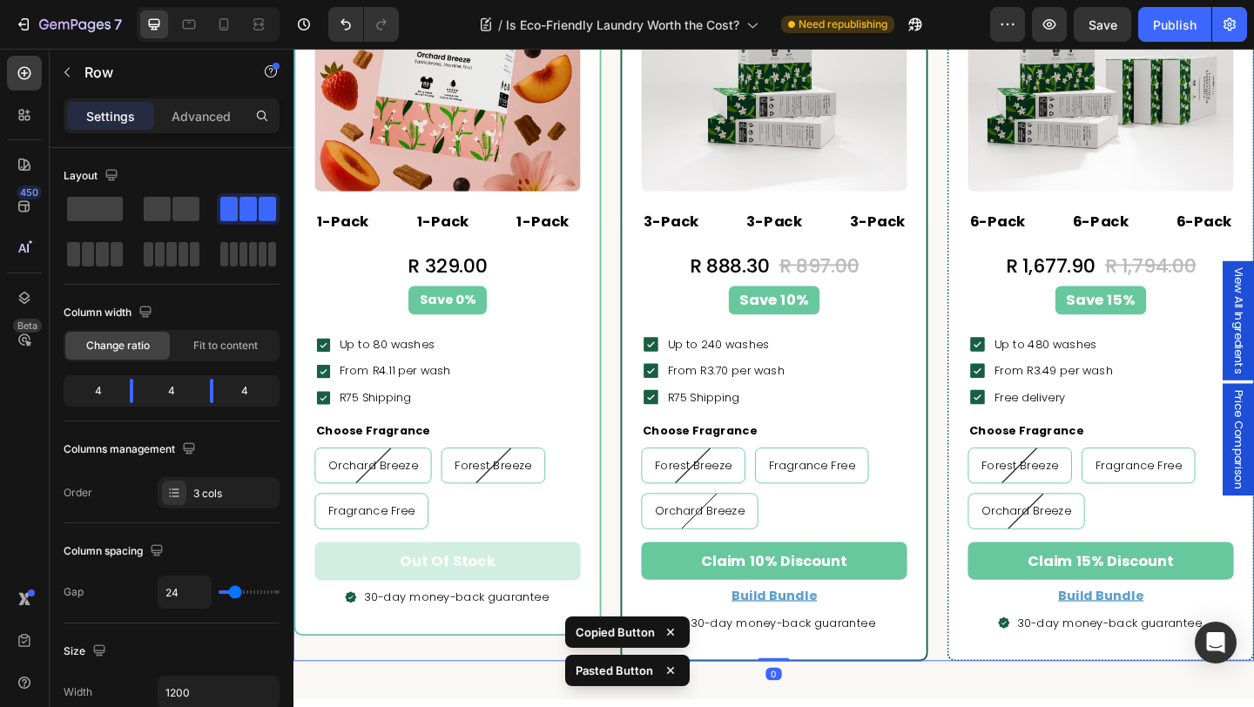
click at [998, 654] on div "Popular Text block Row Icon Icon Icon Icon Icon Icon List Hoz 98% highly recomm…" at bounding box center [815, 271] width 1045 height 885
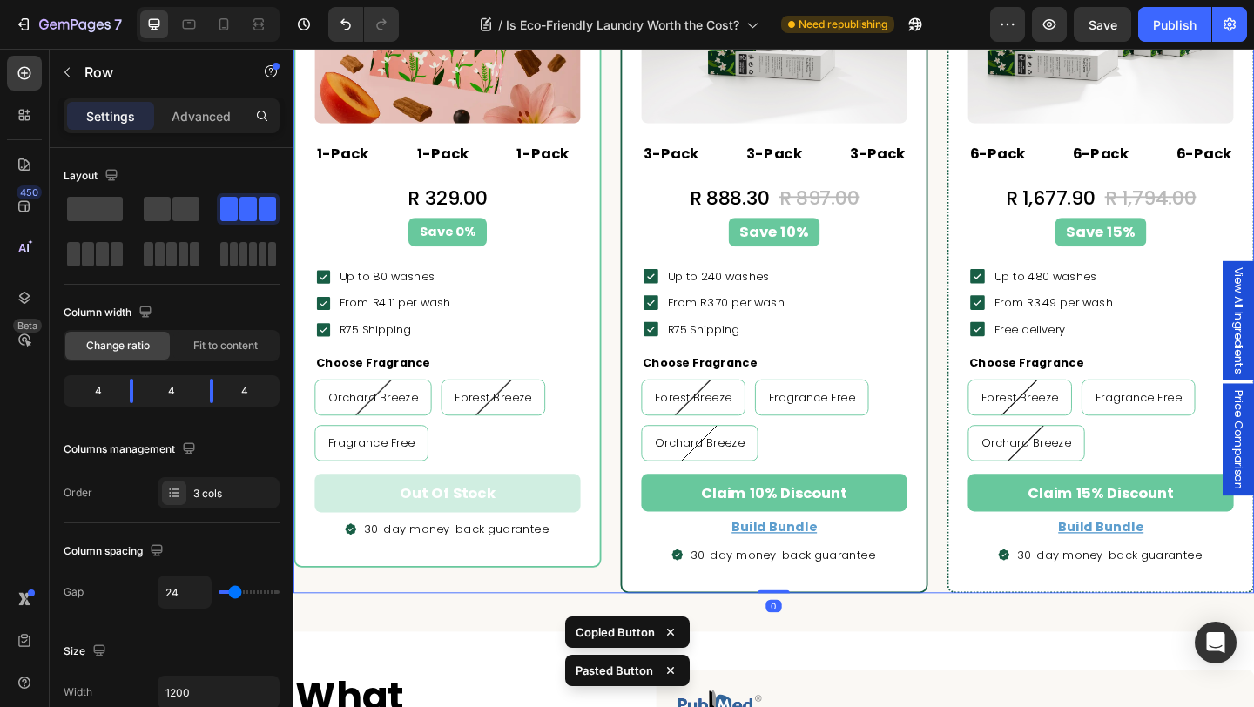
scroll to position [4801, 0]
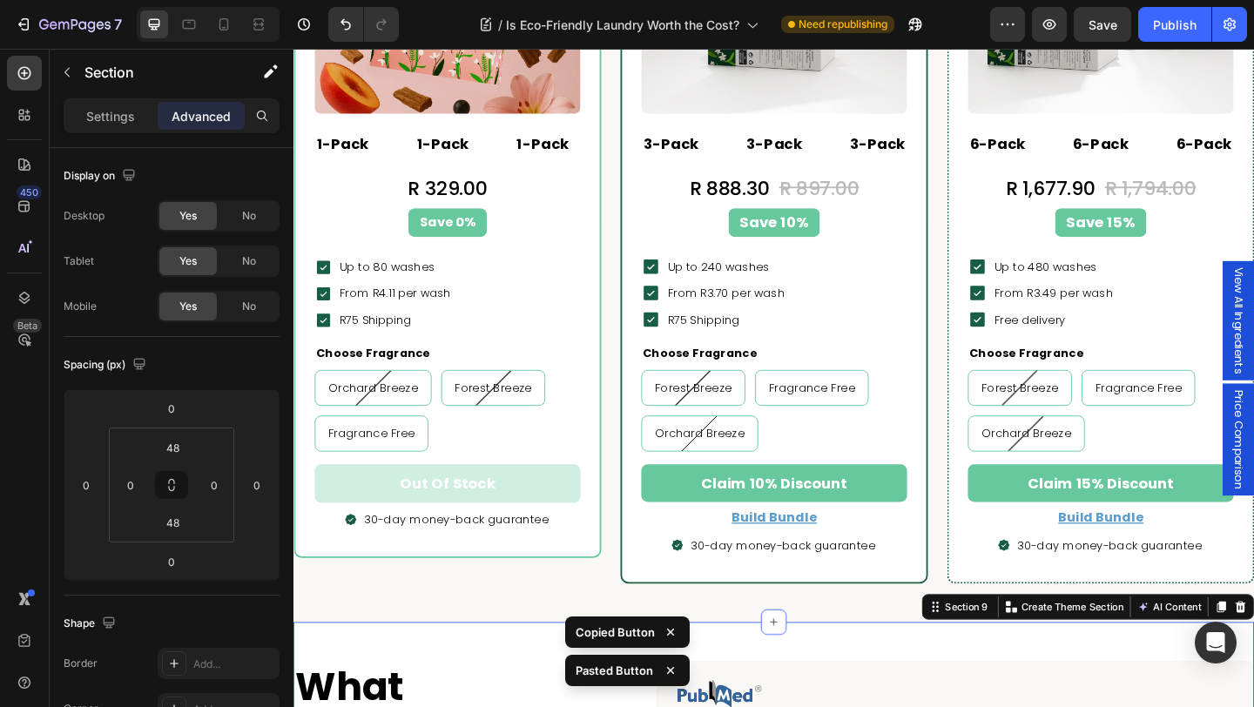
click at [225, 15] on div at bounding box center [224, 24] width 28 height 28
type input "24"
type input "15"
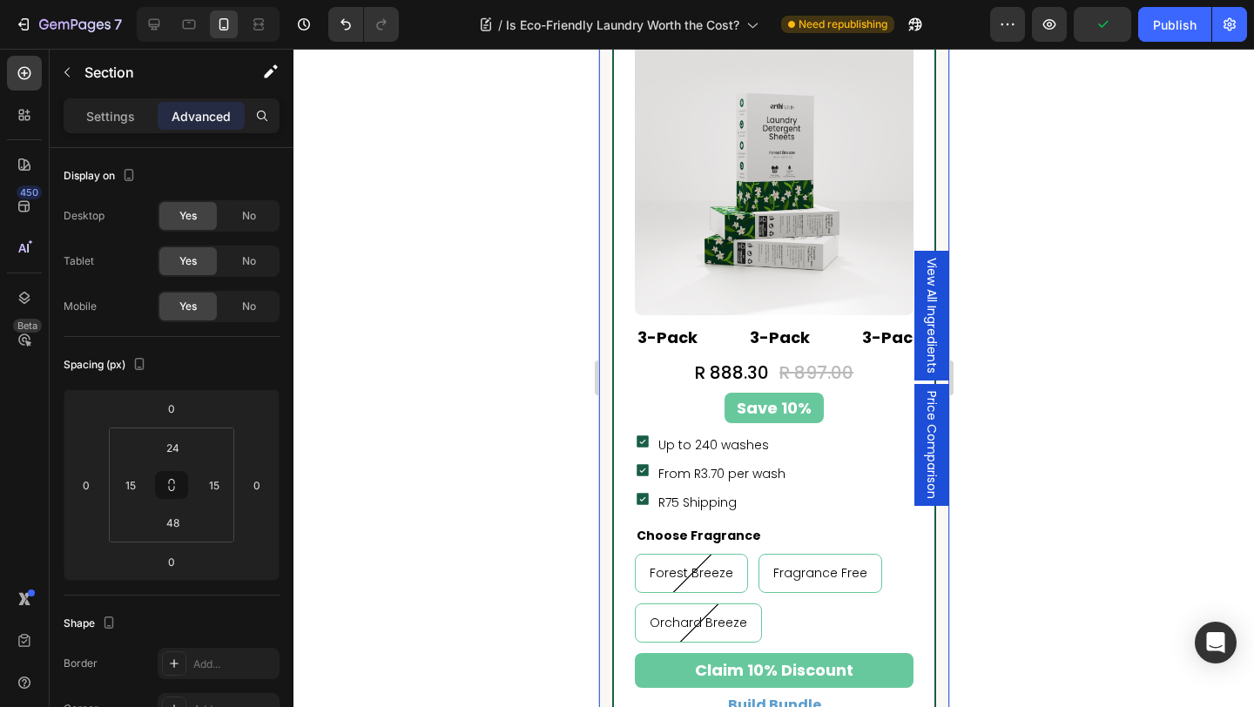
scroll to position [5498, 0]
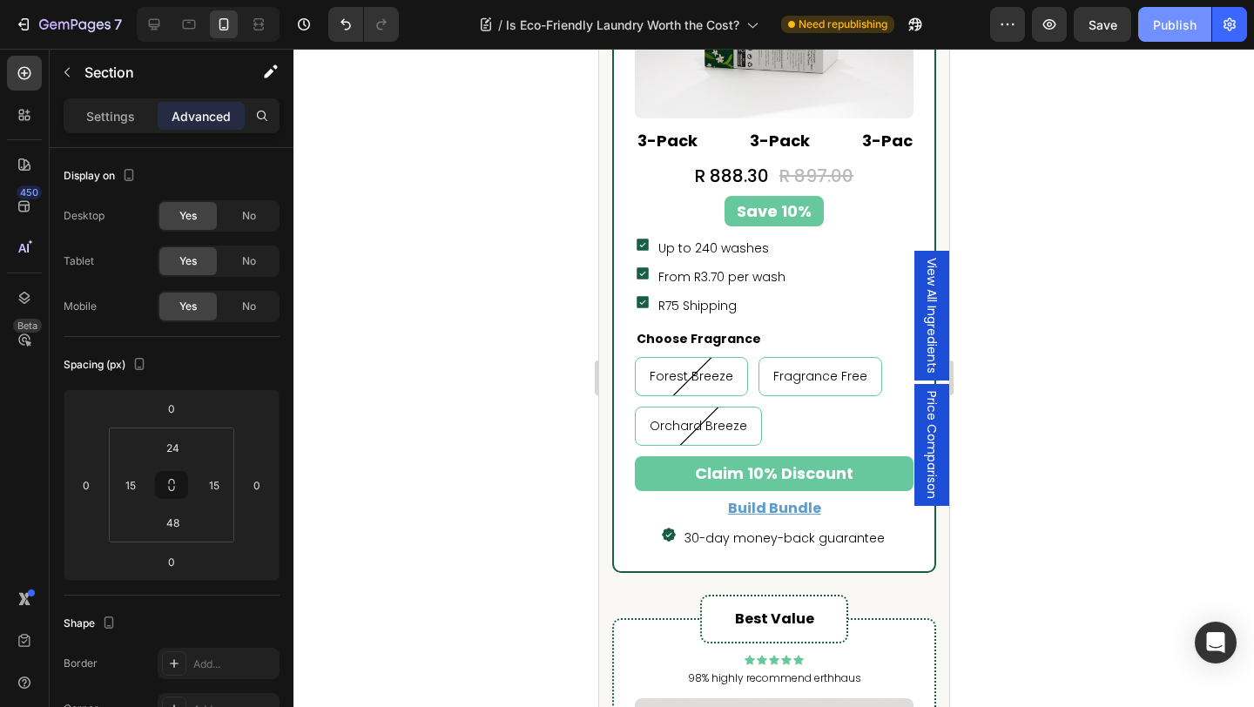
click at [1173, 25] on div "Publish" at bounding box center [1175, 25] width 44 height 18
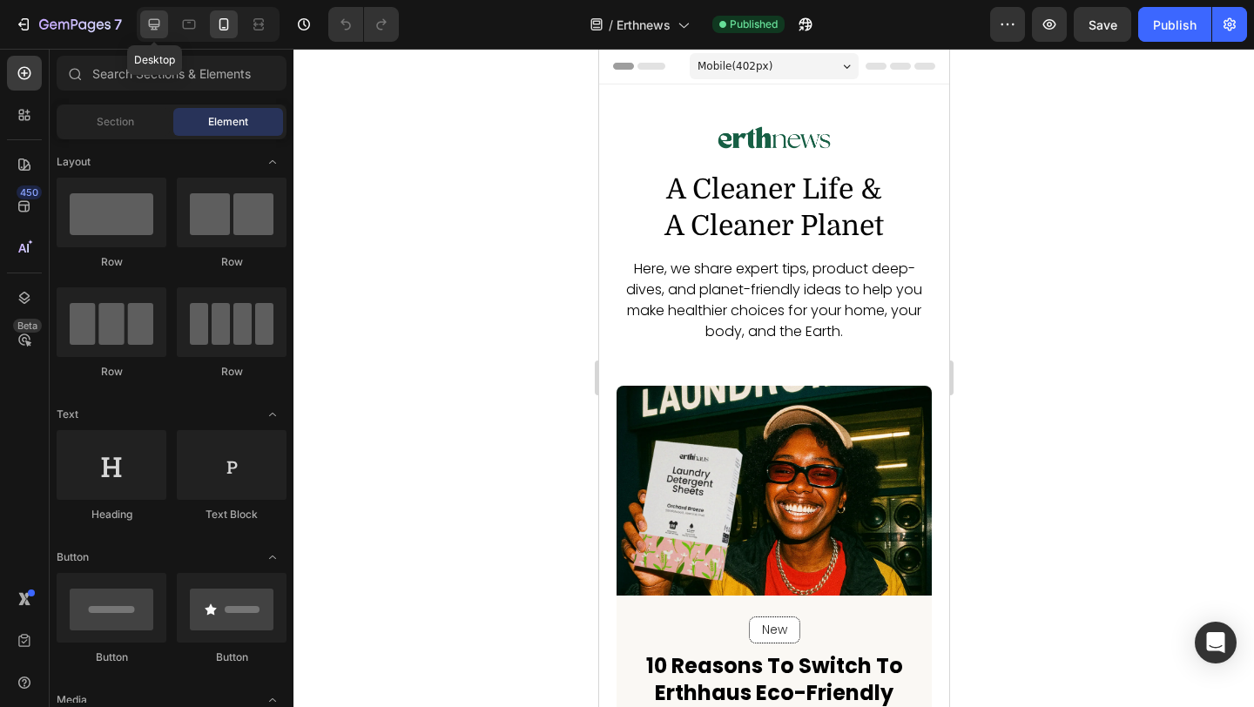
click at [158, 29] on icon at bounding box center [153, 24] width 17 height 17
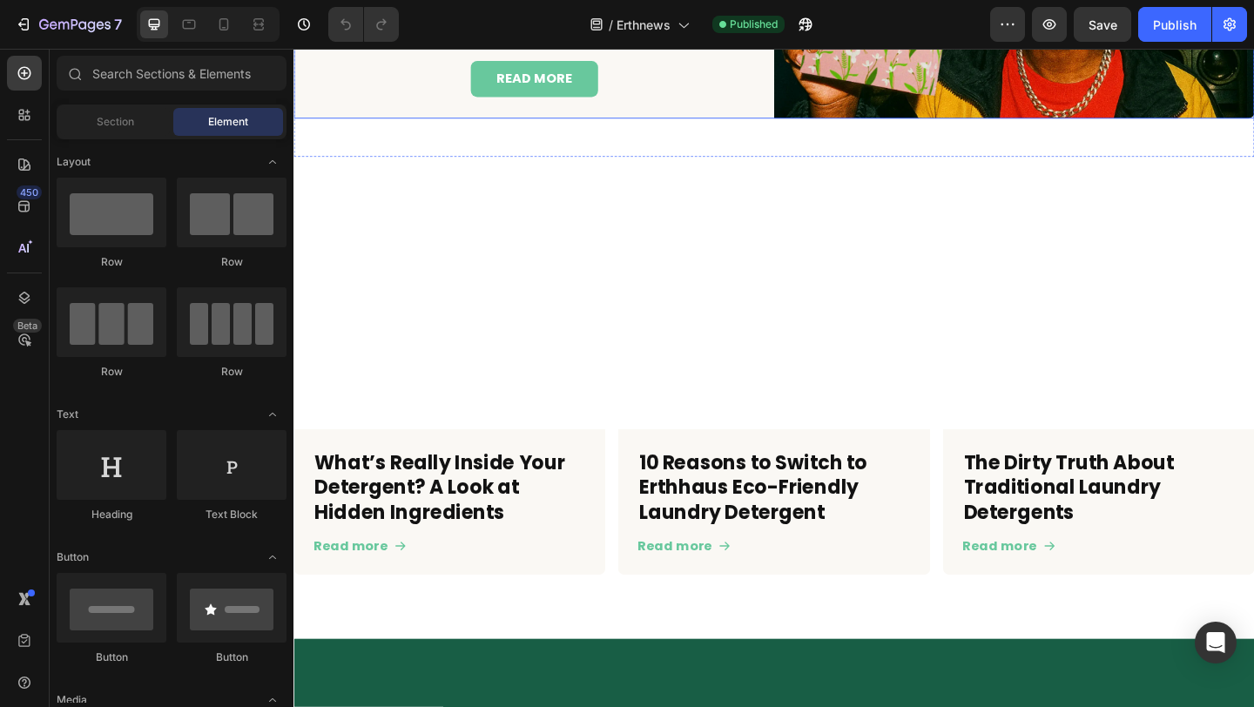
scroll to position [744, 0]
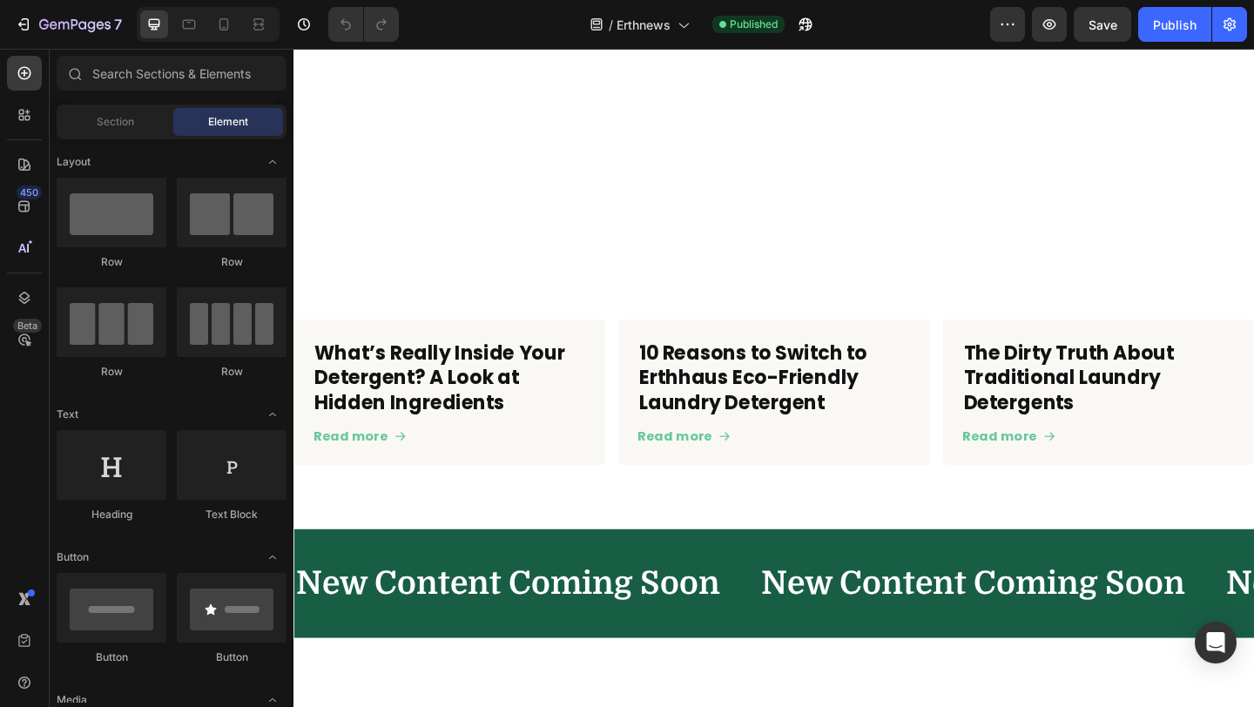
scroll to position [753, 0]
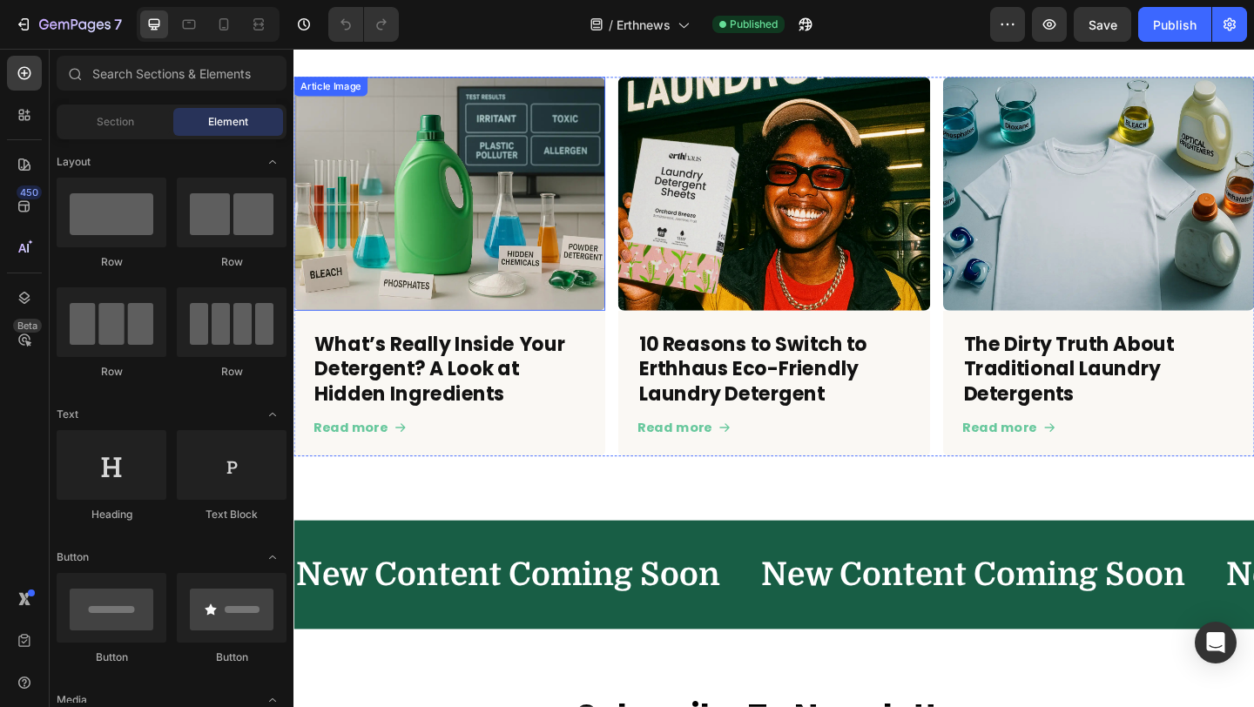
click at [577, 288] on img at bounding box center [462, 206] width 339 height 254
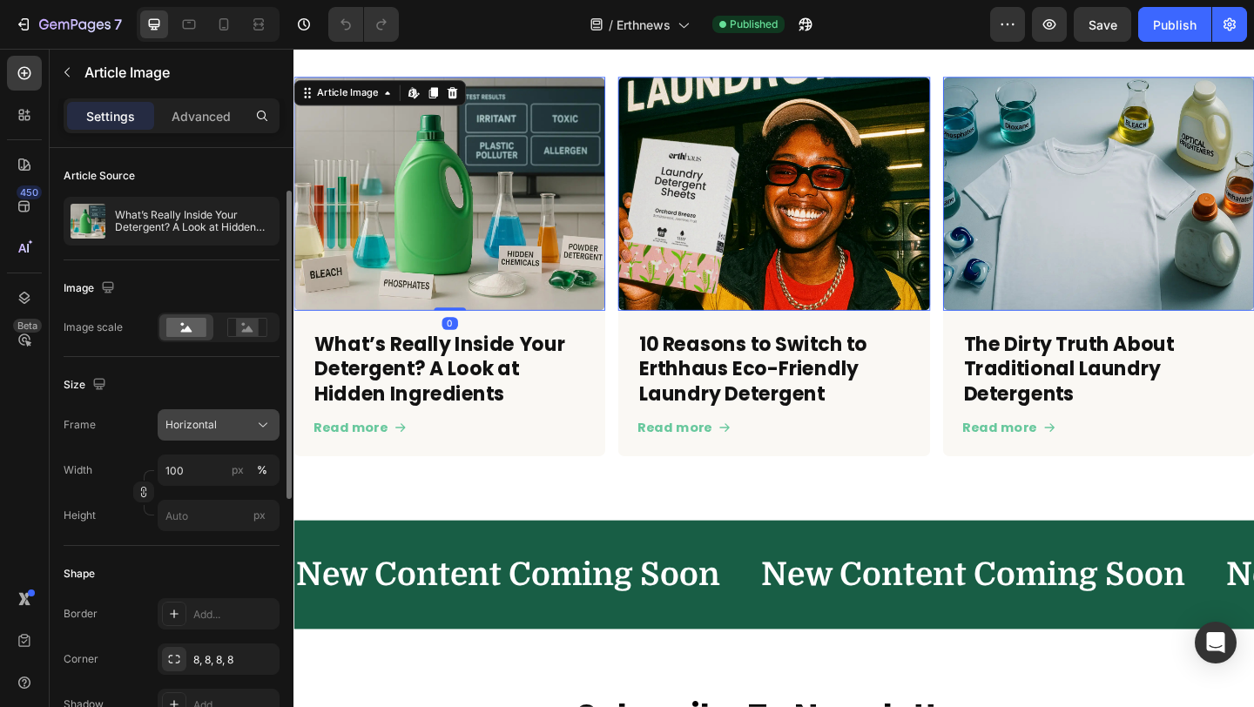
scroll to position [270, 0]
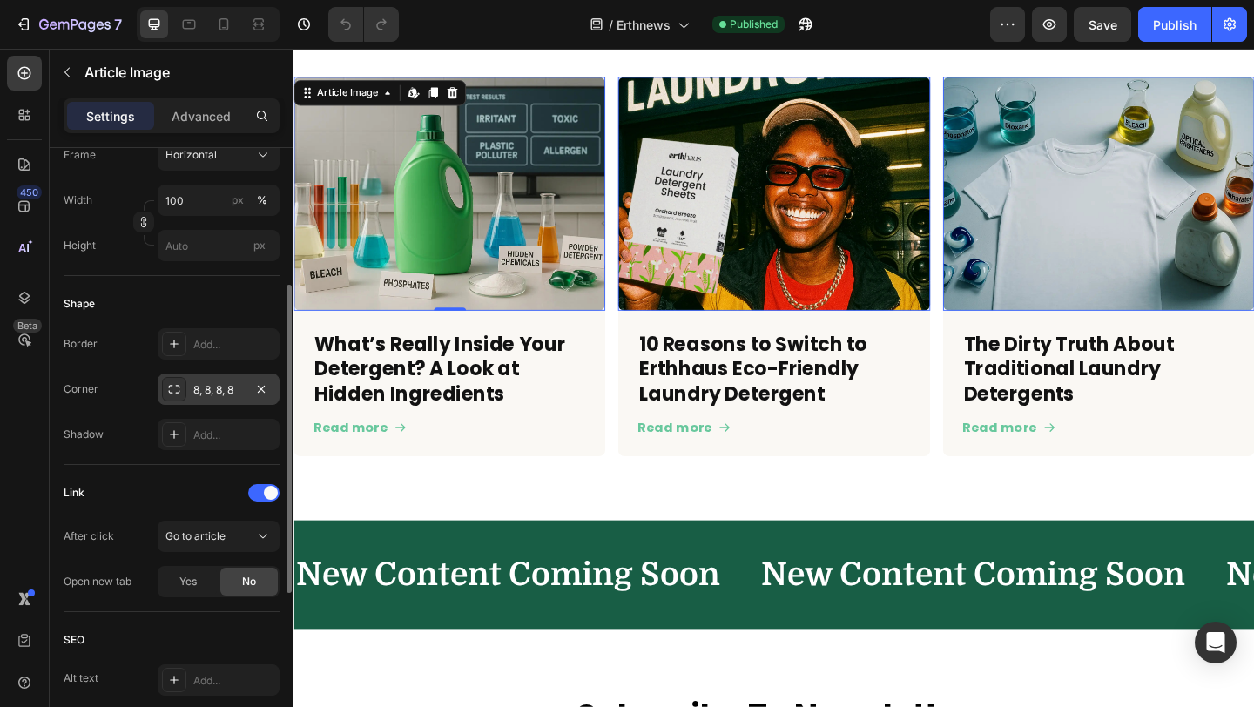
click at [215, 382] on div "8, 8, 8, 8" at bounding box center [218, 390] width 50 height 16
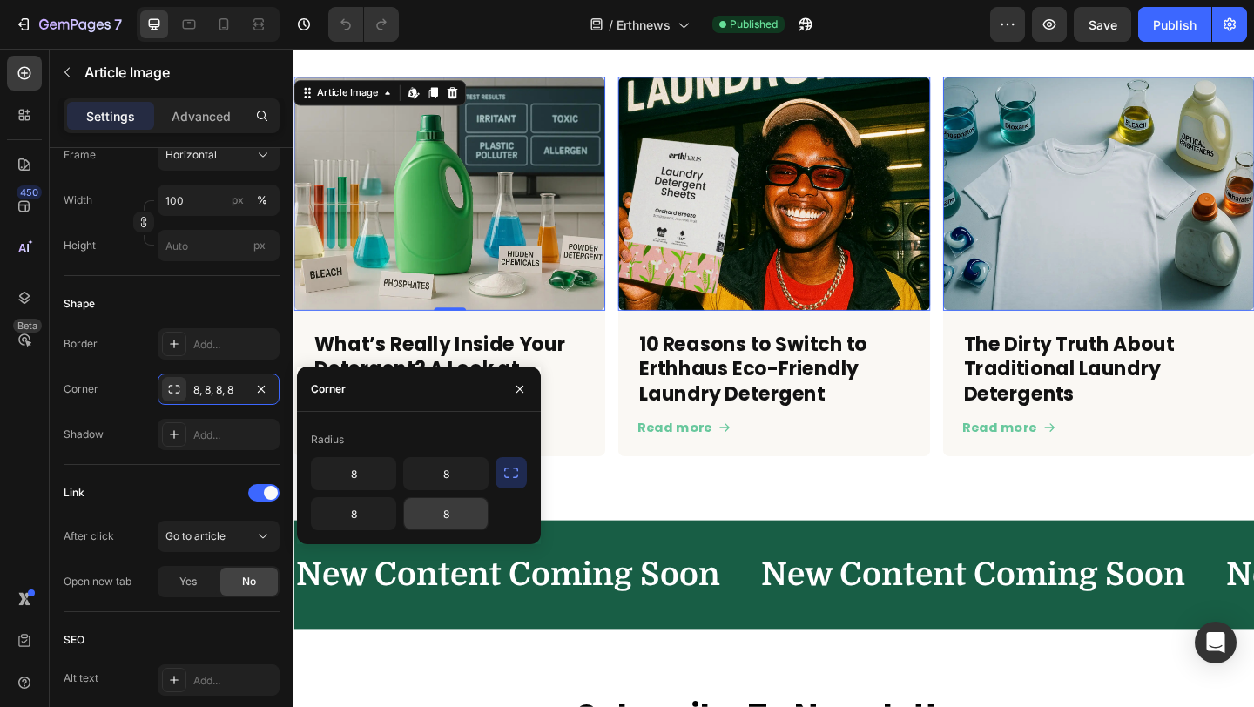
click at [446, 508] on input "8" at bounding box center [446, 513] width 84 height 31
type input "0"
click at [371, 522] on input "8" at bounding box center [354, 513] width 84 height 31
type input "0"
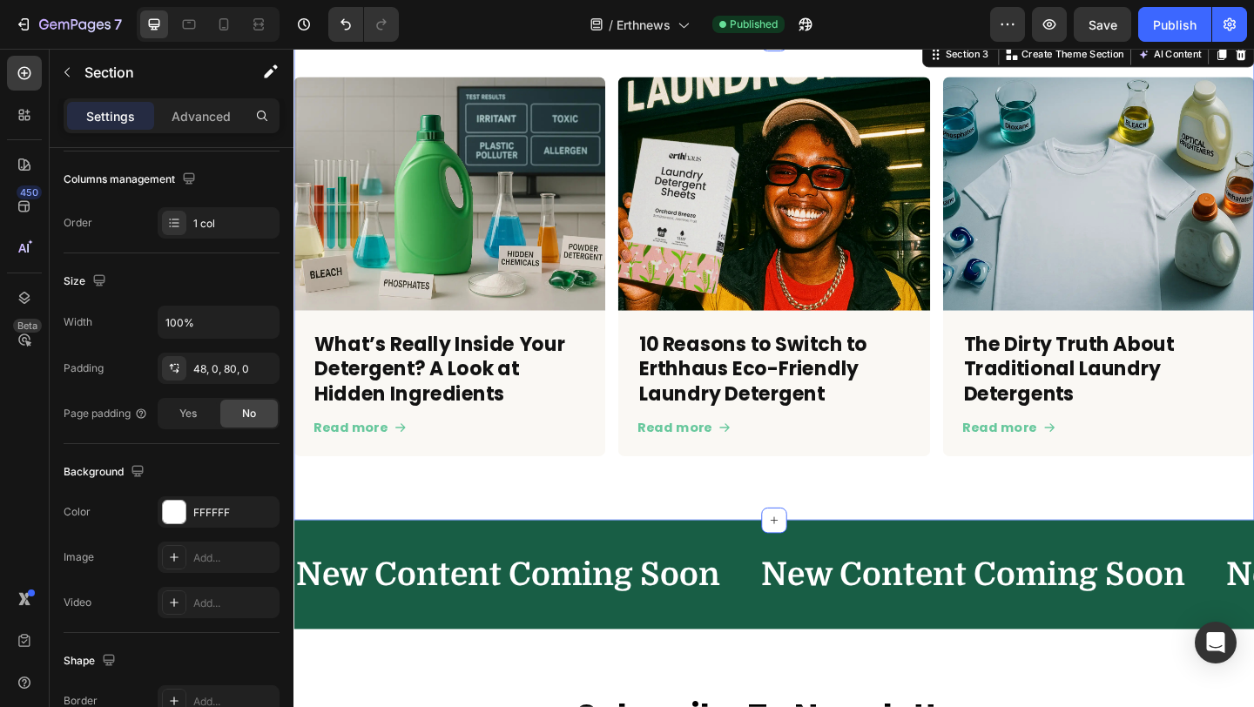
click at [654, 528] on div "Article Image What’s Really Inside Your Detergent? A Look at Hidden Ingredients…" at bounding box center [815, 299] width 1045 height 524
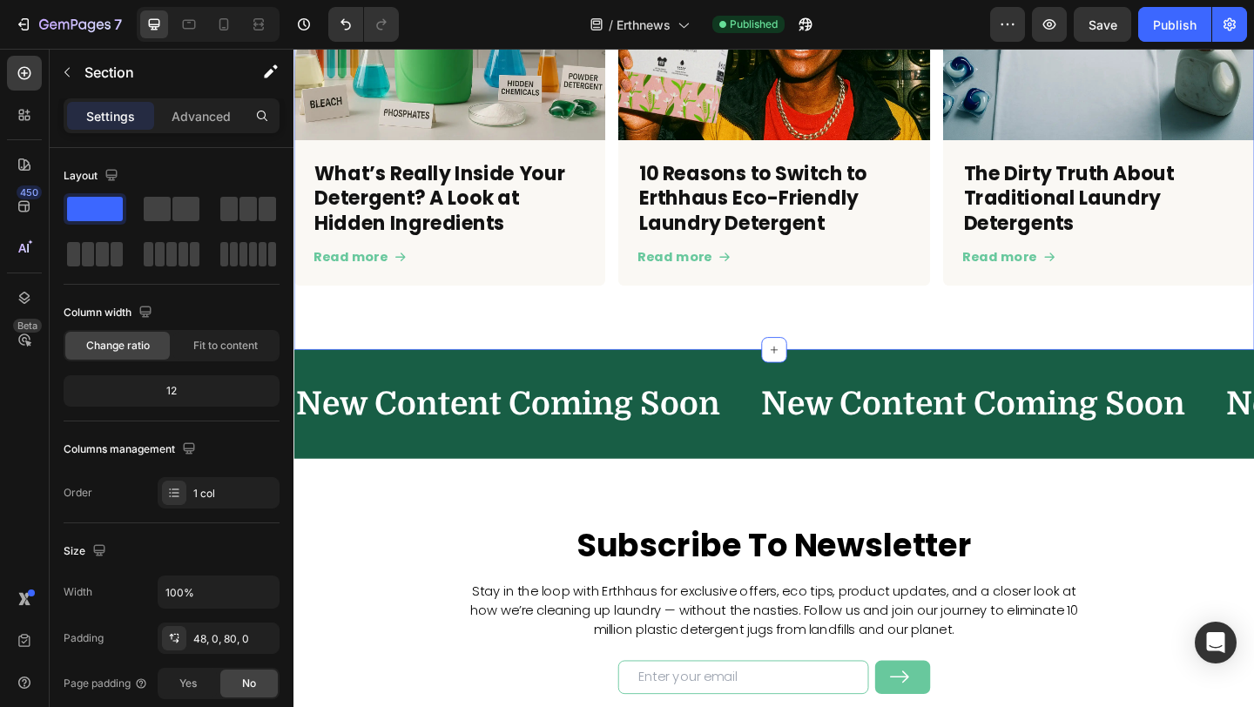
scroll to position [891, 0]
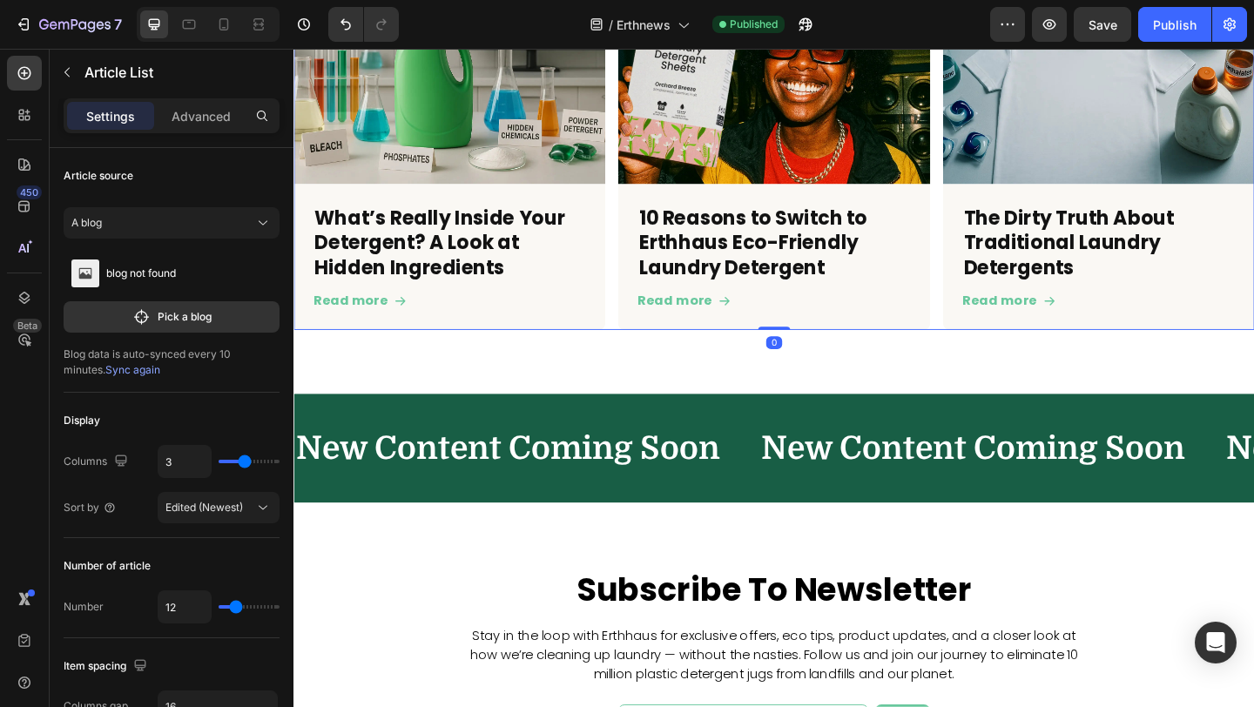
click at [638, 337] on div "Article Image What’s Really Inside Your Detergent? A Look at Hidden Ingredients…" at bounding box center [815, 148] width 1045 height 413
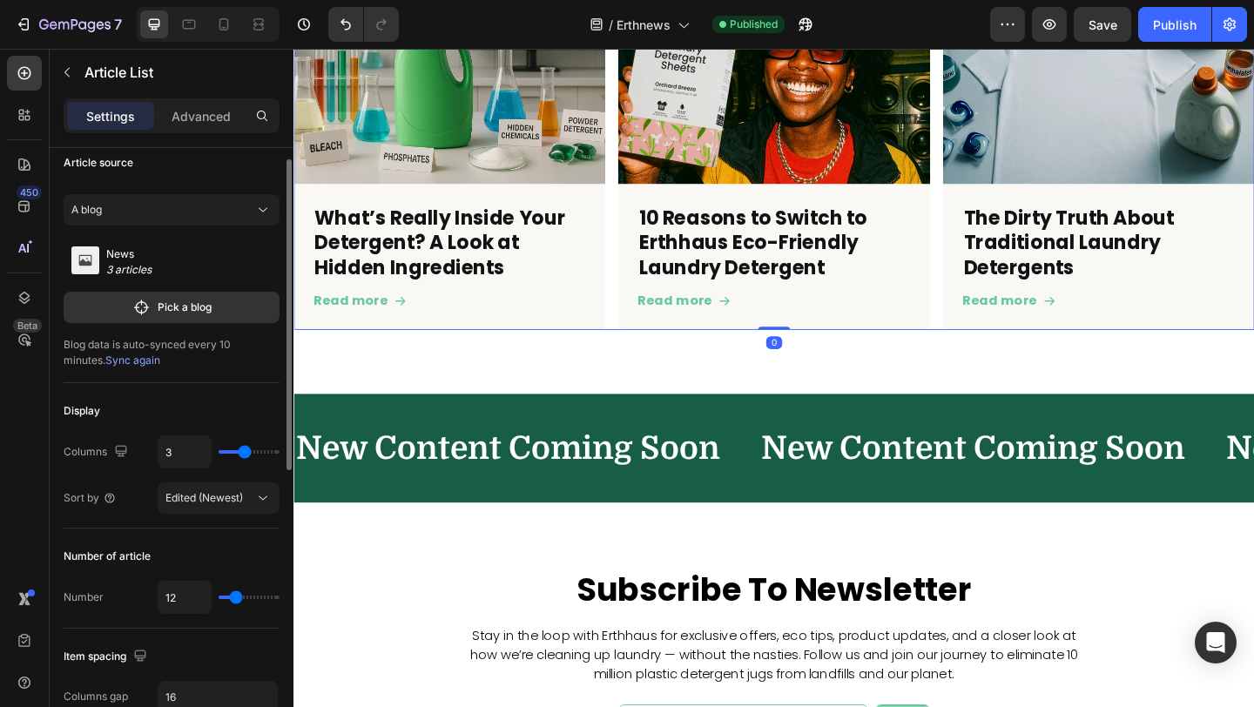
scroll to position [17, 0]
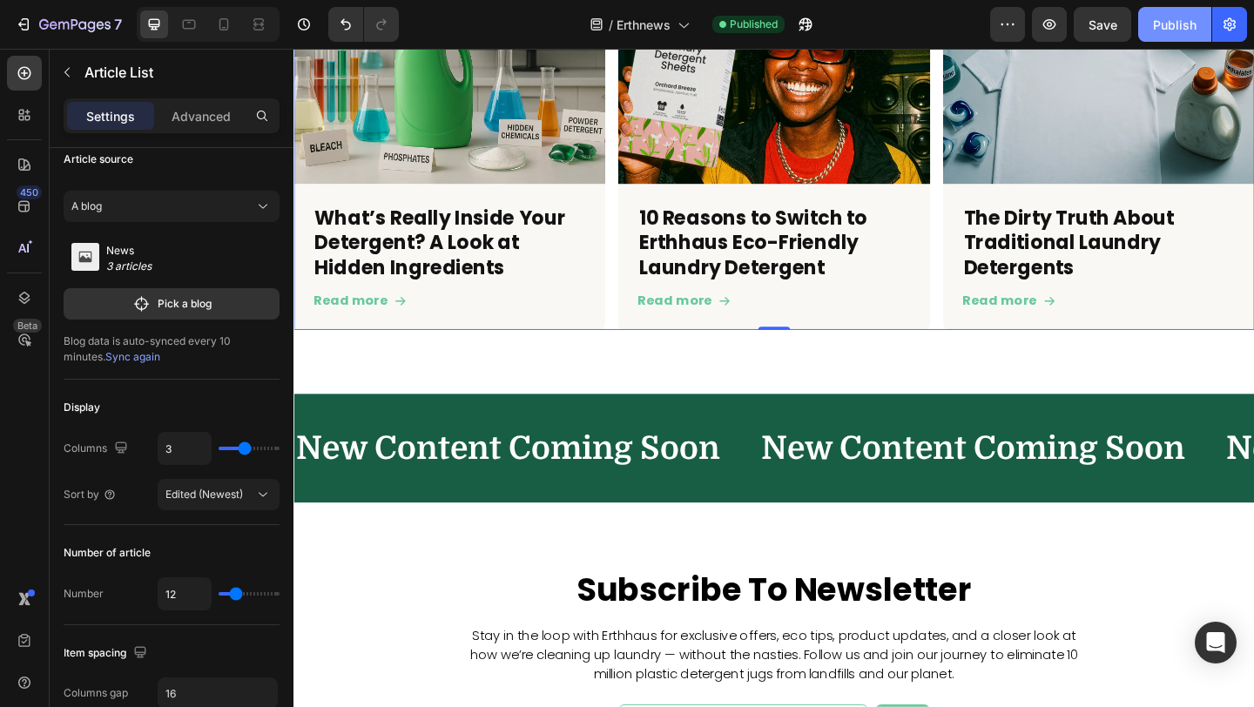
click at [1161, 17] on div "Publish" at bounding box center [1175, 25] width 44 height 18
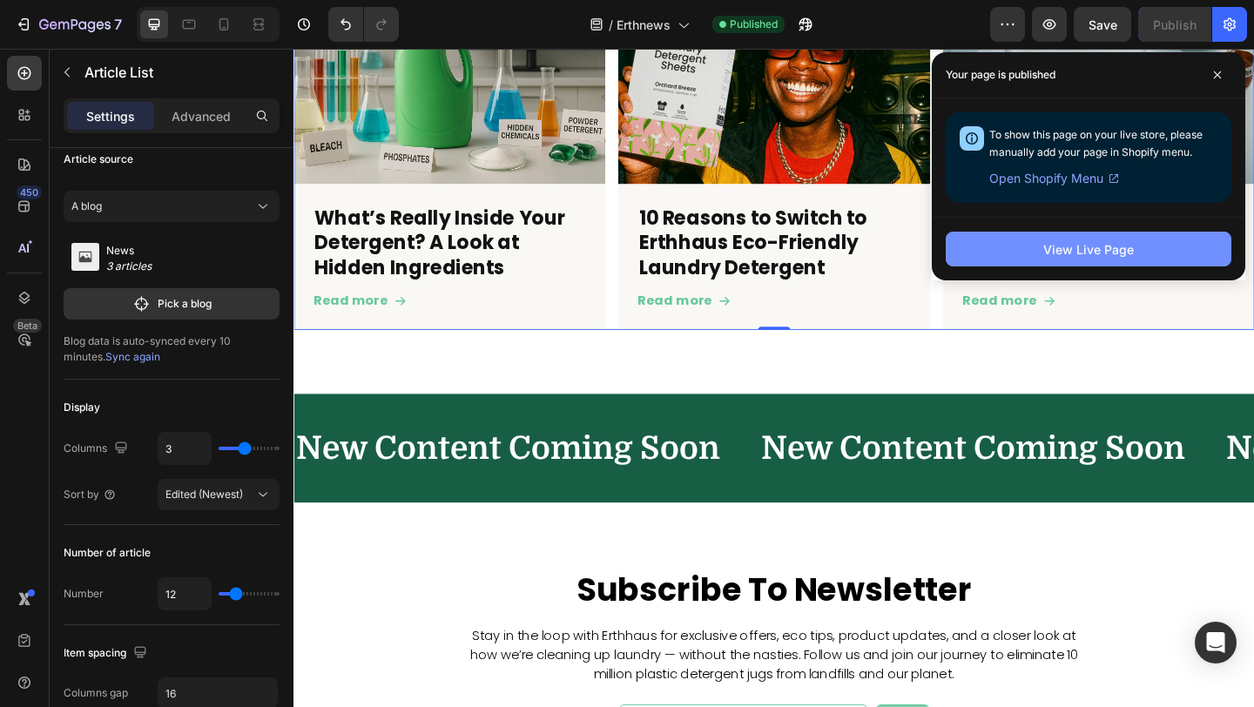
click at [1103, 258] on div "View Live Page" at bounding box center [1088, 249] width 91 height 18
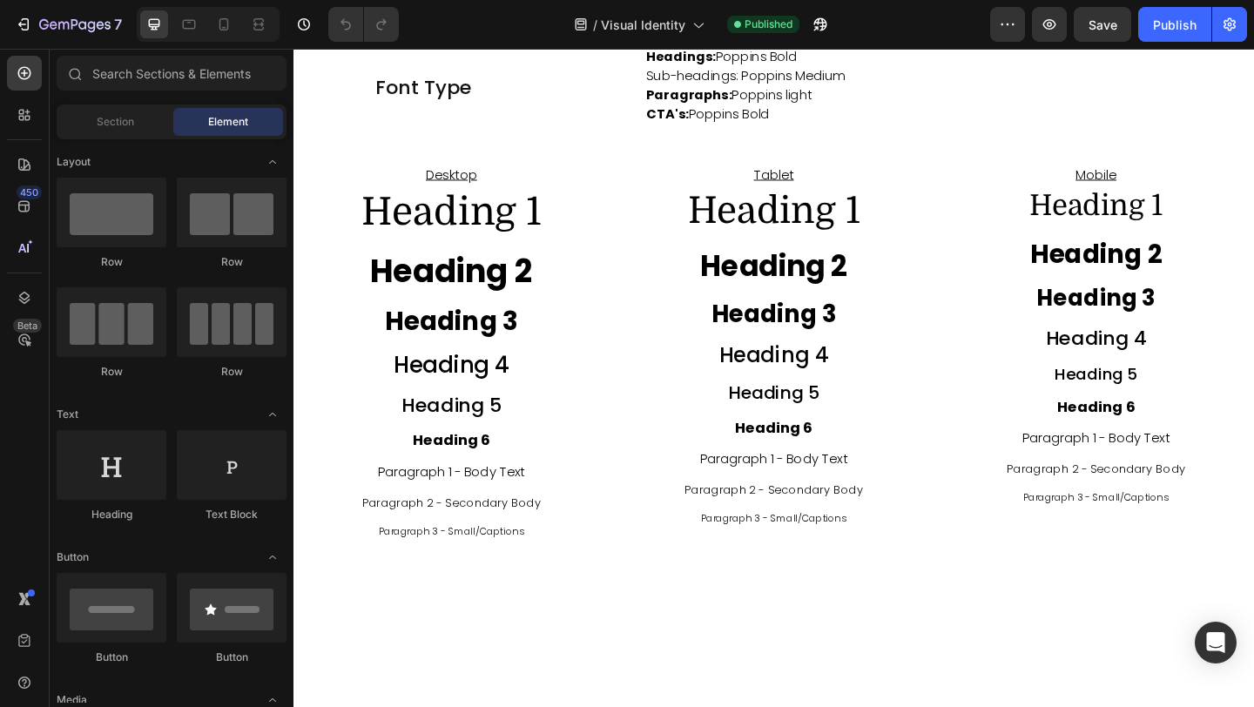
scroll to position [2376, 0]
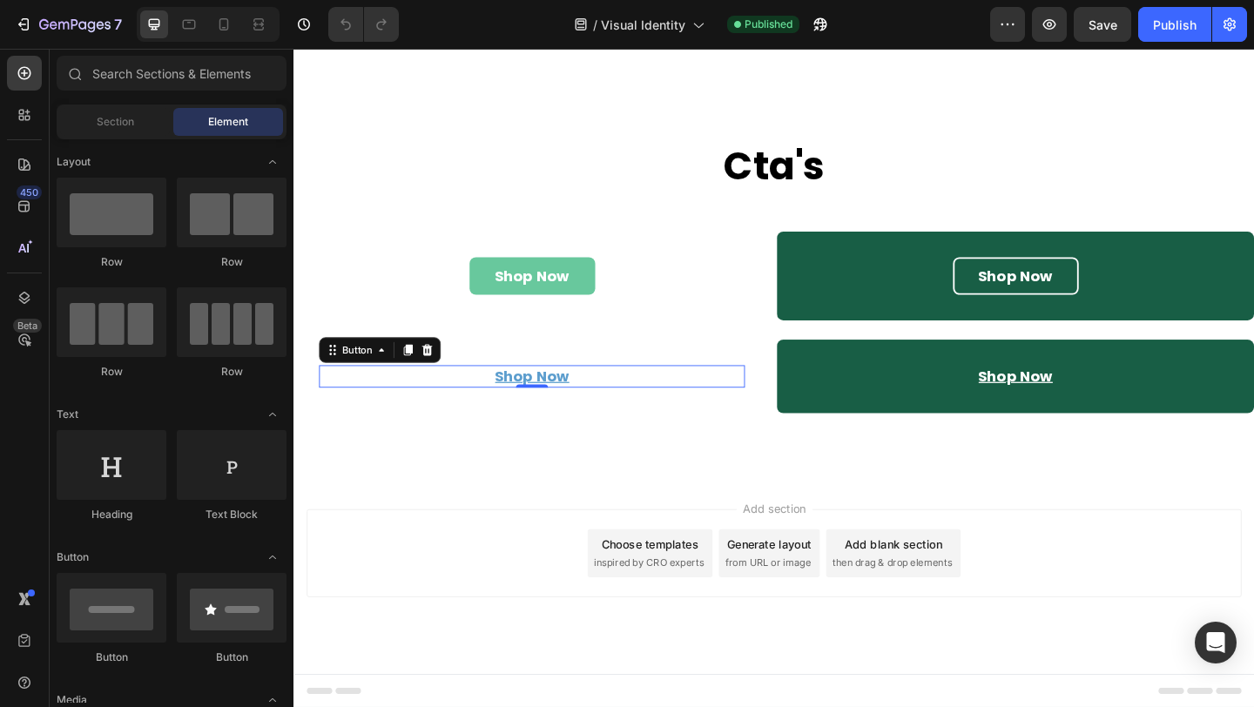
click at [601, 403] on div "Shop Now Button 0" at bounding box center [552, 405] width 463 height 24
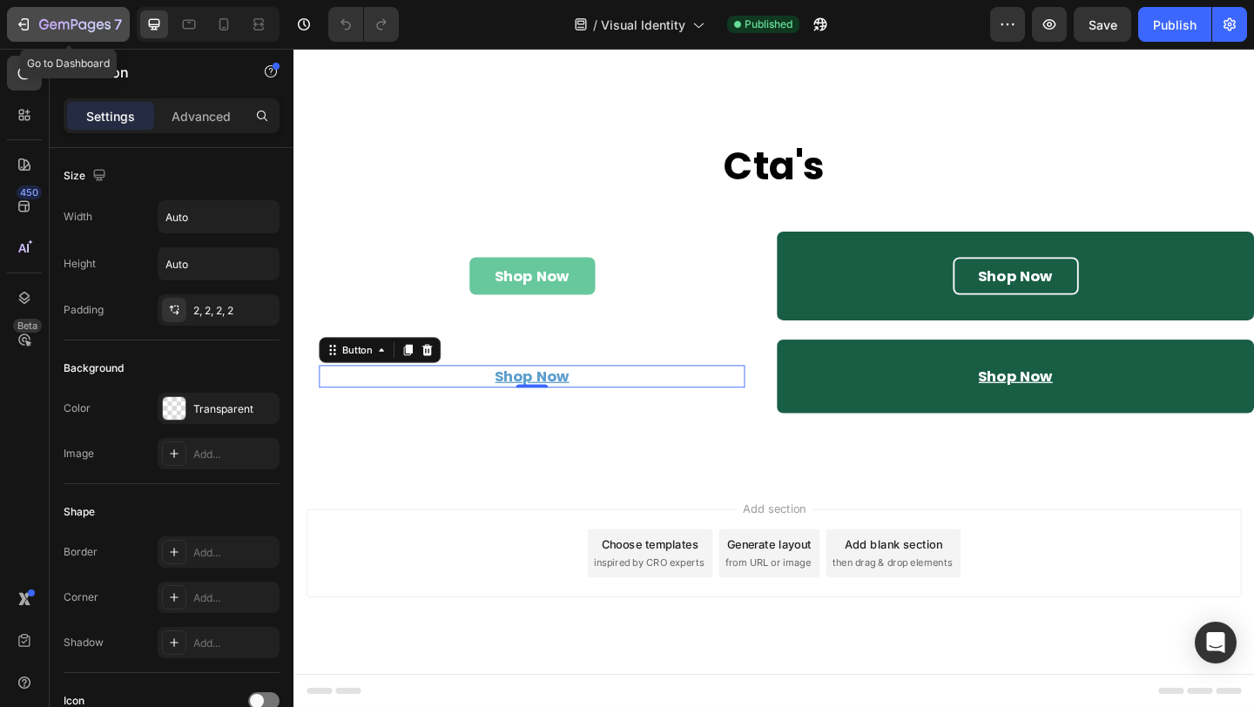
click at [57, 33] on div "7" at bounding box center [80, 24] width 83 height 21
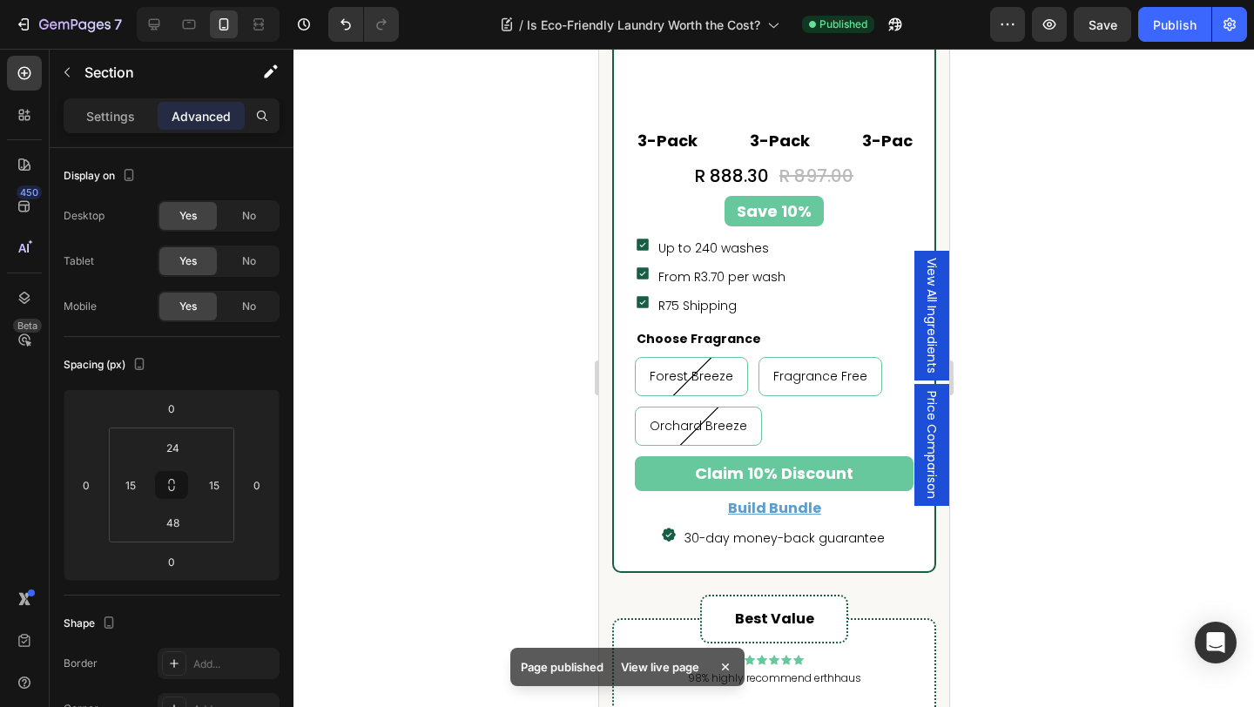
scroll to position [5498, 0]
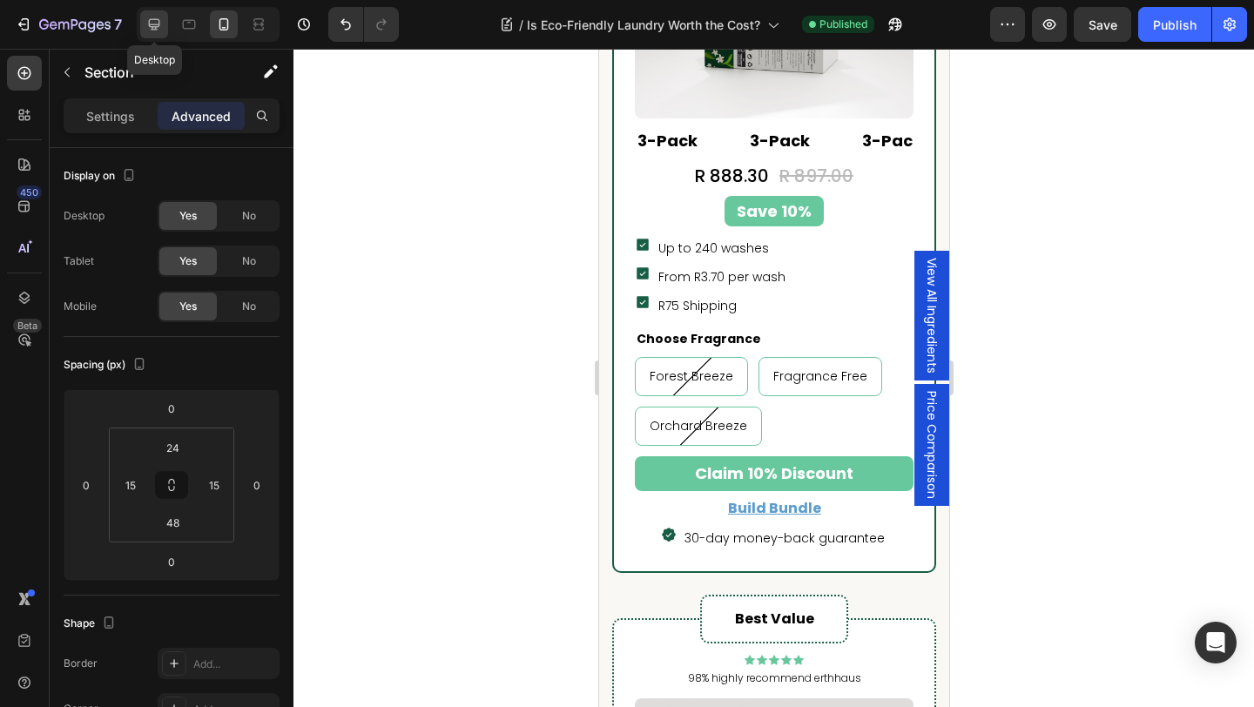
click at [156, 30] on icon at bounding box center [153, 24] width 17 height 17
type input "48"
type input "0"
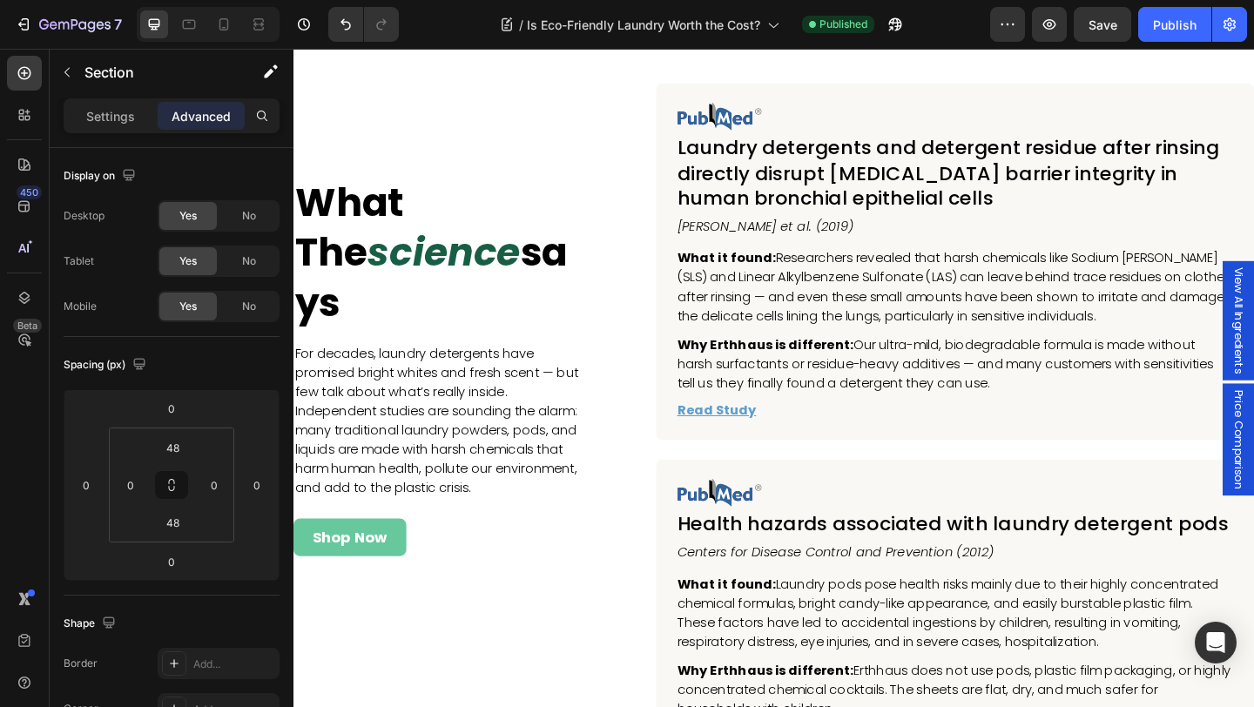
scroll to position [5333, 0]
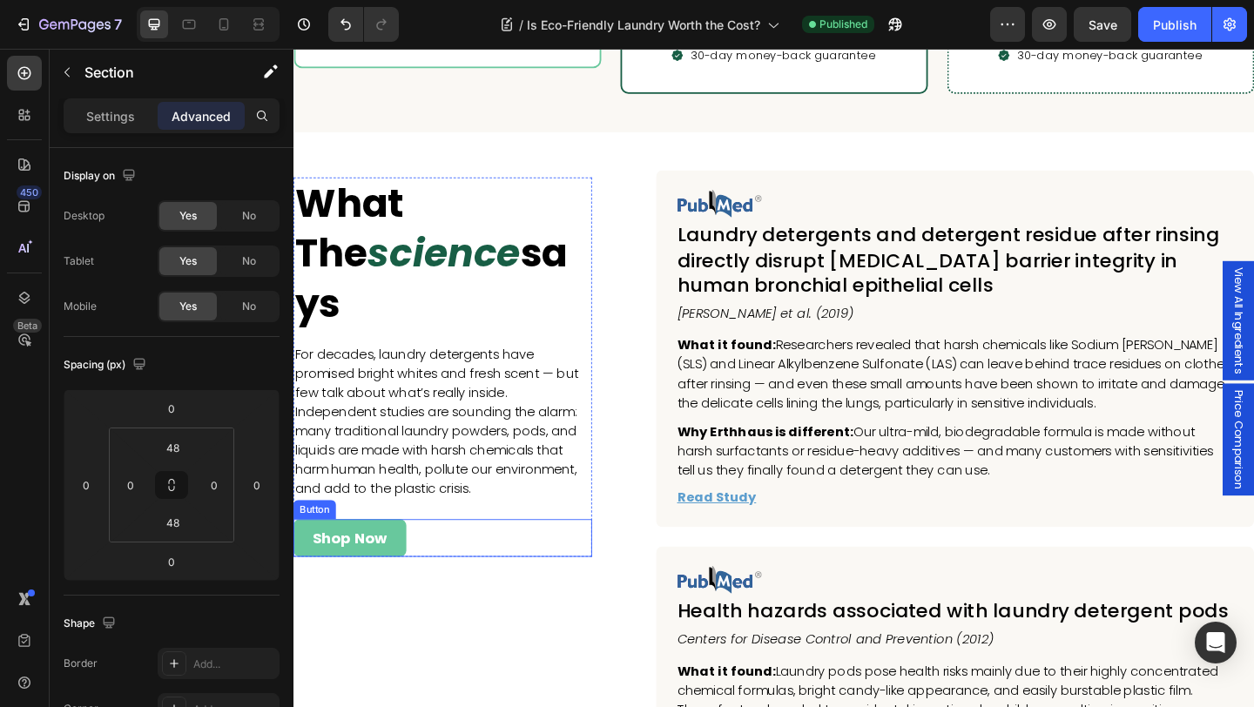
click at [427, 560] on div "Shop Now Button" at bounding box center [455, 580] width 325 height 41
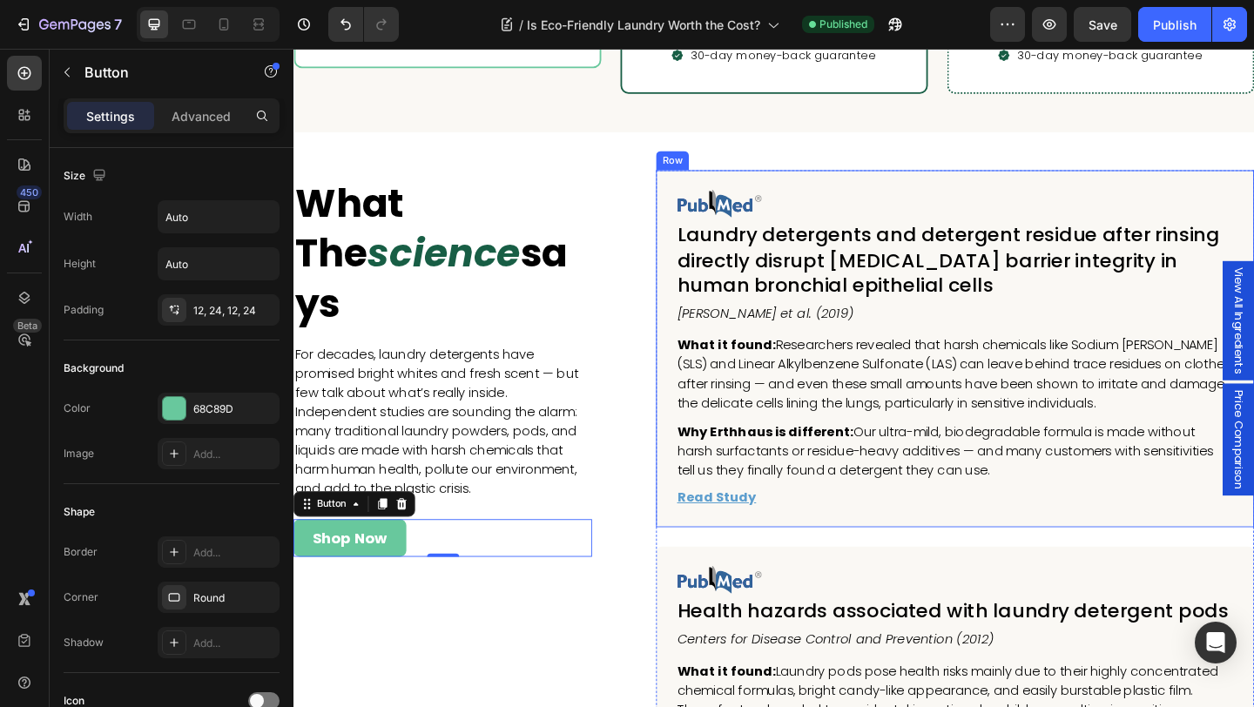
scroll to position [5101, 0]
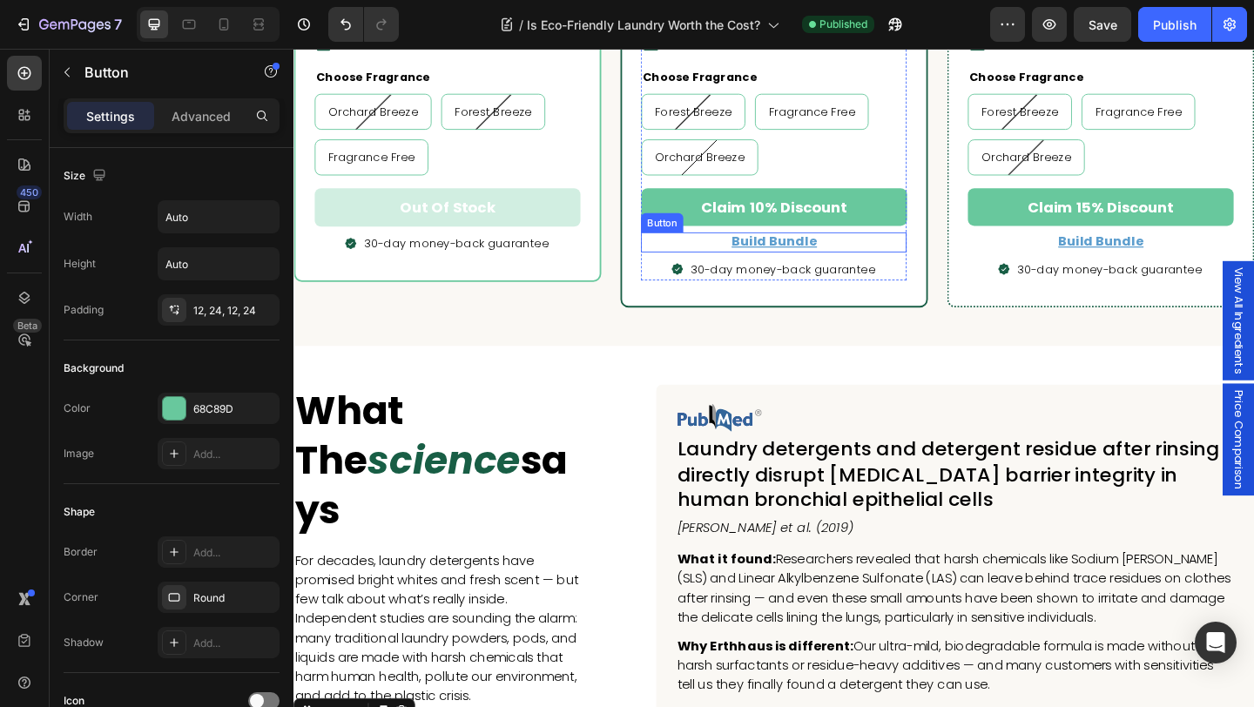
click at [898, 259] on div "Build Bundle Button" at bounding box center [815, 259] width 289 height 22
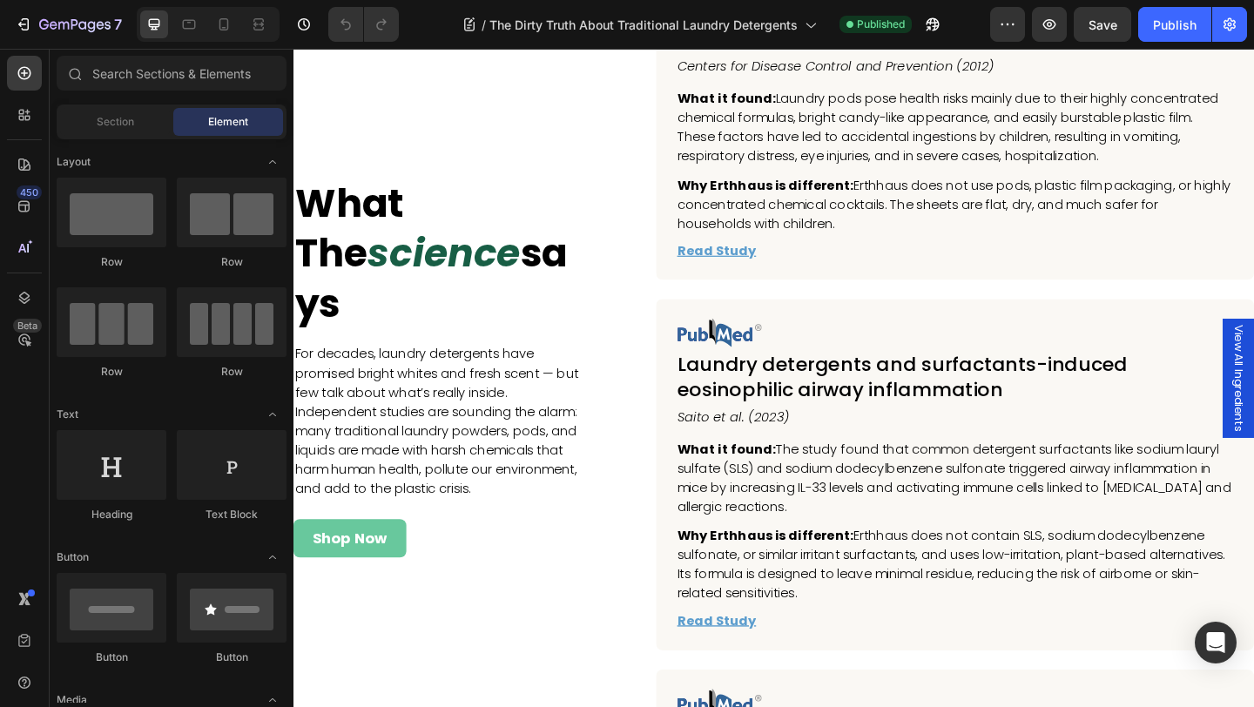
scroll to position [8660, 0]
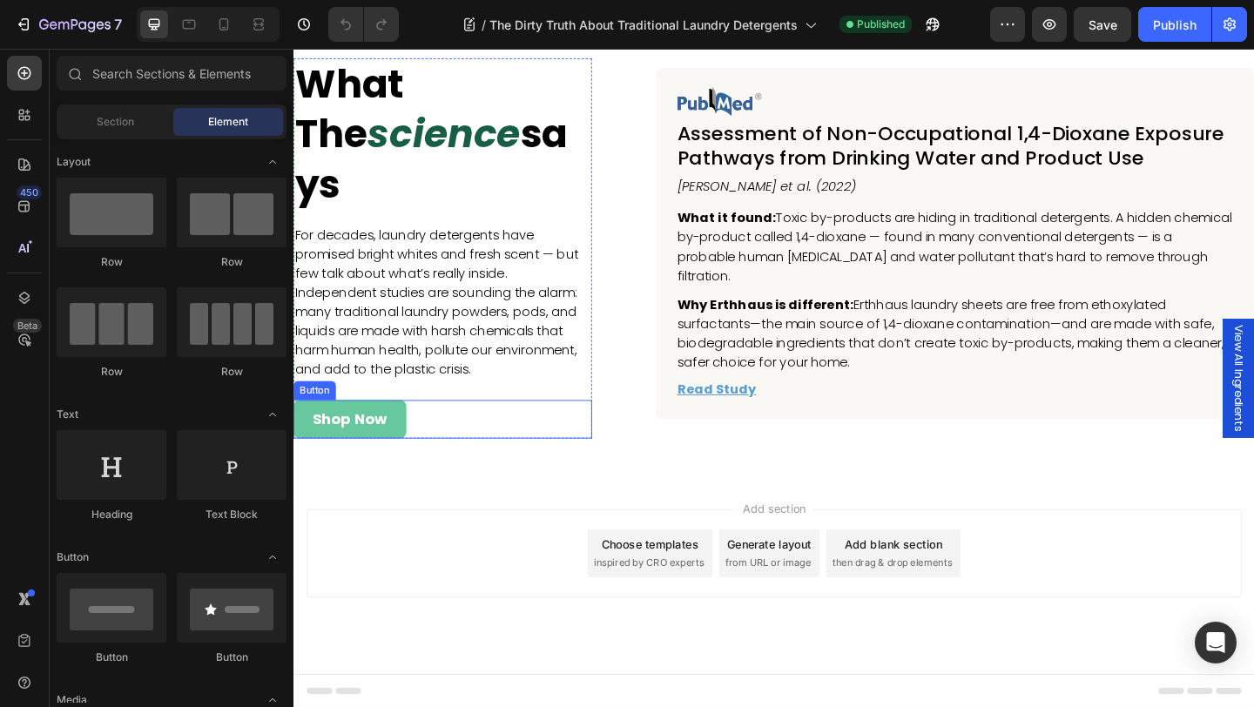
click at [445, 460] on div "Shop Now Button" at bounding box center [455, 451] width 325 height 41
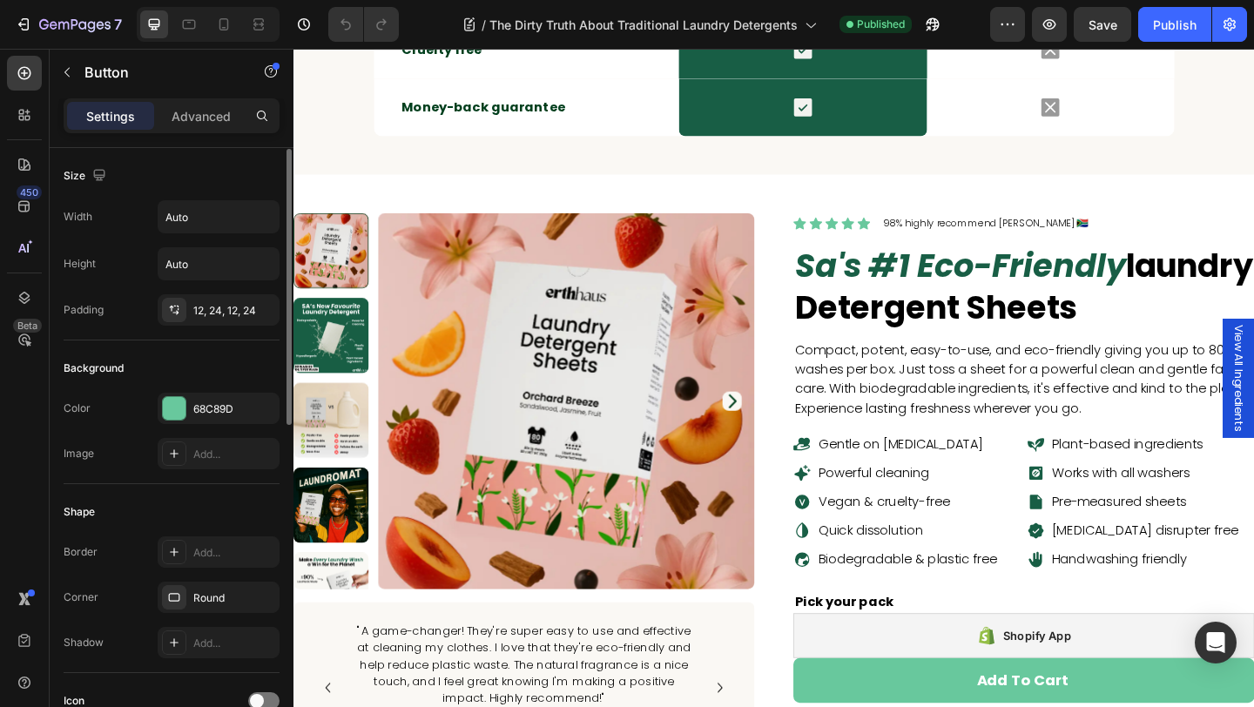
scroll to position [730, 0]
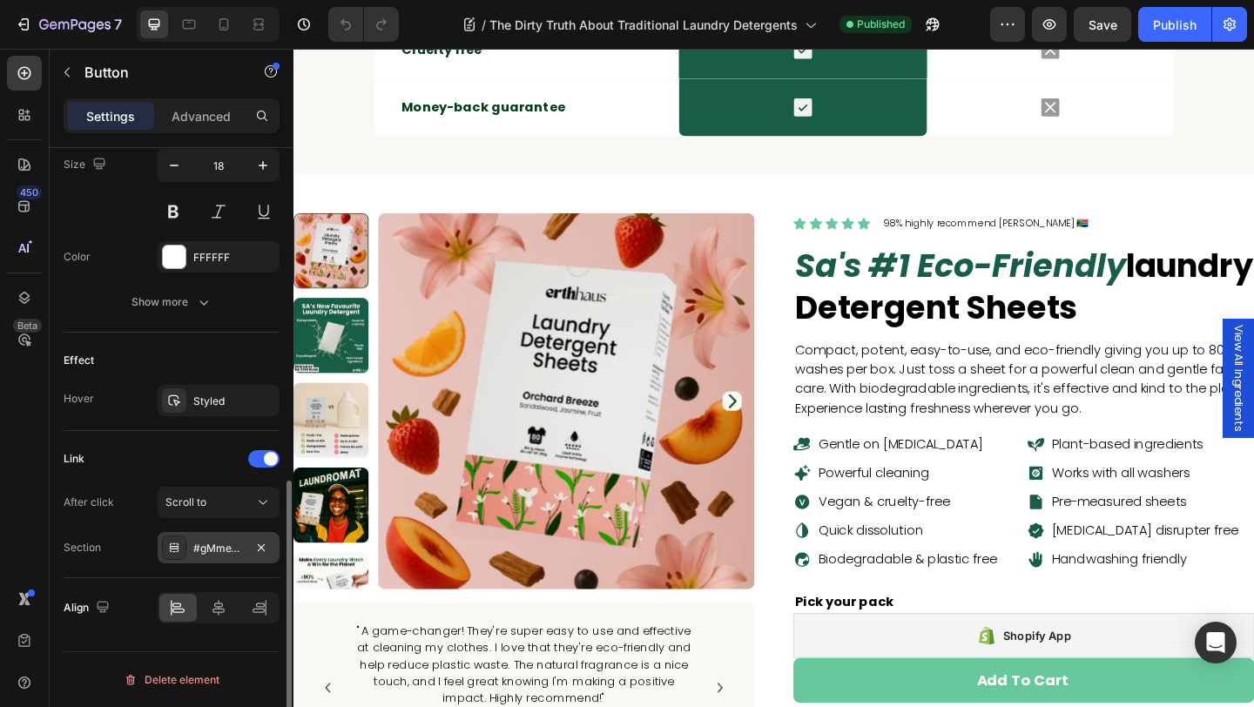
click at [211, 549] on div "#gMmeYcg-qt" at bounding box center [218, 549] width 50 height 16
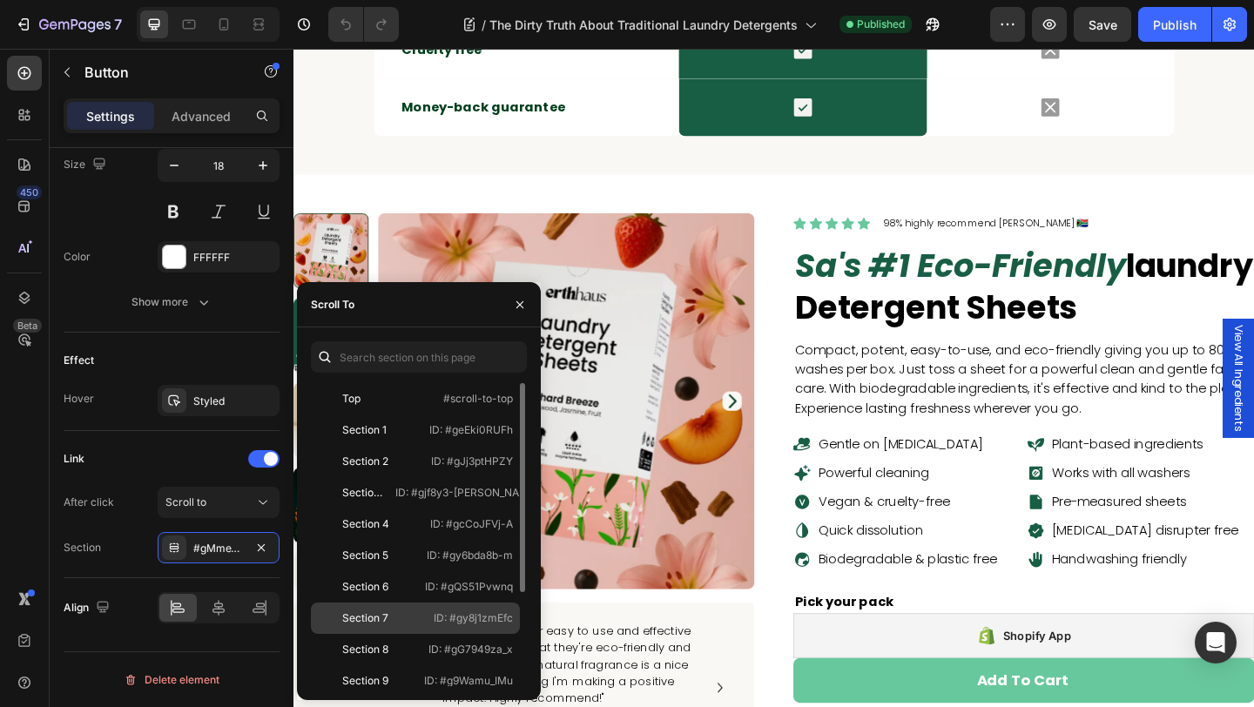
scroll to position [136, 0]
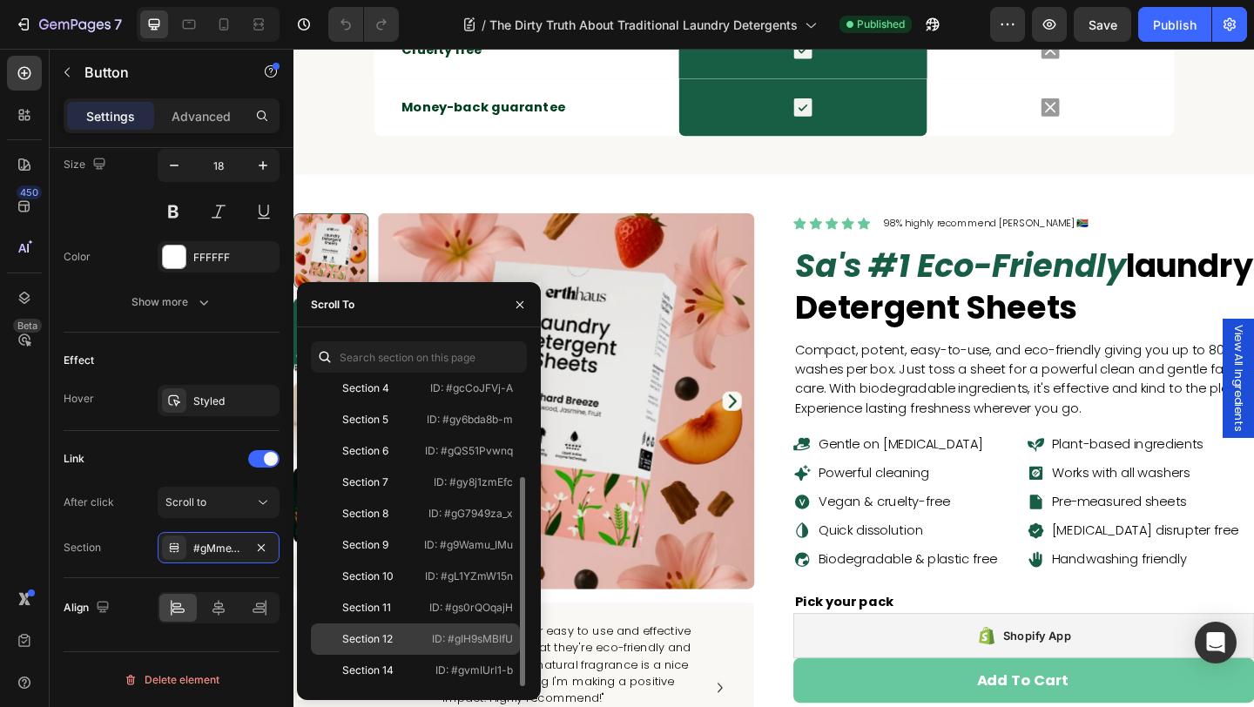
click at [413, 639] on div "Section 12" at bounding box center [368, 639] width 101 height 16
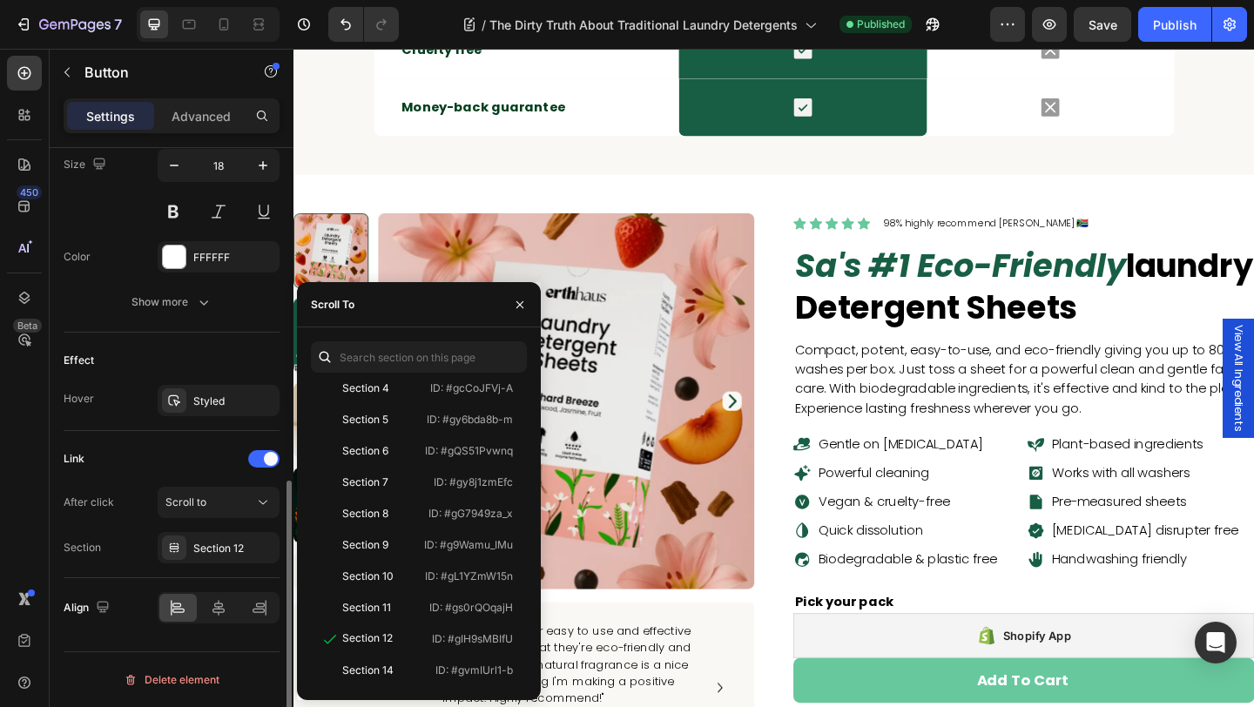
click at [216, 441] on div "Link After click Scroll to Section Section 12" at bounding box center [172, 504] width 216 height 147
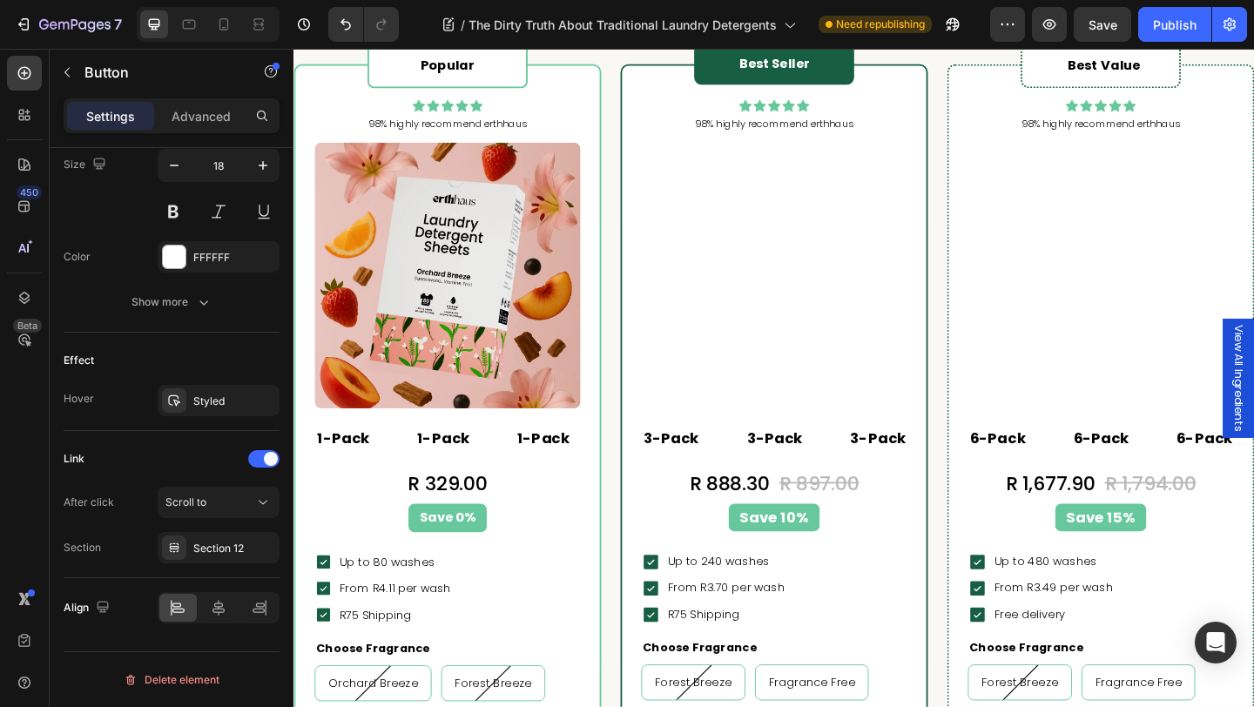
scroll to position [4164, 0]
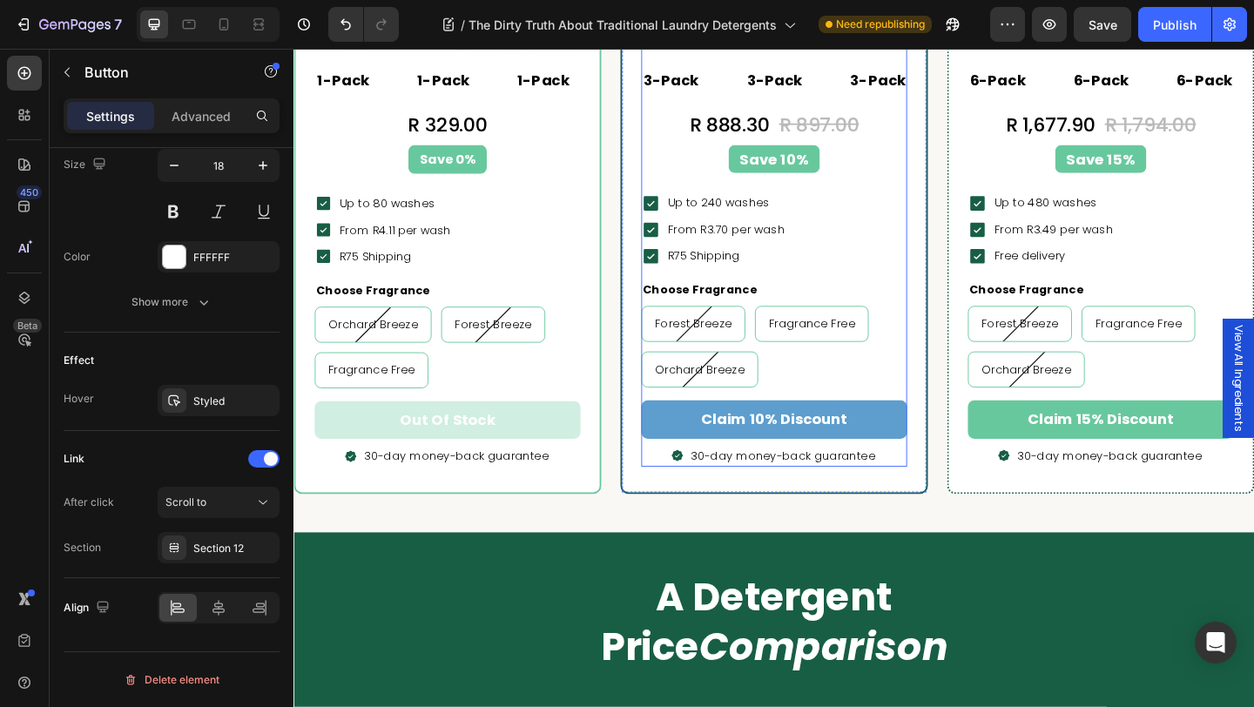
click at [925, 449] on button "claim 10% discount" at bounding box center [815, 451] width 289 height 41
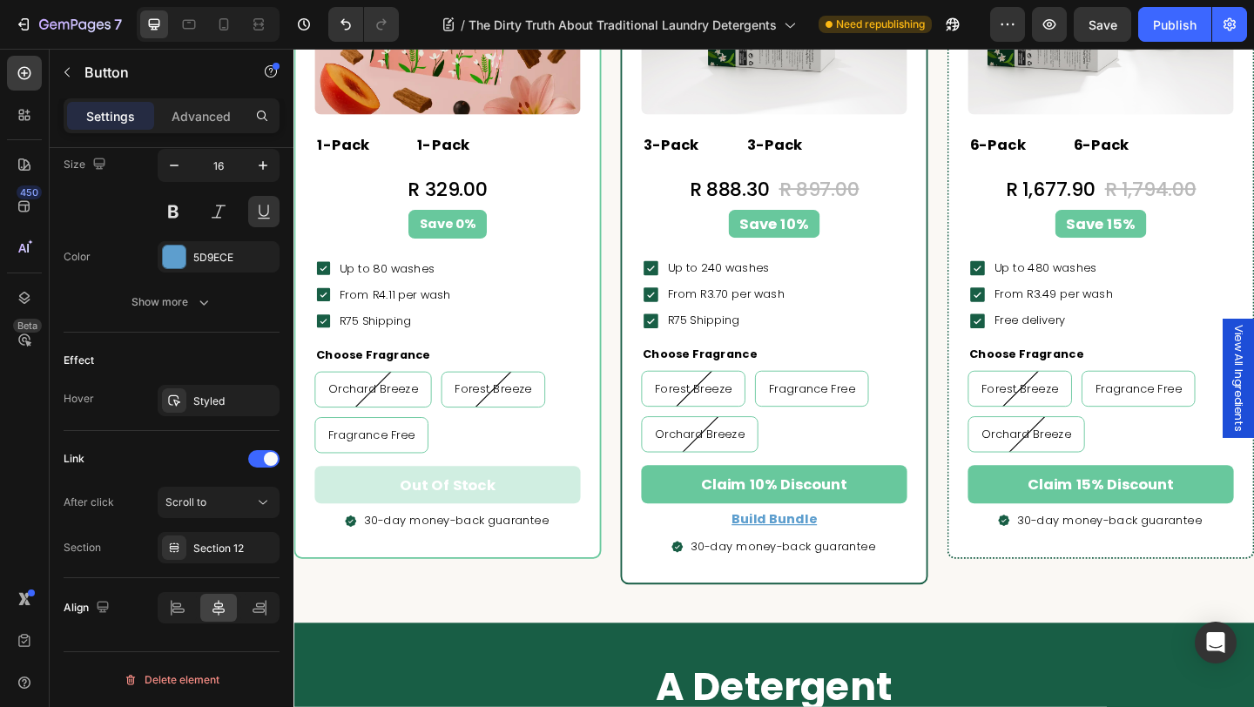
scroll to position [4067, 0]
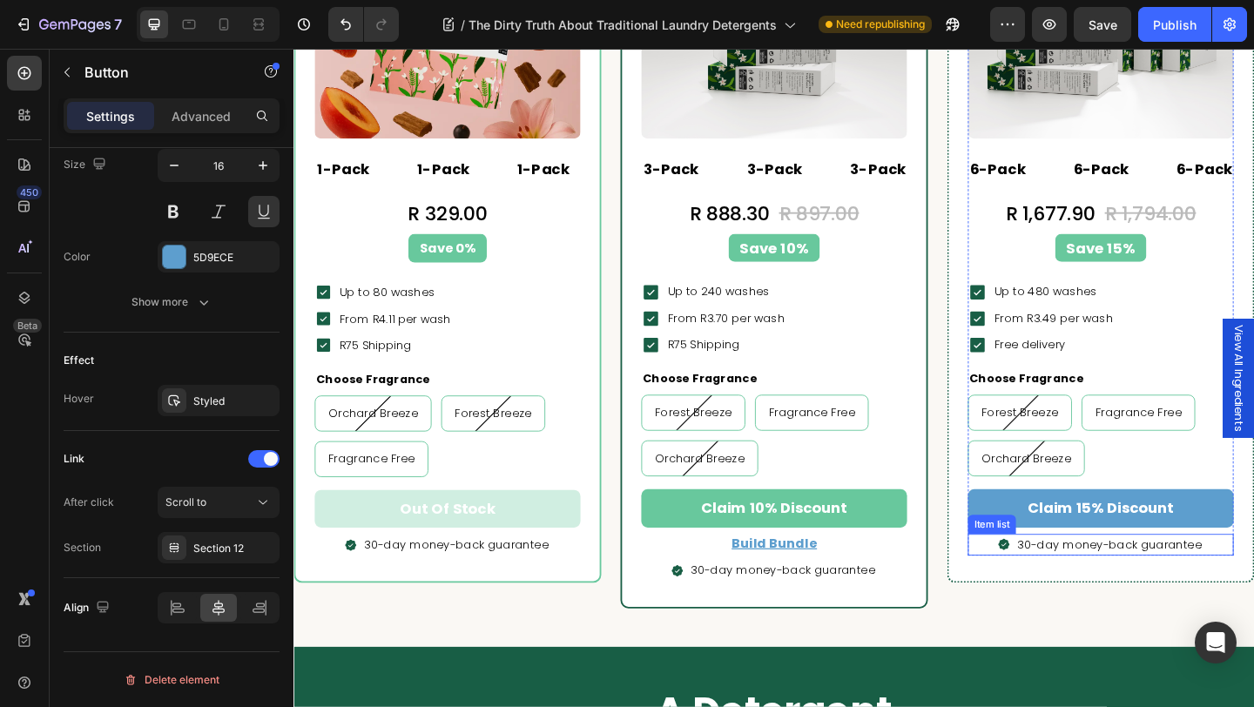
click at [1053, 544] on button "claim 15% discount" at bounding box center [1170, 548] width 289 height 41
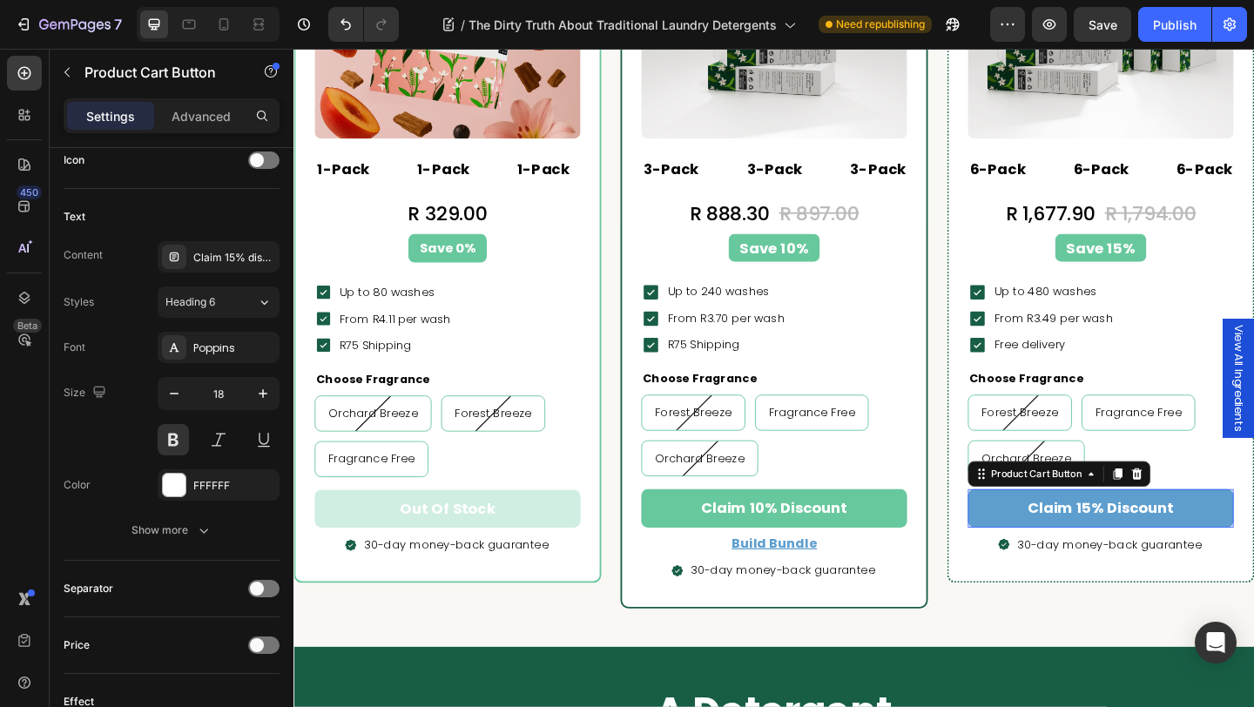
scroll to position [0, 0]
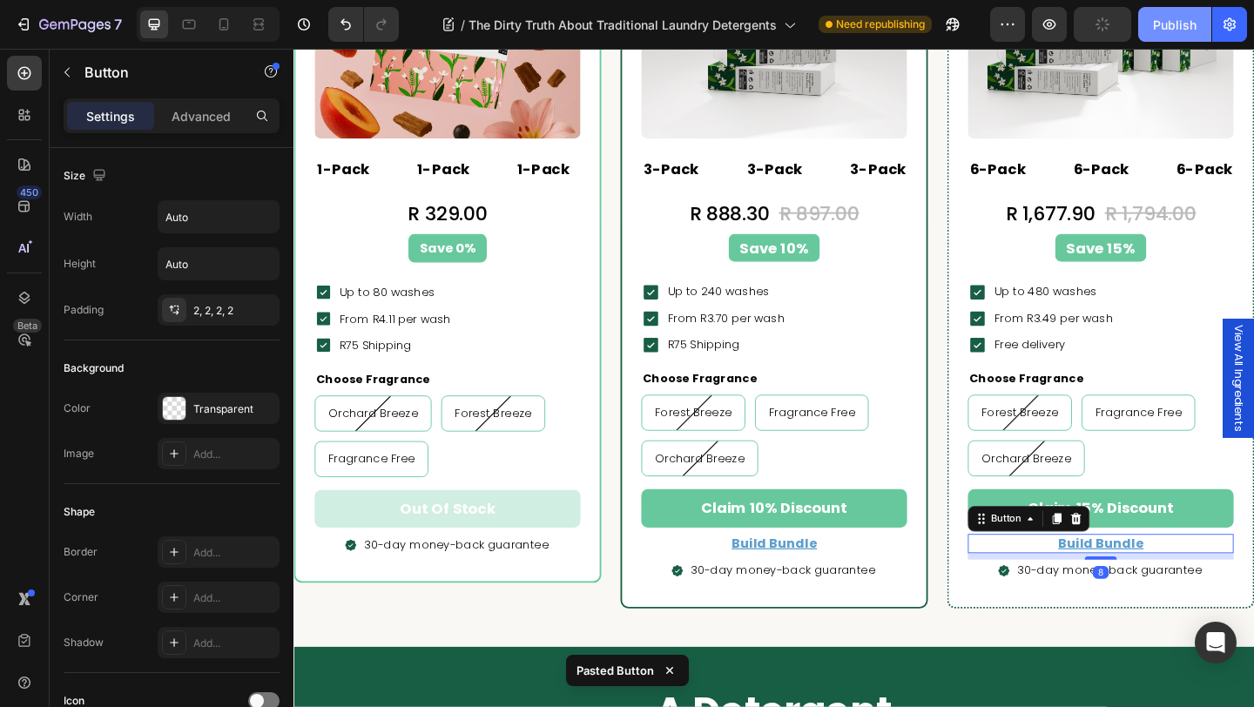
click at [1167, 16] on div "Publish" at bounding box center [1175, 25] width 44 height 18
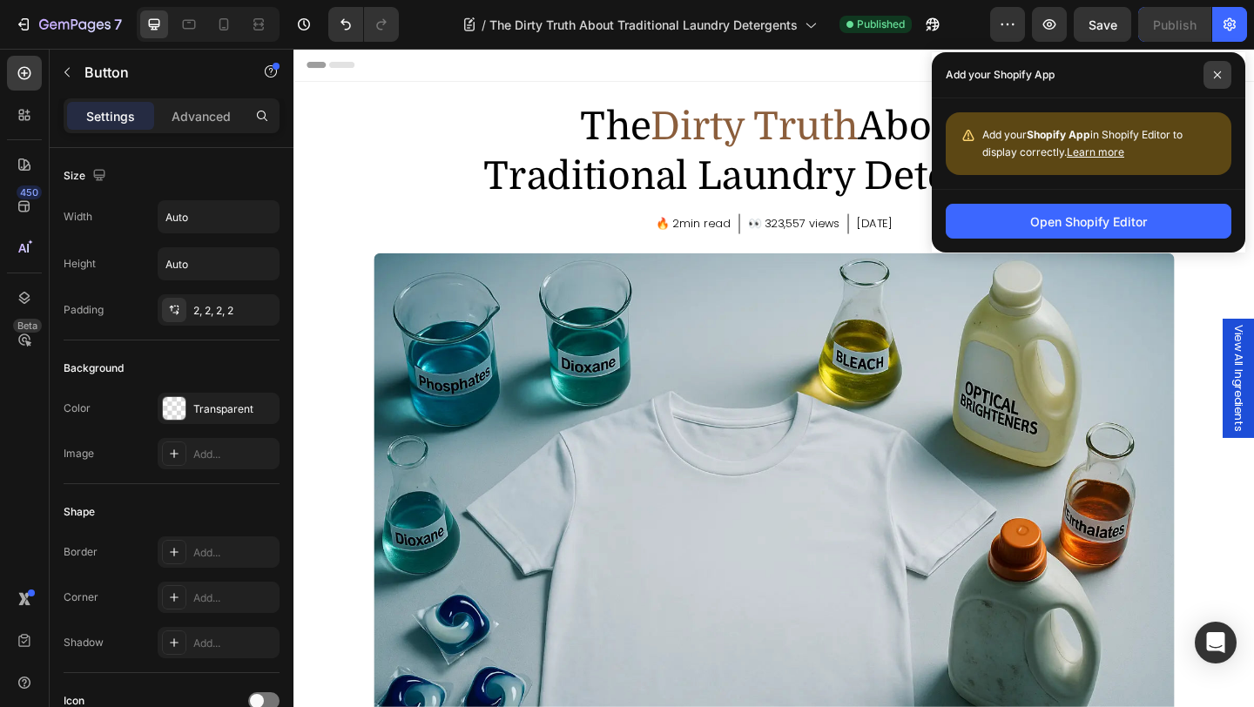
click at [1216, 79] on span at bounding box center [1217, 75] width 28 height 28
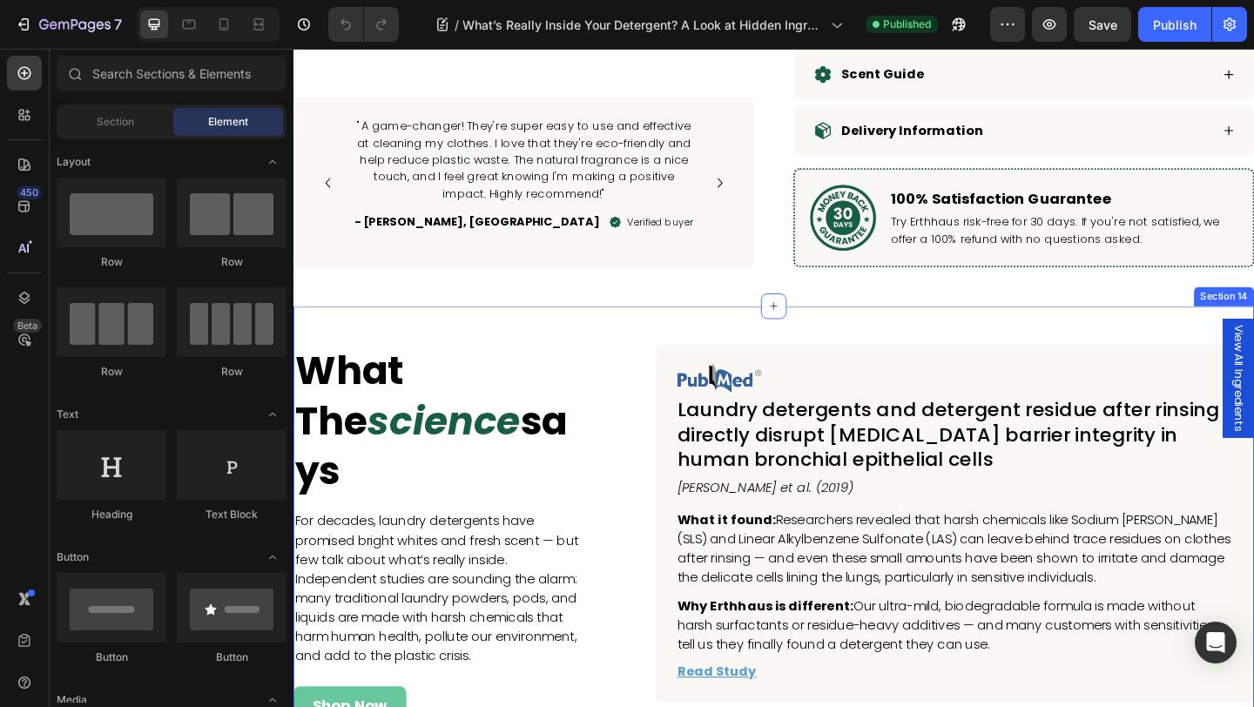
scroll to position [6748, 0]
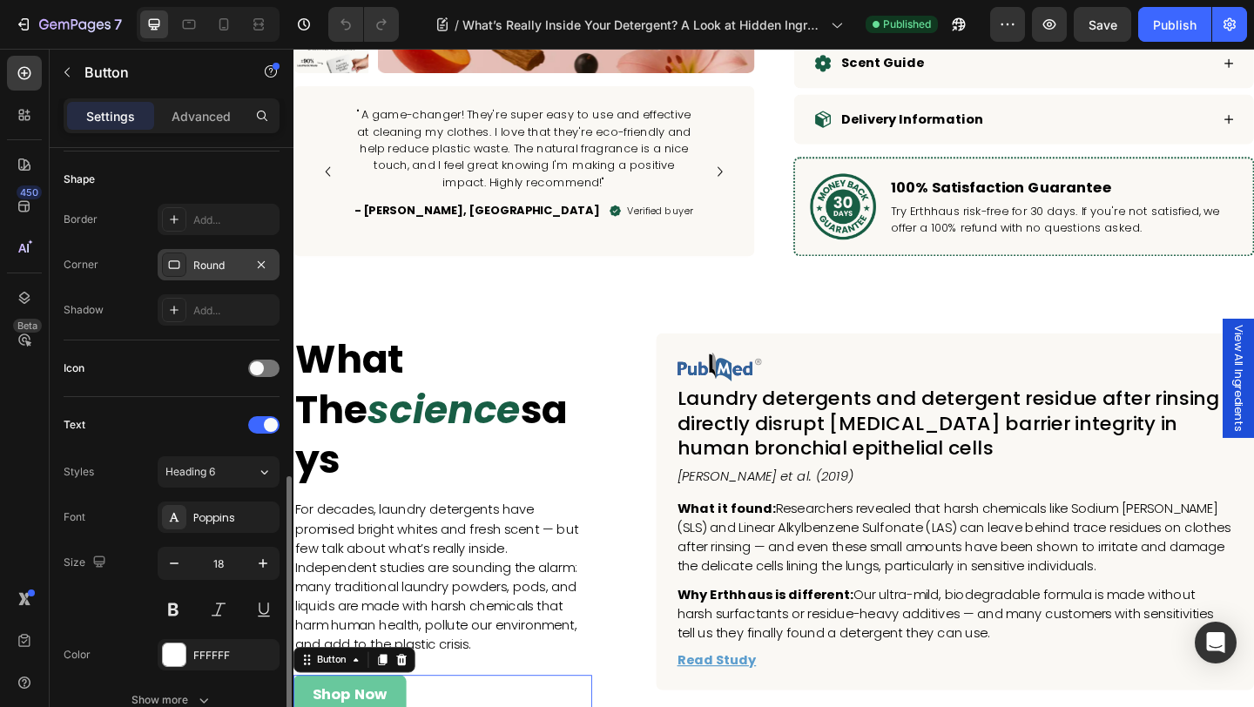
scroll to position [730, 0]
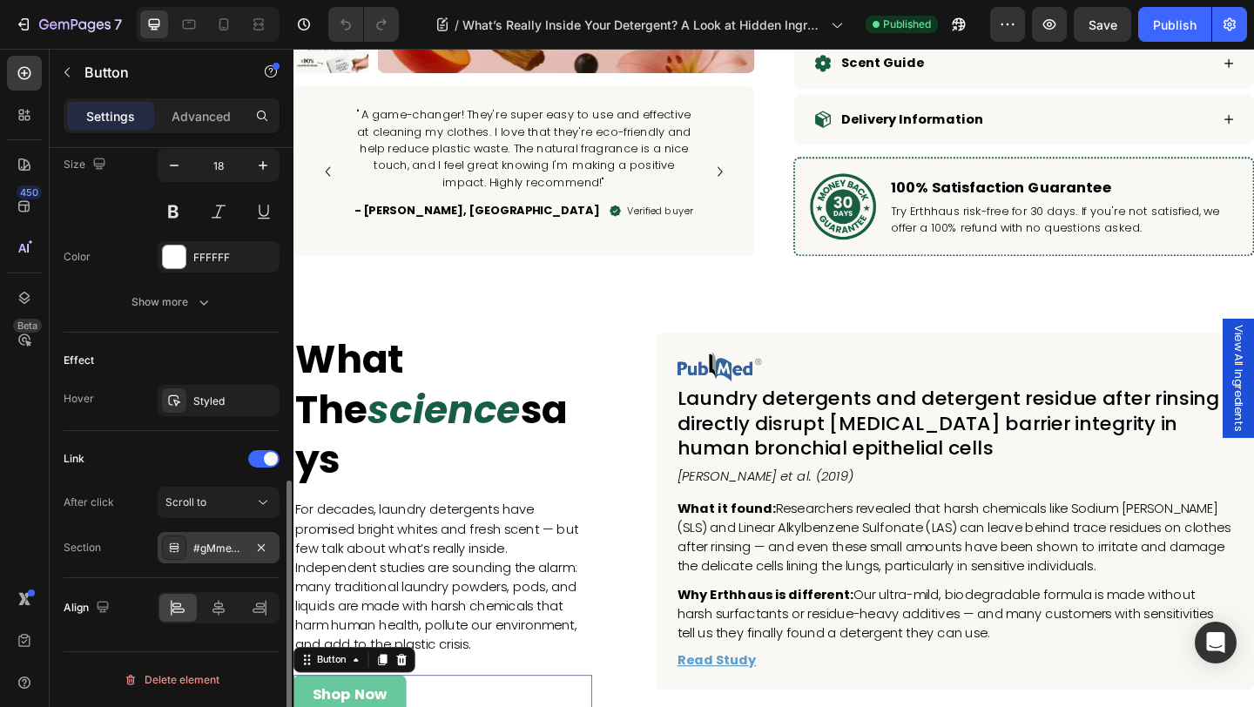
click at [207, 551] on div "#gMmeYcg-qt" at bounding box center [218, 549] width 50 height 16
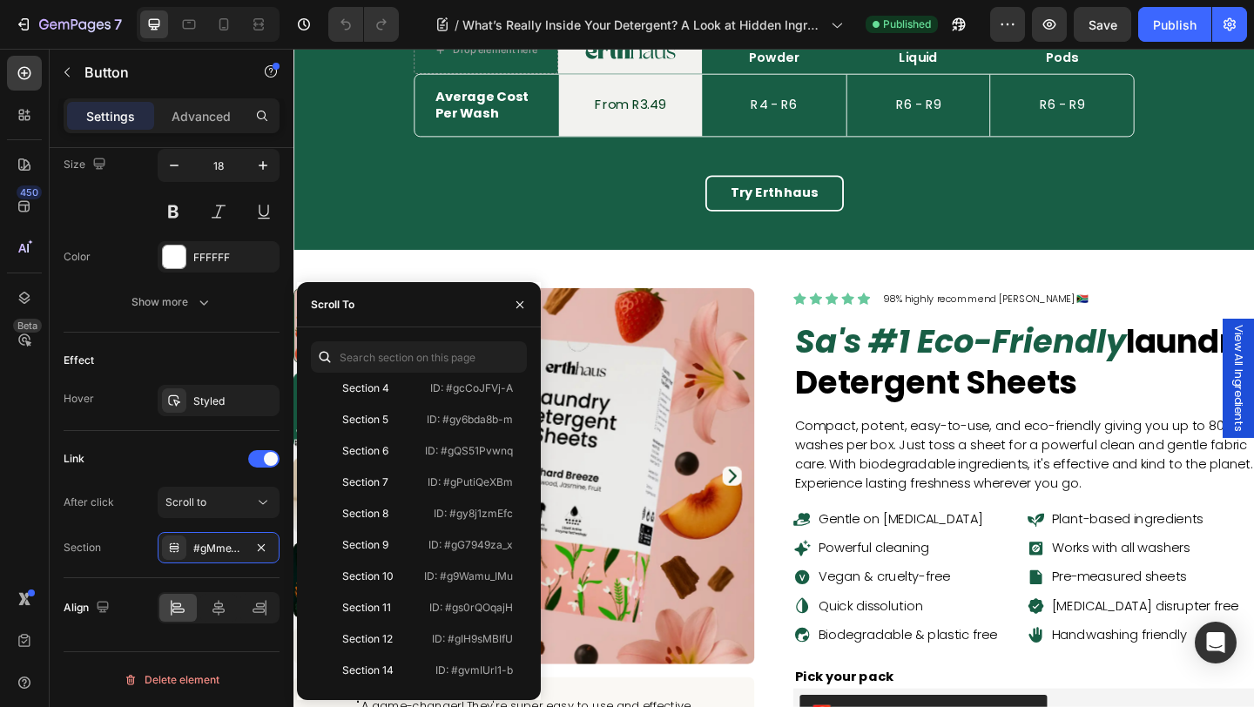
scroll to position [5732, 0]
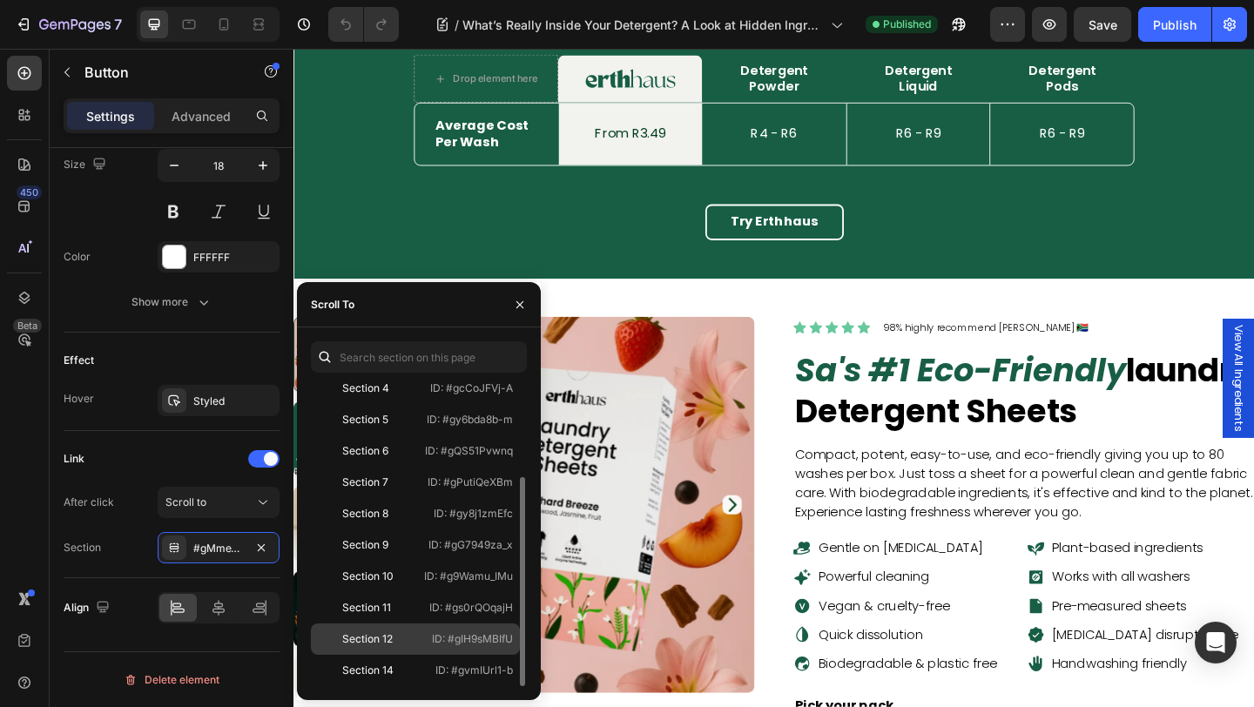
click at [426, 655] on div "Section 12 ID: #gIH9sMBIfU" at bounding box center [415, 670] width 209 height 31
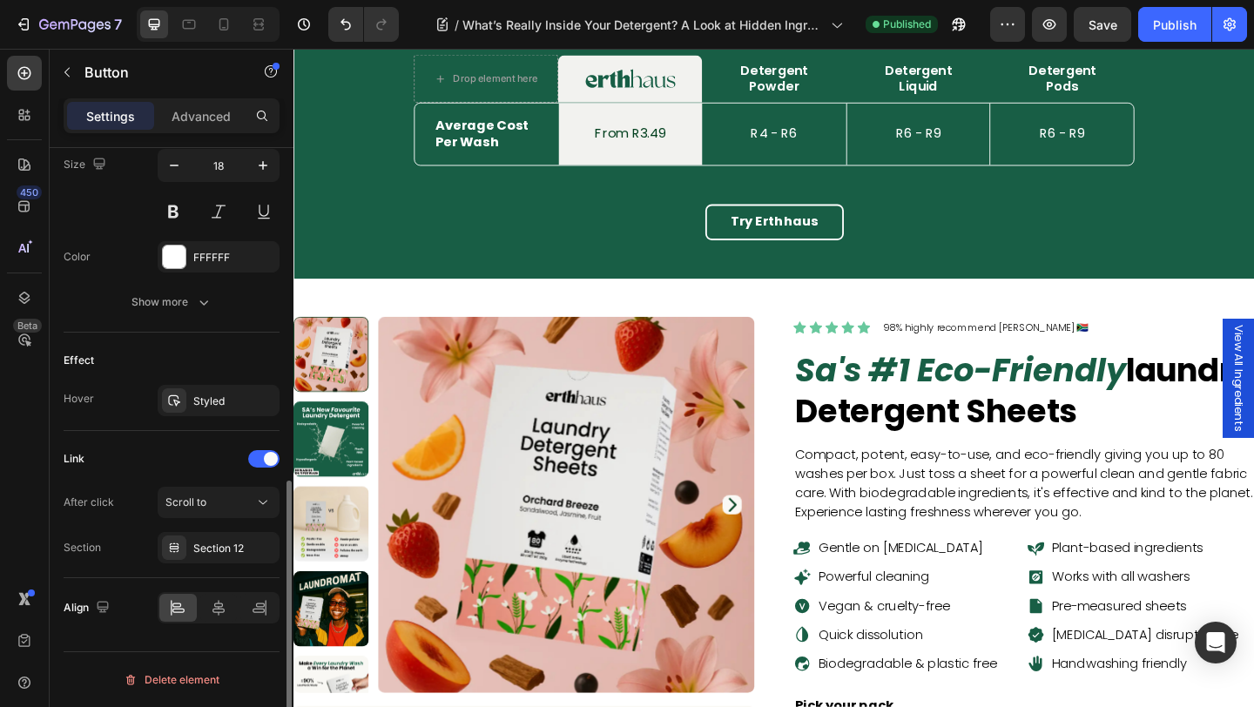
click at [171, 460] on div "Link" at bounding box center [172, 459] width 216 height 28
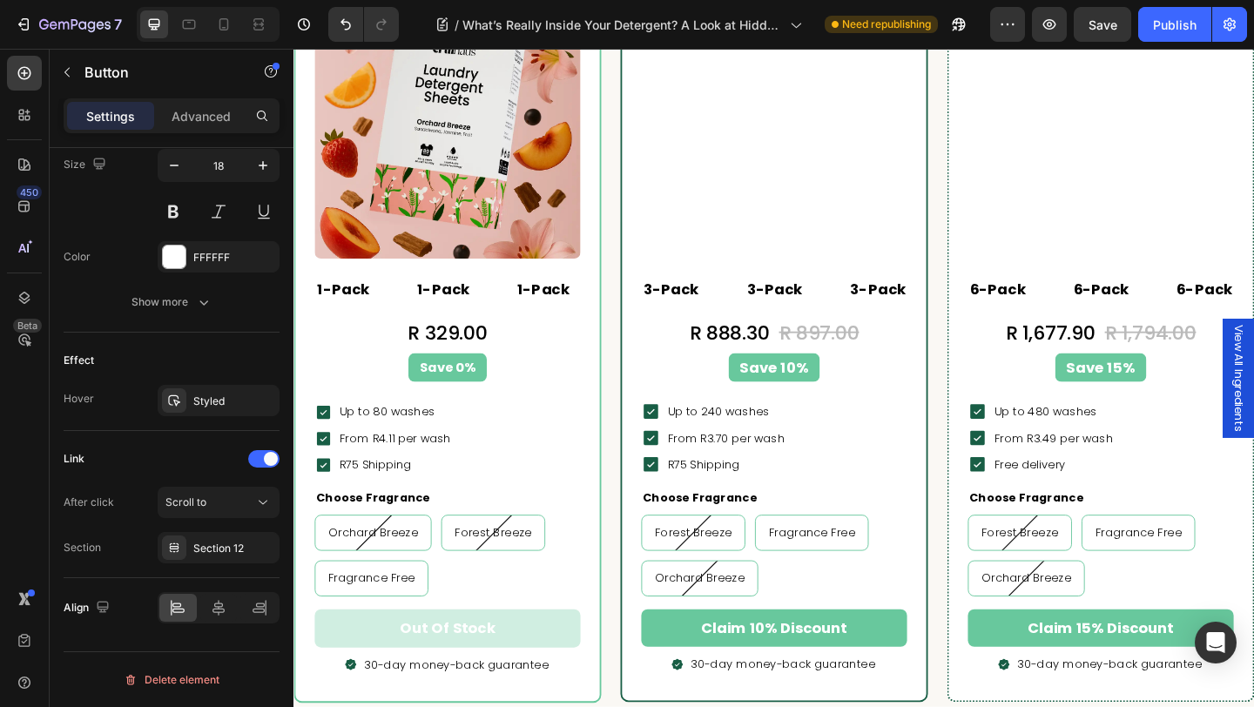
scroll to position [4993, 0]
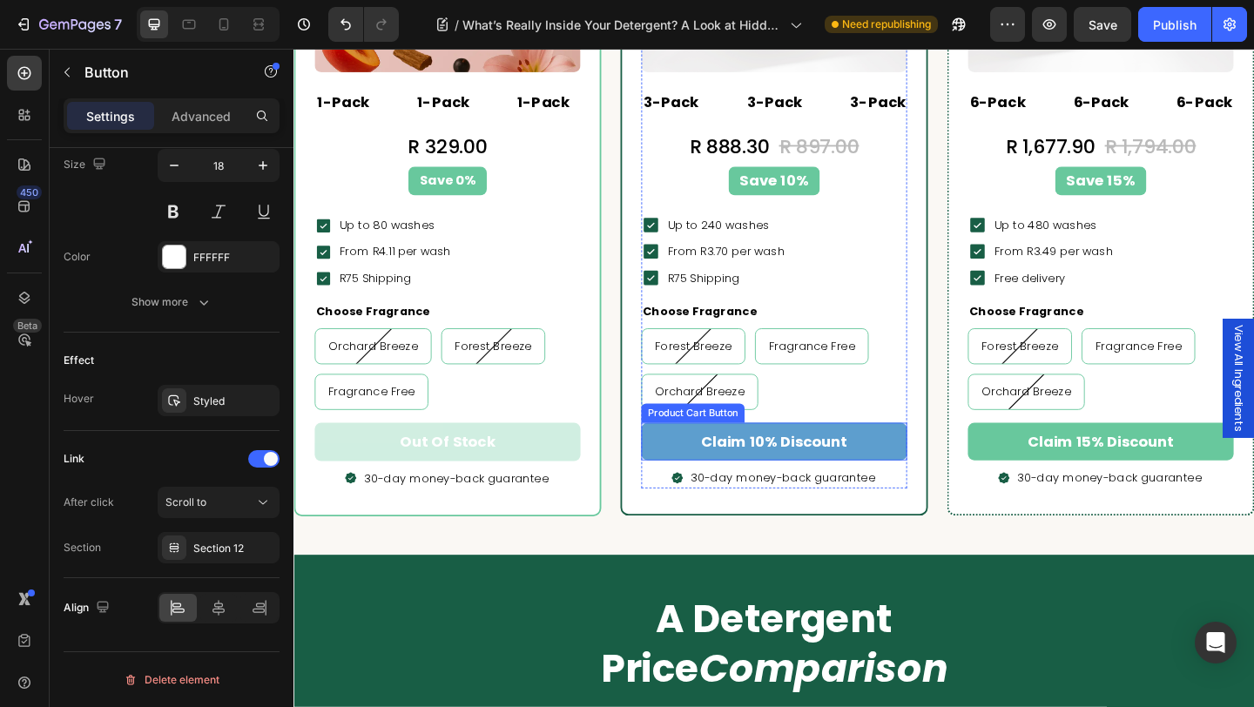
click at [926, 470] on button "claim 10% discount" at bounding box center [815, 475] width 289 height 41
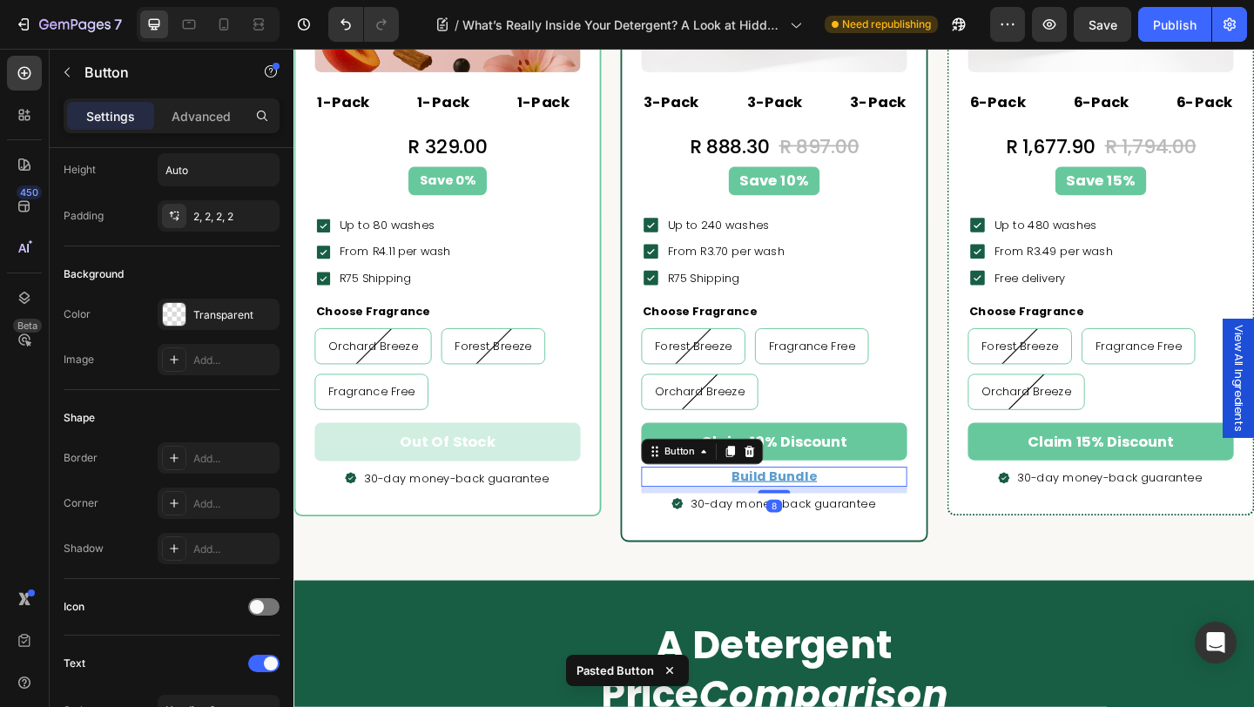
scroll to position [730, 0]
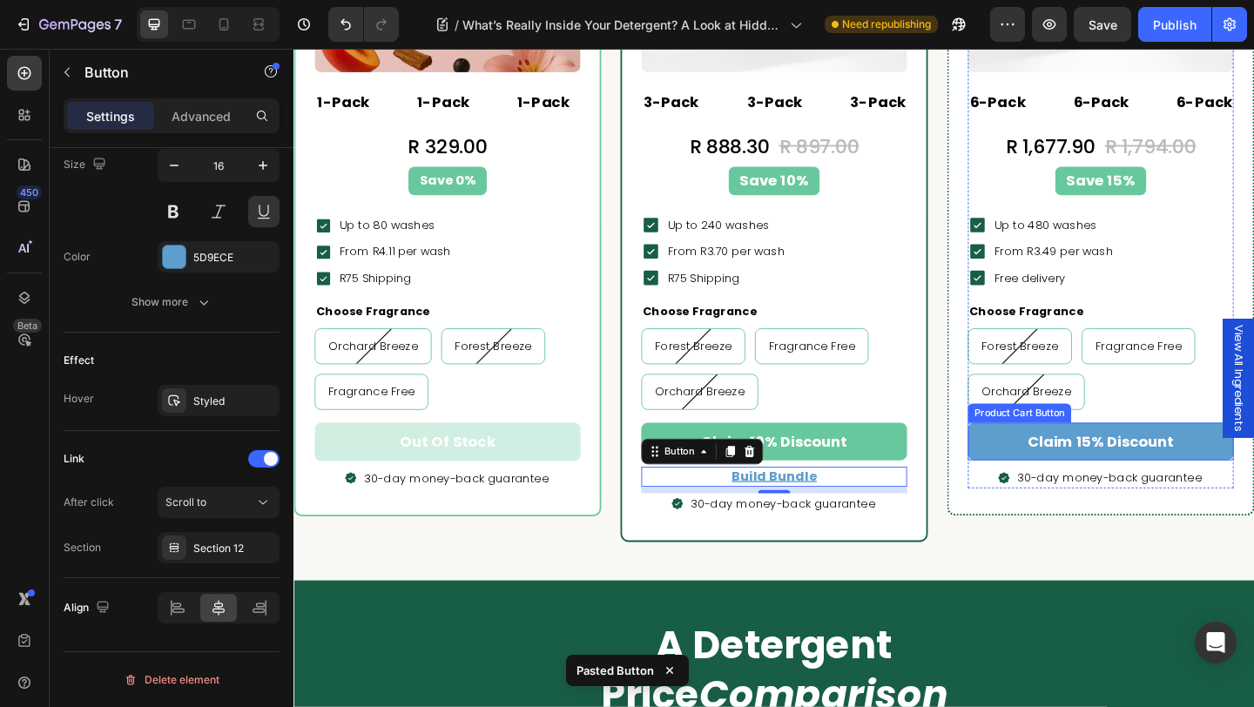
click at [1059, 476] on button "claim 15% discount" at bounding box center [1170, 475] width 289 height 41
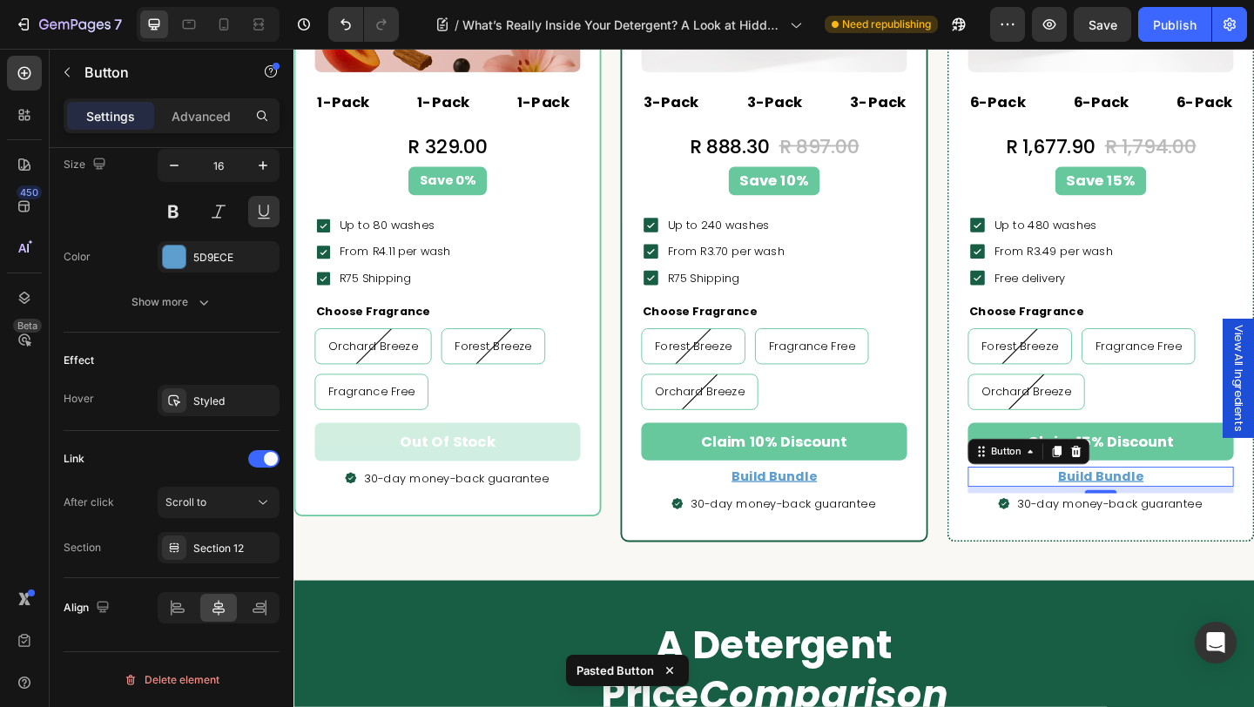
click at [1167, 24] on div "Publish" at bounding box center [1175, 25] width 44 height 18
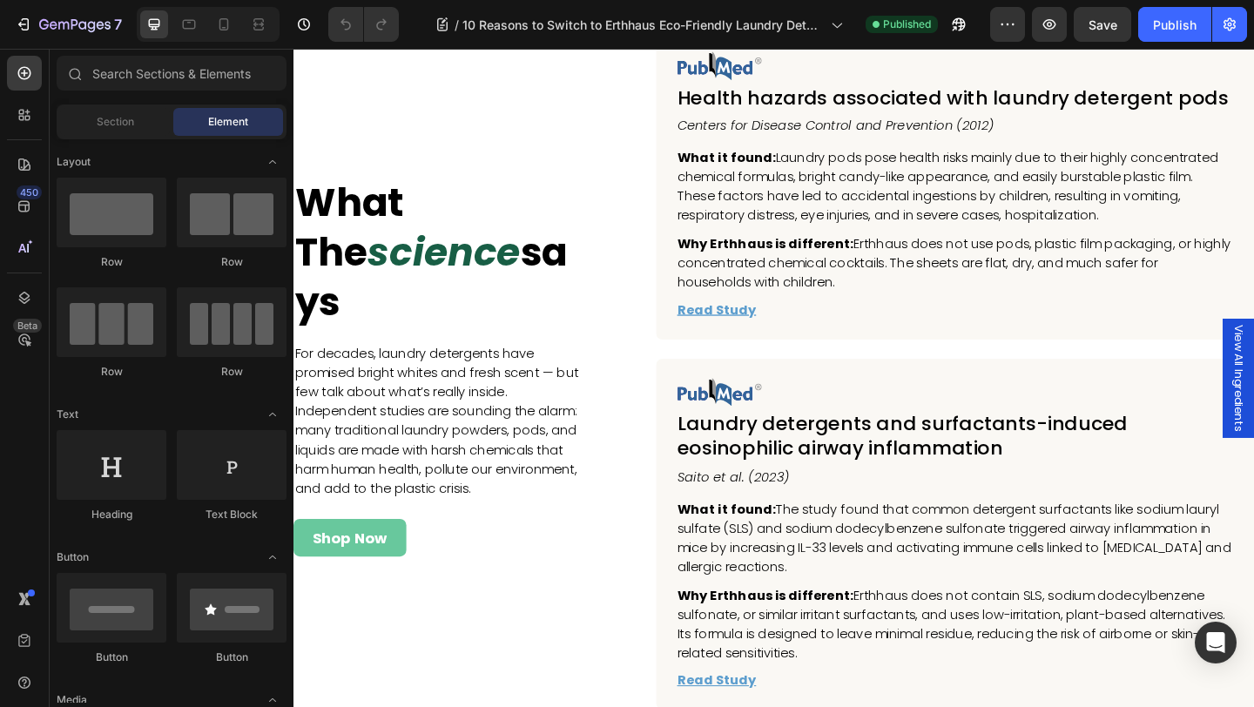
scroll to position [10958, 0]
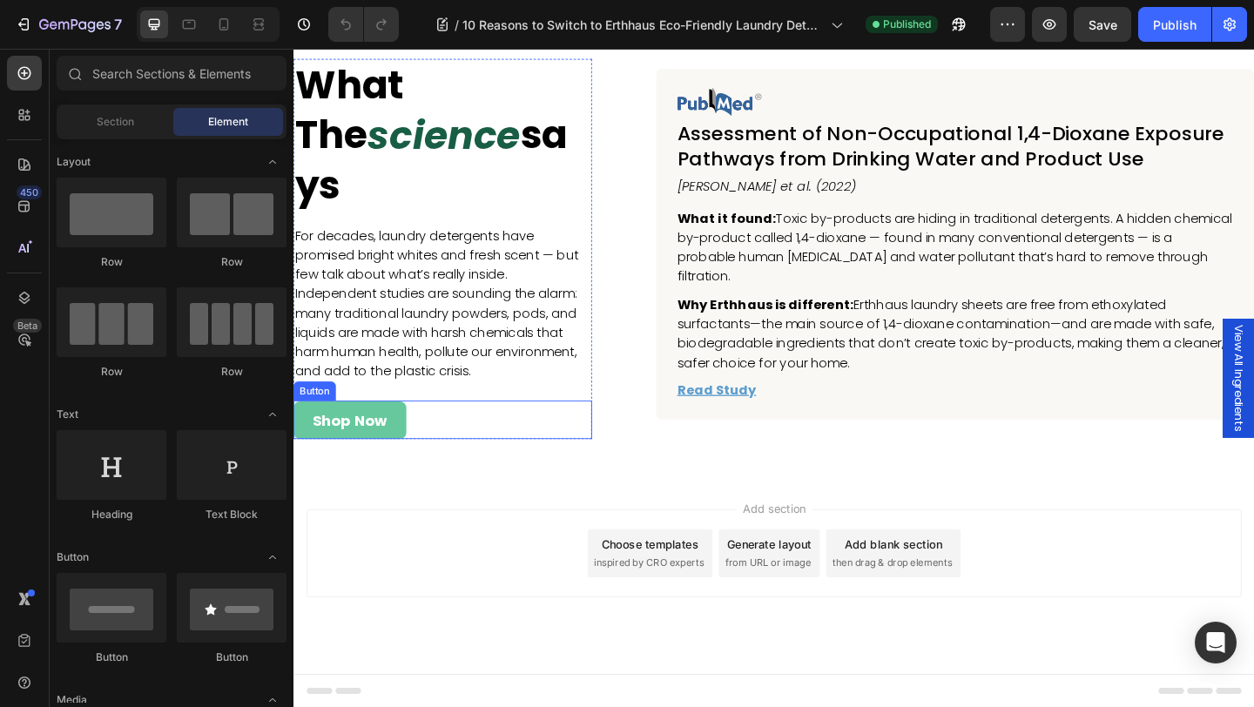
click at [443, 464] on div "Shop Now Button" at bounding box center [455, 451] width 325 height 41
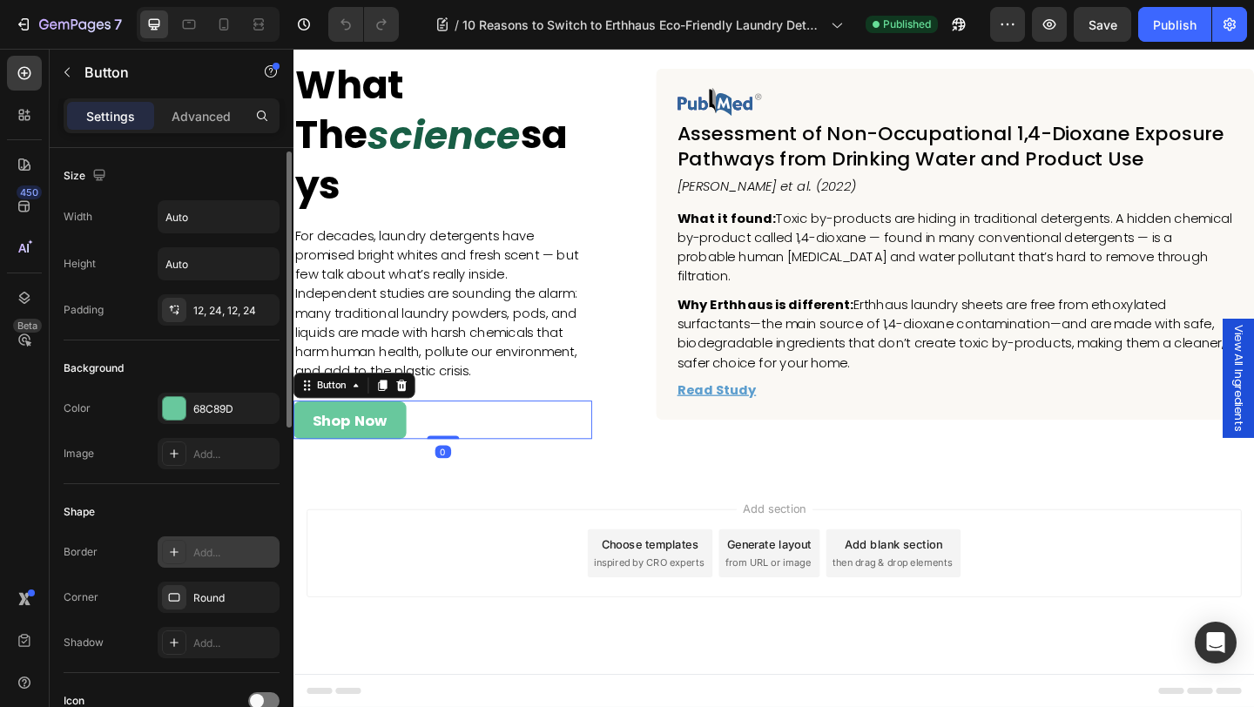
scroll to position [730, 0]
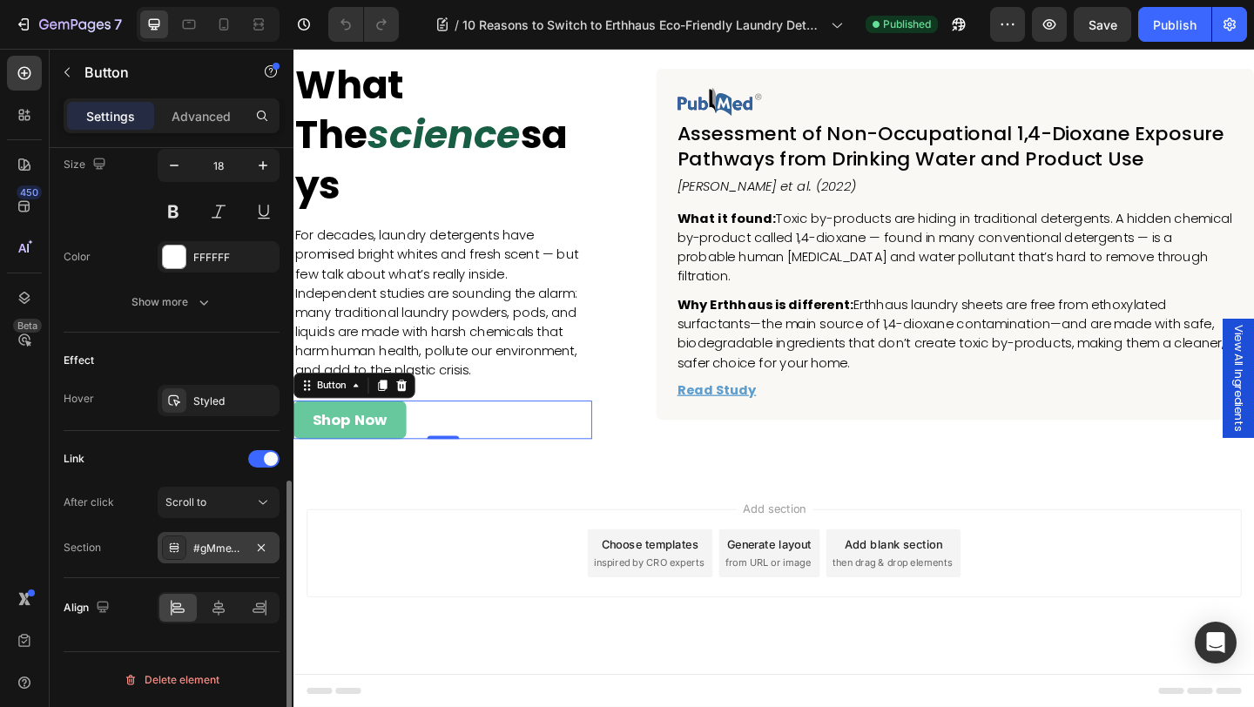
click at [221, 542] on div "#gMmeYcg-qt" at bounding box center [218, 549] width 50 height 16
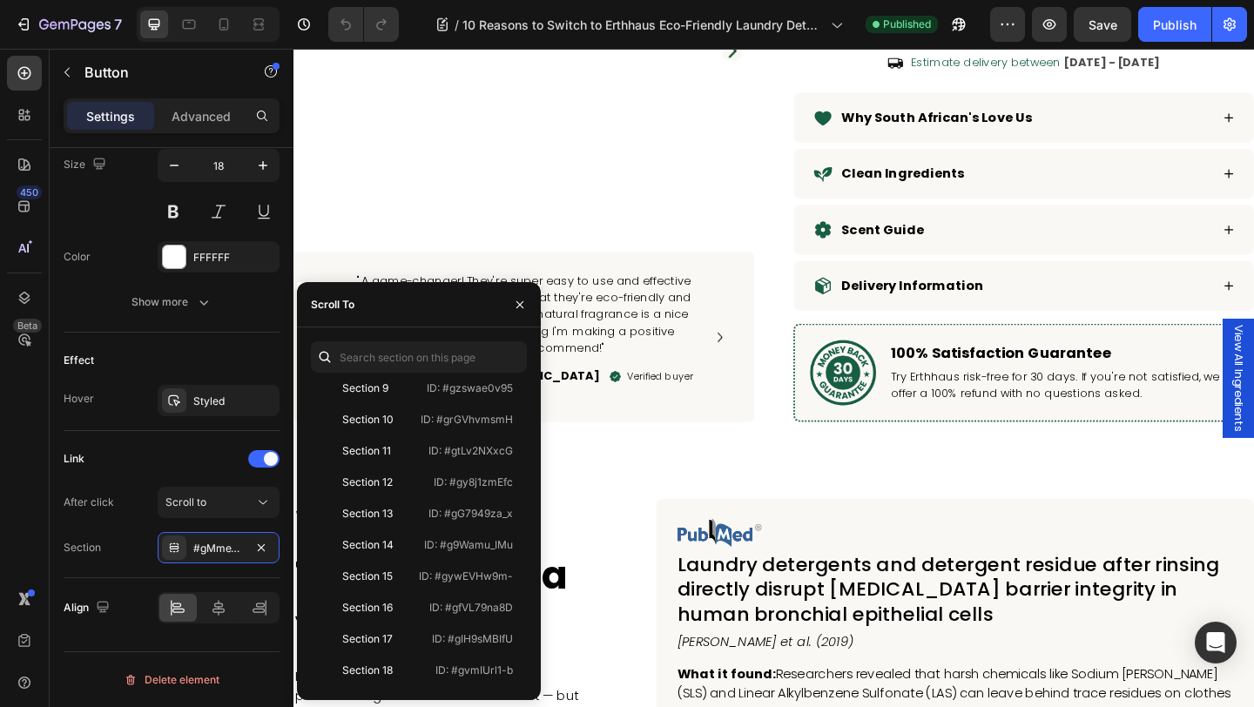
scroll to position [9281, 0]
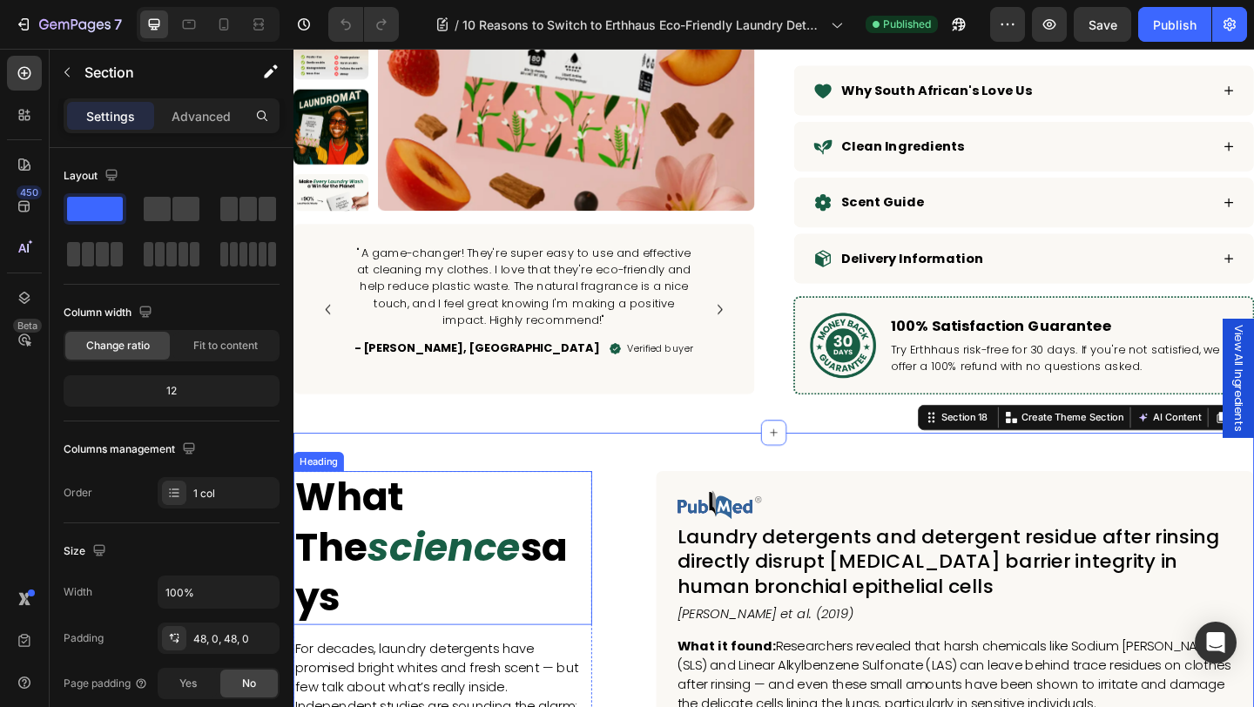
scroll to position [9376, 0]
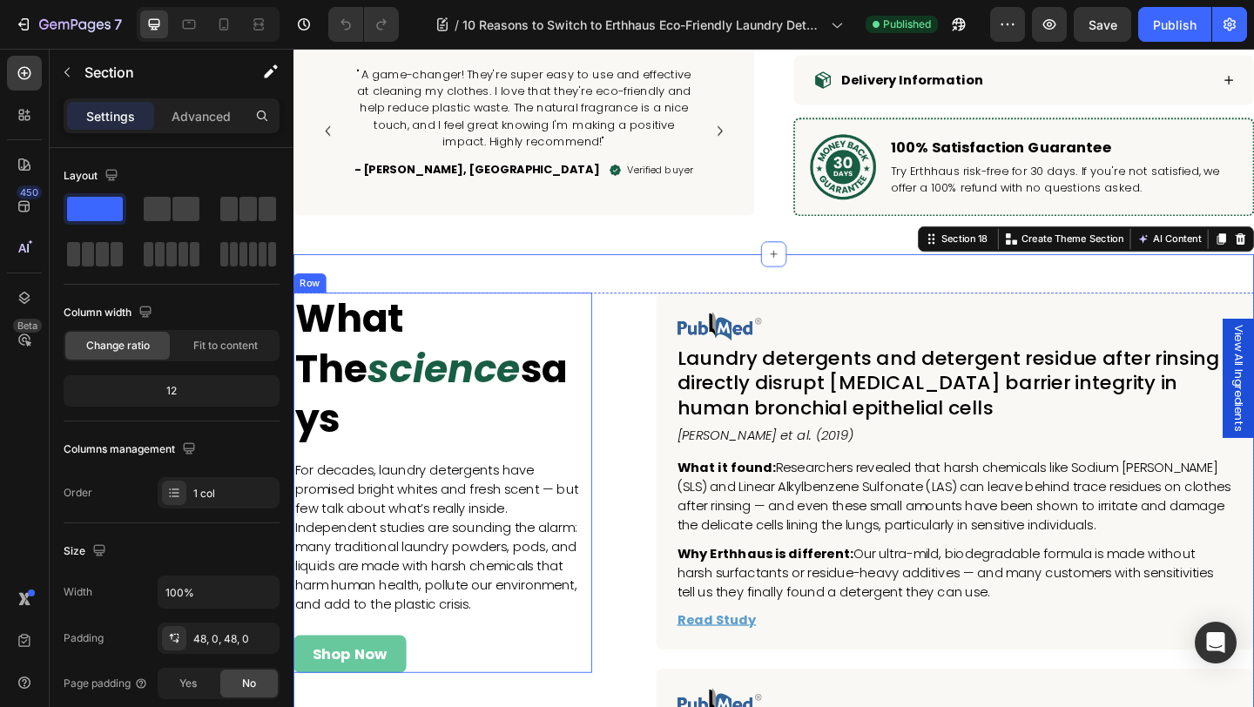
scroll to position [9621, 0]
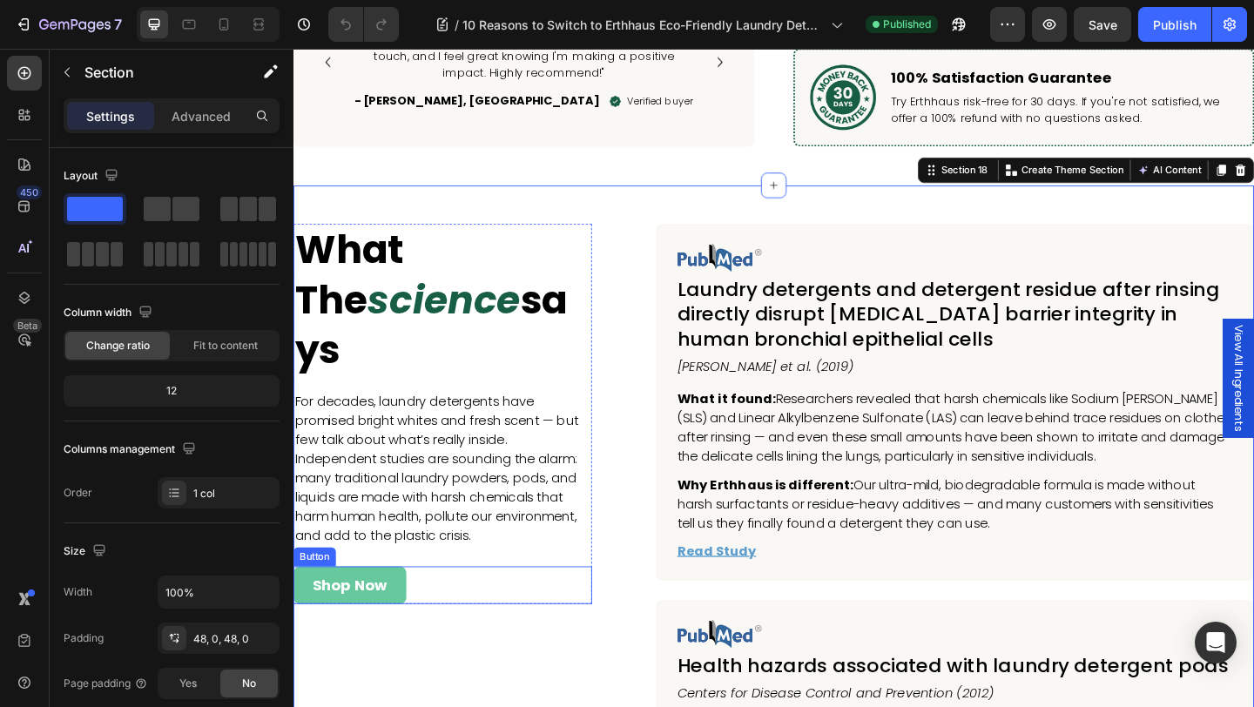
click at [455, 611] on div "Shop Now Button" at bounding box center [455, 631] width 325 height 41
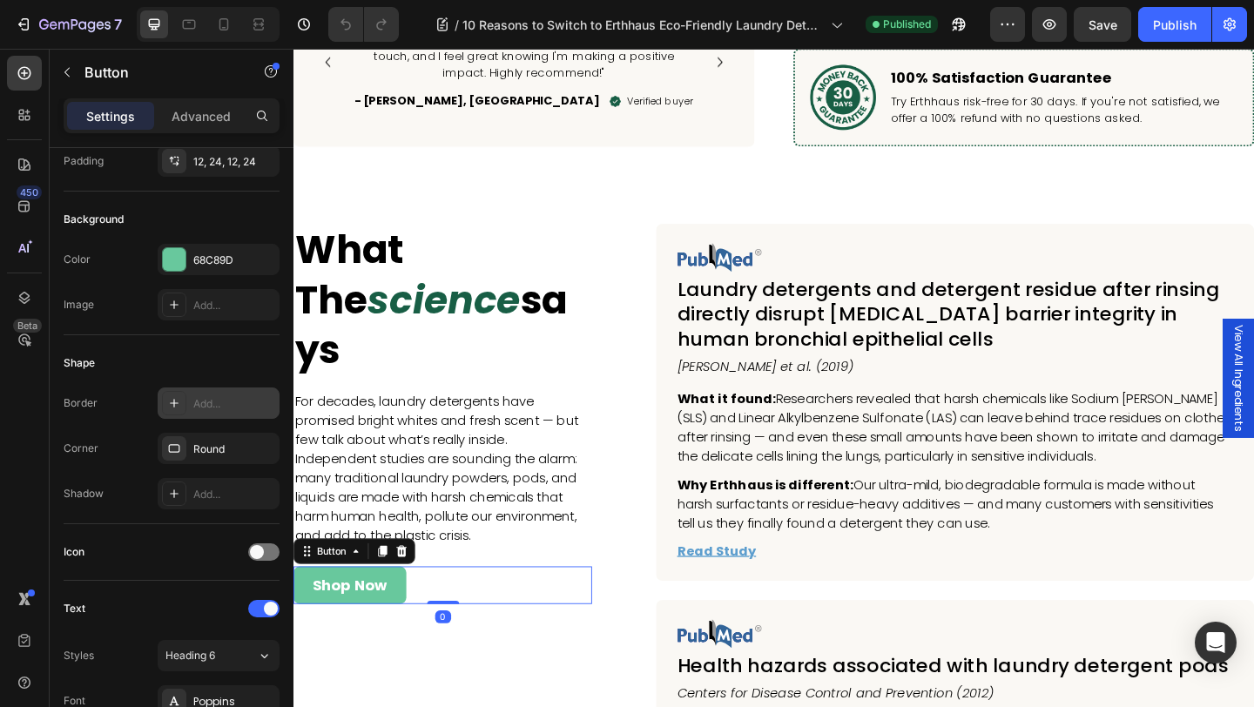
scroll to position [730, 0]
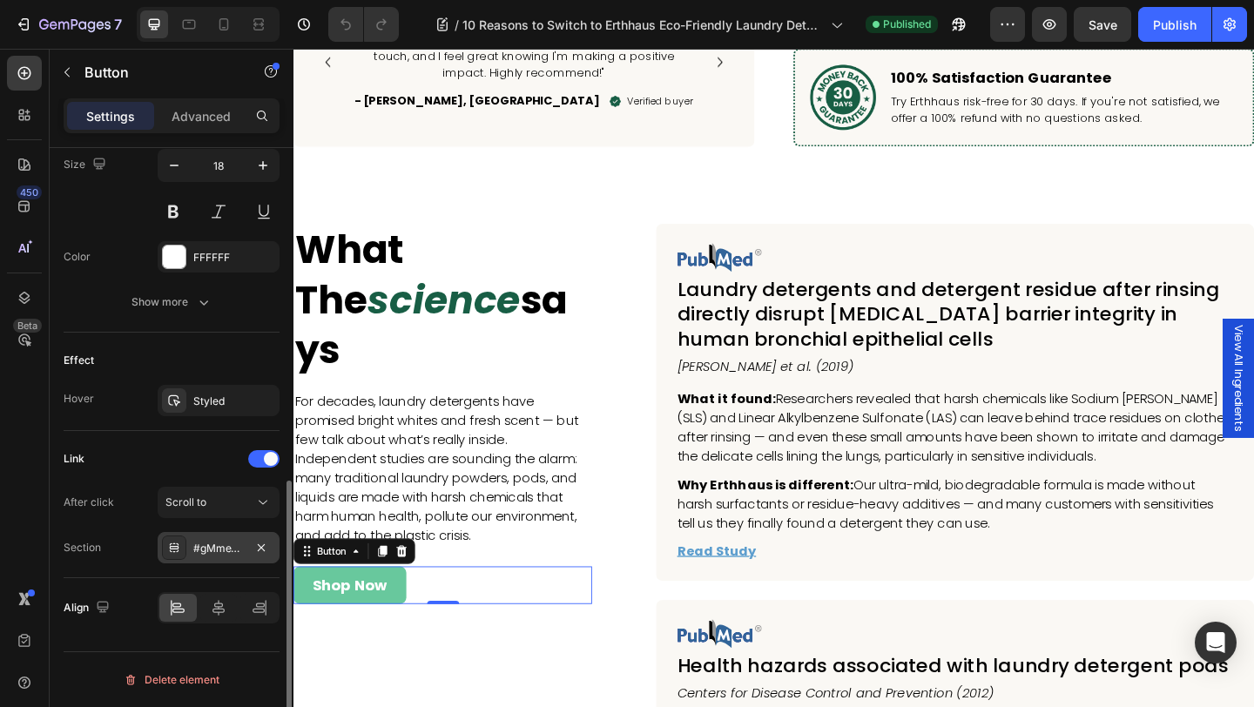
click at [202, 539] on div "#gMmeYcg-qt" at bounding box center [219, 547] width 122 height 31
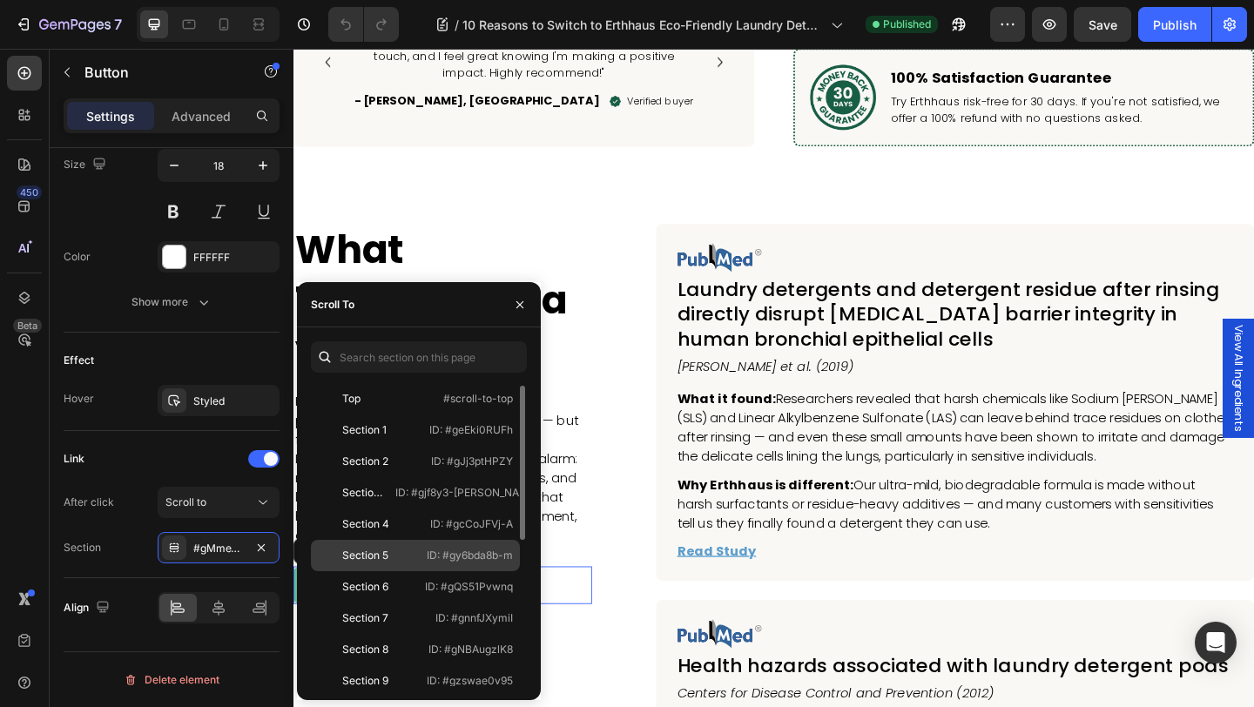
scroll to position [293, 0]
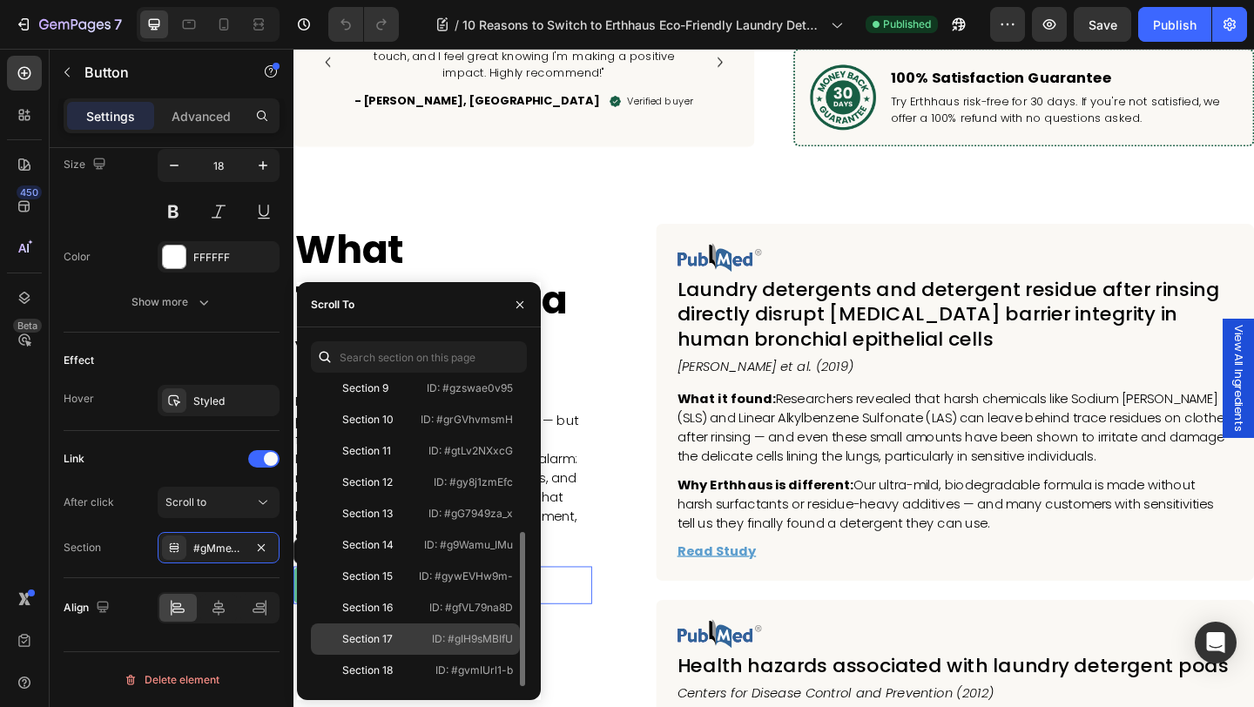
click at [414, 639] on div "Section 17" at bounding box center [368, 639] width 101 height 16
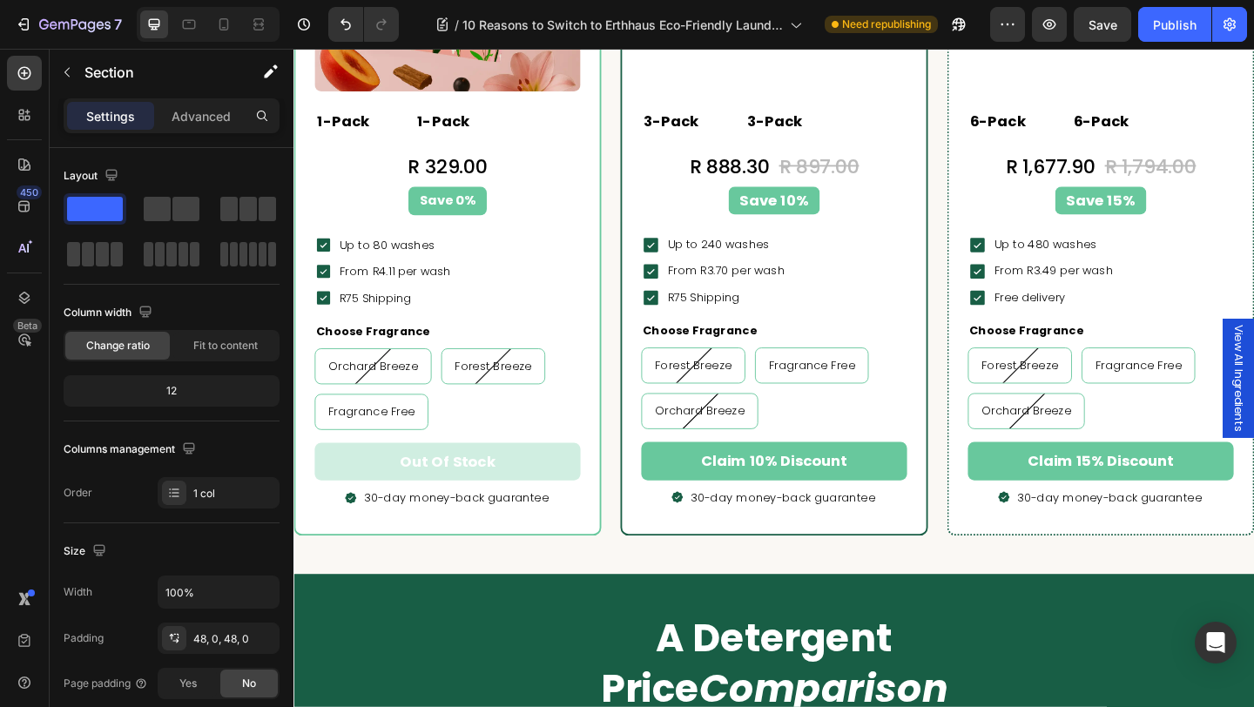
scroll to position [6402, 0]
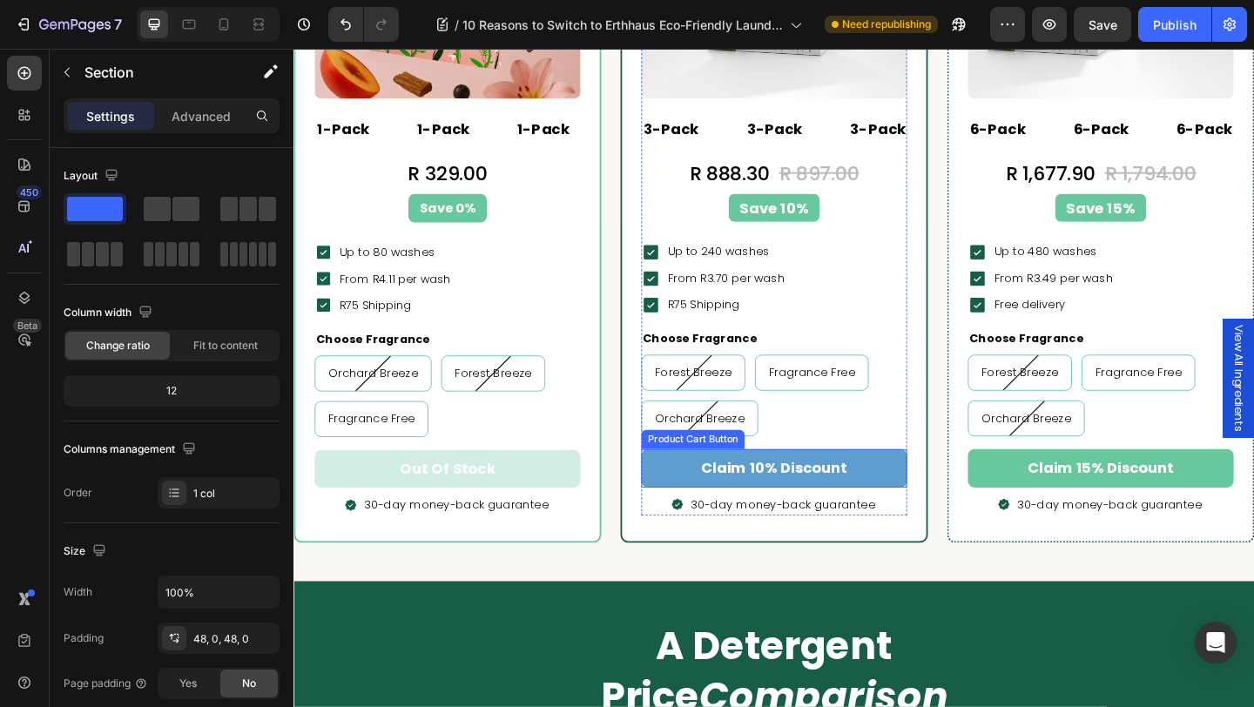
click at [945, 515] on button "claim 10% discount" at bounding box center [815, 504] width 289 height 41
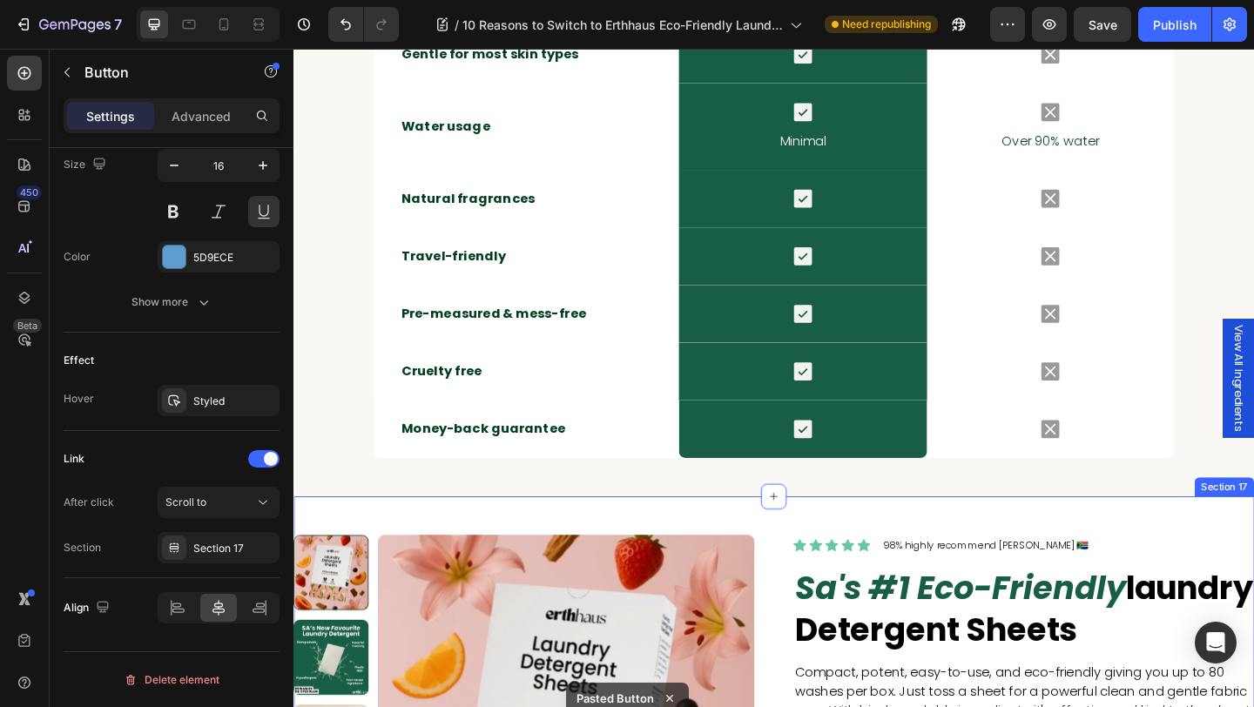
scroll to position [8274, 0]
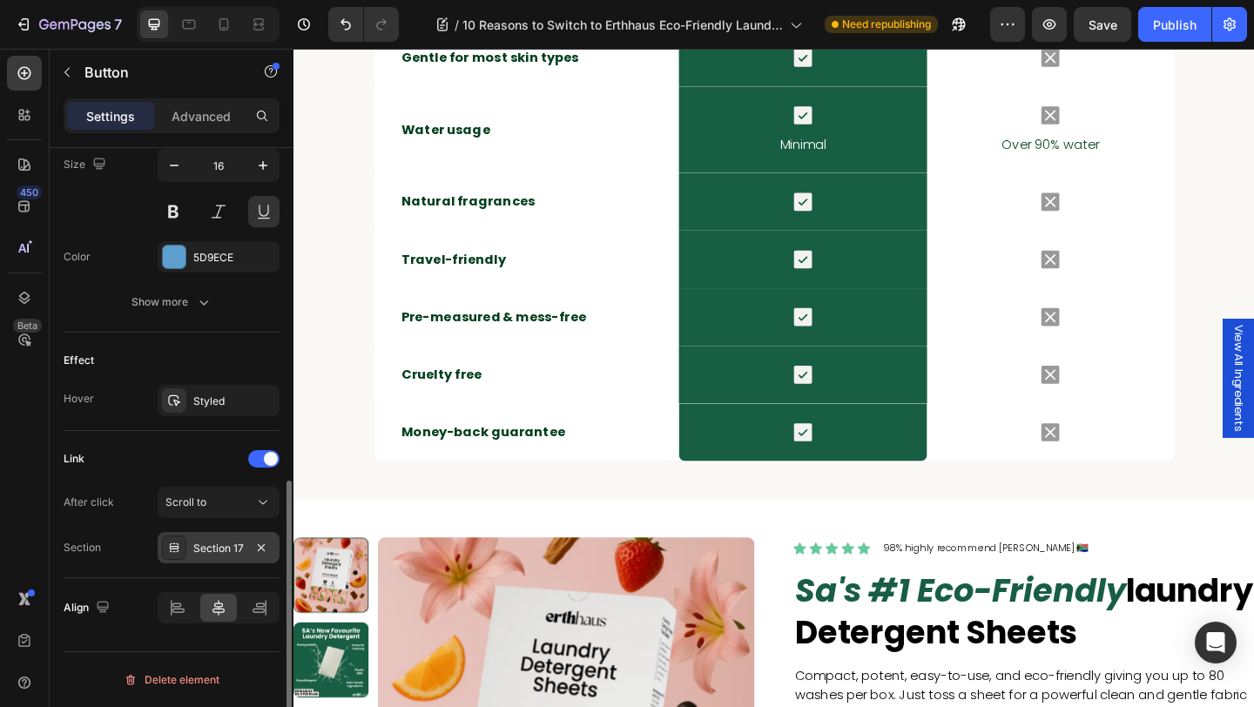
click at [233, 556] on div "Section 17" at bounding box center [219, 547] width 122 height 31
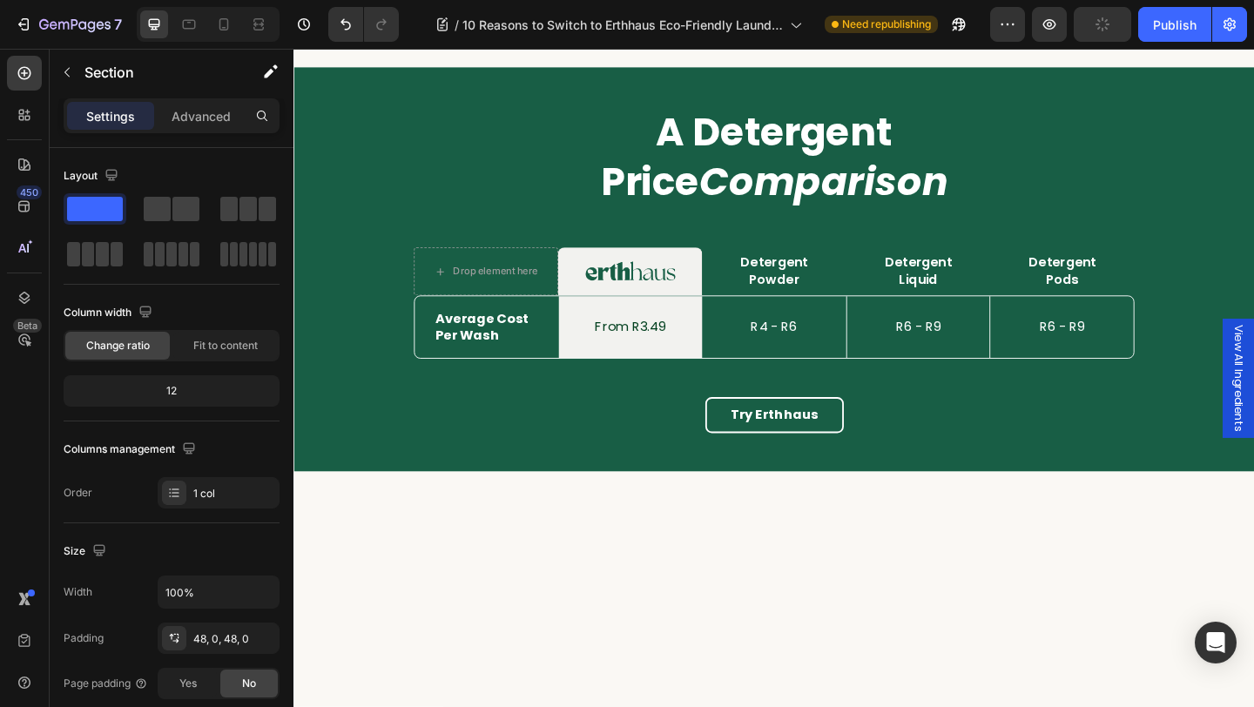
scroll to position [6468, 0]
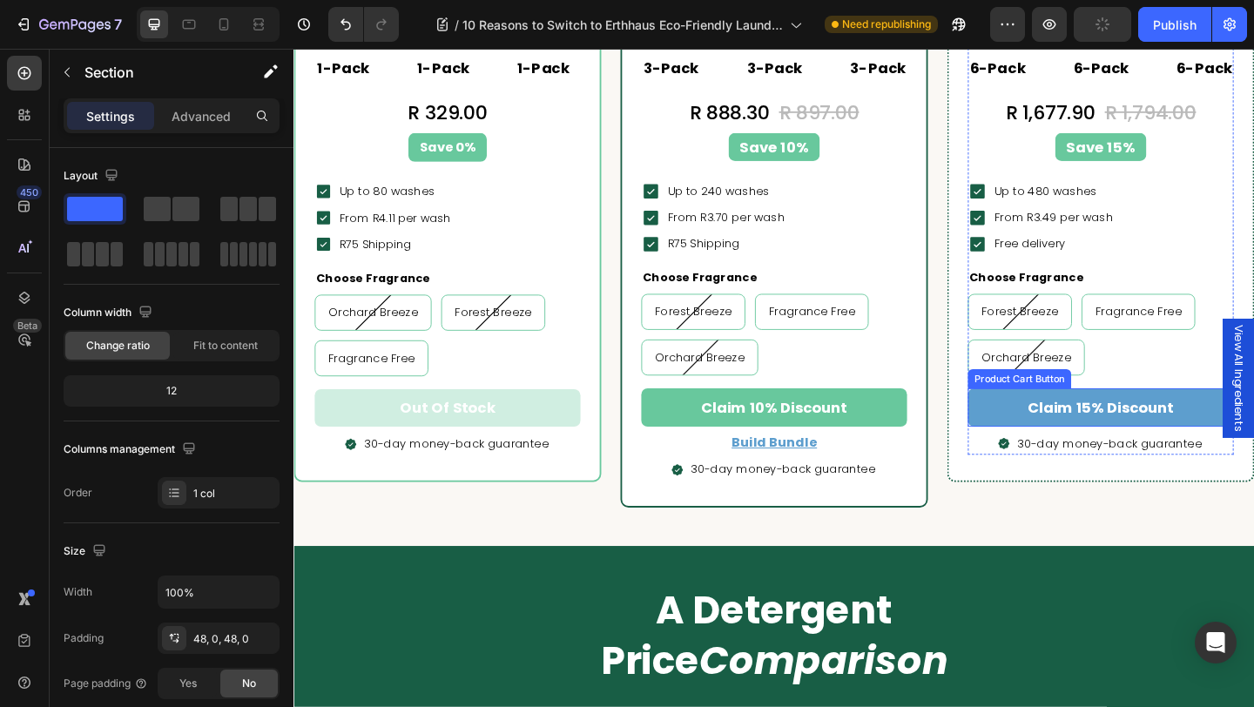
click at [1063, 435] on button "claim 15% discount" at bounding box center [1170, 438] width 289 height 41
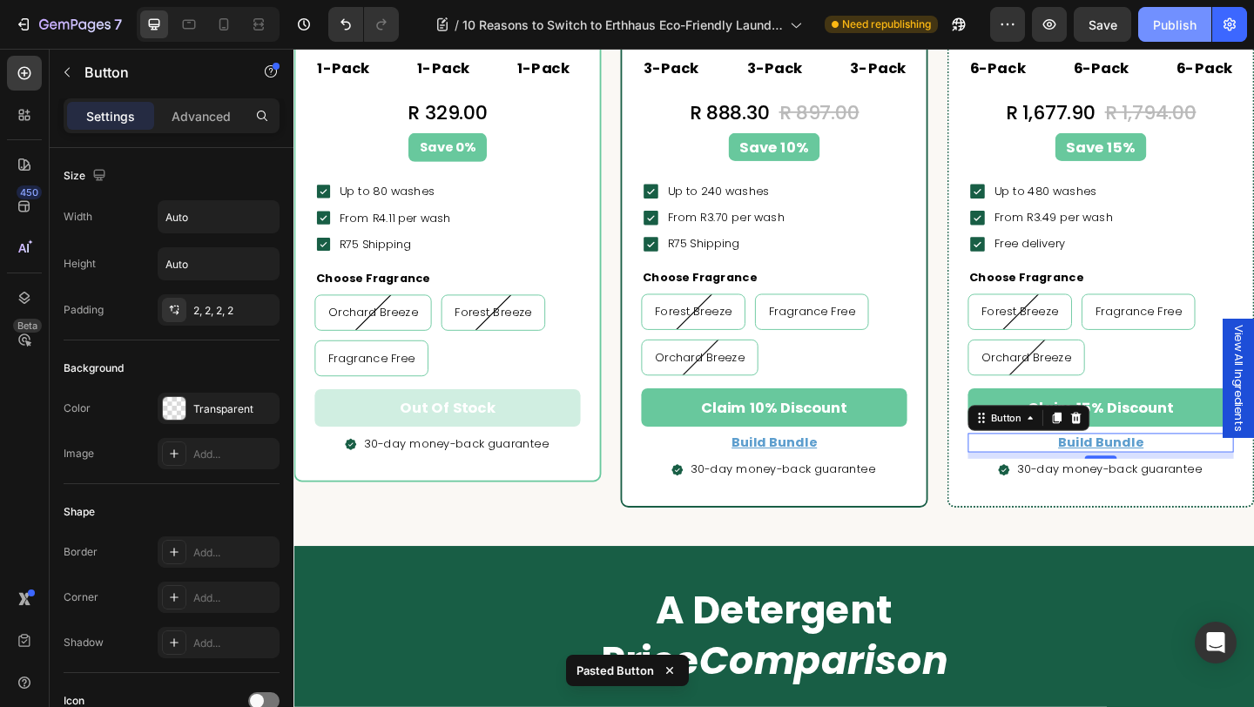
click at [1183, 30] on div "Publish" at bounding box center [1175, 25] width 44 height 18
